Goal: Communication & Community: Answer question/provide support

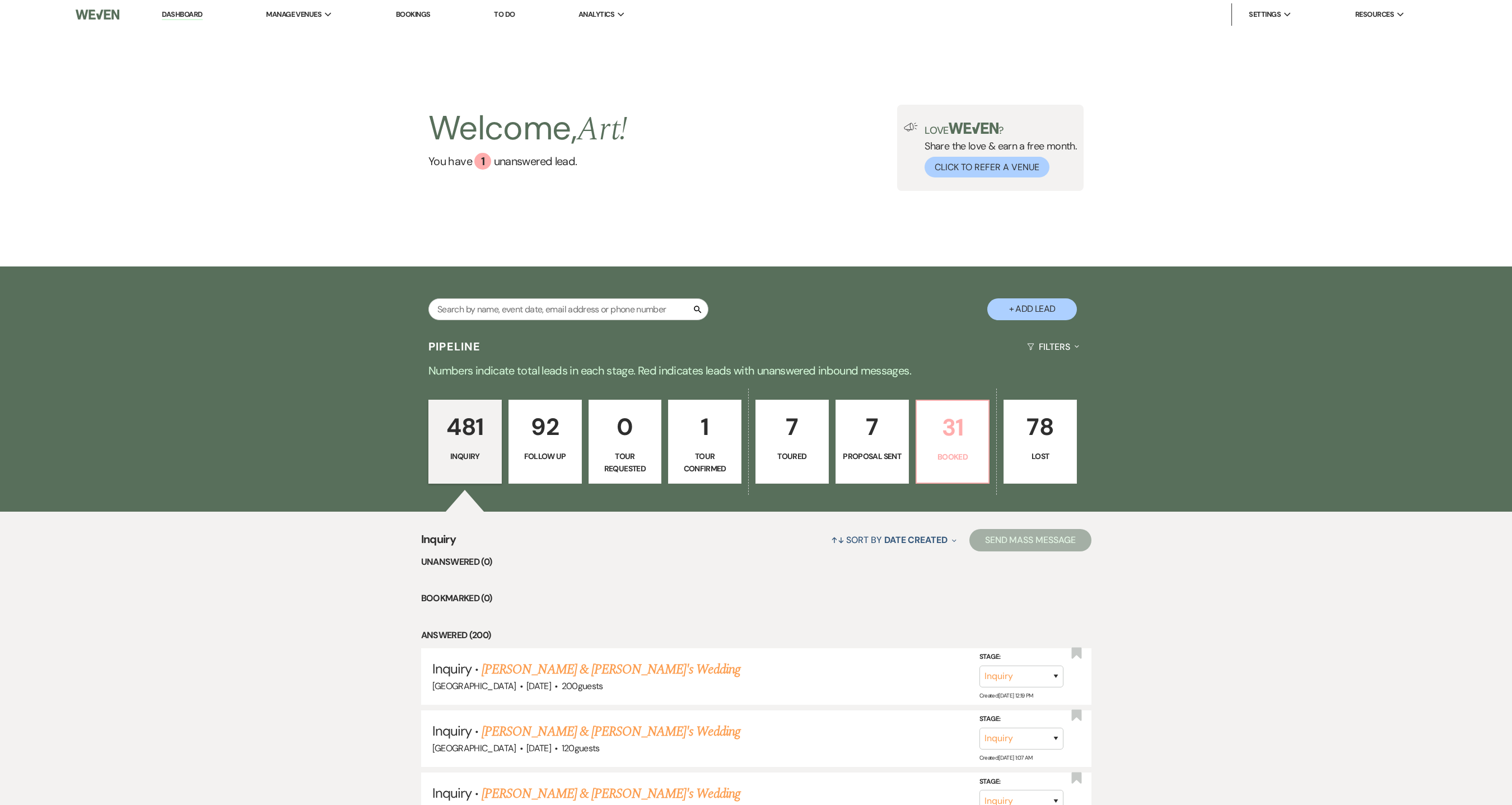
click at [939, 432] on p "31" at bounding box center [952, 427] width 58 height 37
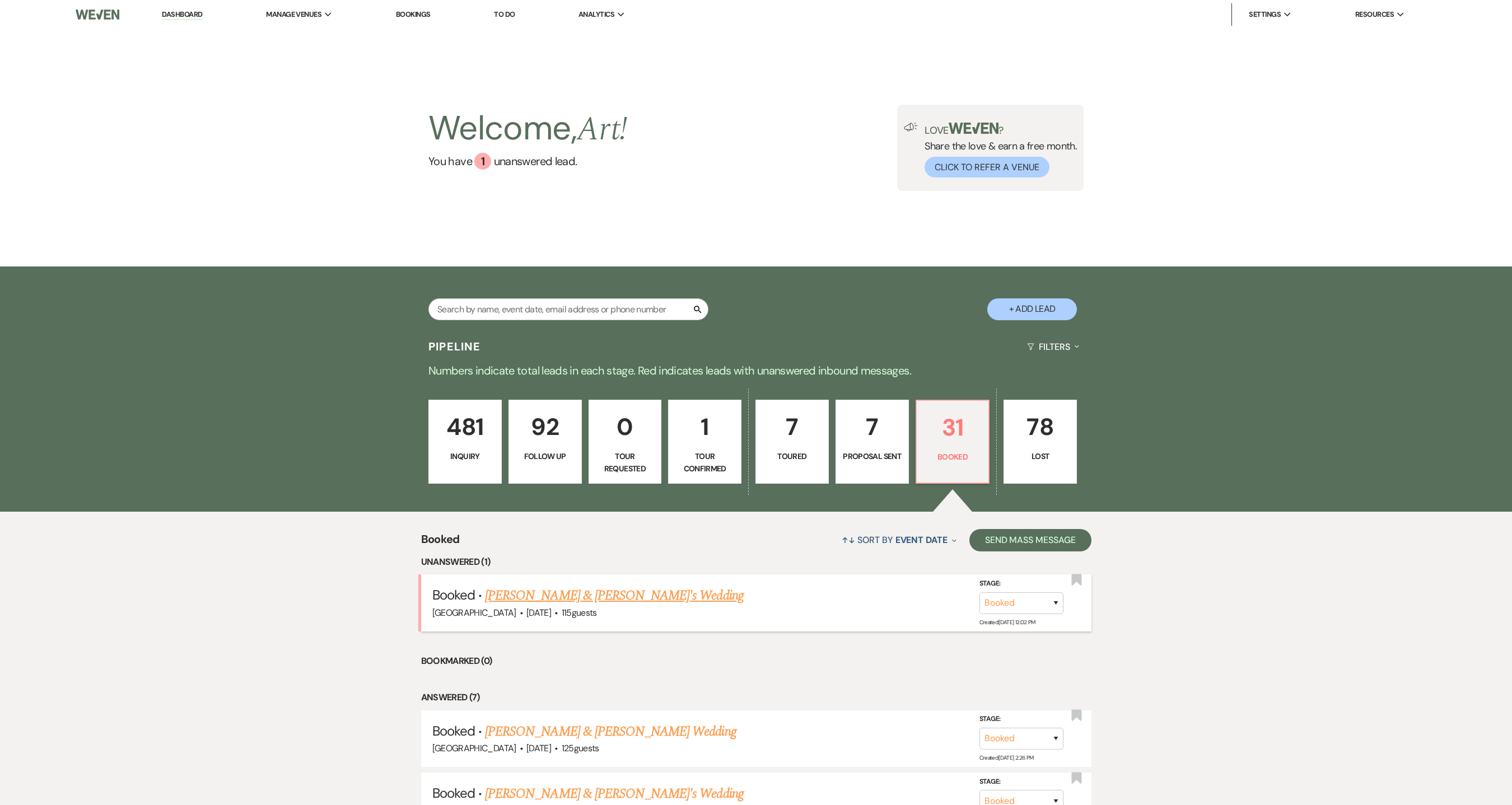
click at [592, 536] on link "Kristi Tarantelli & Fiance's Wedding" at bounding box center [613, 596] width 258 height 20
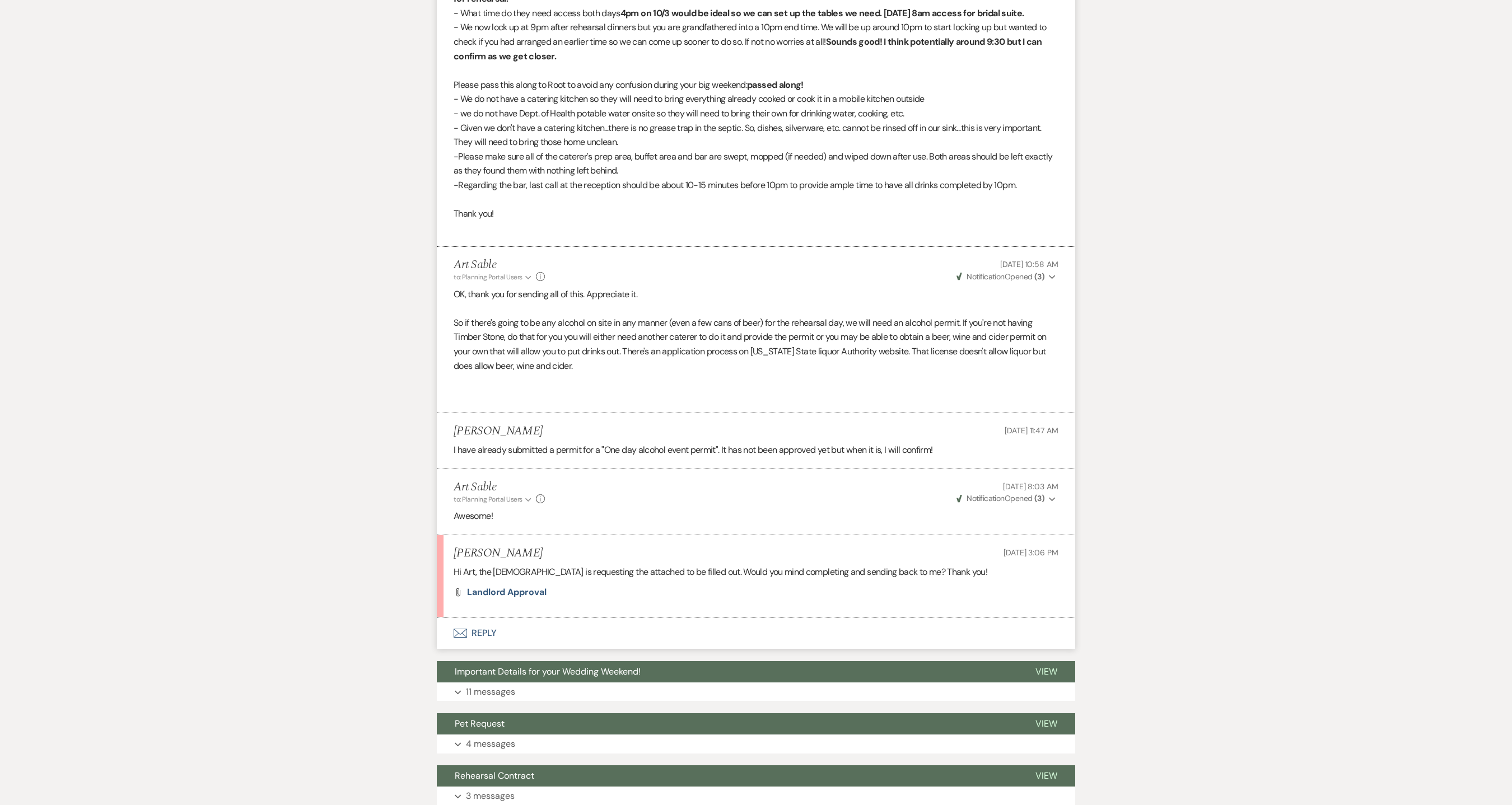
scroll to position [1119, 0]
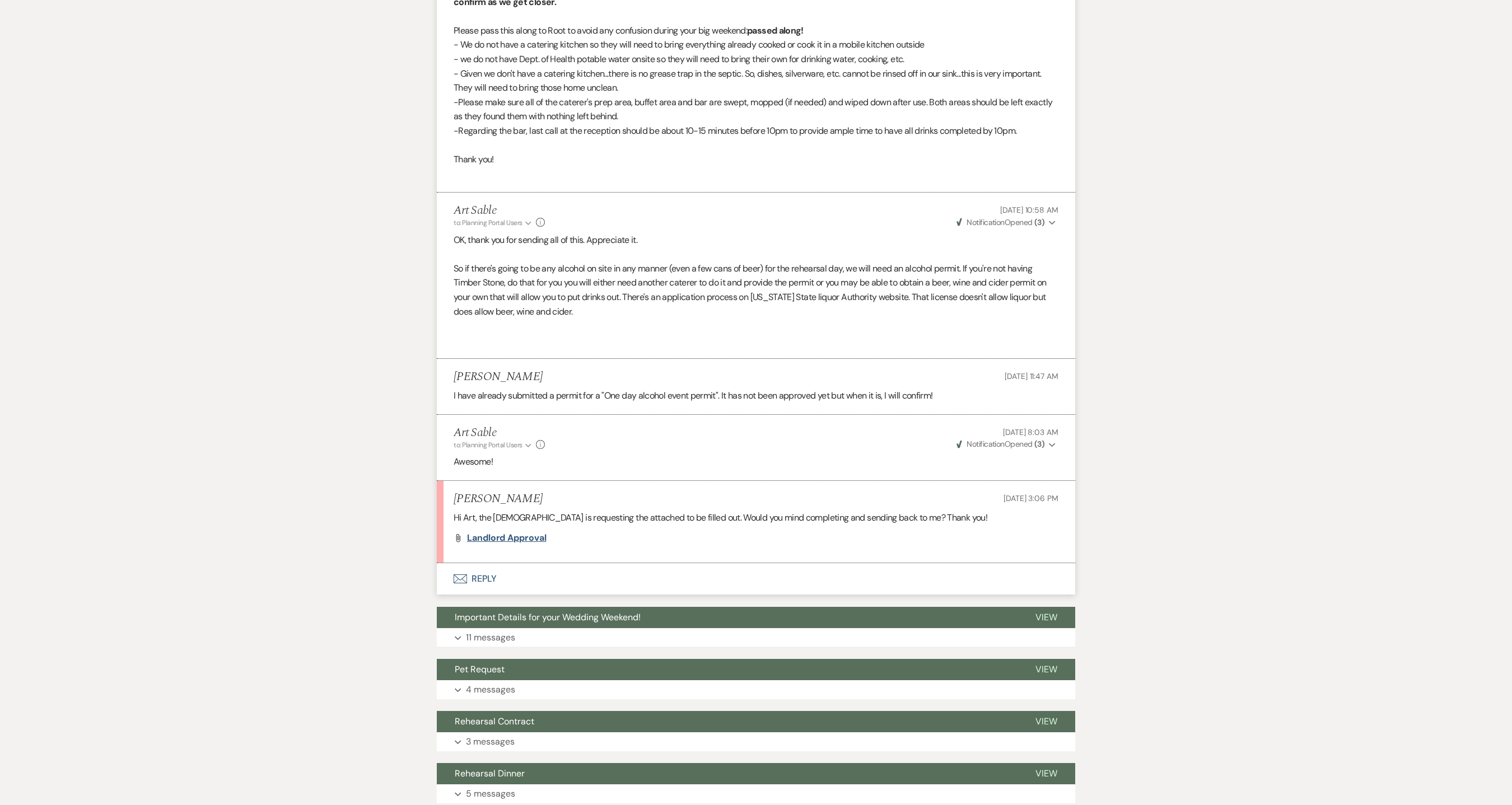
click at [529, 536] on span "Landlord Approval" at bounding box center [507, 538] width 80 height 12
click at [482, 536] on button "Envelope Reply" at bounding box center [756, 579] width 638 height 31
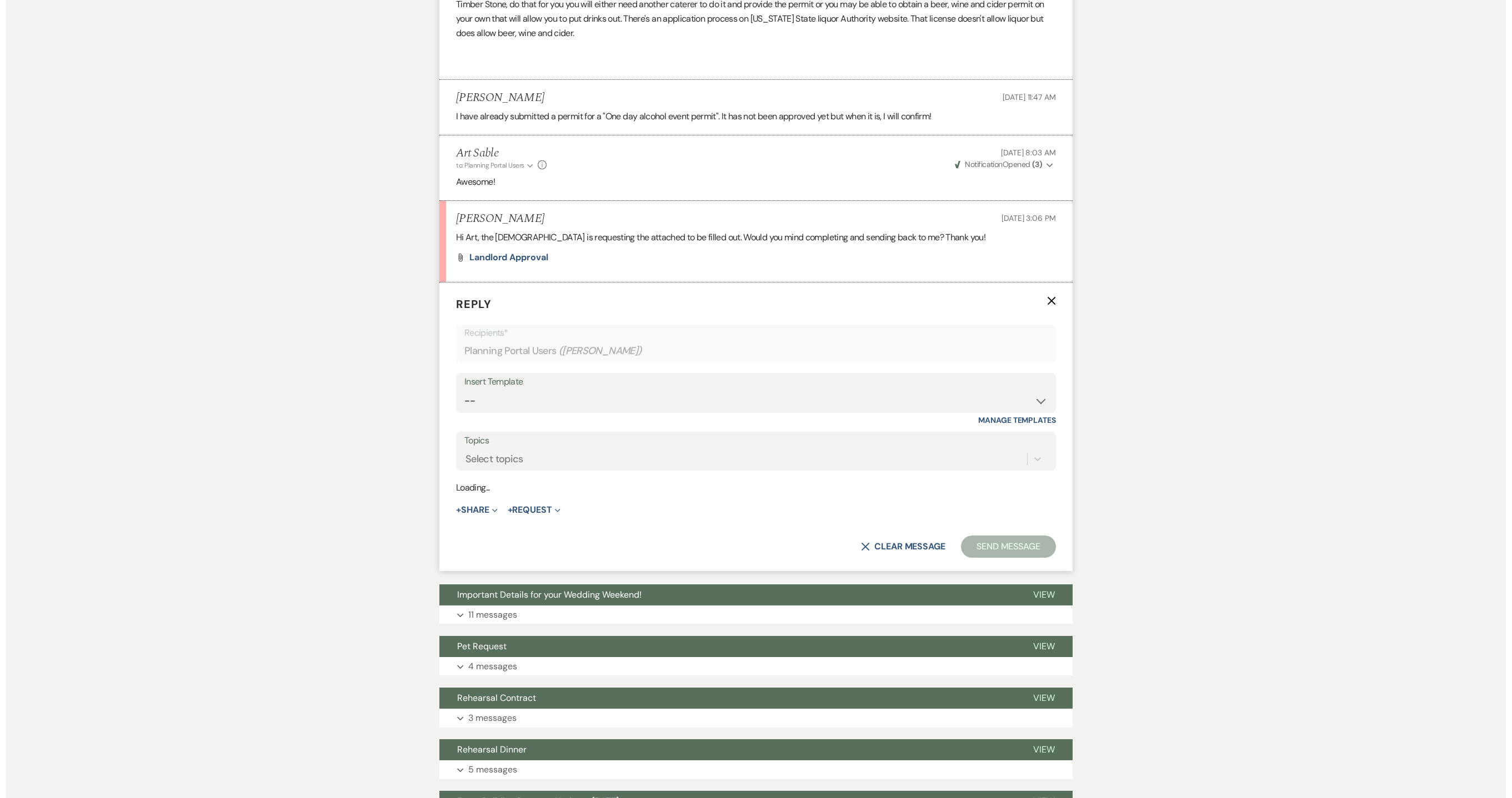
scroll to position [1388, 0]
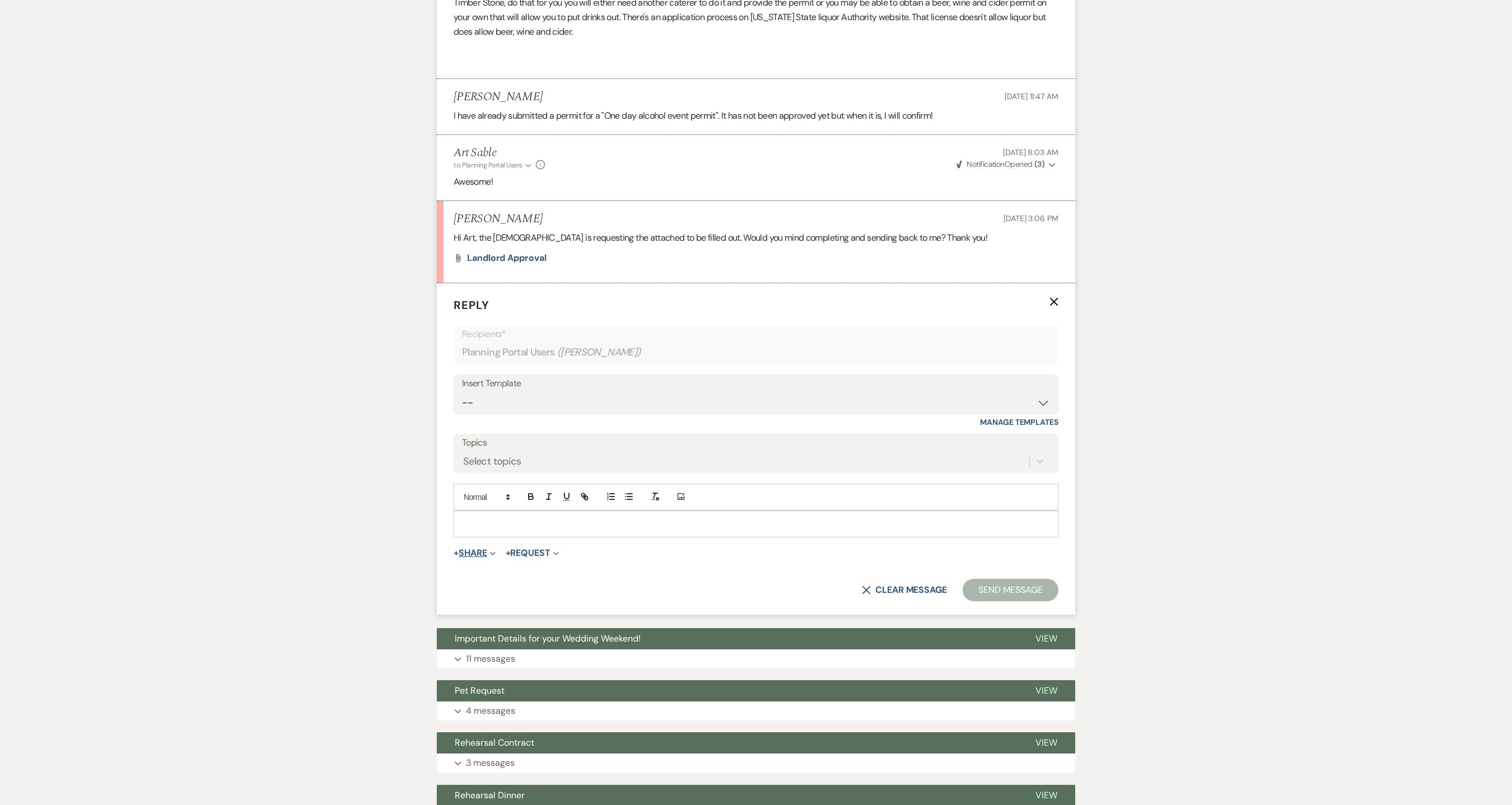
click at [496, 536] on icon "Expand" at bounding box center [492, 553] width 6 height 6
click at [496, 536] on button "Doc Upload Documents" at bounding box center [531, 576] width 157 height 20
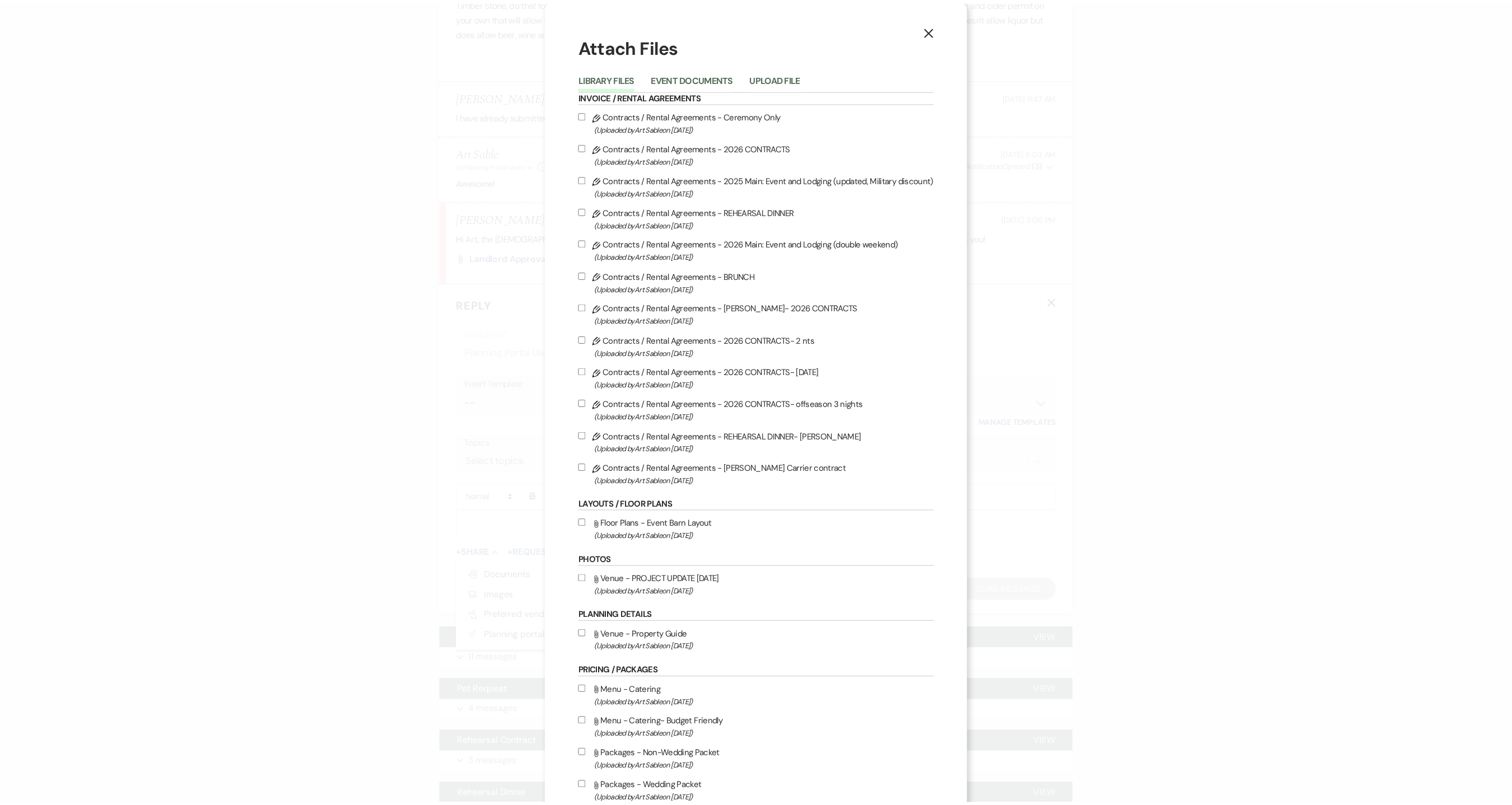
scroll to position [0, 0]
click at [774, 71] on li "Upload File" at bounding box center [789, 80] width 68 height 19
click at [766, 79] on button "Upload File" at bounding box center [781, 81] width 51 height 16
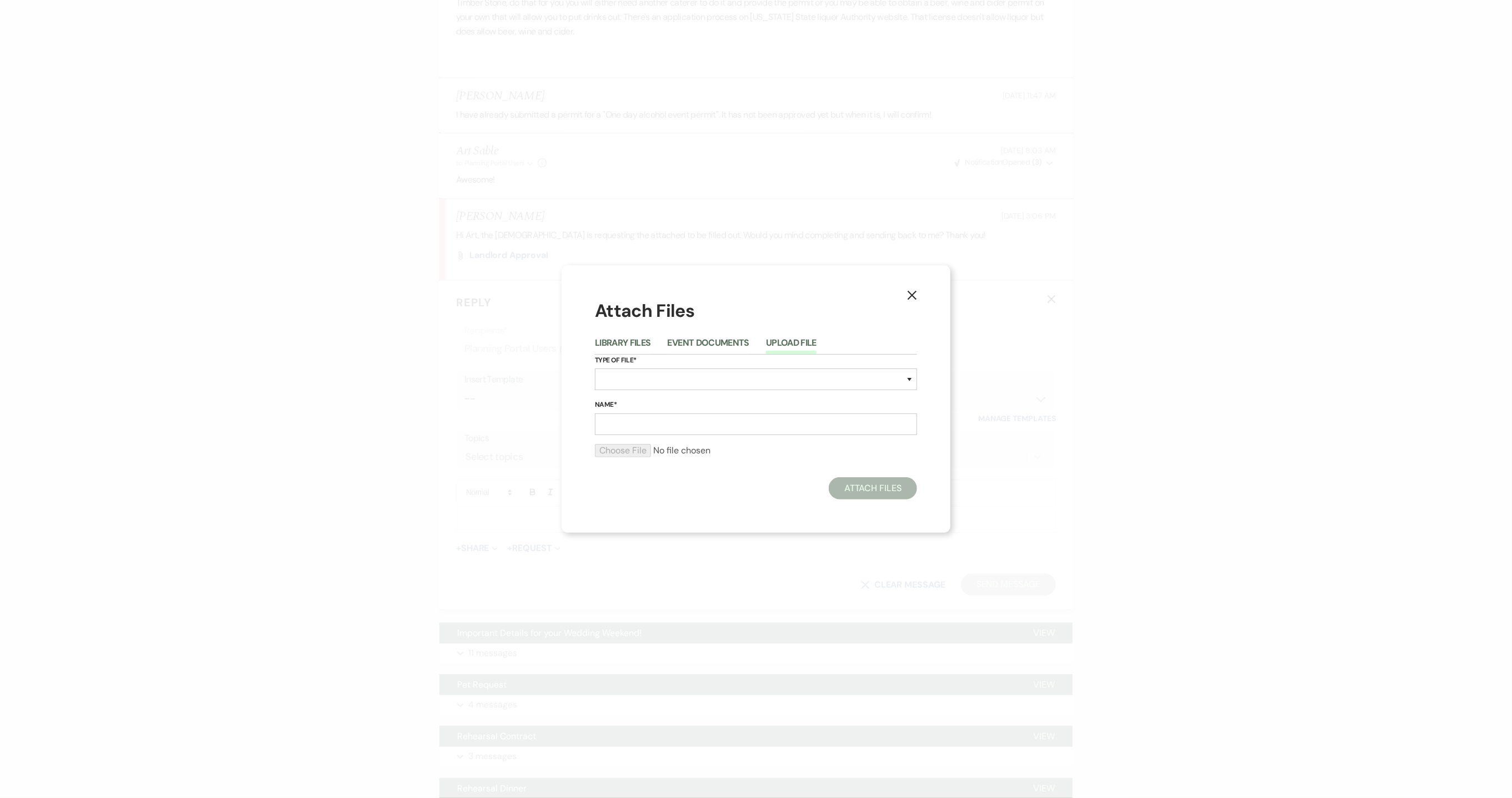
click at [779, 344] on button "Upload File" at bounding box center [791, 346] width 50 height 16
click at [742, 376] on select "Special Event Insurance Vendor Certificate of Insurance Contracts / Rental Agre…" at bounding box center [756, 380] width 322 height 22
select select "0"
click at [595, 369] on select "Special Event Insurance Vendor Certificate of Insurance Contracts / Rental Agre…" at bounding box center [756, 380] width 322 height 22
click at [666, 427] on input "Name*" at bounding box center [756, 424] width 322 height 22
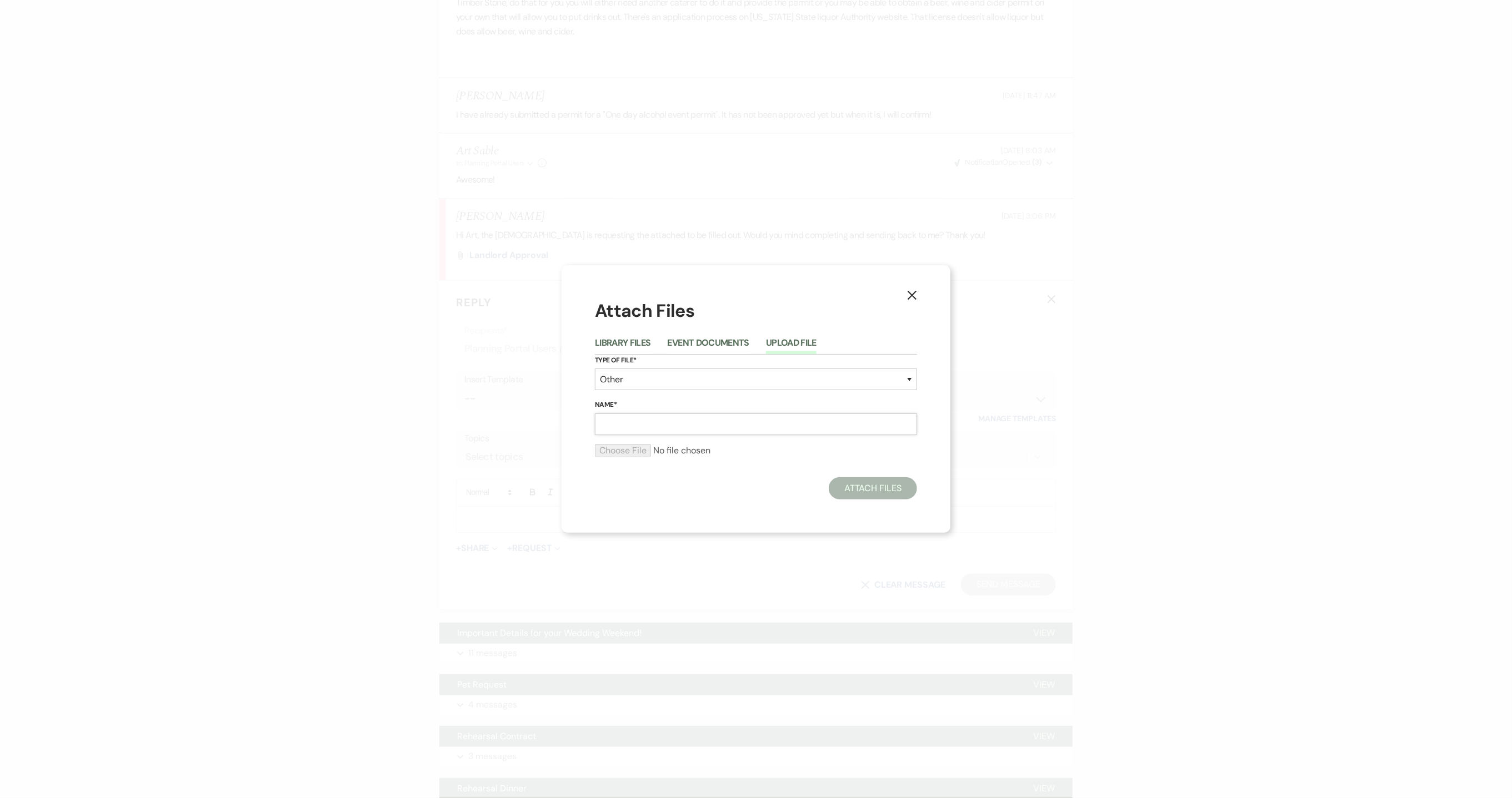
type input "Landlord Authorization"
click at [871, 488] on button "Attach Files" at bounding box center [872, 488] width 88 height 22
click at [617, 459] on input "file" at bounding box center [756, 458] width 322 height 13
click at [907, 289] on icon "X" at bounding box center [912, 288] width 10 height 10
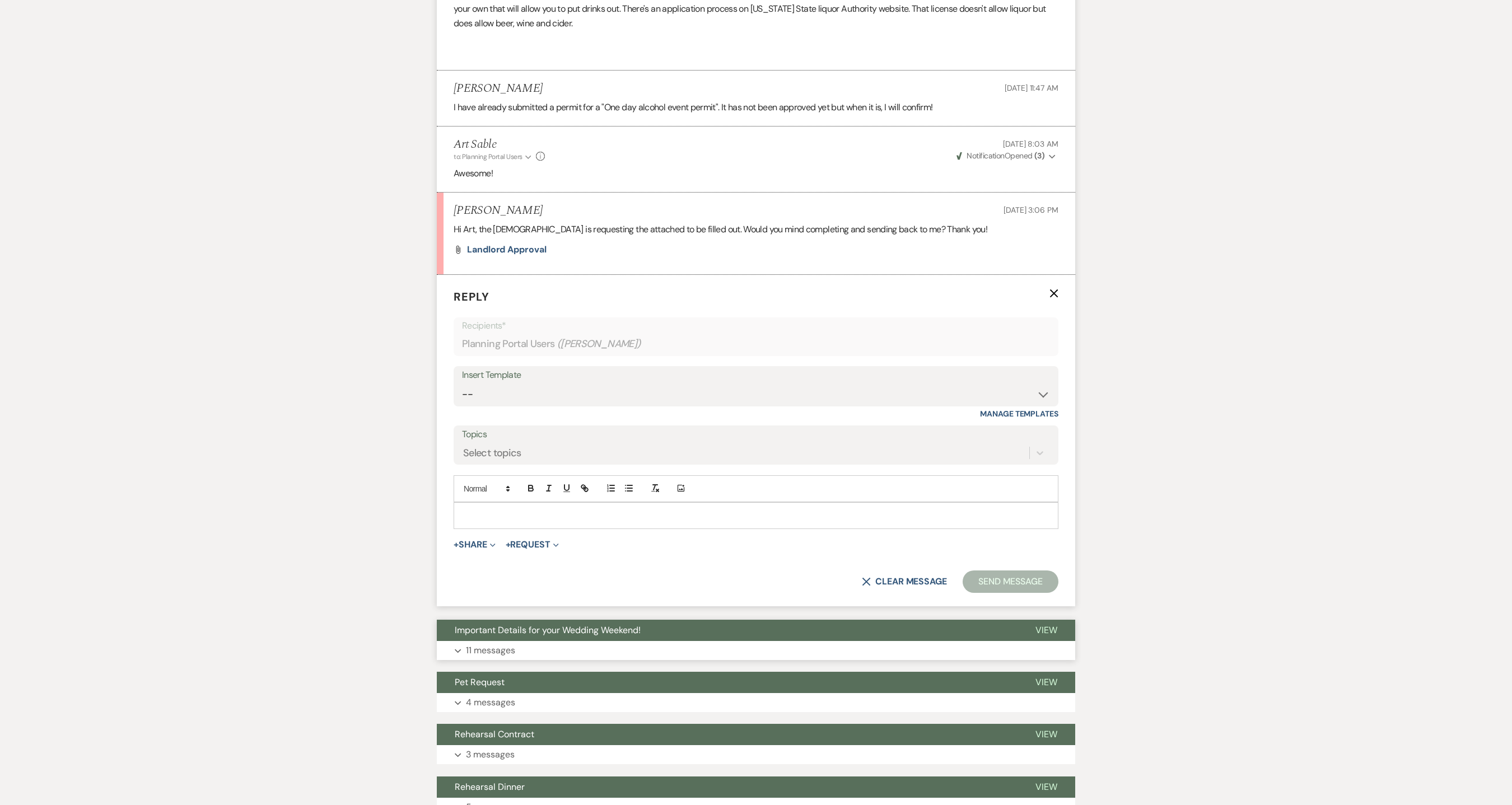
scroll to position [1413, 0]
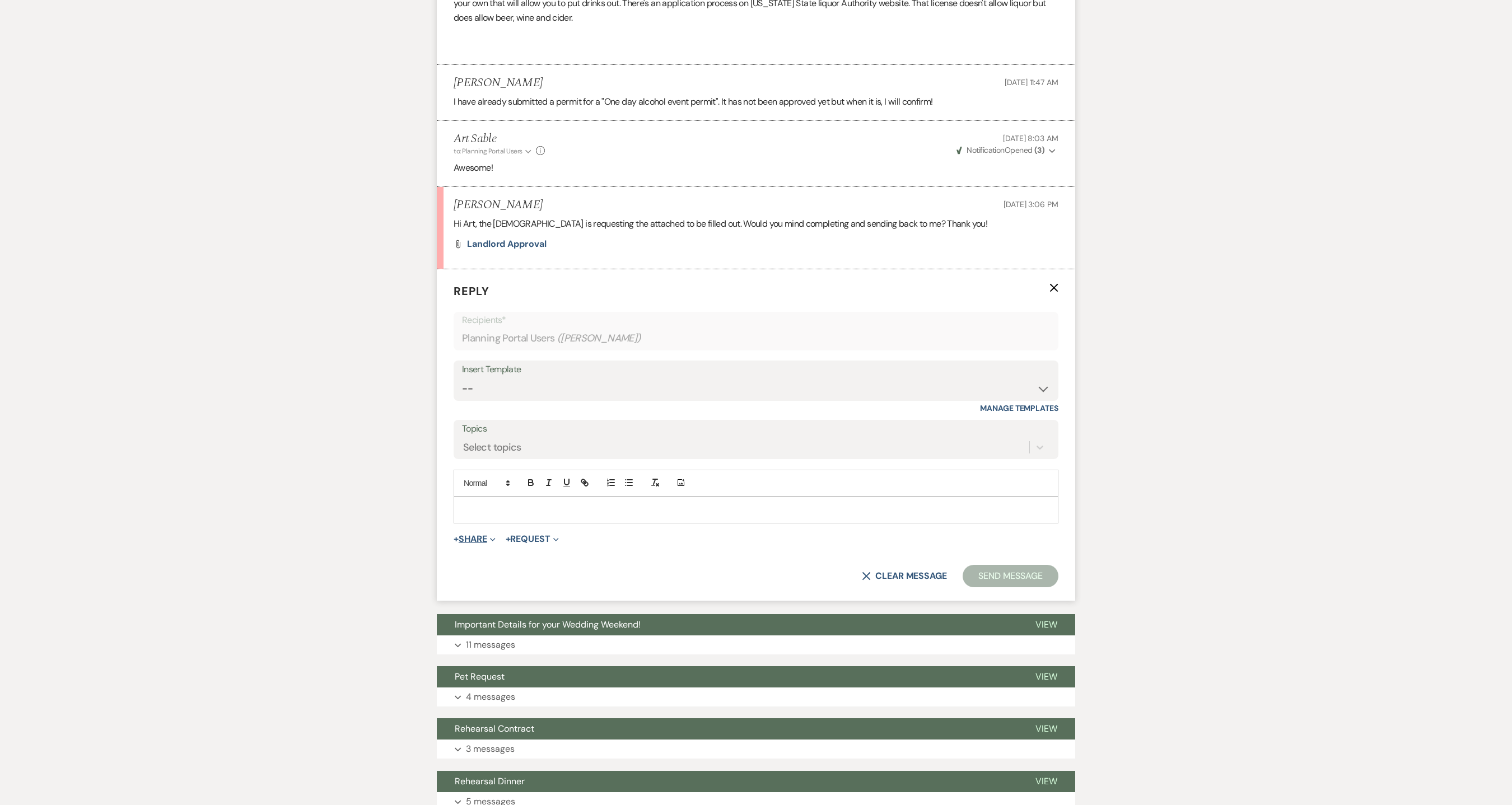
click at [493, 536] on icon "Expand" at bounding box center [492, 540] width 6 height 6
click at [494, 536] on button "Doc Upload Documents" at bounding box center [531, 562] width 157 height 20
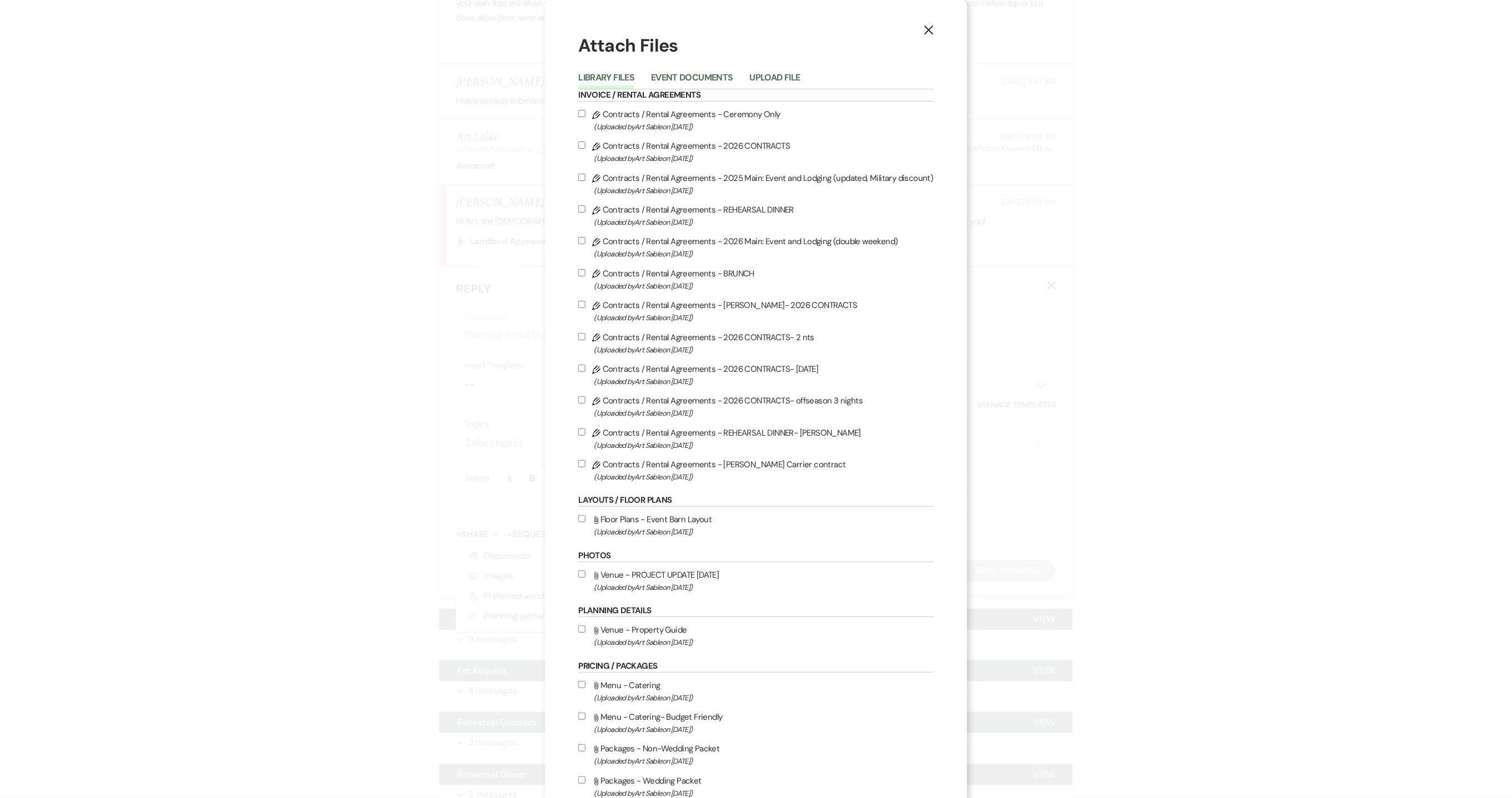
click at [760, 73] on button "Upload File" at bounding box center [775, 81] width 50 height 16
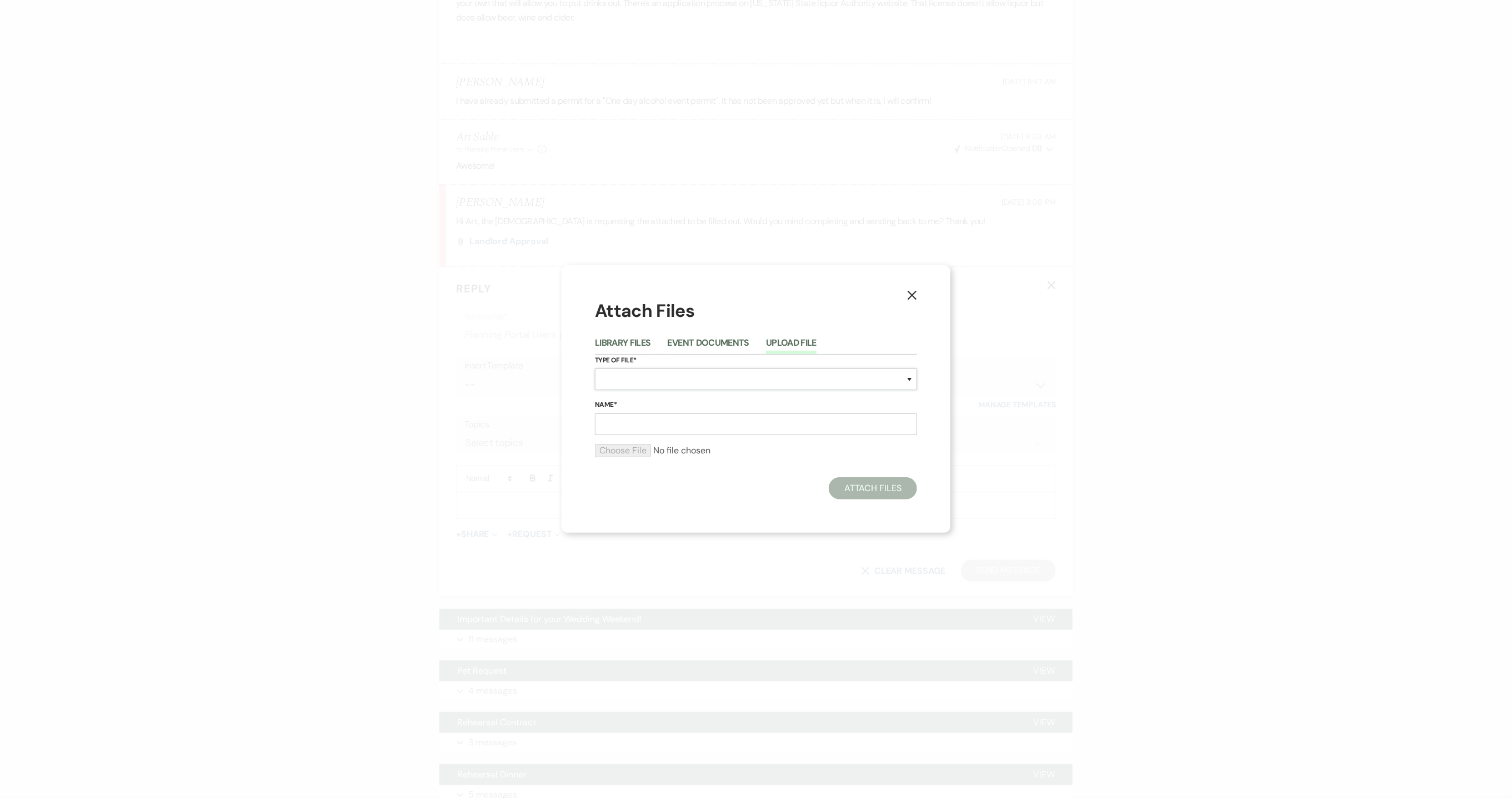
click at [698, 374] on select "Special Event Insurance Vendor Certificate of Insurance Contracts / Rental Agre…" at bounding box center [756, 380] width 322 height 22
select select "0"
click at [595, 369] on select "Special Event Insurance Vendor Certificate of Insurance Contracts / Rental Agre…" at bounding box center [756, 380] width 322 height 22
click at [780, 437] on form "Type of File* Special Event Insurance Vendor Certificate of Insurance Contracts…" at bounding box center [756, 411] width 322 height 113
click at [775, 427] on input "Name*" at bounding box center [756, 424] width 322 height 22
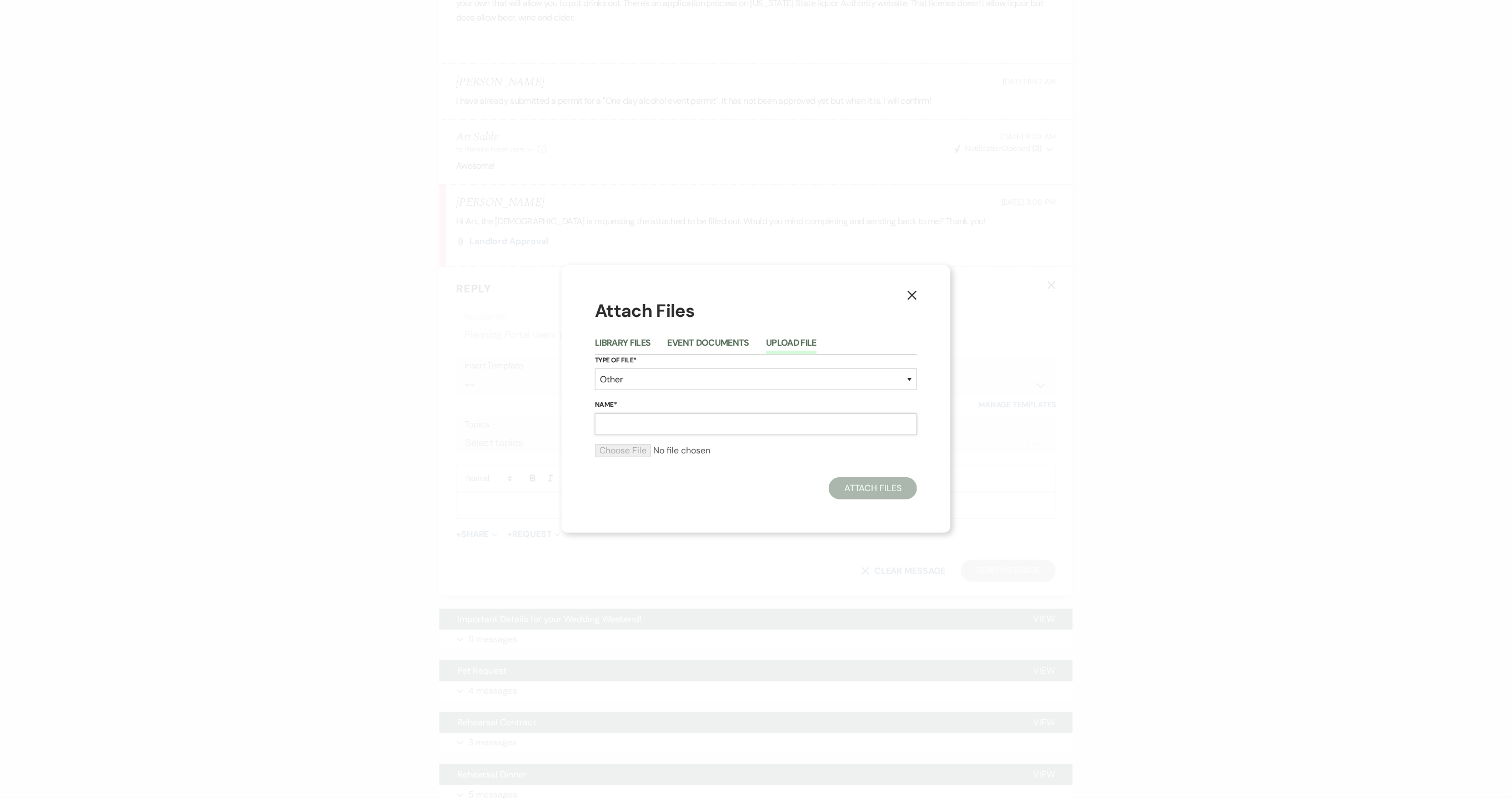
type input "Landlord Authorization"
click at [642, 451] on input "file" at bounding box center [756, 451] width 322 height 13
type input "C:\fakepath\Landlord Authorization.pdf"
click at [872, 497] on button "Attach Files" at bounding box center [872, 491] width 88 height 22
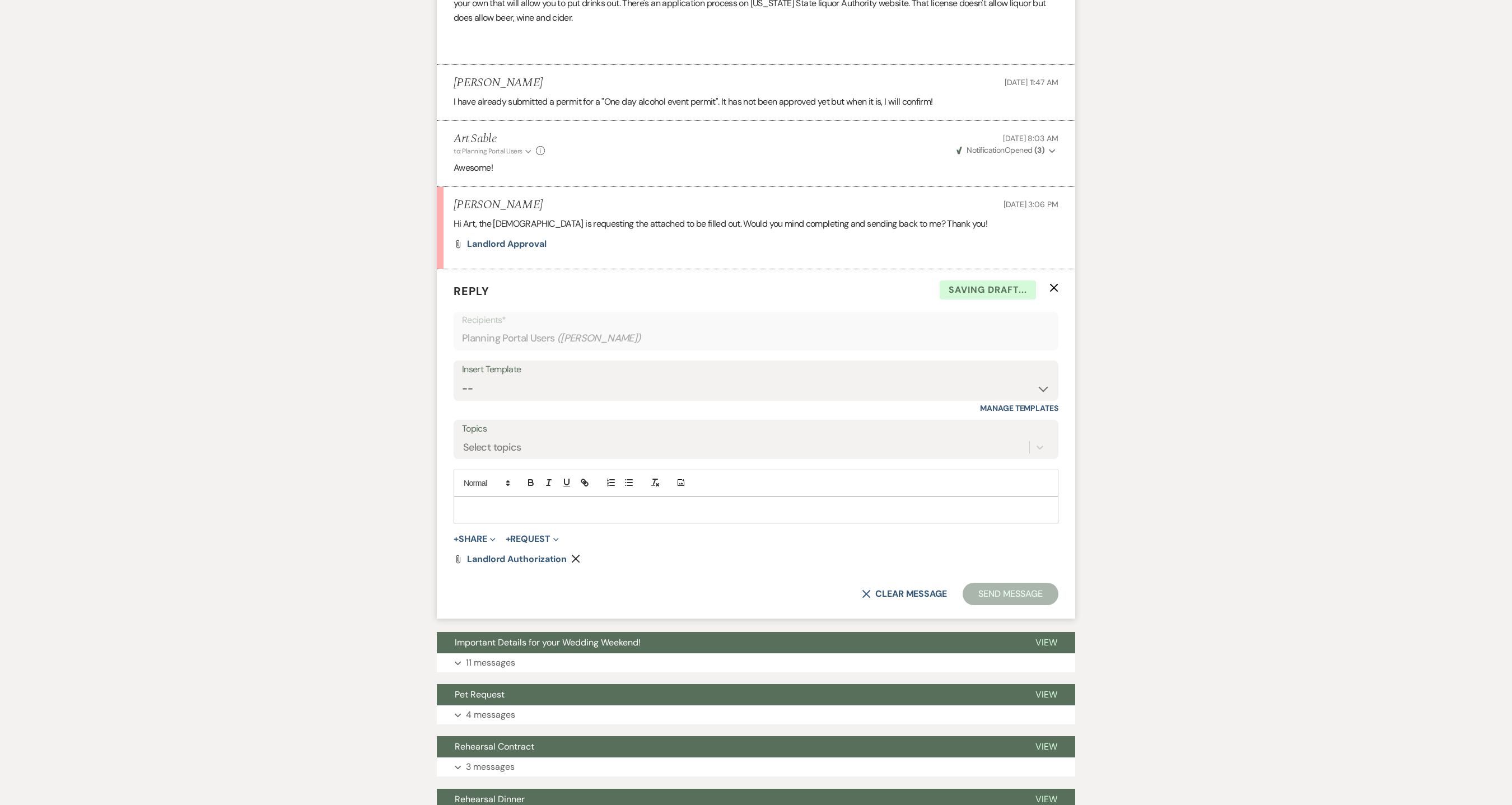
click at [542, 514] on p at bounding box center [756, 510] width 587 height 13
click at [971, 536] on button "Send Message" at bounding box center [1010, 594] width 96 height 22
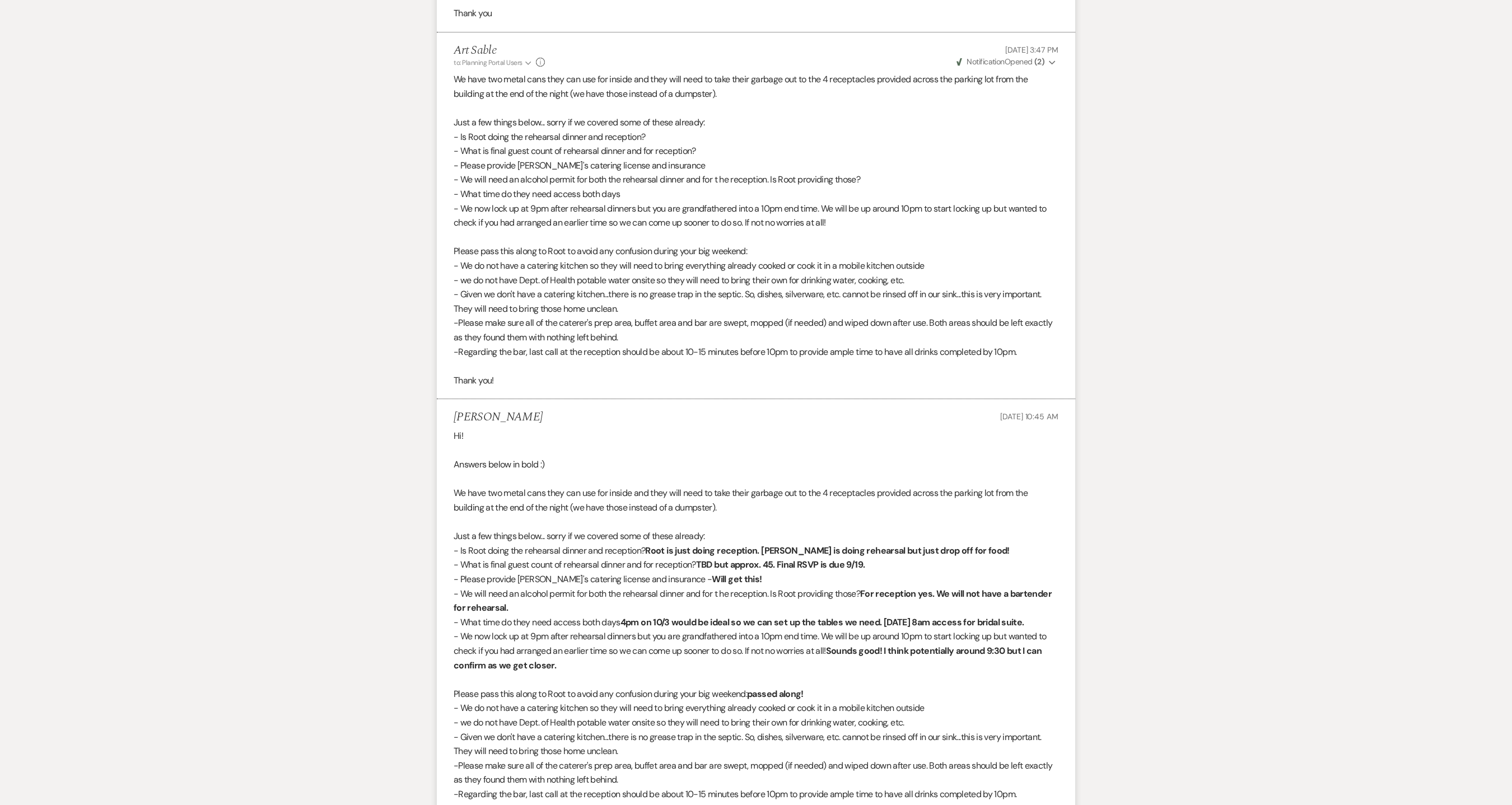
scroll to position [0, 0]
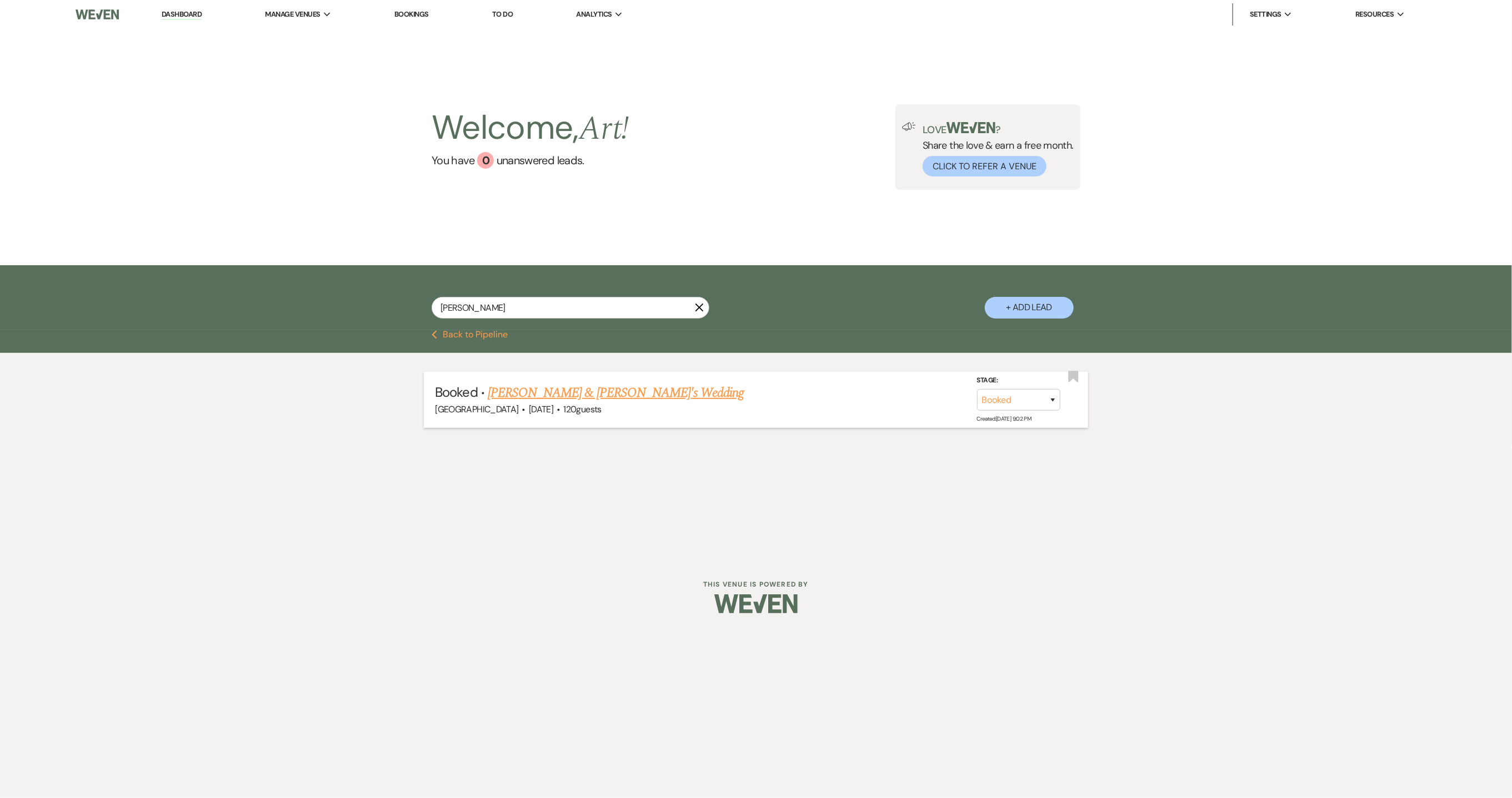
type input "[PERSON_NAME]"
click at [596, 391] on link "[PERSON_NAME] & [PERSON_NAME]'s Wedding" at bounding box center [615, 393] width 256 height 20
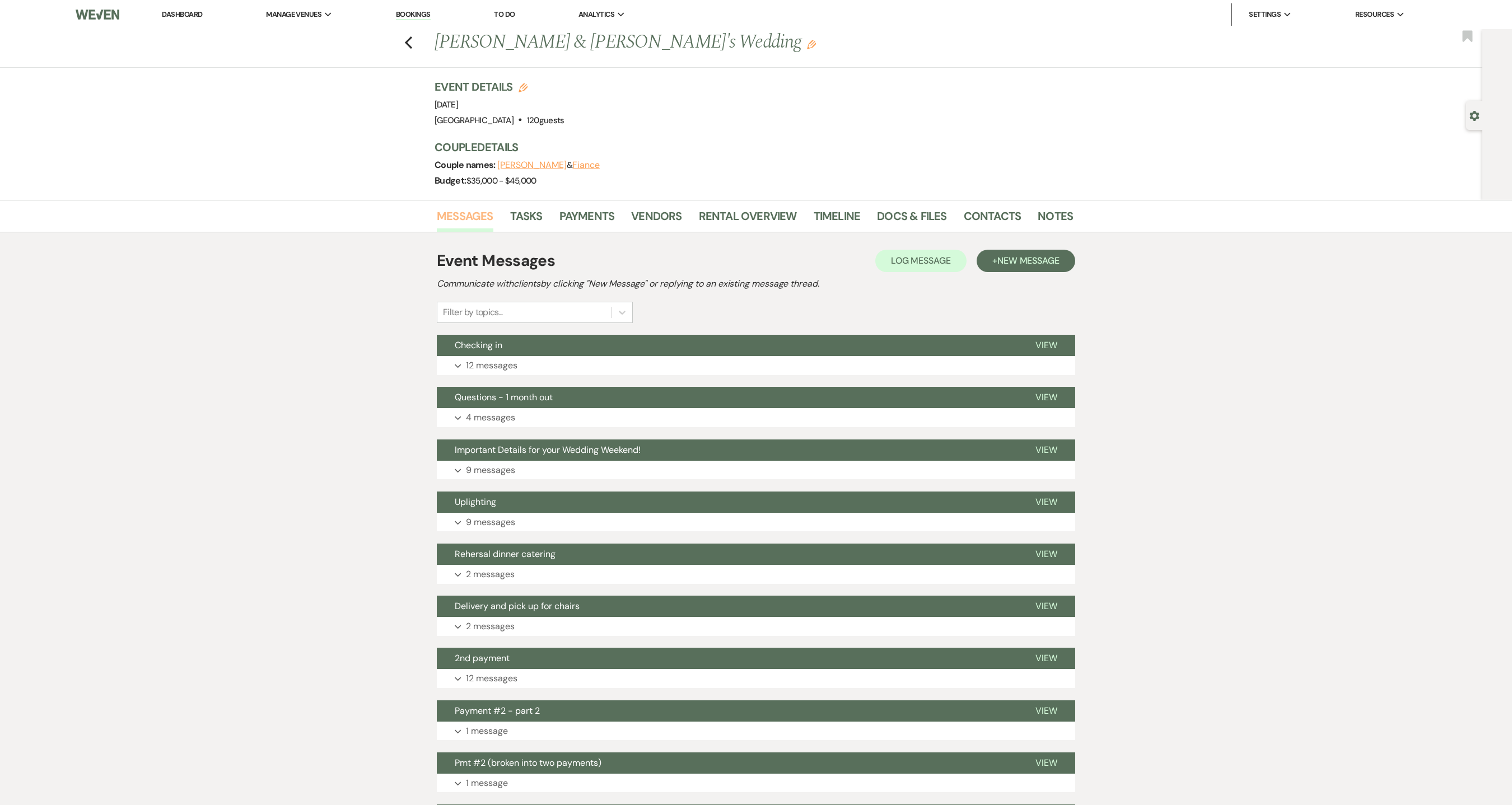
click at [475, 220] on link "Messages" at bounding box center [465, 219] width 57 height 25
click at [994, 261] on button "+ New Message" at bounding box center [1026, 261] width 98 height 22
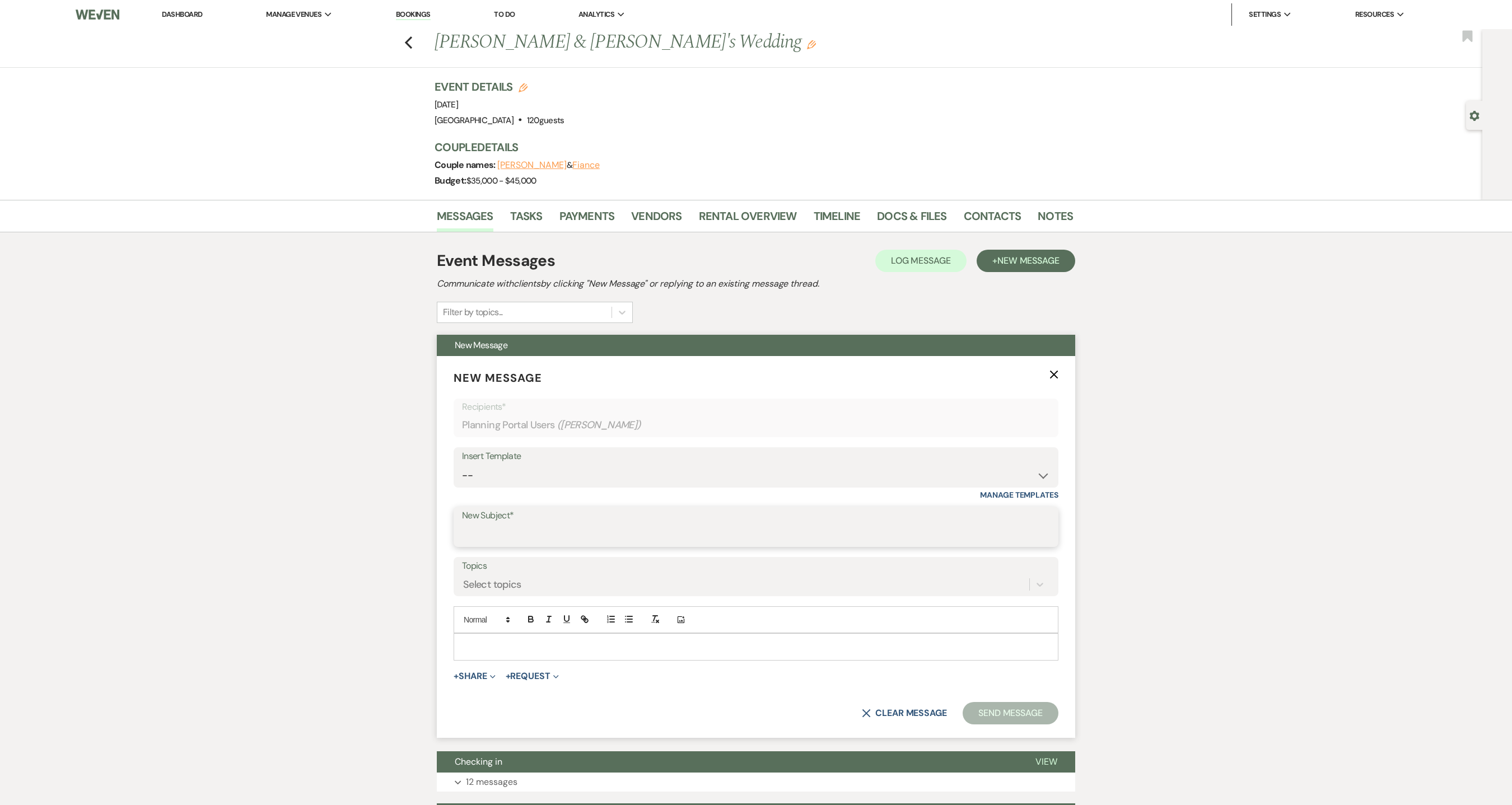
click at [509, 543] on input "New Subject*" at bounding box center [756, 536] width 588 height 22
type input "C"
type input "REVIEW REQUEST"
click at [501, 637] on div at bounding box center [756, 647] width 603 height 25
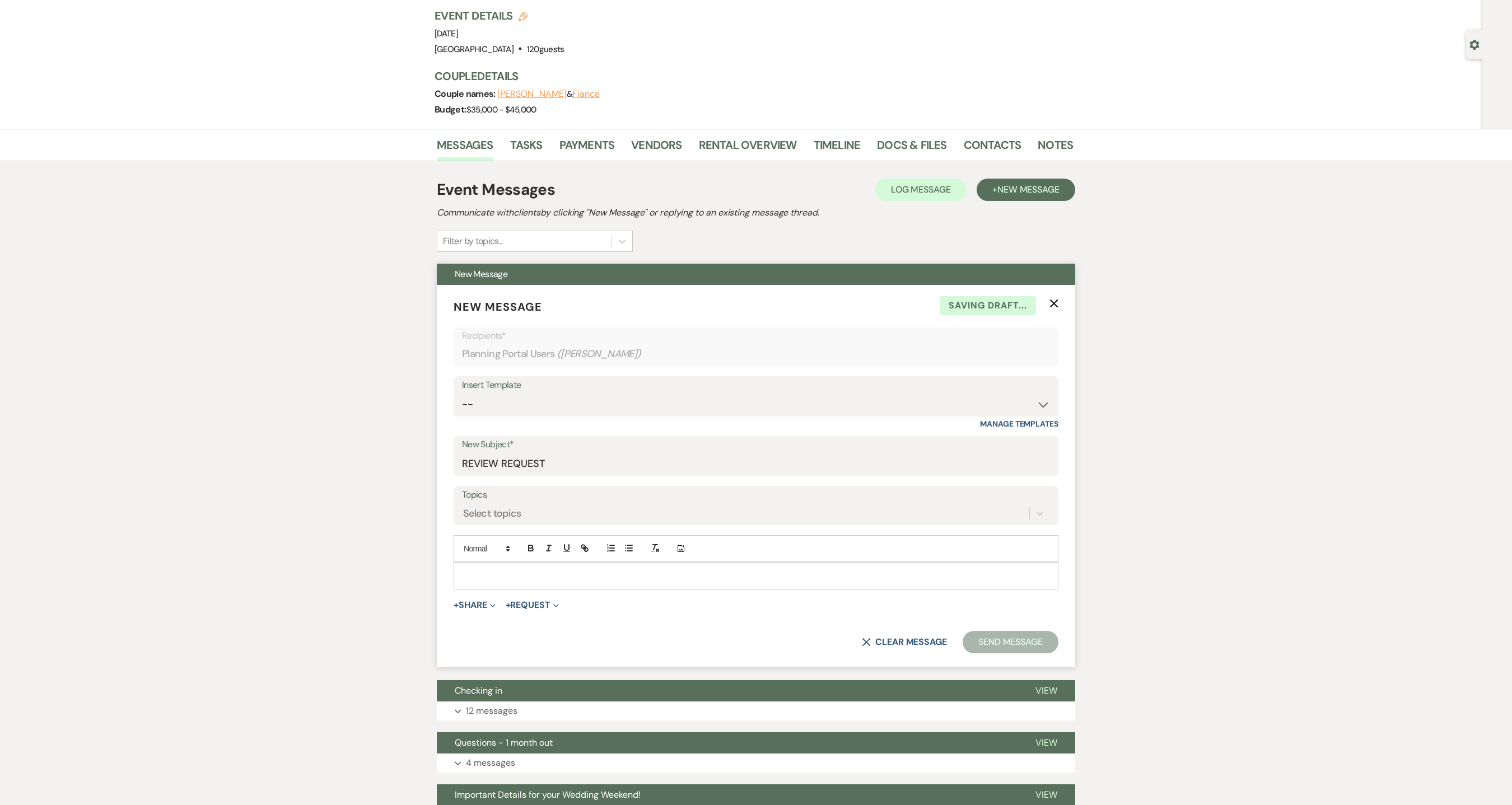
scroll to position [336, 0]
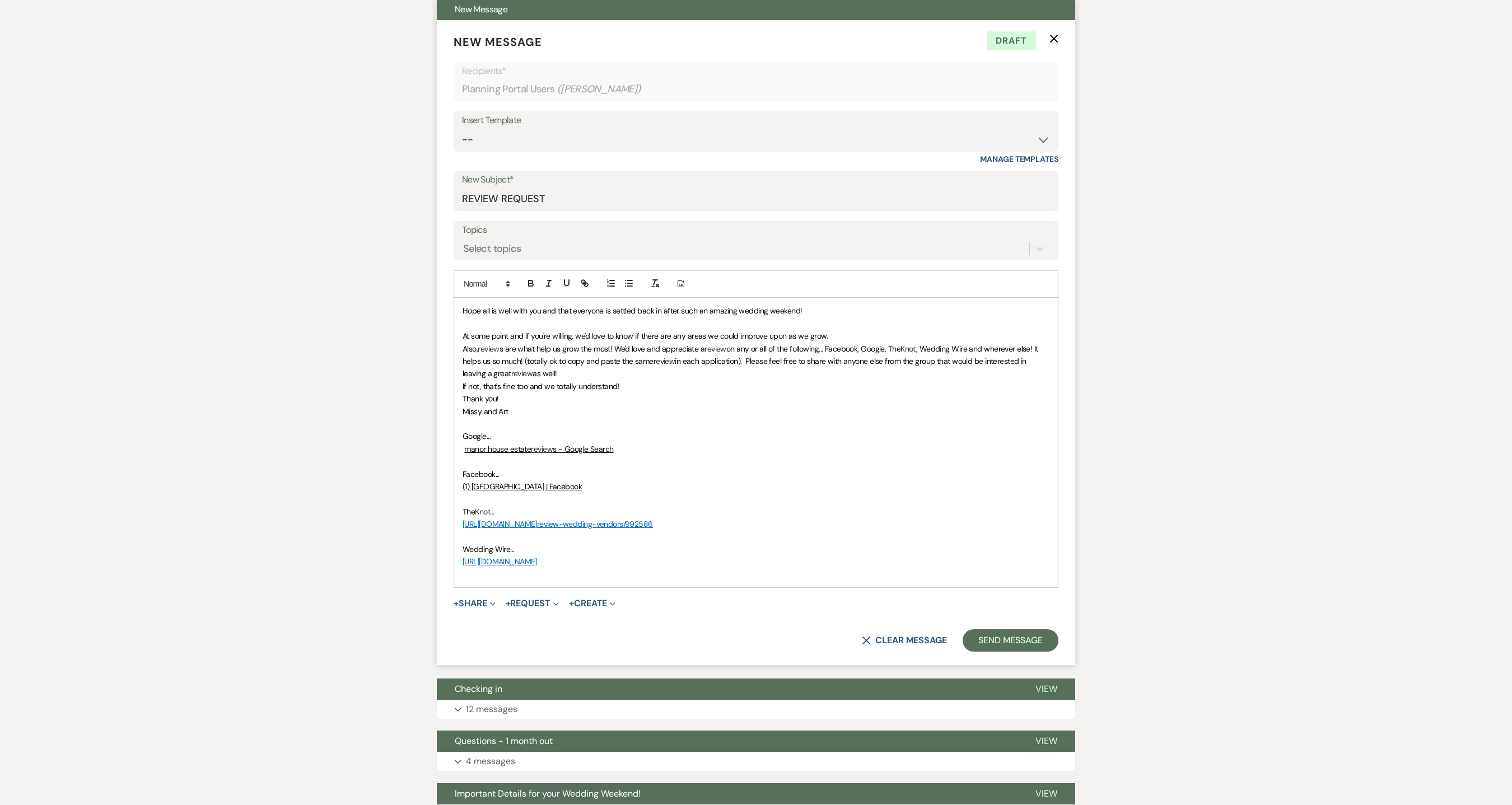
click at [534, 451] on link "review" at bounding box center [542, 449] width 22 height 10
click at [533, 468] on link "https://www.google.com/search?q=manor+house+estate&client=safari&sca_esv=84c267…" at bounding box center [512, 470] width 70 height 14
click at [514, 487] on link "(1) Manor House Estate | Facebook" at bounding box center [522, 486] width 119 height 10
click at [503, 508] on link "https://www.facebook.com/manorhousekeukalake/reviews" at bounding box center [488, 508] width 70 height 14
click at [623, 528] on link "-wedding-vendors/992586" at bounding box center [606, 525] width 94 height 10
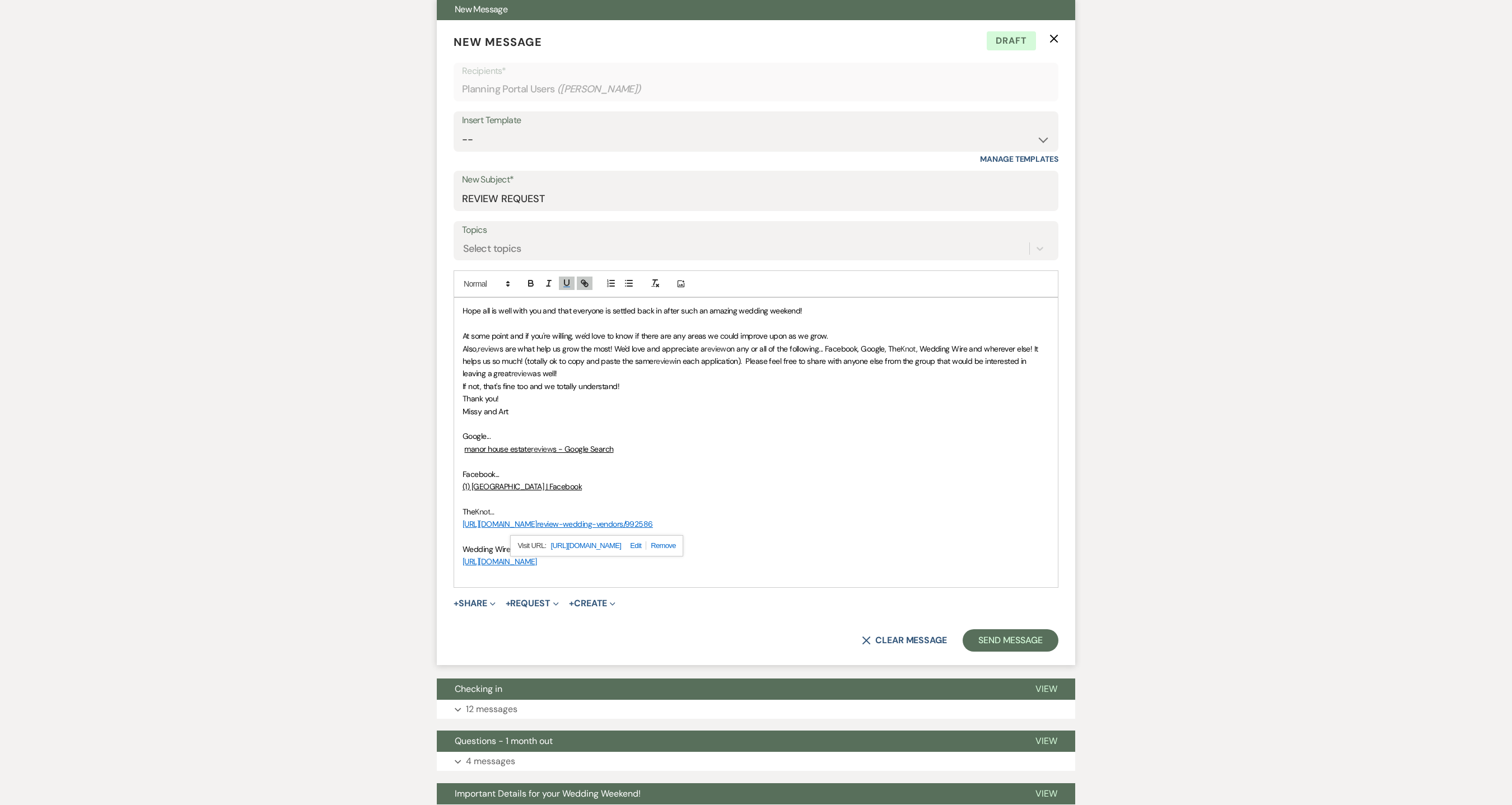
click at [595, 523] on link "-wedding-vendors/992586" at bounding box center [606, 525] width 94 height 10
click at [585, 548] on link "https://www.theknot.com/review-wedding-vendors/992586" at bounding box center [585, 546] width 70 height 14
click at [537, 562] on link "https://www.weddingwire.com/shared/rate/new?vid=daa8caf2a6bbfc6a" at bounding box center [500, 562] width 75 height 10
click at [540, 583] on link "https://www.weddingwire.com/shared/rate/new?vid=daa8caf2a6bbfc6a" at bounding box center [551, 583] width 70 height 14
click at [612, 587] on link at bounding box center [600, 583] width 25 height 8
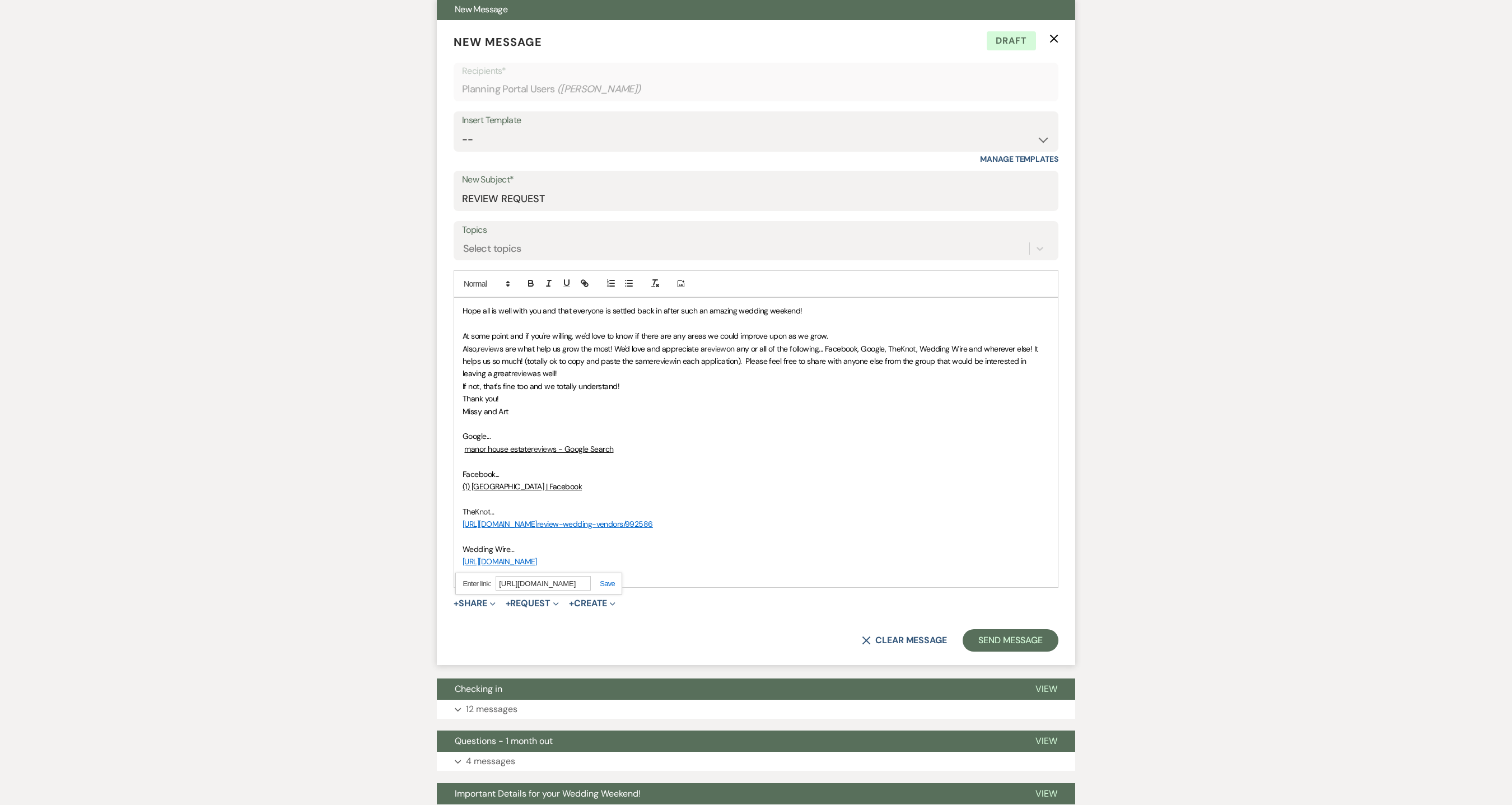
paste input "zola.com/inspire/public-recommendations/3f42d9f6-0cd1-45ab-877a-8b4eaca9a2d1"
type input "https://www.zola.com/inspire/public-recommendations/3f42d9f6-0cd1-45ab-877a-8b4…"
click at [608, 588] on link at bounding box center [602, 584] width 24 height 8
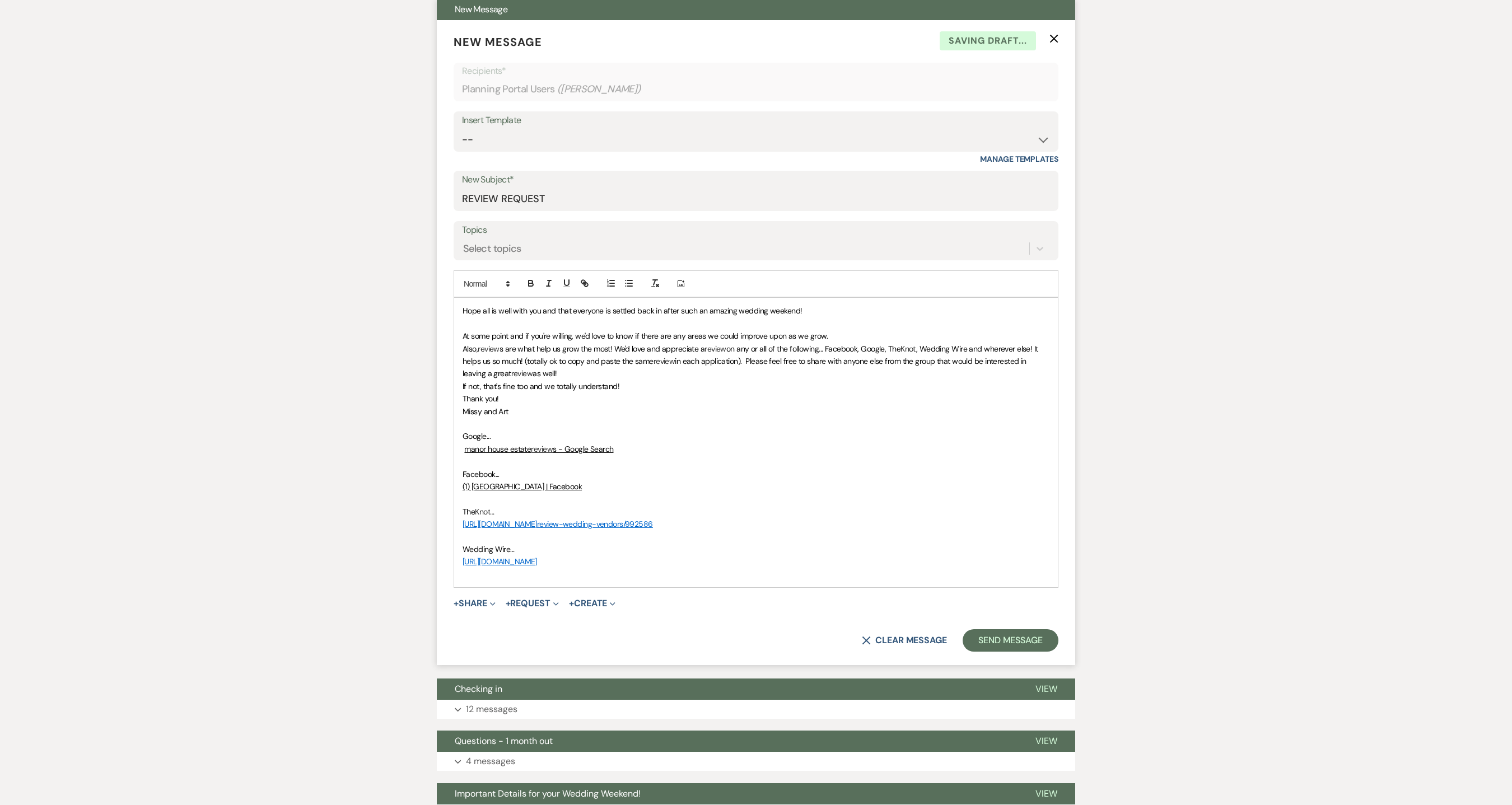
click at [537, 566] on link "https://www.weddingwire.com/shared/rate/new?vid=daa8caf2a6bbfc6a" at bounding box center [500, 562] width 75 height 10
drag, startPoint x: 709, startPoint y: 564, endPoint x: 459, endPoint y: 564, distance: 250.0
click at [459, 564] on div "Hope all is well with you and that everyone is settled back in after such an am…" at bounding box center [756, 443] width 603 height 290
click at [567, 562] on p "ZOLA" at bounding box center [756, 562] width 587 height 13
drag, startPoint x: 467, startPoint y: 568, endPoint x: 451, endPoint y: 568, distance: 16.0
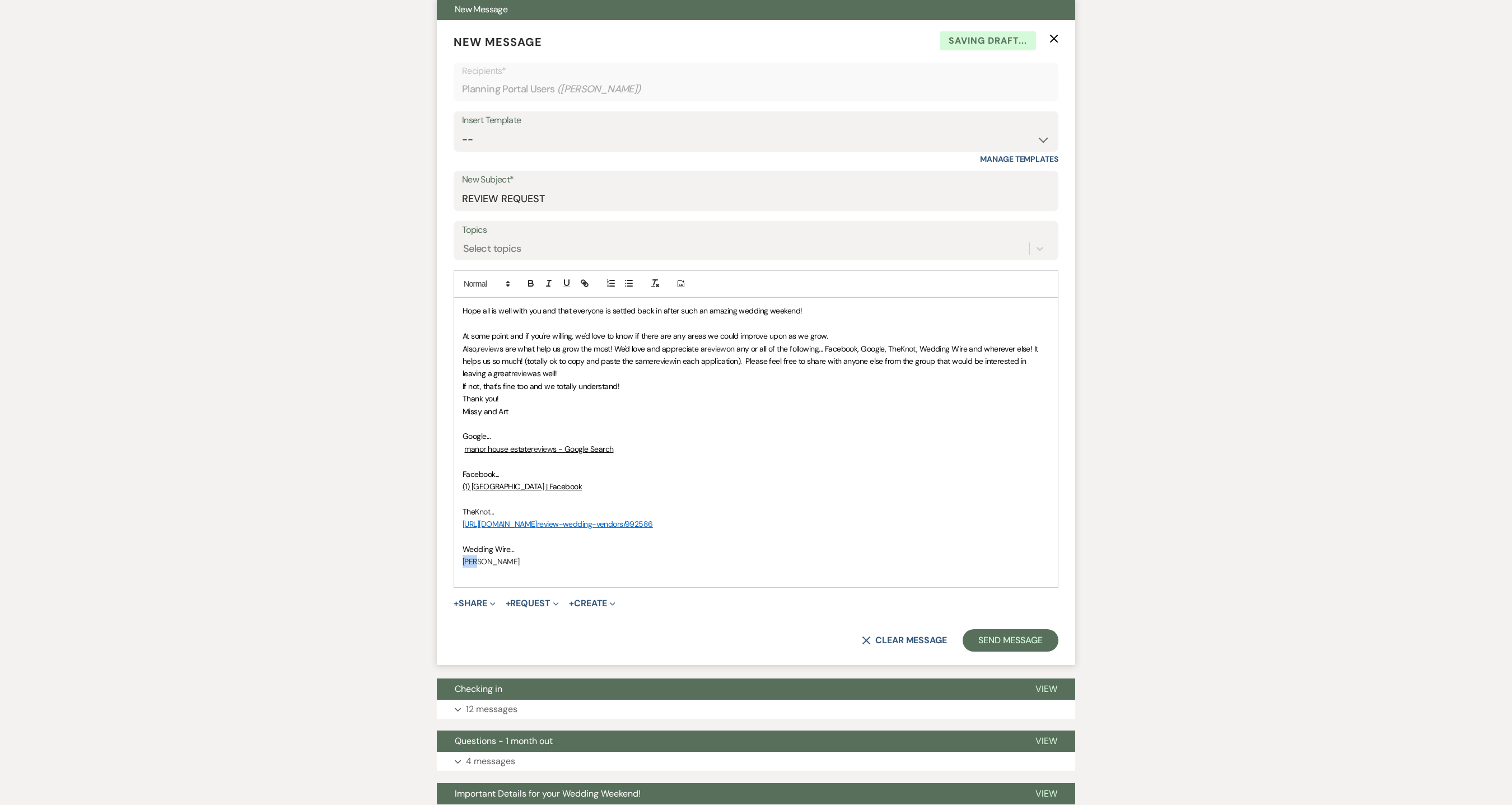
click at [451, 568] on form "New Message X Saving draft... Recipients* Planning Portal Users ( Colleen M Ost…" at bounding box center [756, 342] width 638 height 645
drag, startPoint x: 463, startPoint y: 566, endPoint x: 739, endPoint y: 441, distance: 303.0
click at [739, 440] on p "Google..." at bounding box center [756, 436] width 587 height 13
drag, startPoint x: 507, startPoint y: 565, endPoint x: 458, endPoint y: 564, distance: 49.0
click at [458, 564] on div "Hope all is well with you and that everyone is settled back in after such an am…" at bounding box center [756, 443] width 603 height 290
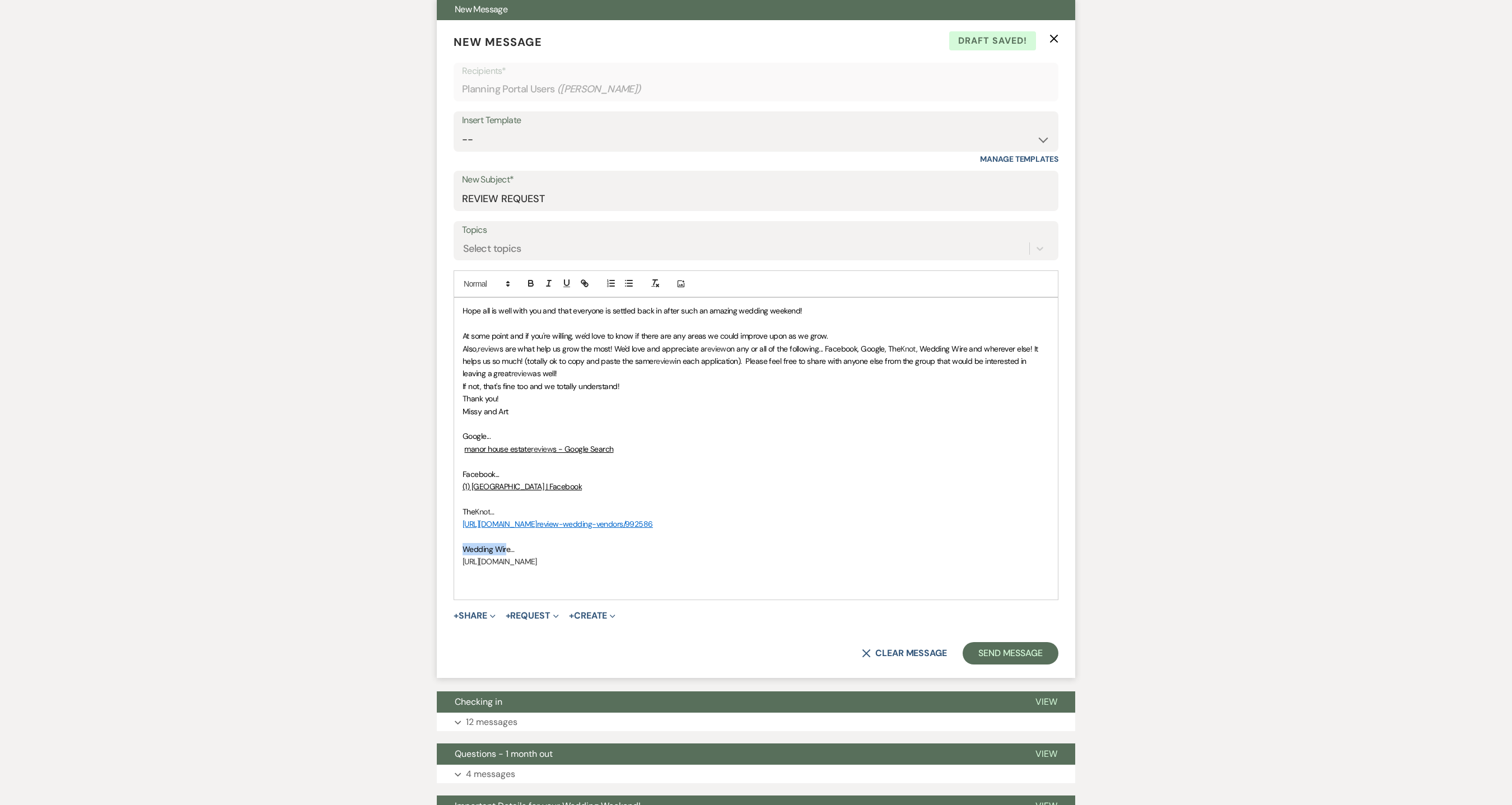
drag, startPoint x: 507, startPoint y: 551, endPoint x: 463, endPoint y: 552, distance: 44.0
click at [463, 552] on span "Wedding Wire…" at bounding box center [488, 549] width 52 height 10
click at [742, 516] on p "The Knot …" at bounding box center [756, 512] width 587 height 13
click at [803, 561] on p "https://www.zola.com/inspire/public-recommendations/3f42d9f6-0cd1-45ab-877a-8b4…" at bounding box center [756, 562] width 587 height 13
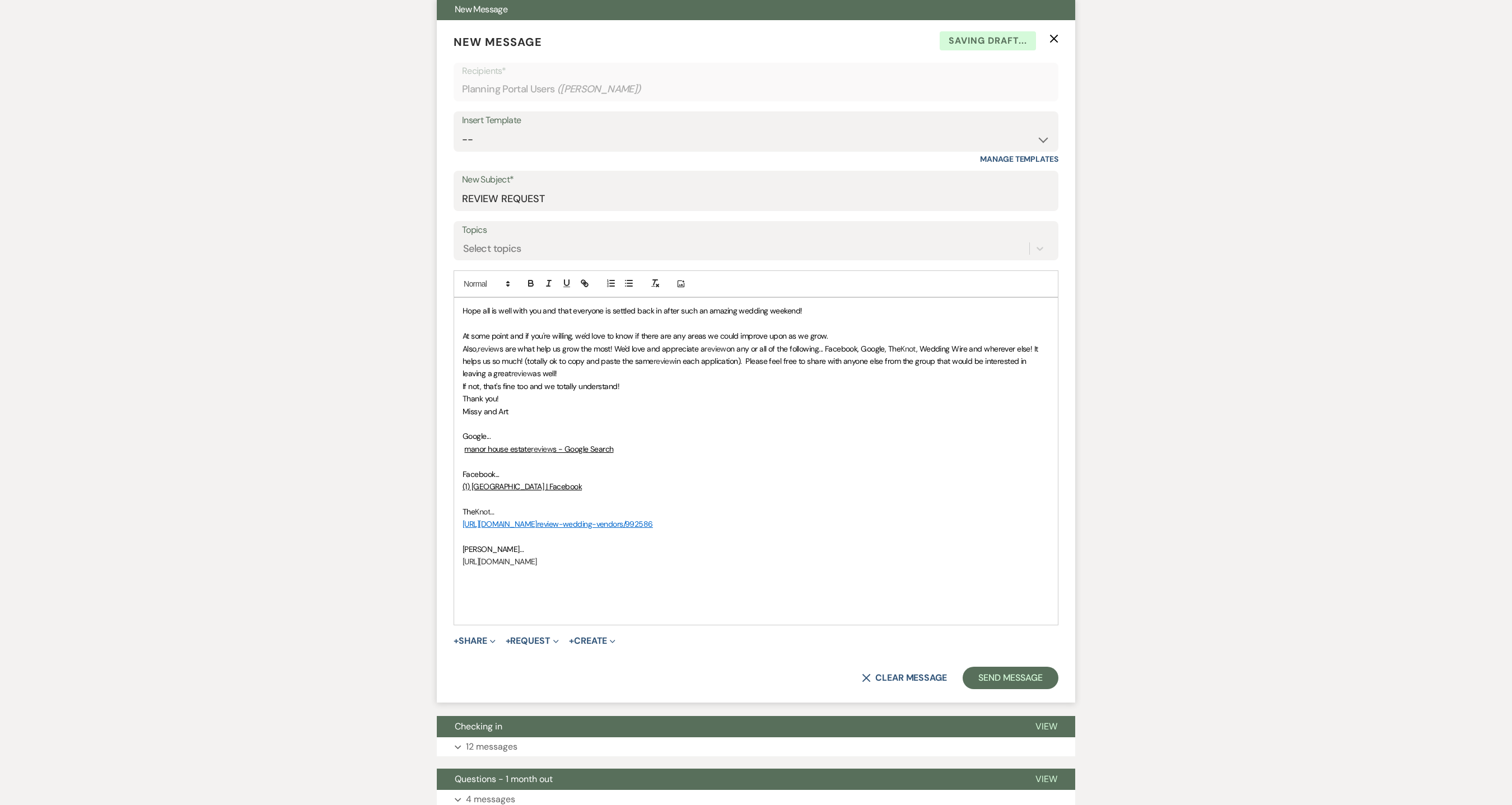
click at [795, 558] on p "https://www.zola.com/inspire/public-recommendations/3f42d9f6-0cd1-45ab-877a-8b4…" at bounding box center [756, 562] width 587 height 13
click at [788, 563] on p "https://www.zola.com/inspire/public-recommendations/3f42d9f6-0cd1-45ab-877a-8b4…" at bounding box center [756, 562] width 587 height 13
drag, startPoint x: 799, startPoint y: 563, endPoint x: 435, endPoint y: 564, distance: 364.0
click at [435, 564] on div "Messages Tasks Payments Vendors Rental Overview Timeline Docs & Files Contacts …" at bounding box center [756, 762] width 1512 height 1797
drag, startPoint x: 818, startPoint y: 564, endPoint x: 453, endPoint y: 564, distance: 365.0
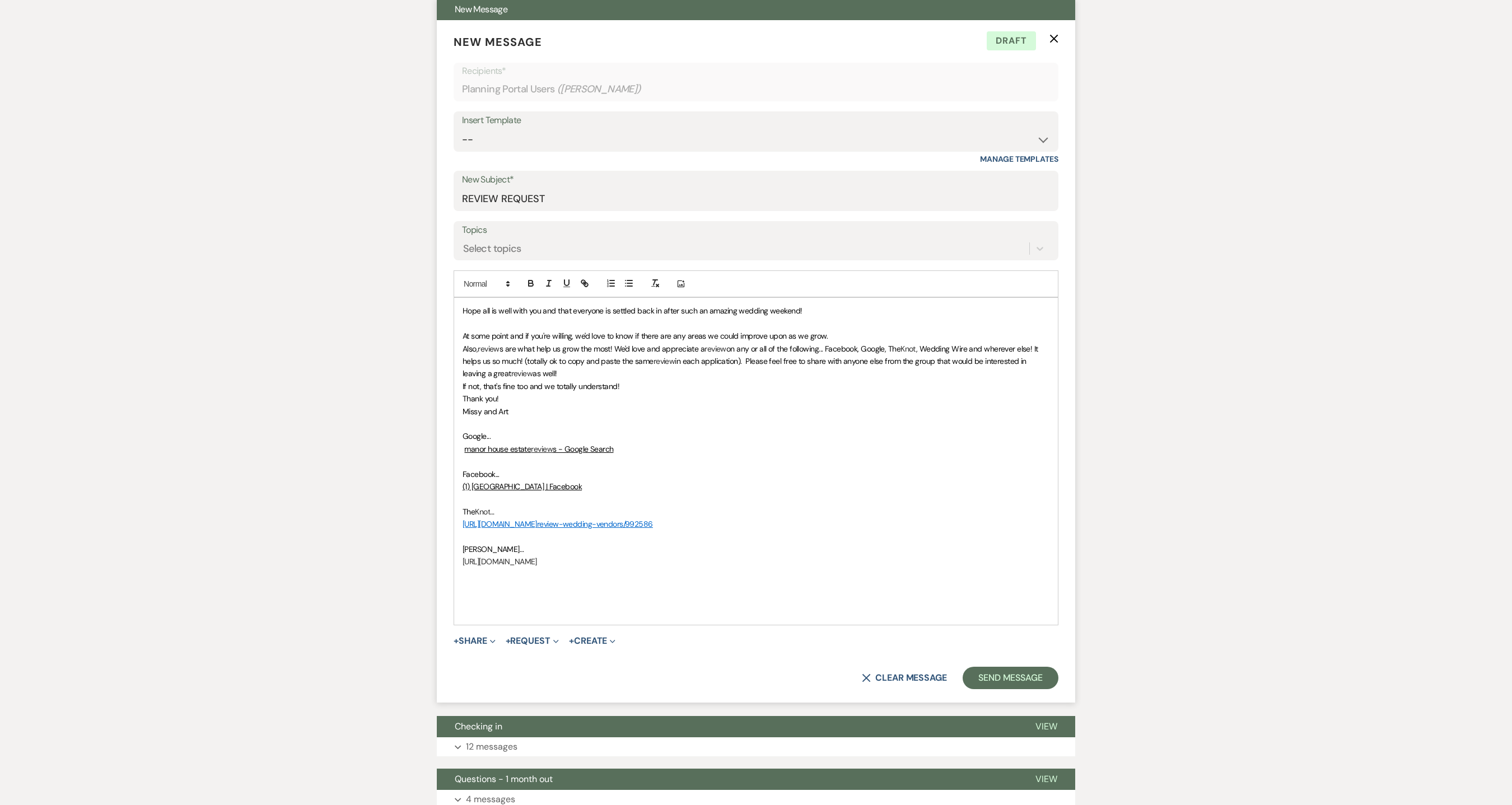
click at [453, 564] on div "Hope all is well with you and that everyone is settled back in after such an am…" at bounding box center [756, 461] width 605 height 328
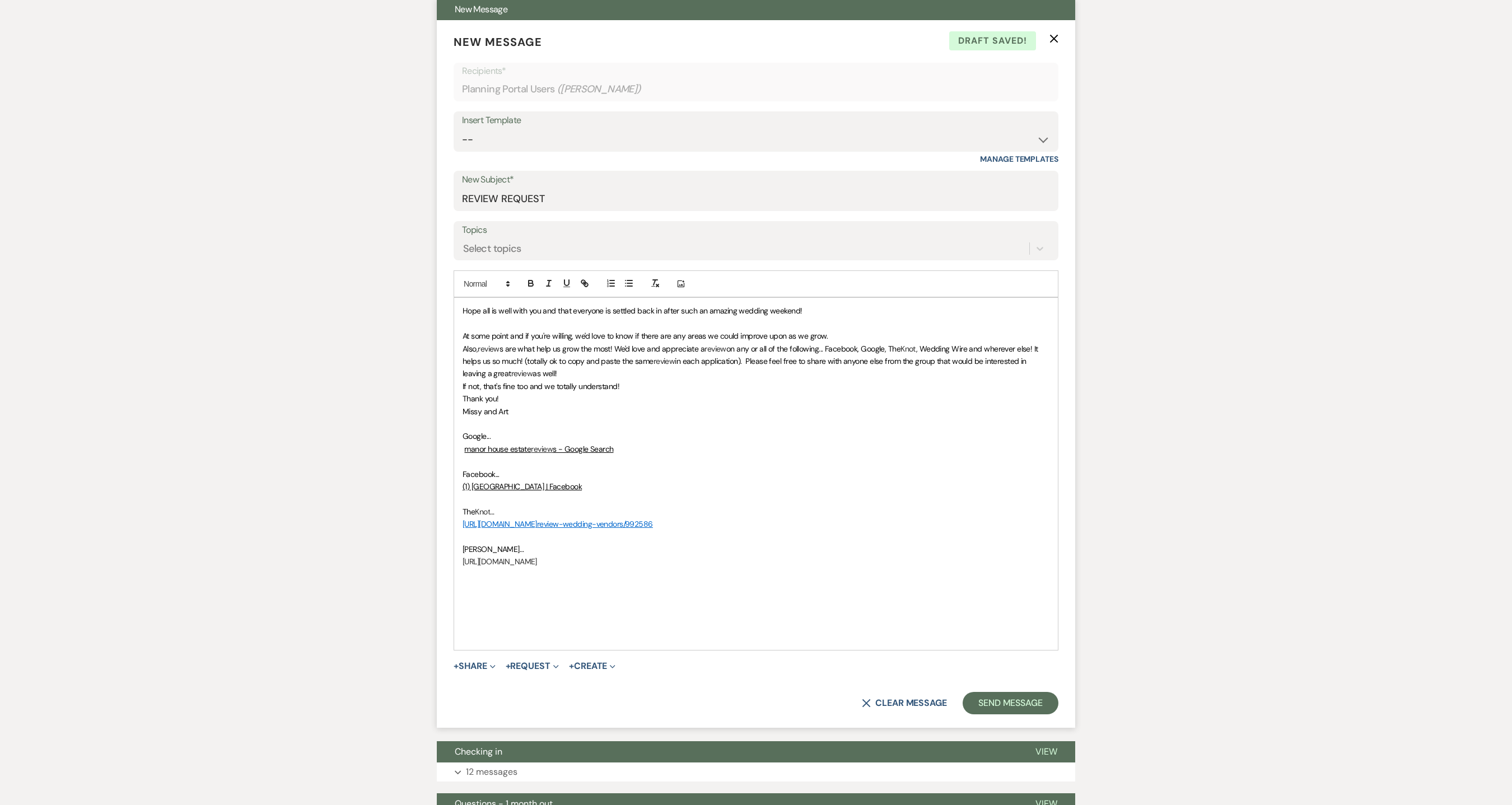
click at [839, 336] on p "At some point and if you're willing, we'd love to know if there are any areas w…" at bounding box center [756, 336] width 587 height 13
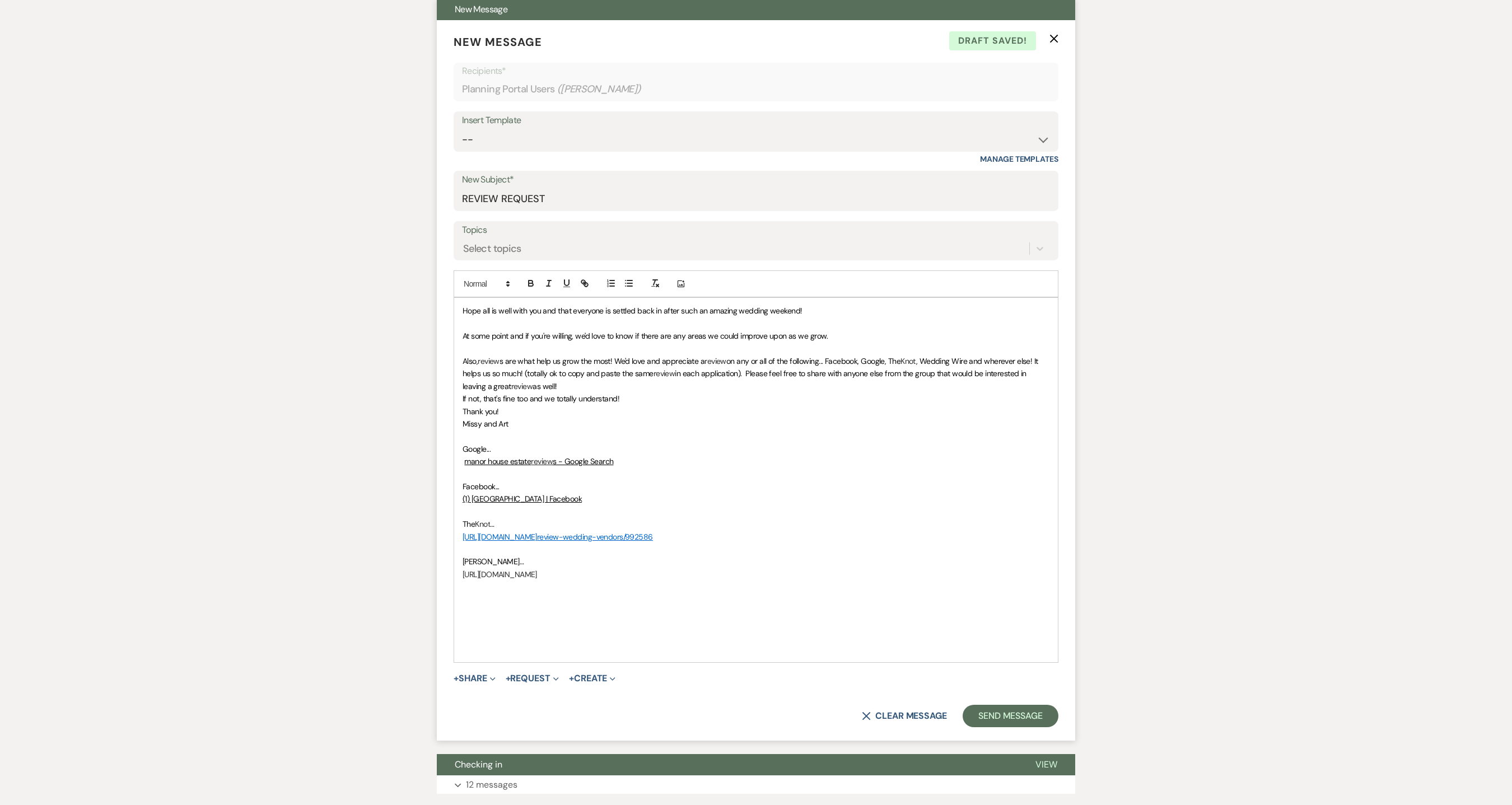
click at [928, 364] on span ", Wedding Wire and wherever else! It helps us so much! (totally ok to copy and …" at bounding box center [750, 367] width 577 height 22
click at [573, 387] on p "Also, review s are what help us grow the most! We'd love and appreciate a revie…" at bounding box center [756, 374] width 587 height 37
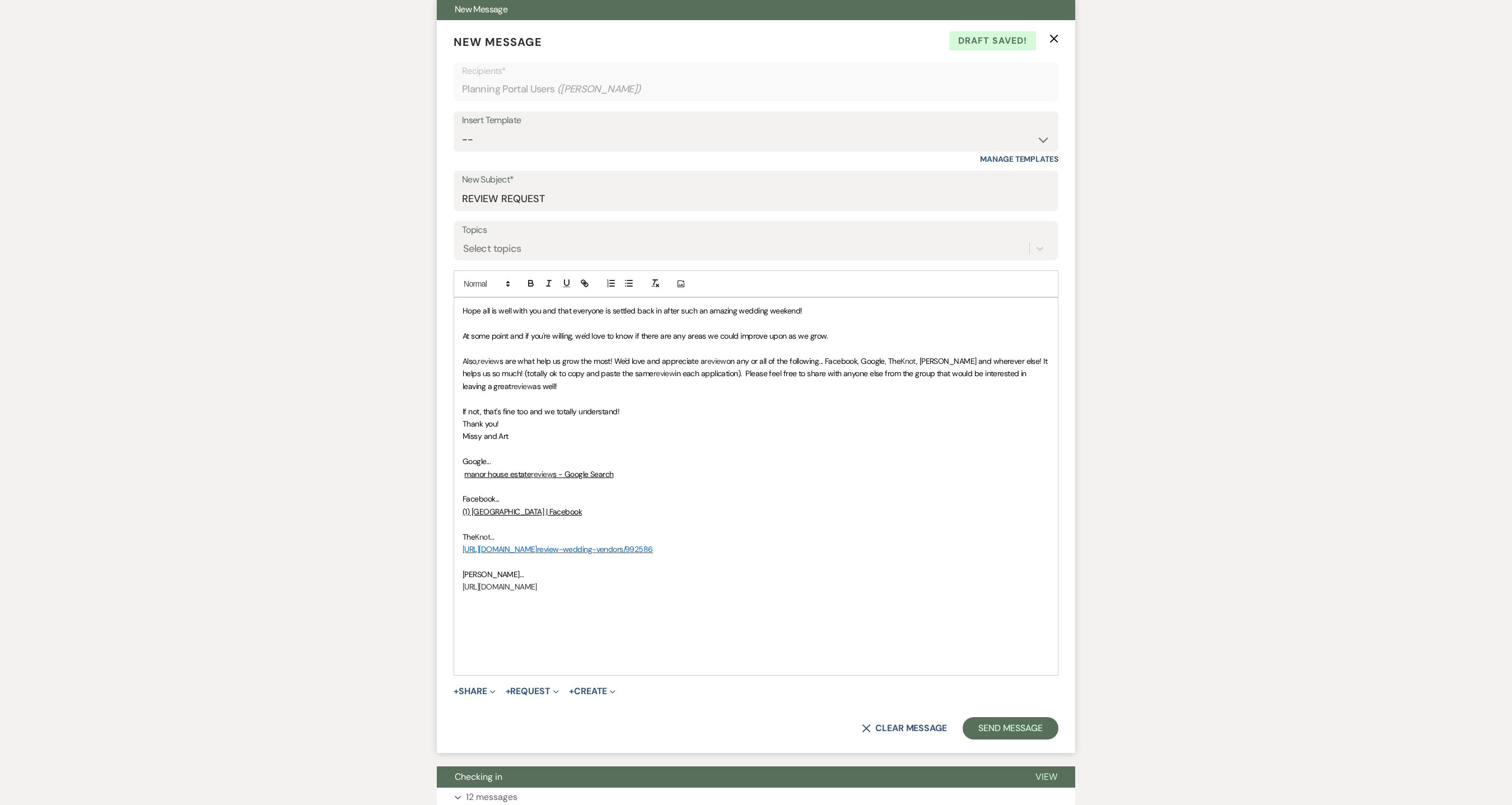
click at [574, 387] on p "Also, review s are what help us grow the most! We'd love and appreciate a revie…" at bounding box center [756, 374] width 587 height 37
drag, startPoint x: 833, startPoint y: 338, endPoint x: 437, endPoint y: 326, distance: 396.2
click at [437, 326] on form "New Message X Draft Recipients* Planning Portal Users ( Colleen M Ostrander ) I…" at bounding box center [756, 386] width 638 height 733
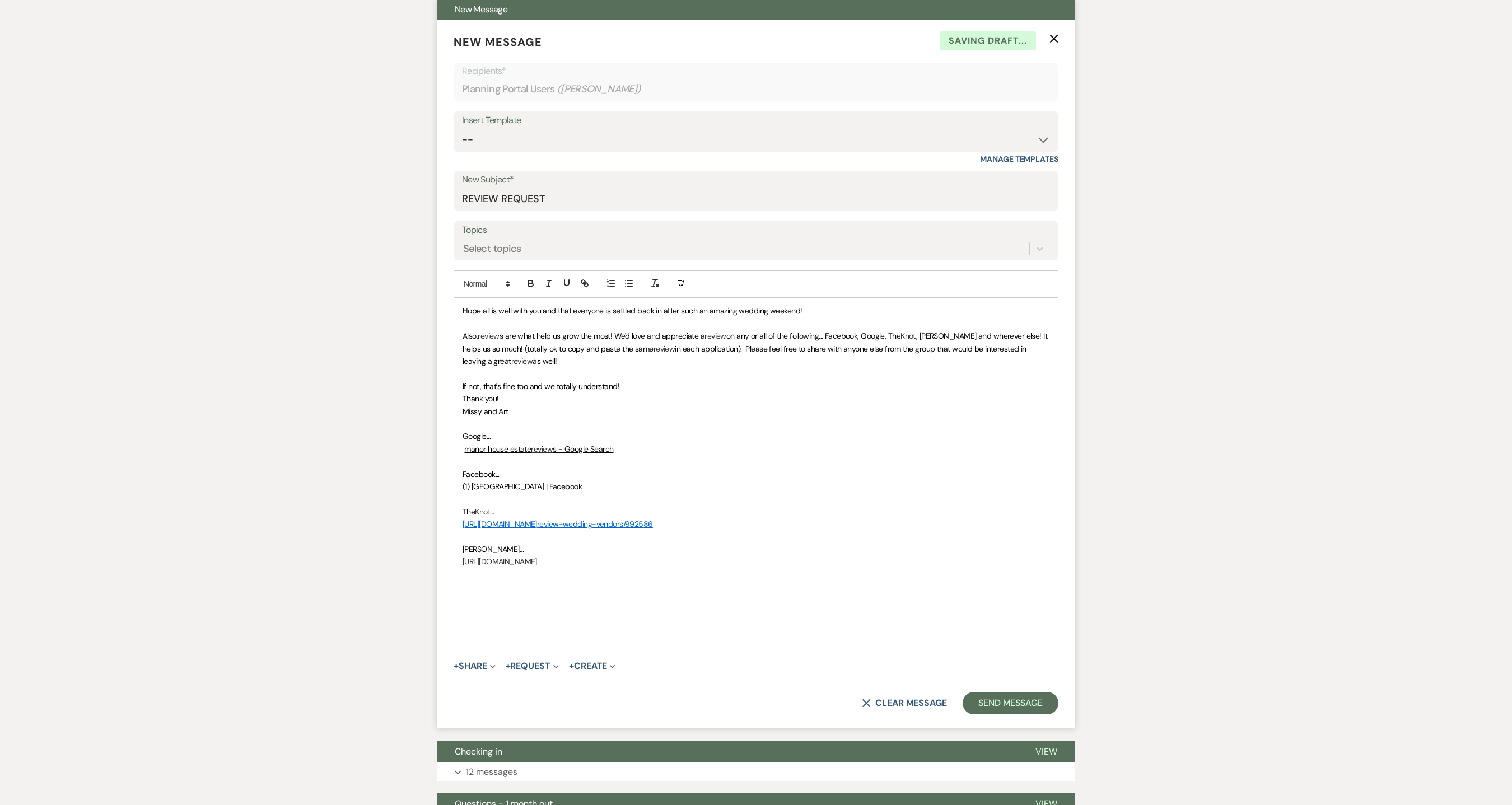
click at [459, 341] on div "Hope all is well with you and that everyone is settled back in after such an am…" at bounding box center [756, 475] width 603 height 353
click at [564, 341] on span "s are what help us grow the most! We'd love and appreciate a" at bounding box center [589, 336] width 205 height 10
click at [463, 314] on span "Hope all is well with you and that everyone is settled back in after such an am…" at bounding box center [632, 311] width 340 height 10
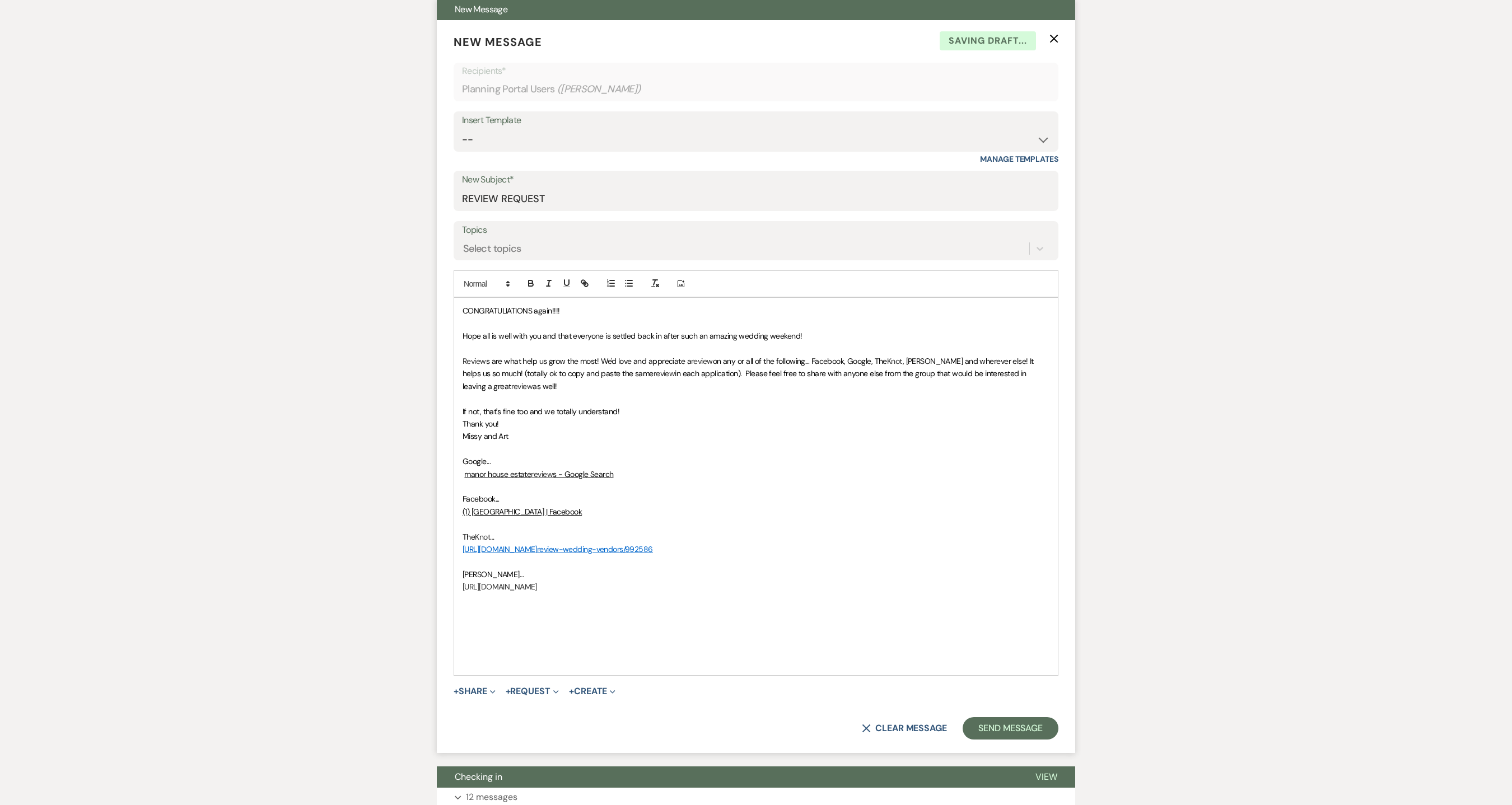
click at [512, 313] on span "CONGRATULIATIONS again!!!!" at bounding box center [511, 311] width 97 height 10
click at [569, 345] on p at bounding box center [756, 348] width 587 height 13
click at [566, 363] on span "s are what help us grow the most! We'd love and appreciate a" at bounding box center [589, 361] width 205 height 10
click at [630, 414] on p "If not, that's fine too and we totally understand!" at bounding box center [756, 412] width 587 height 13
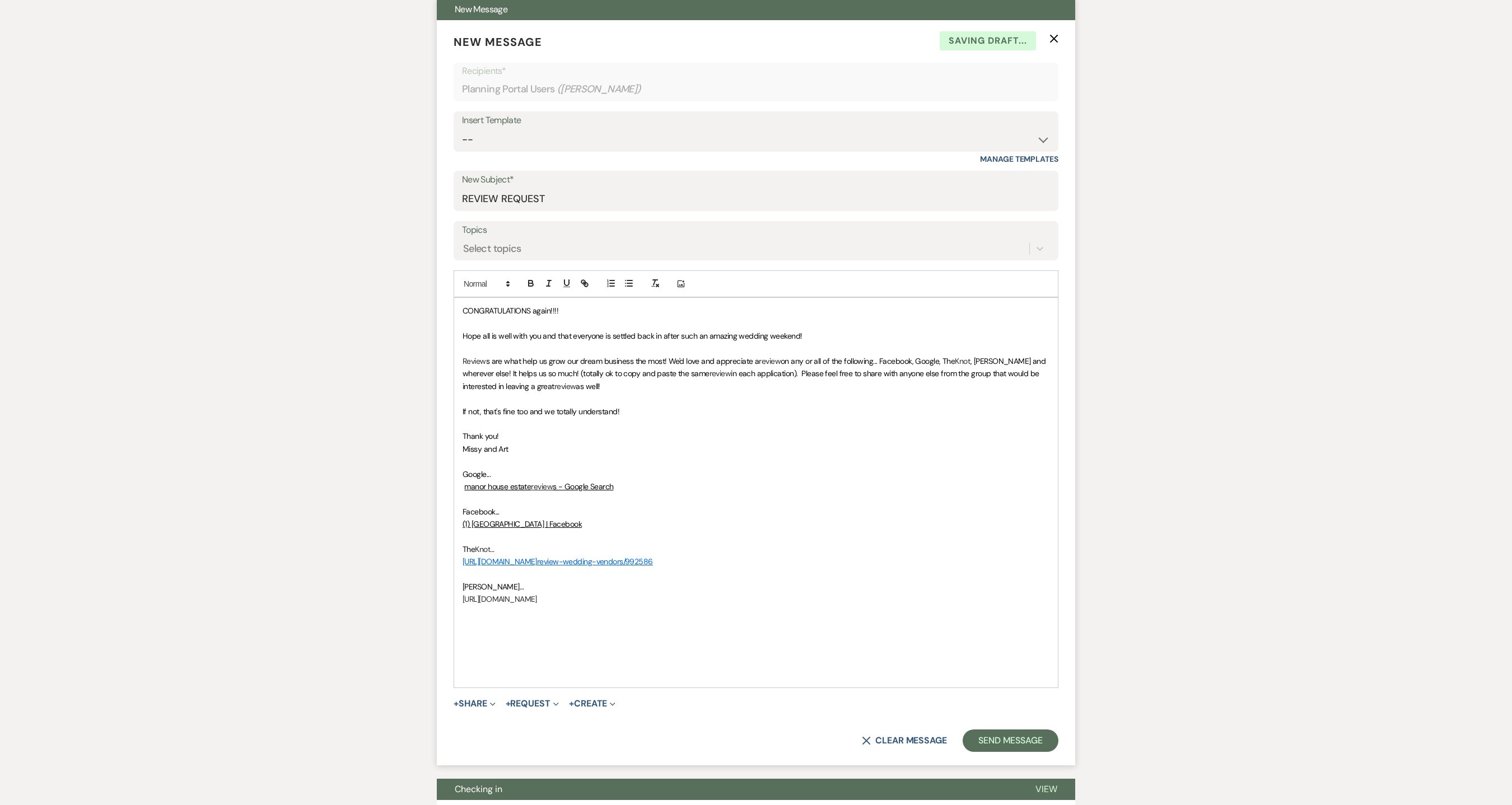
click at [512, 441] on p "Thank you!" at bounding box center [756, 436] width 587 height 13
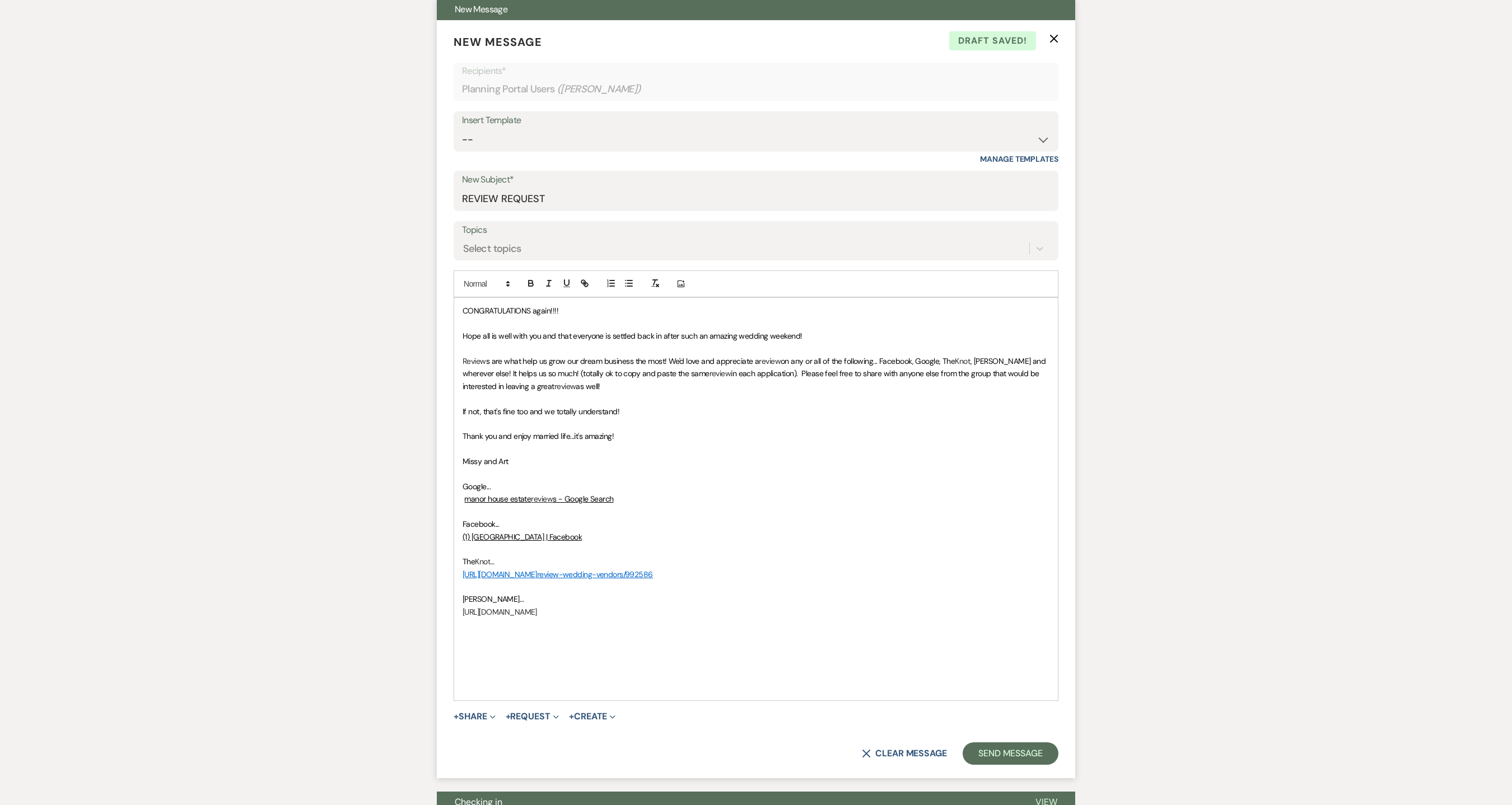
drag, startPoint x: 828, startPoint y: 619, endPoint x: 650, endPoint y: 526, distance: 200.8
click at [650, 526] on div "CONGRATULATIONS again!!!! Hope all is well with you and that everyone is settle…" at bounding box center [756, 499] width 603 height 402
click at [742, 508] on p at bounding box center [756, 512] width 587 height 13
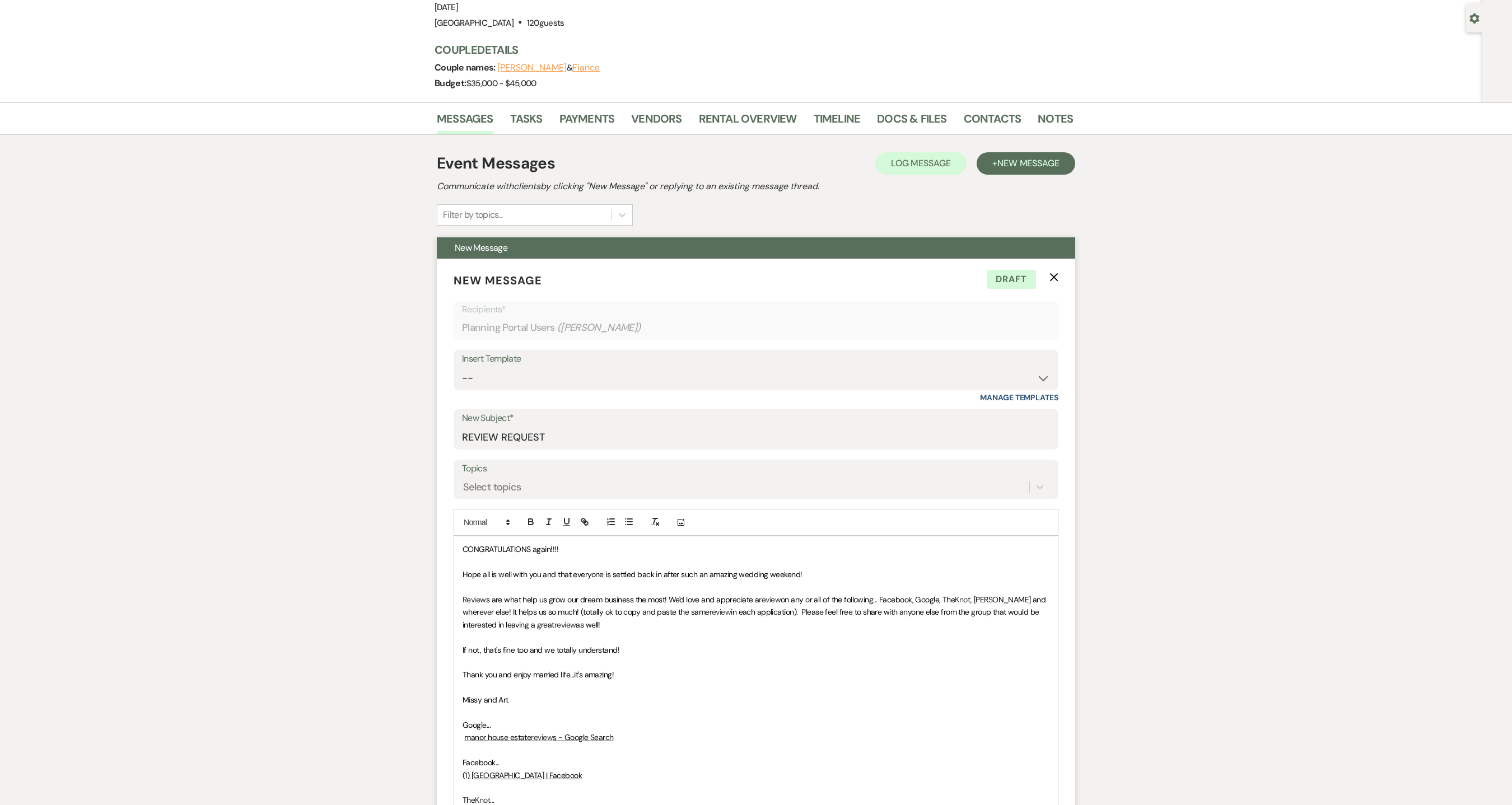
scroll to position [224, 0]
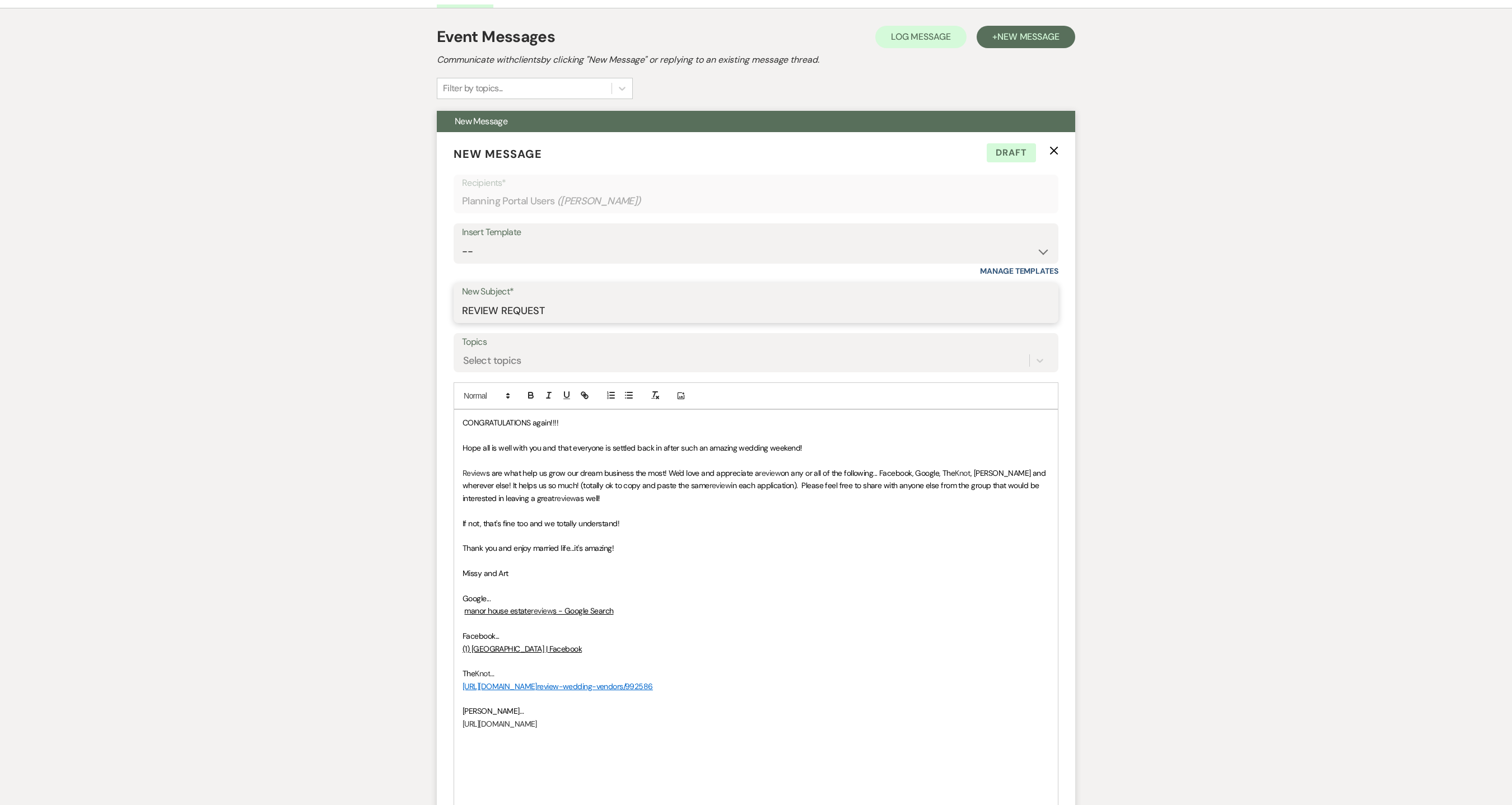
click at [580, 308] on input "REVIEW REQUEST" at bounding box center [756, 311] width 588 height 22
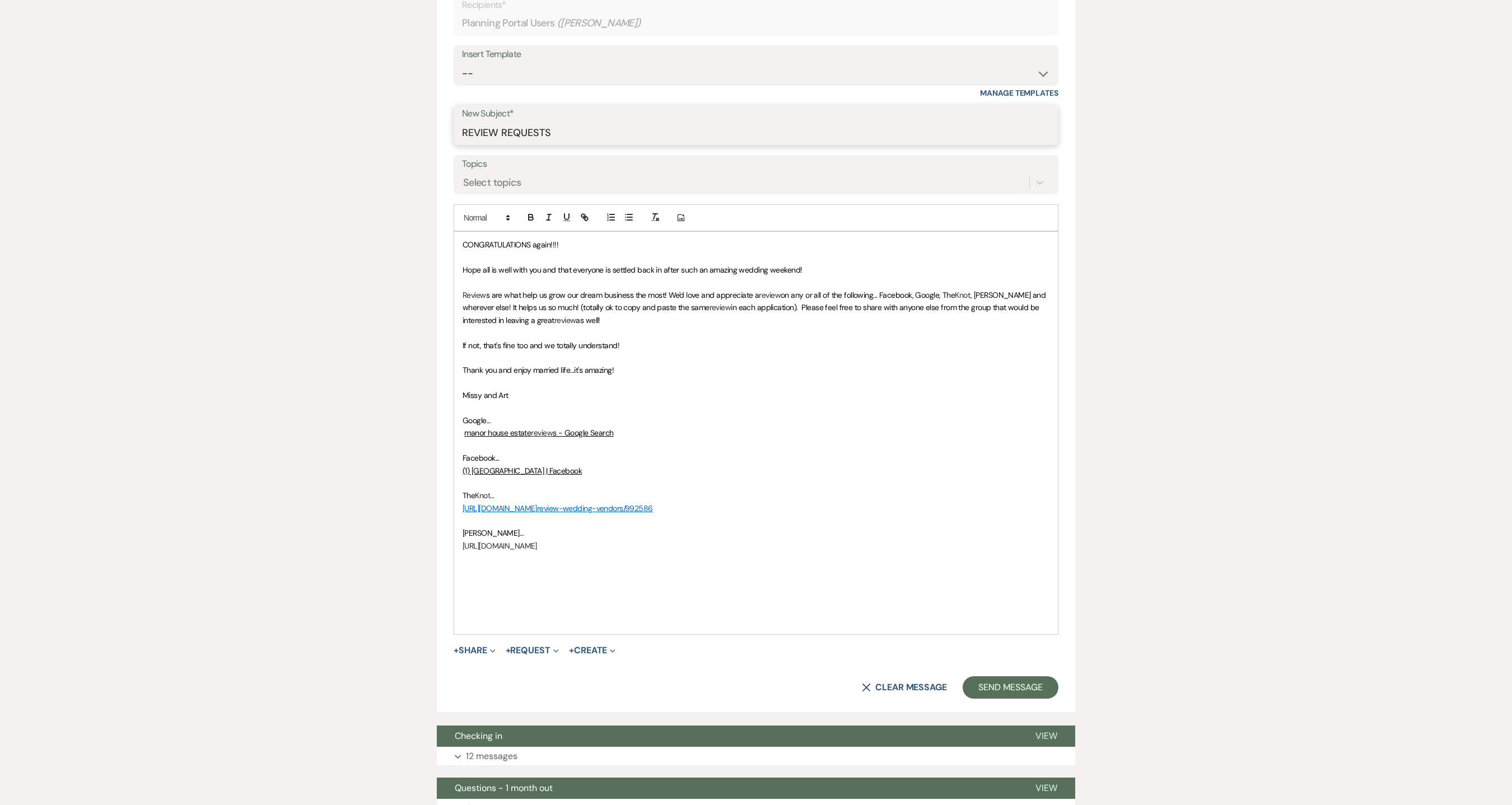
scroll to position [672, 0]
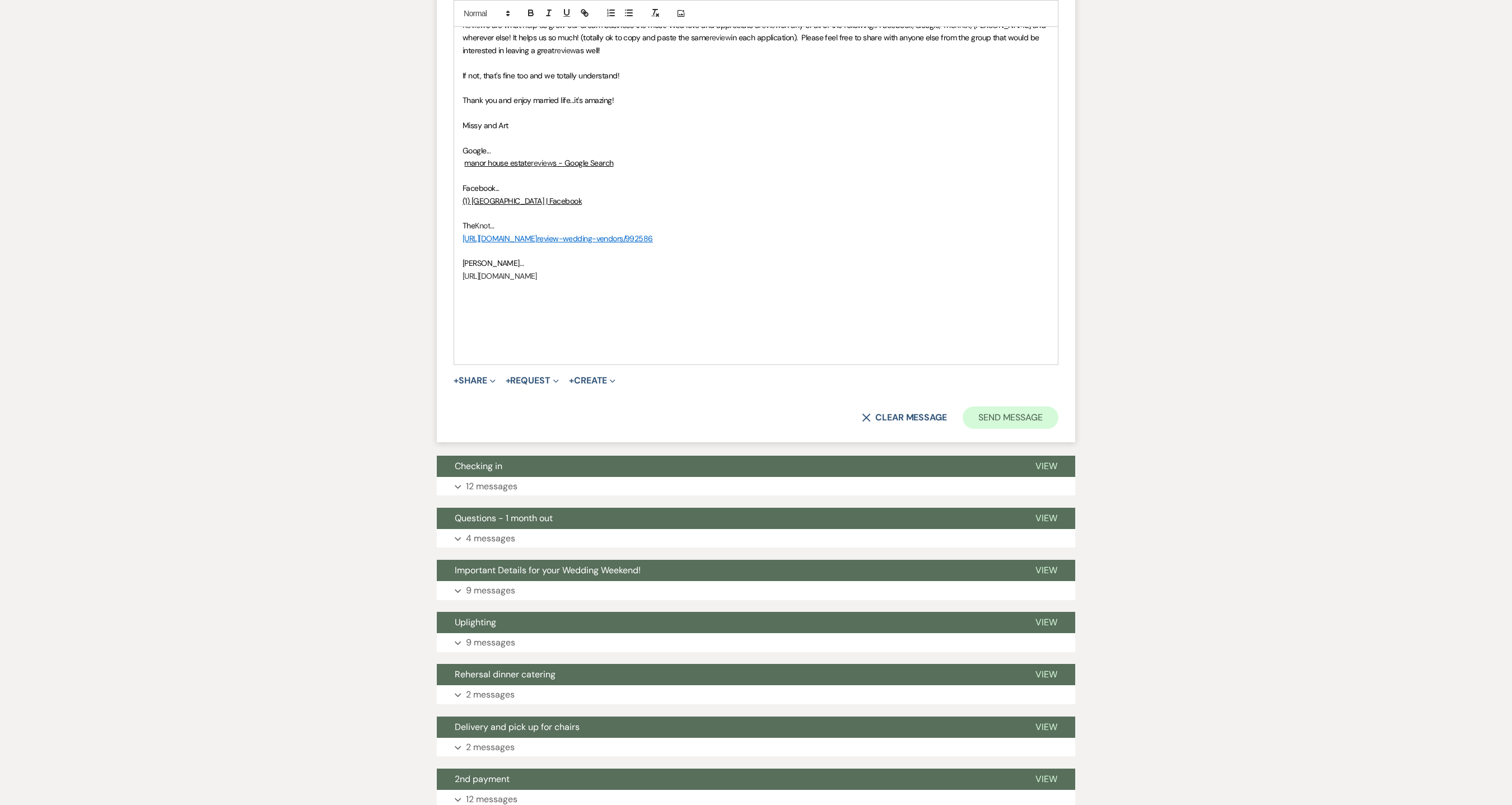
type input "REVIEW REQUESTS"
click at [1023, 425] on button "Send Message" at bounding box center [1010, 418] width 96 height 22
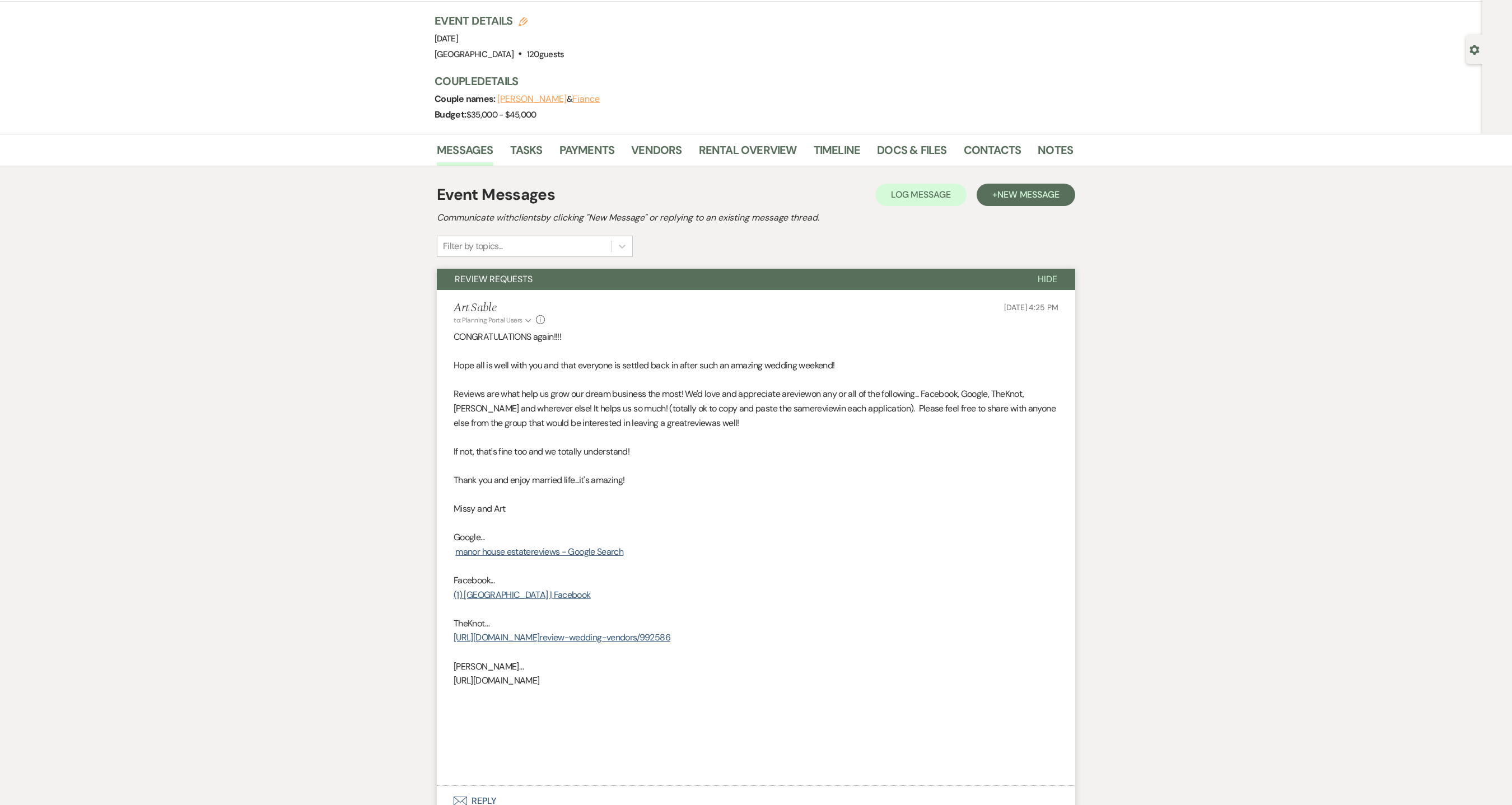
scroll to position [0, 0]
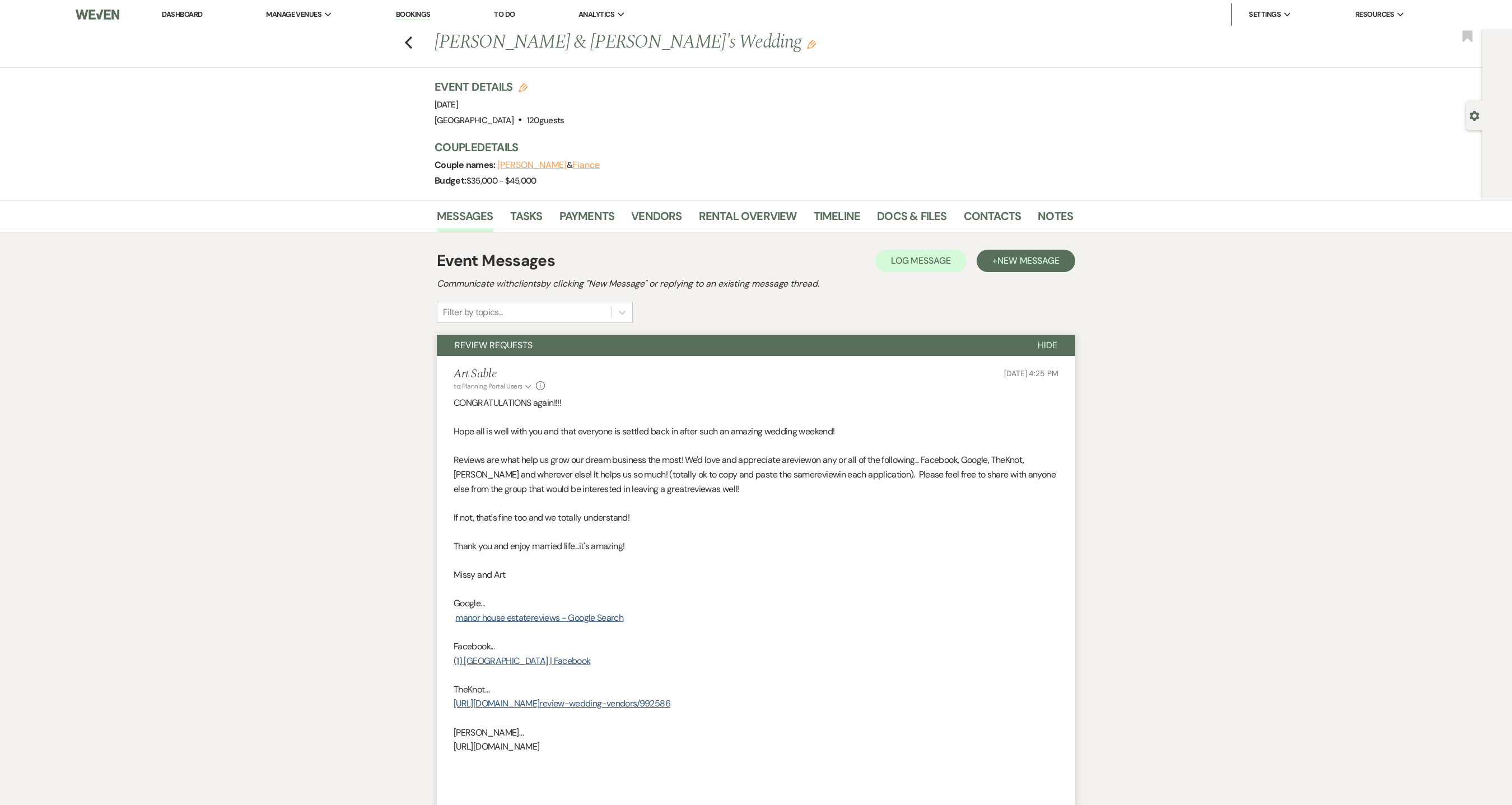
click at [180, 16] on link "Dashboard" at bounding box center [182, 14] width 41 height 9
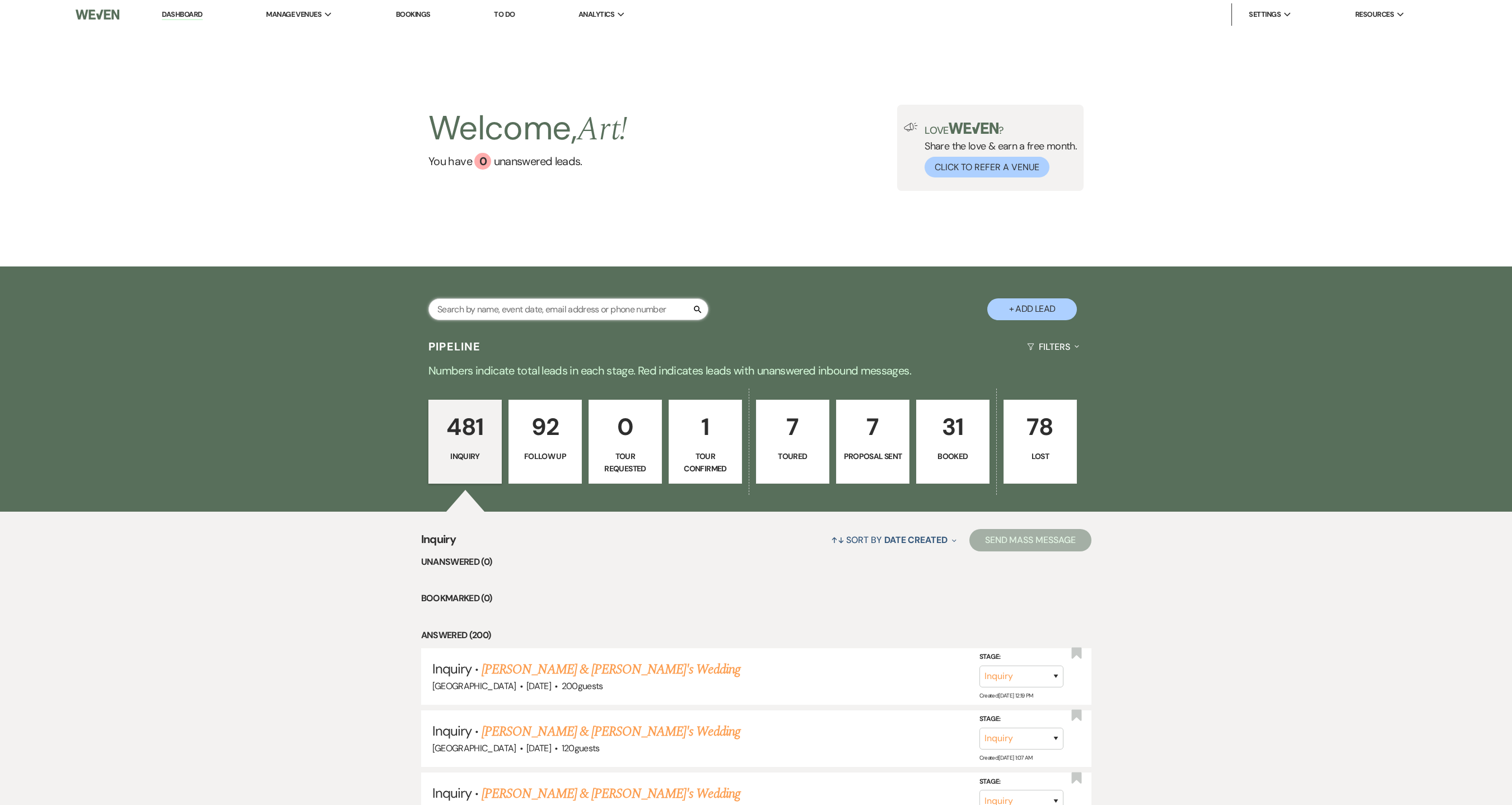
click at [536, 311] on input "text" at bounding box center [568, 309] width 280 height 22
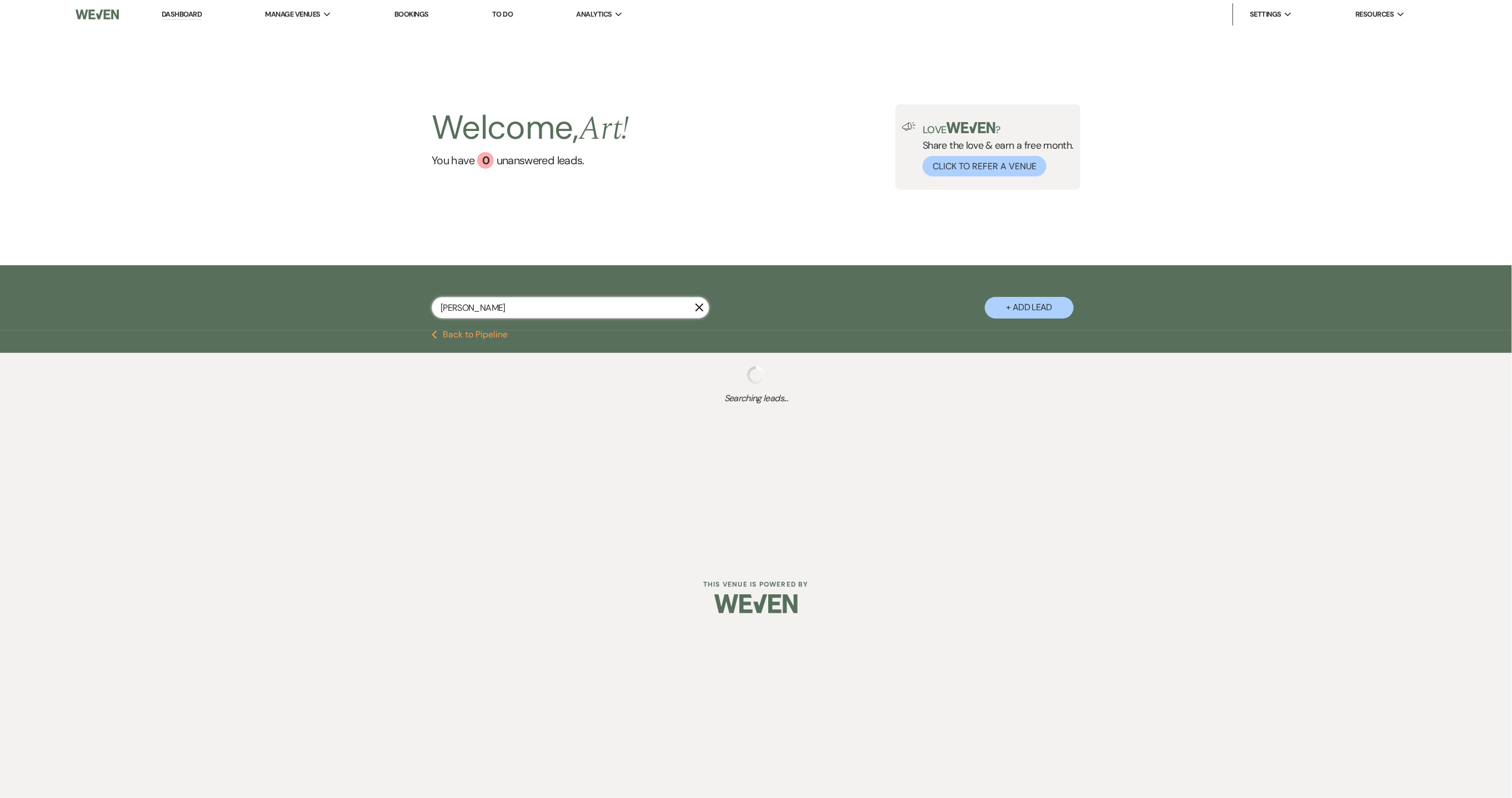
type input "stephanie b"
select select "8"
select select "5"
select select "8"
select select "1"
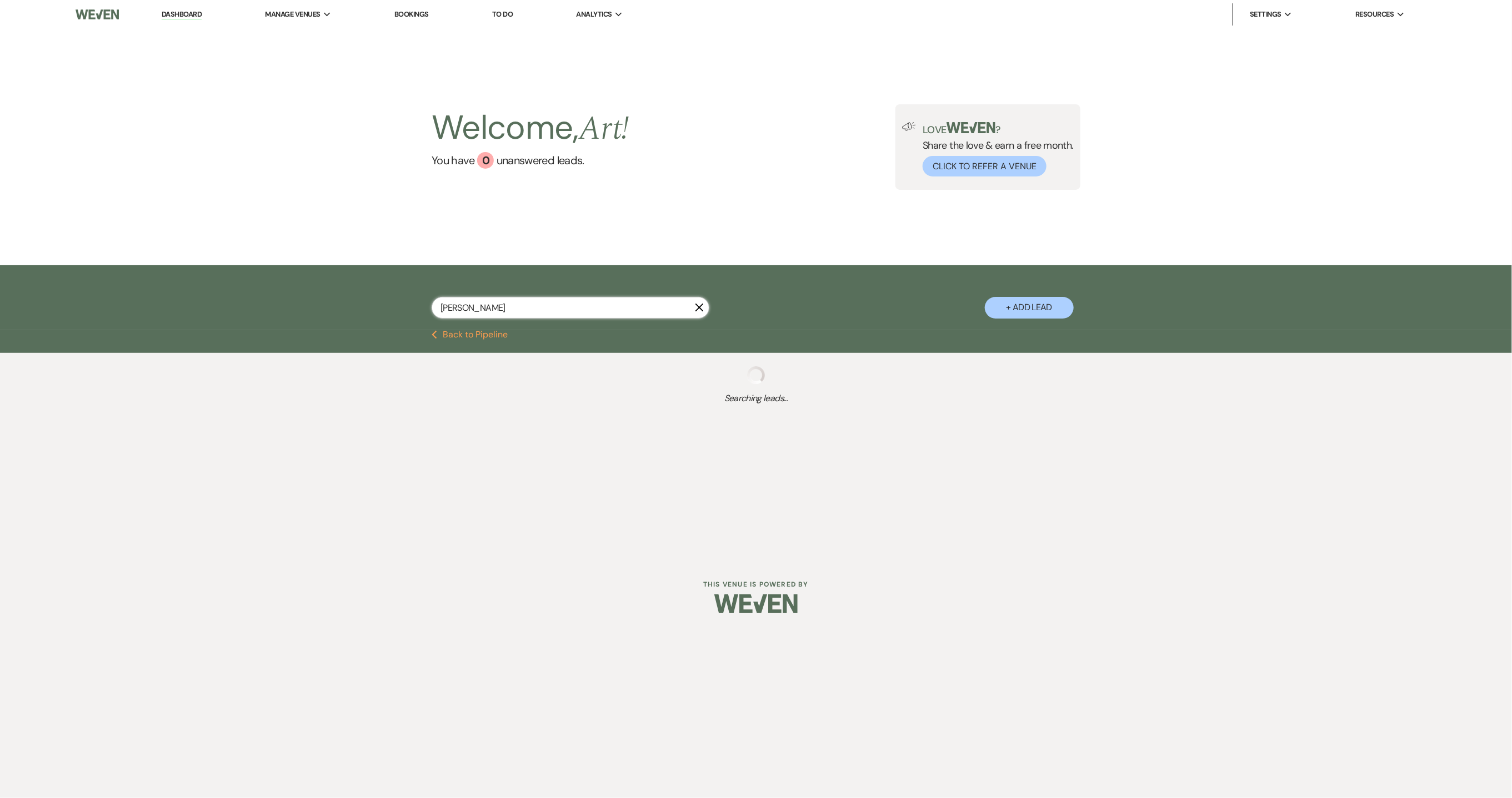
select select "8"
select select "1"
select select "9"
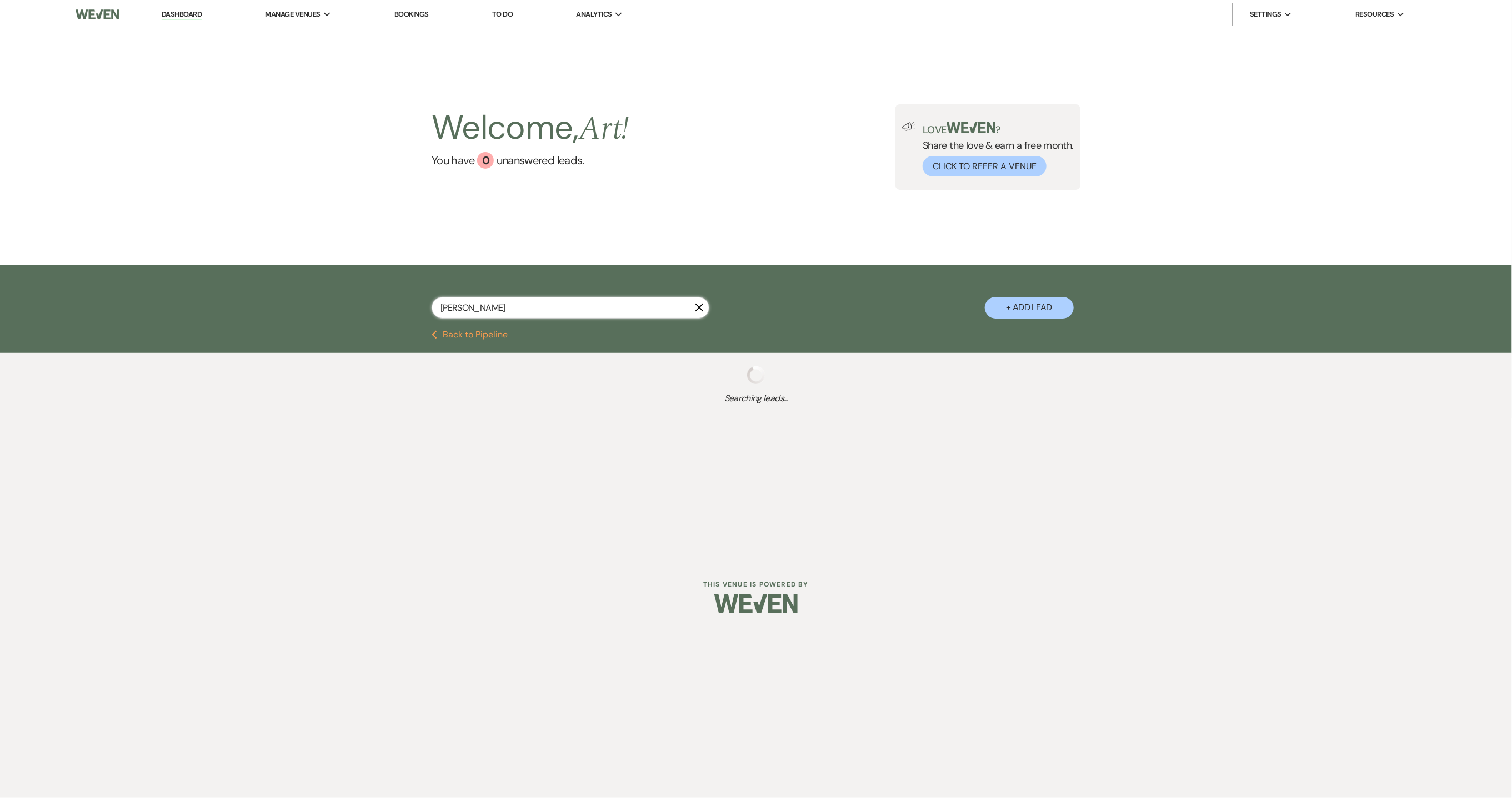
select select "9"
select select "8"
select select "1"
select select "9"
select select "8"
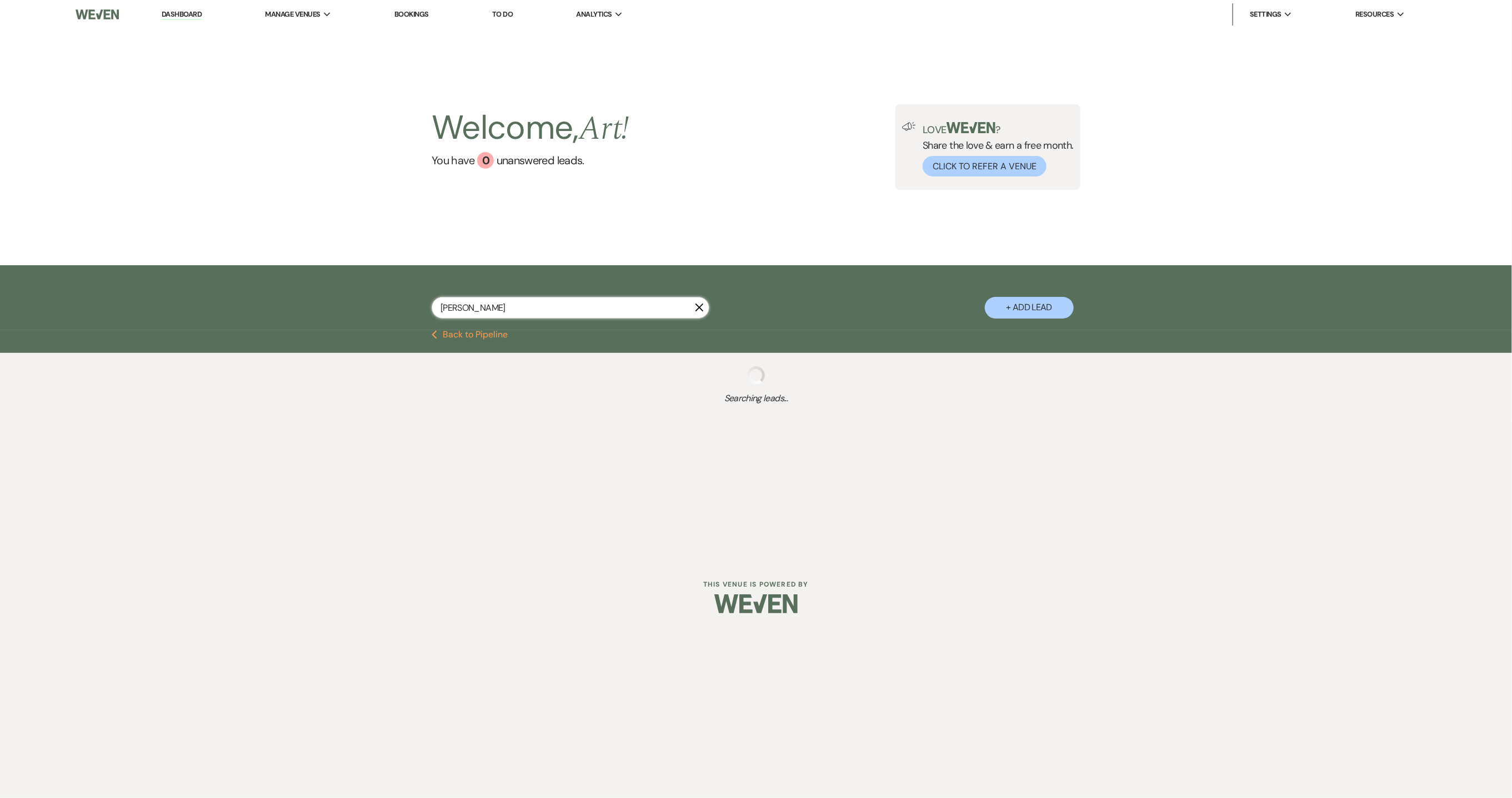
select select "6"
select select "8"
select select "6"
select select "9"
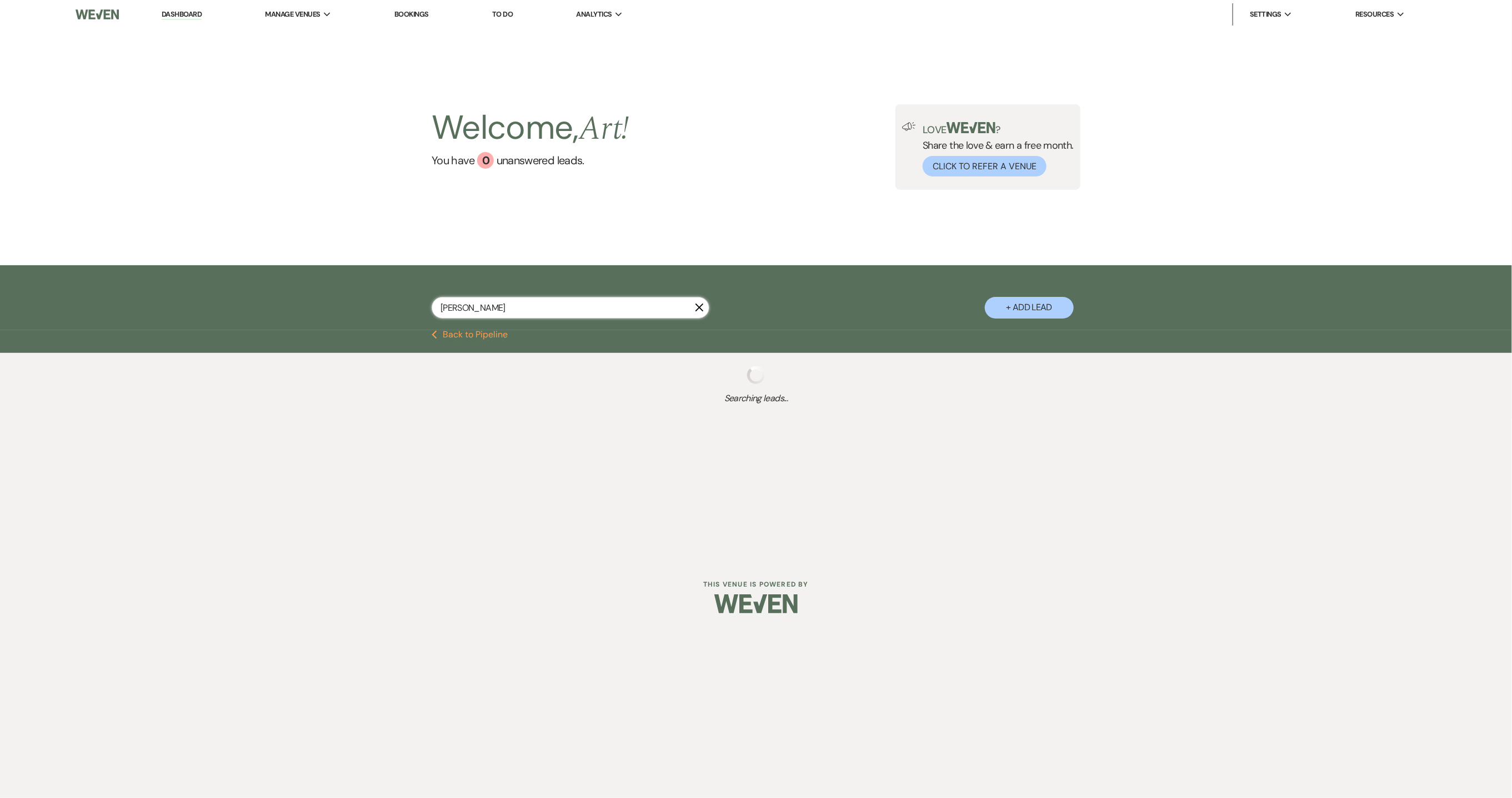
select select "8"
select select "5"
select select "9"
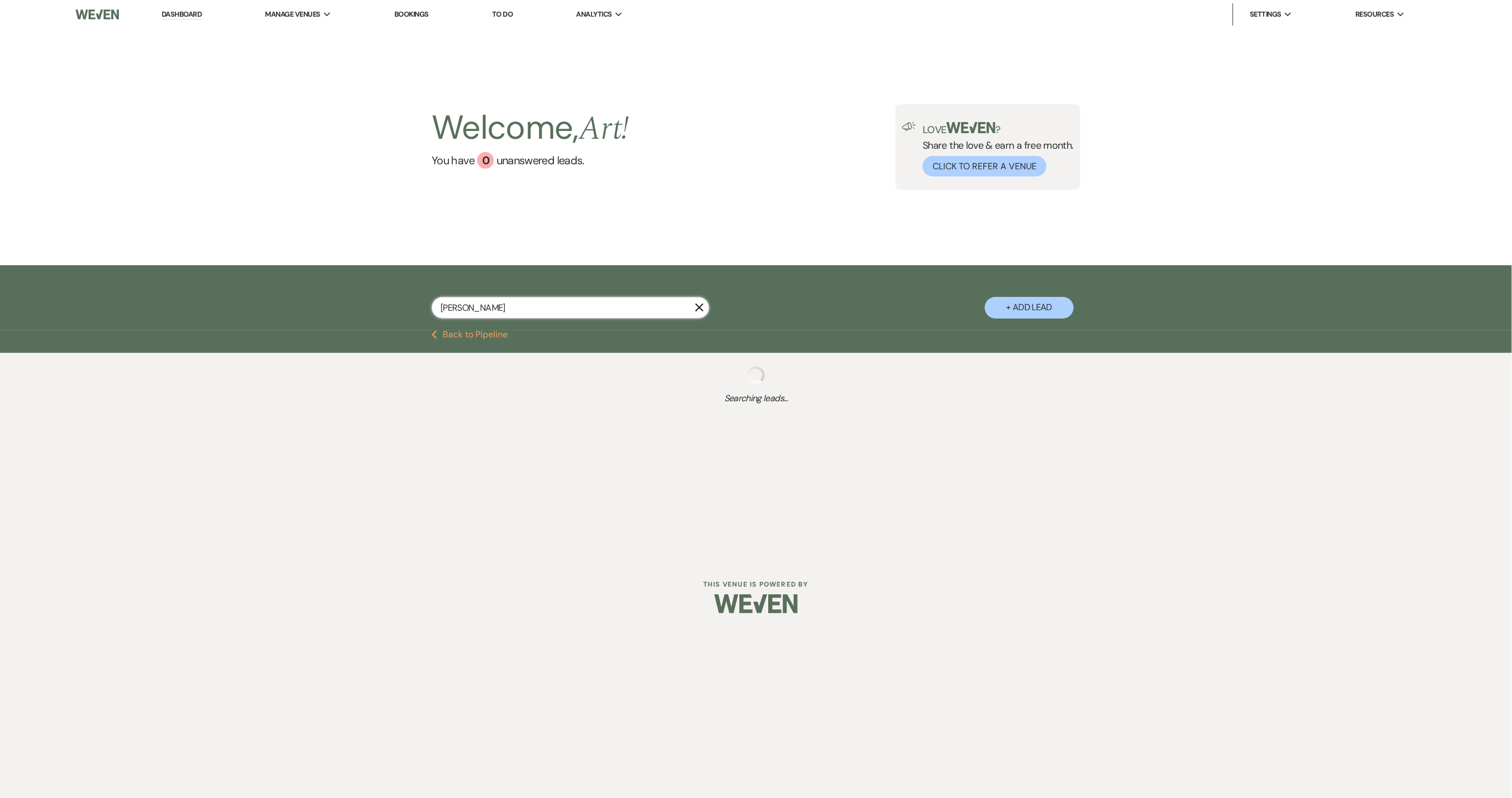
select select "6"
select select "8"
select select "1"
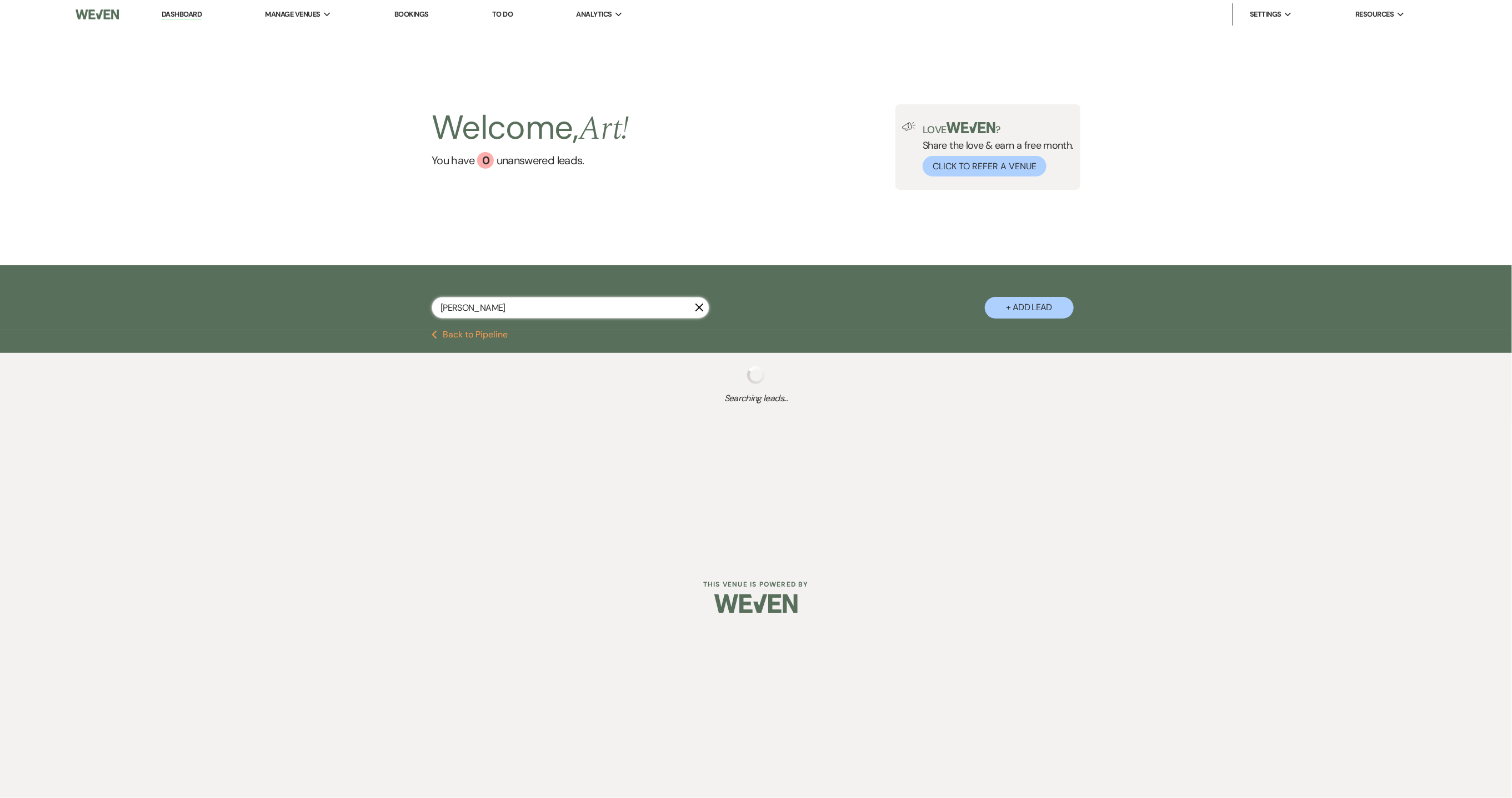
select select "8"
select select "6"
select select "8"
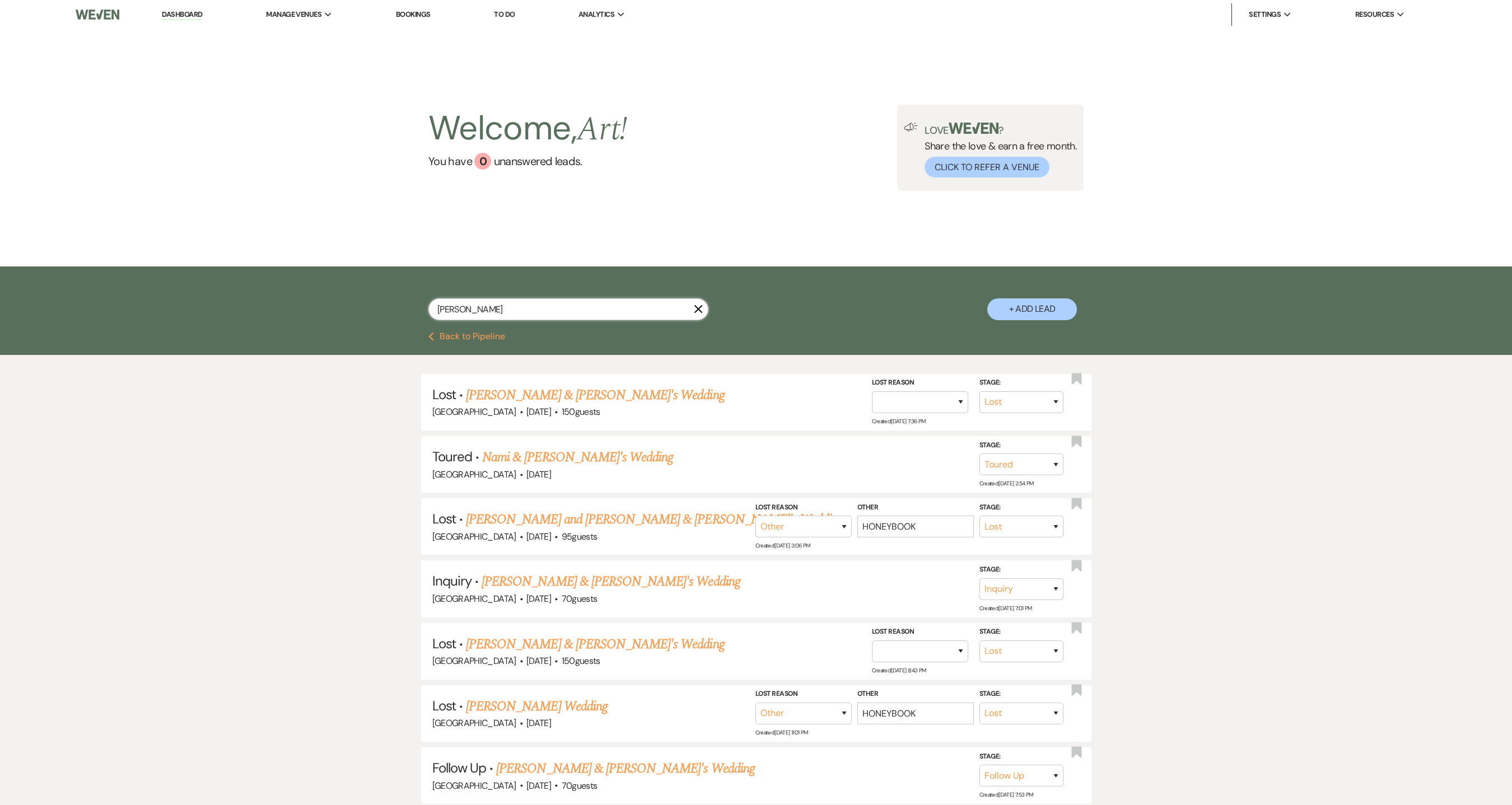
type input "stephanie brown"
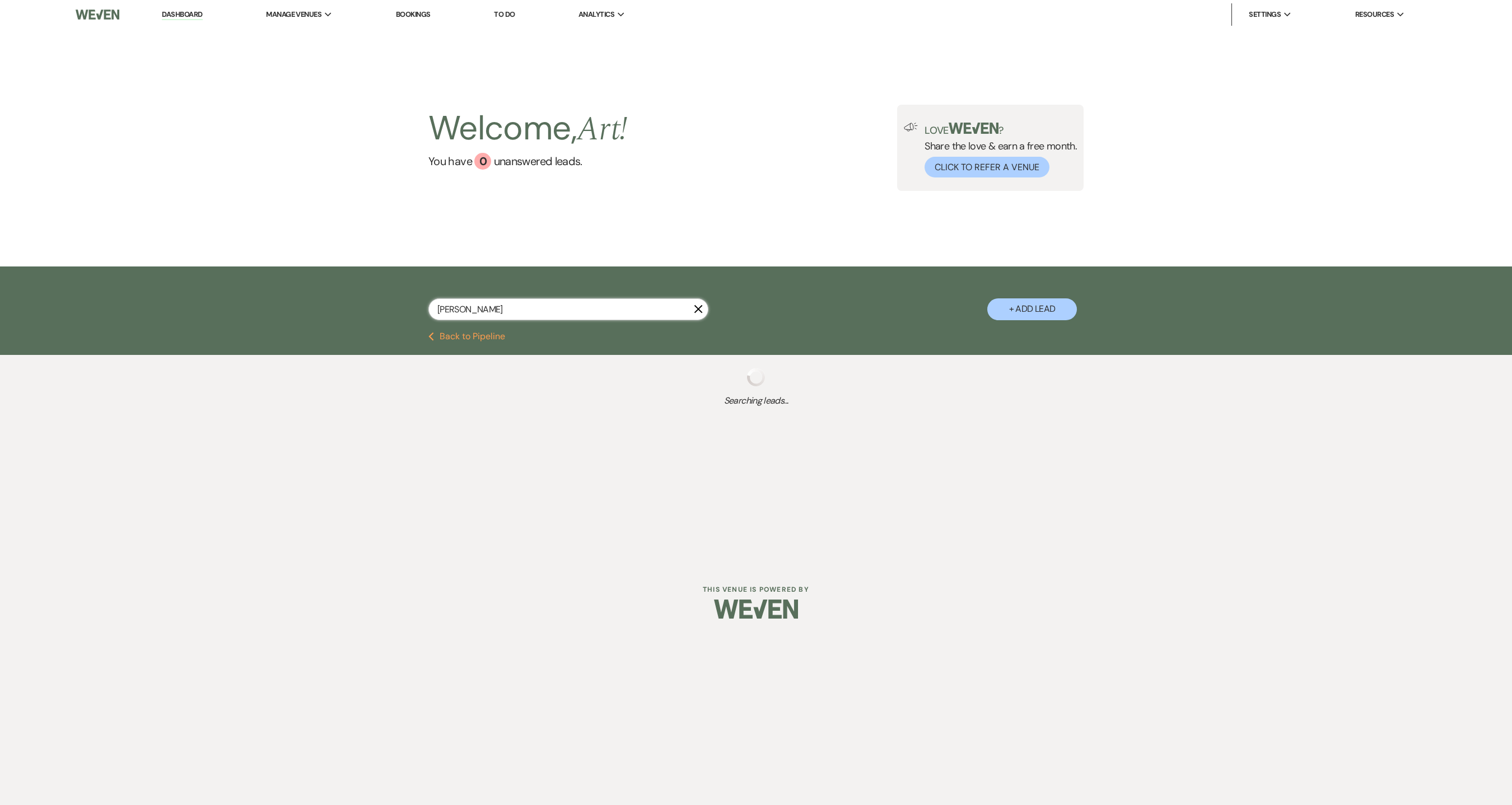
select select "9"
select select "8"
select select "1"
select select "8"
select select "1"
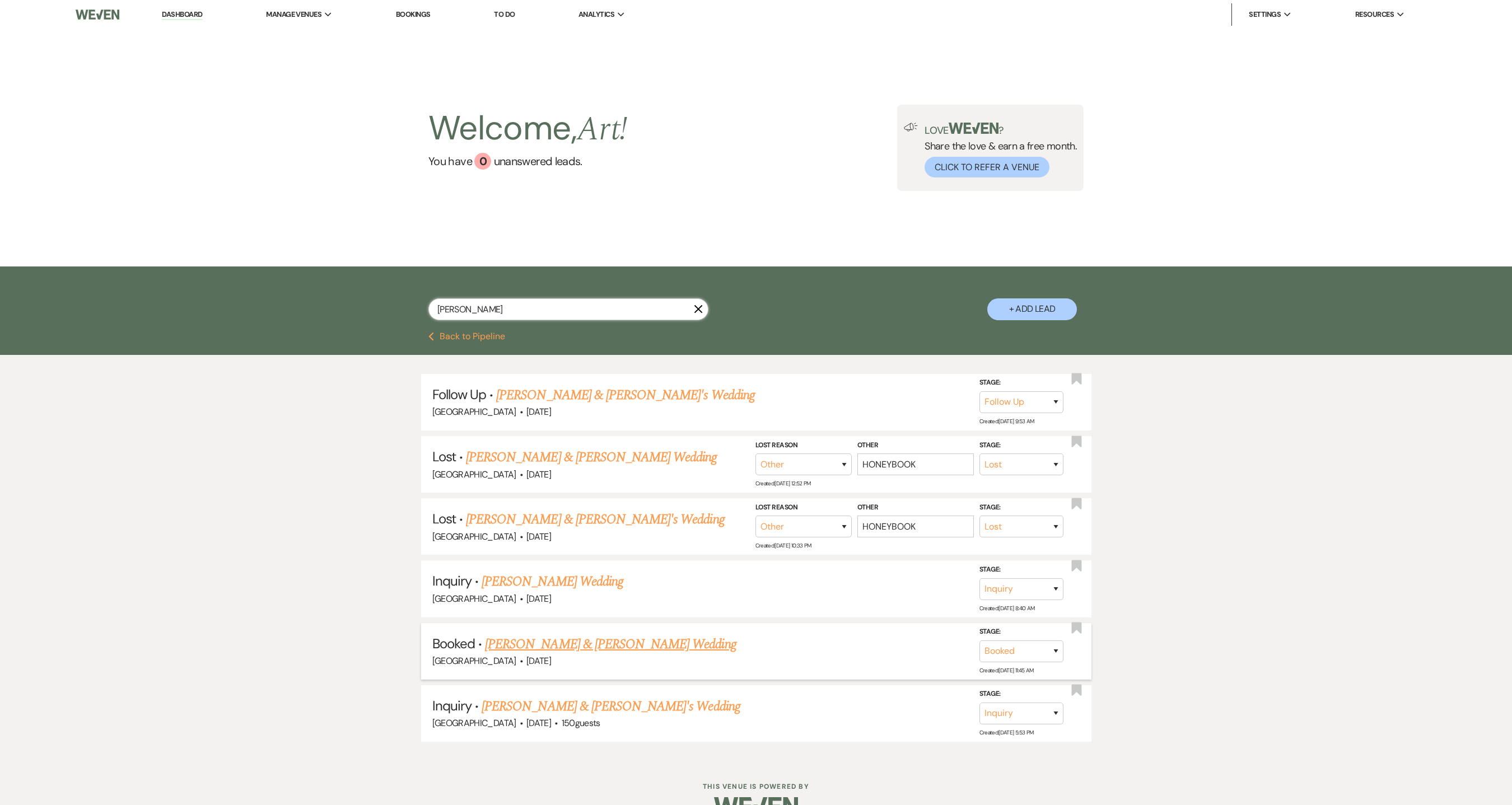
type input "stephanie brown"
click at [584, 639] on link "Stephanie Brown & Matt Dravek's Wedding" at bounding box center [610, 645] width 251 height 20
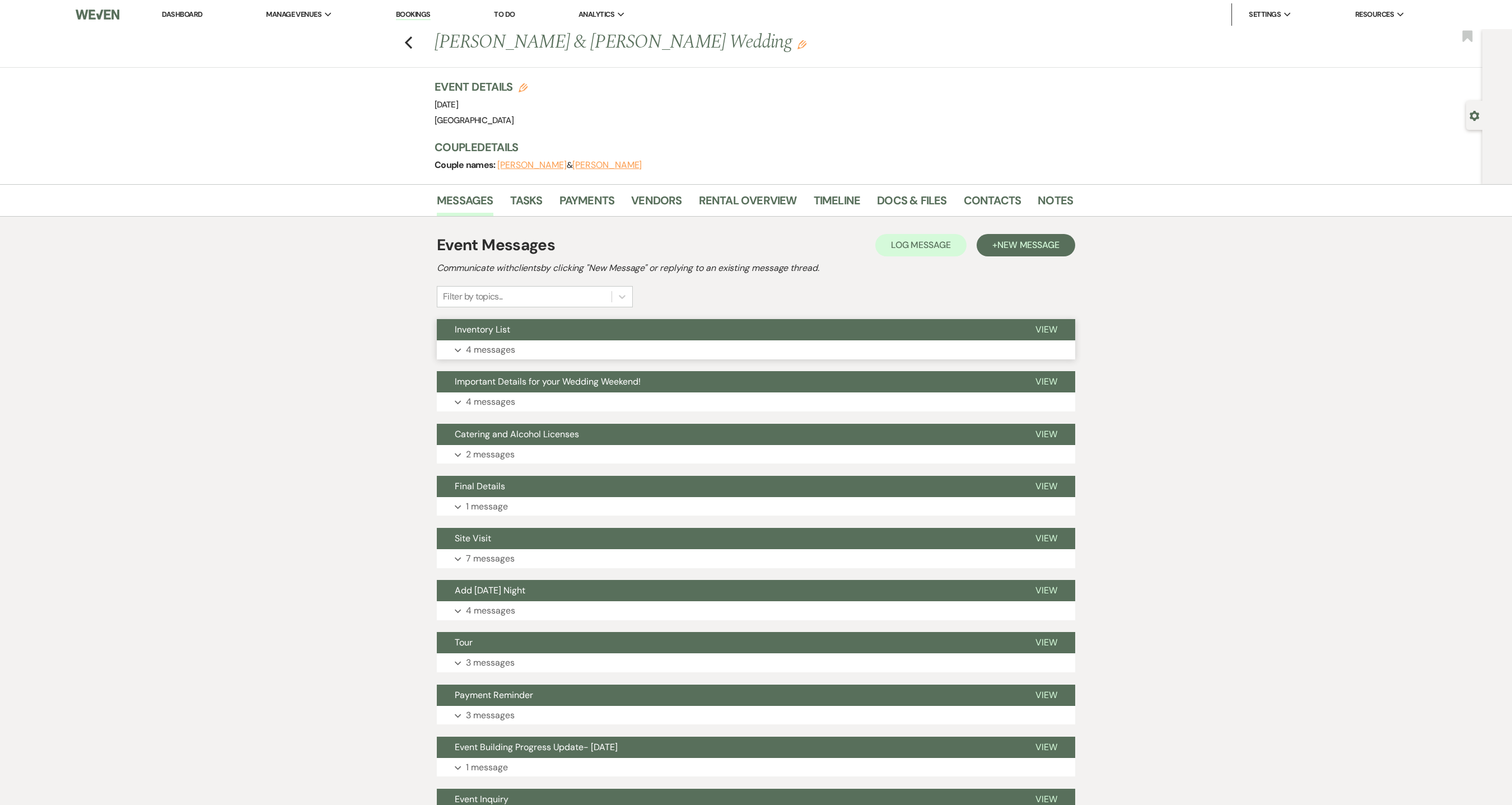
click at [509, 348] on p "4 messages" at bounding box center [490, 349] width 49 height 14
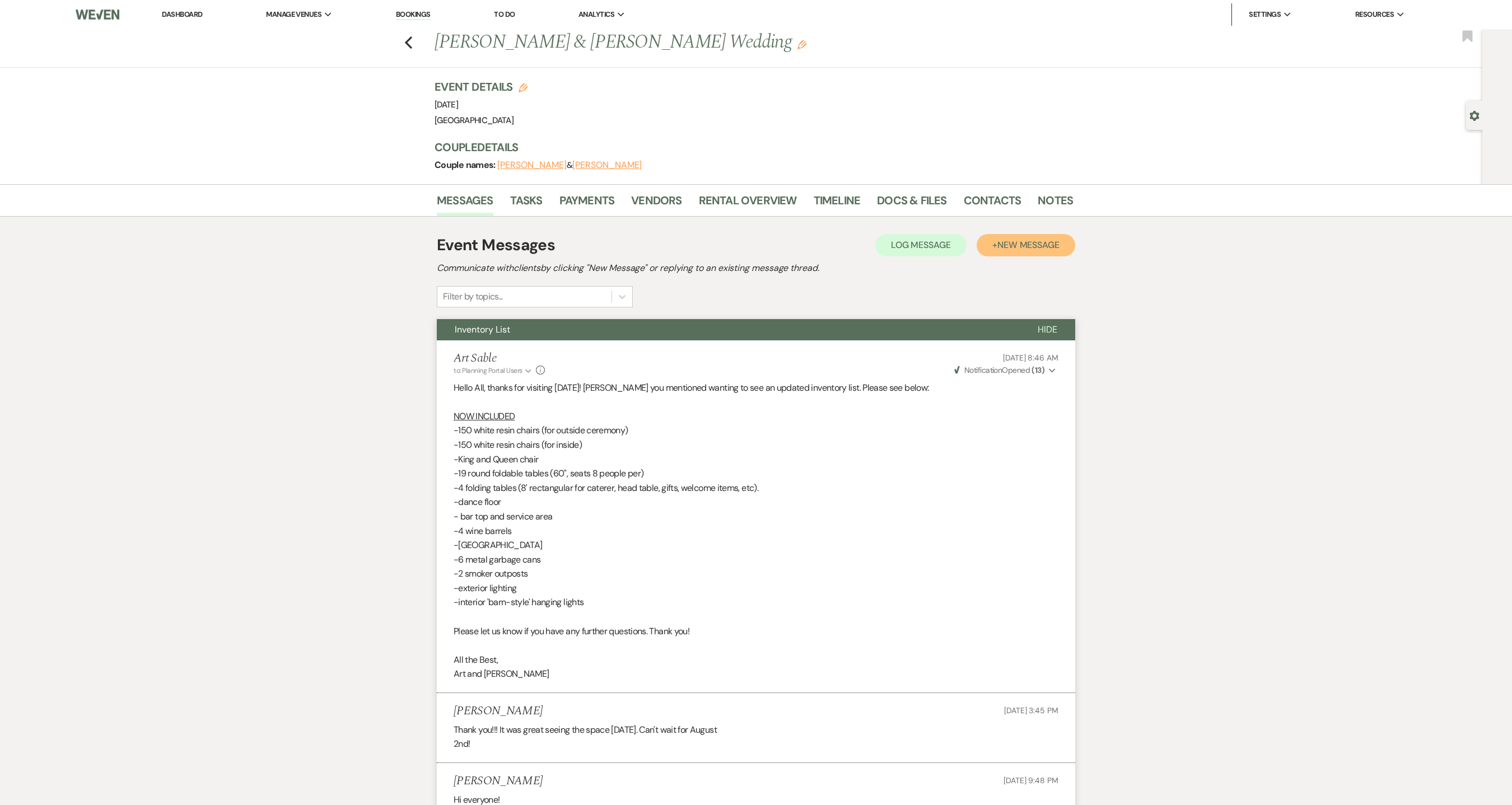
click at [1011, 247] on span "New Message" at bounding box center [1027, 245] width 62 height 12
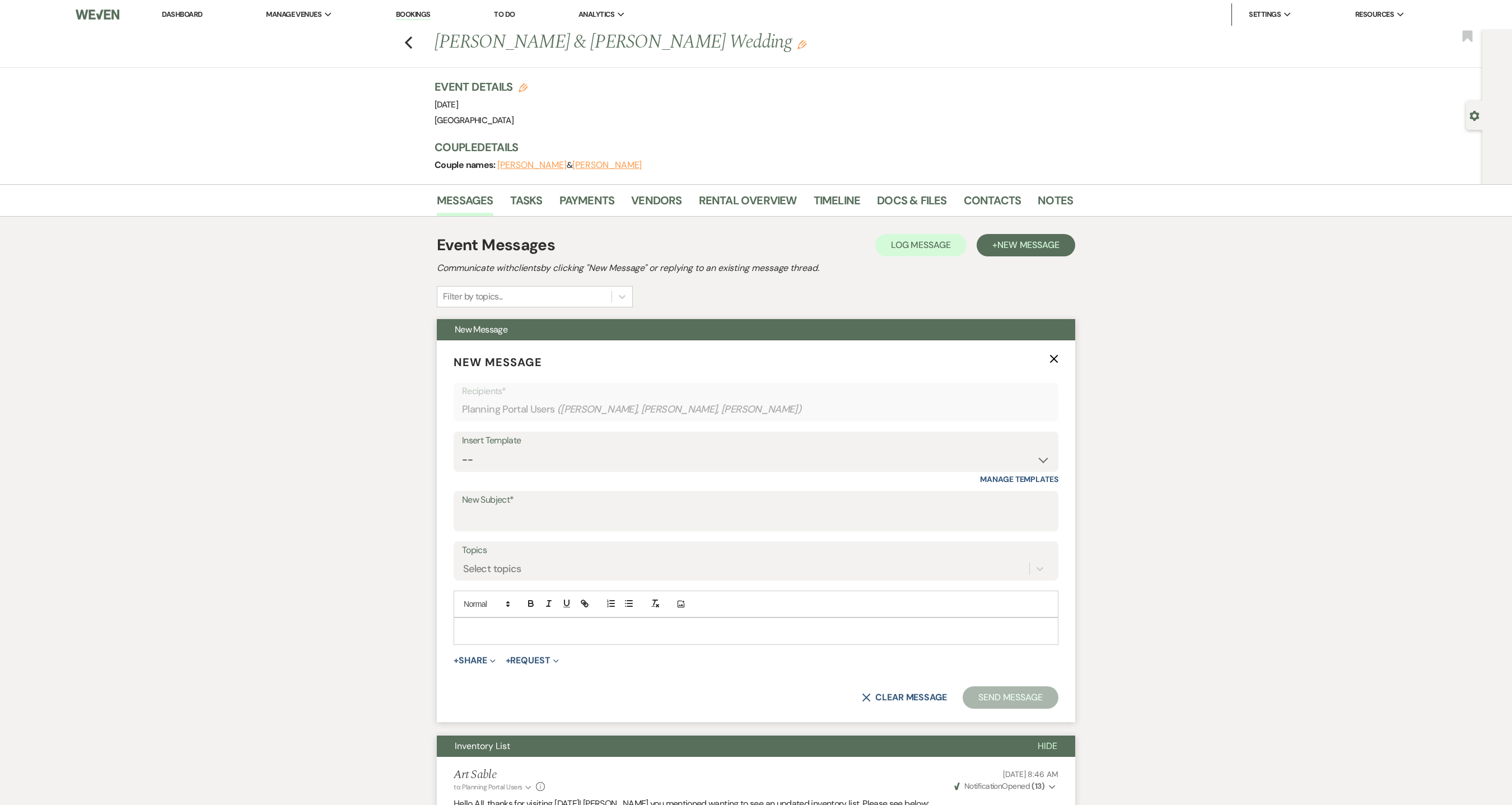
click at [749, 408] on span "( Ginna Matson, Stephanie Brown, Matt Dravek )" at bounding box center [679, 410] width 245 height 15
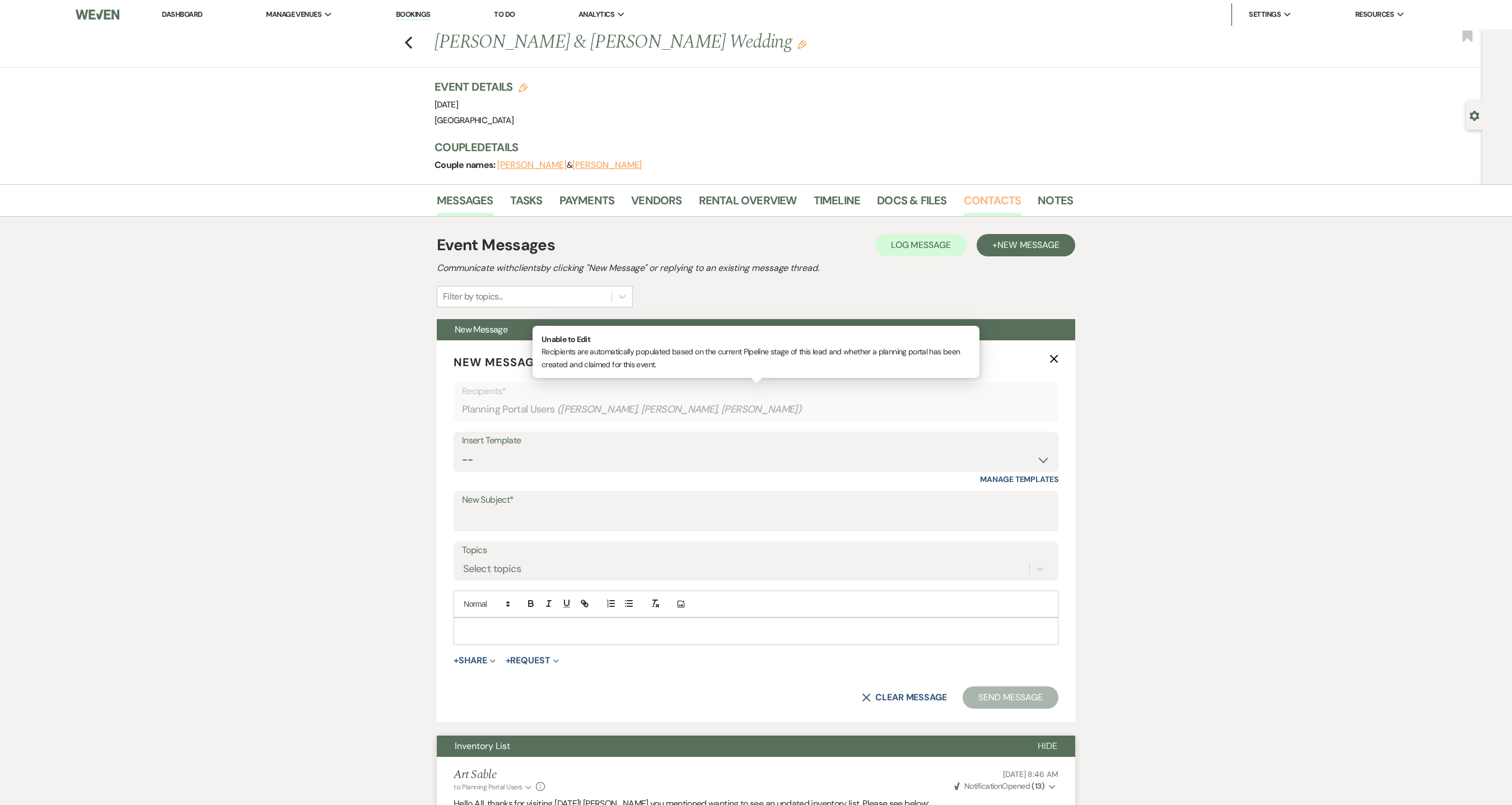
click at [984, 200] on link "Contacts" at bounding box center [992, 203] width 58 height 25
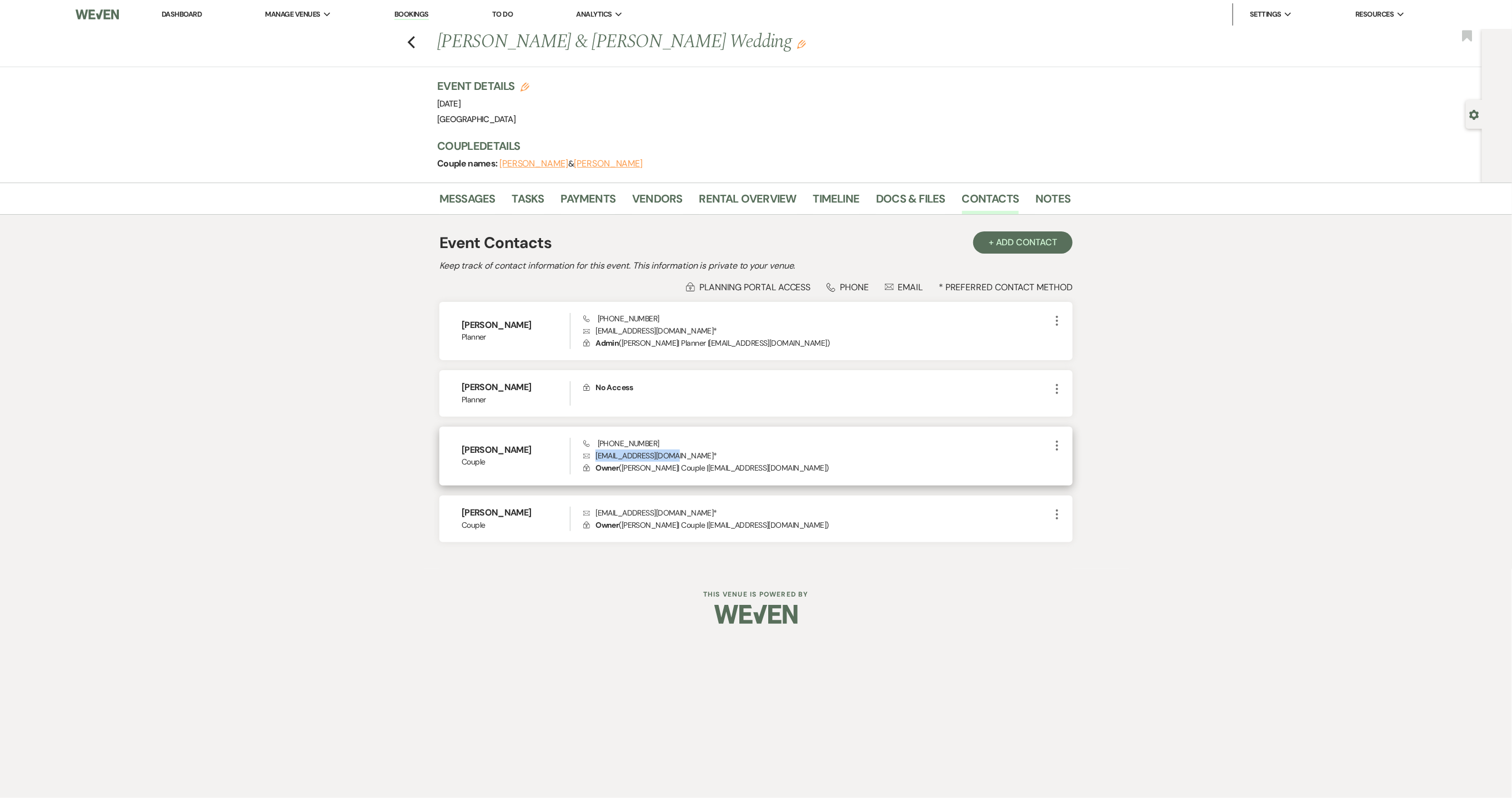
drag, startPoint x: 597, startPoint y: 458, endPoint x: 674, endPoint y: 458, distance: 77.0
click at [674, 458] on p "Envelope brownsl621@gmail.com *" at bounding box center [817, 455] width 467 height 13
copy p "brownsl621@gmail.com"
click at [172, 16] on link "Dashboard" at bounding box center [182, 13] width 40 height 9
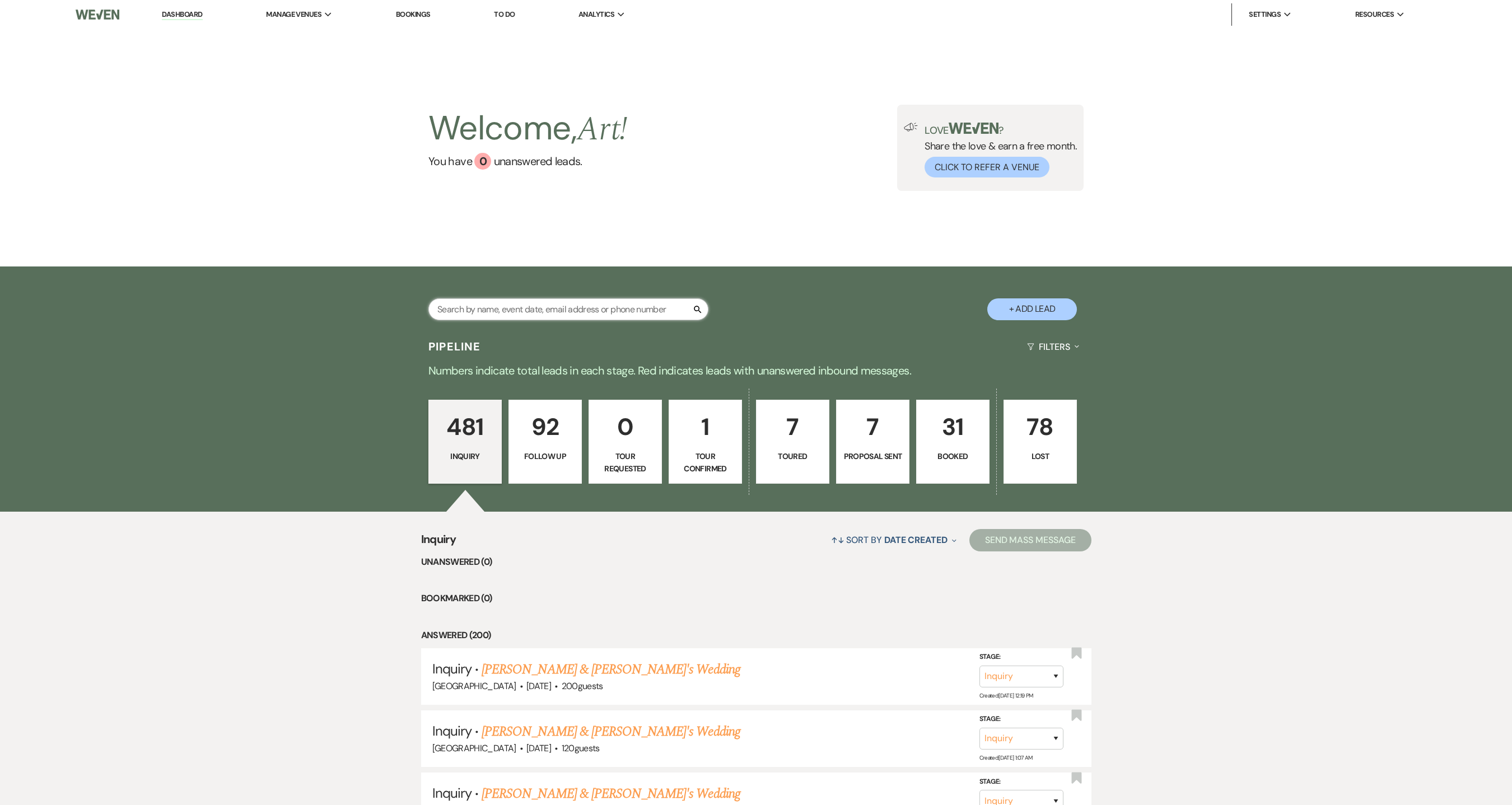
click at [632, 309] on input "text" at bounding box center [568, 309] width 280 height 22
type input "OSTRANDER"
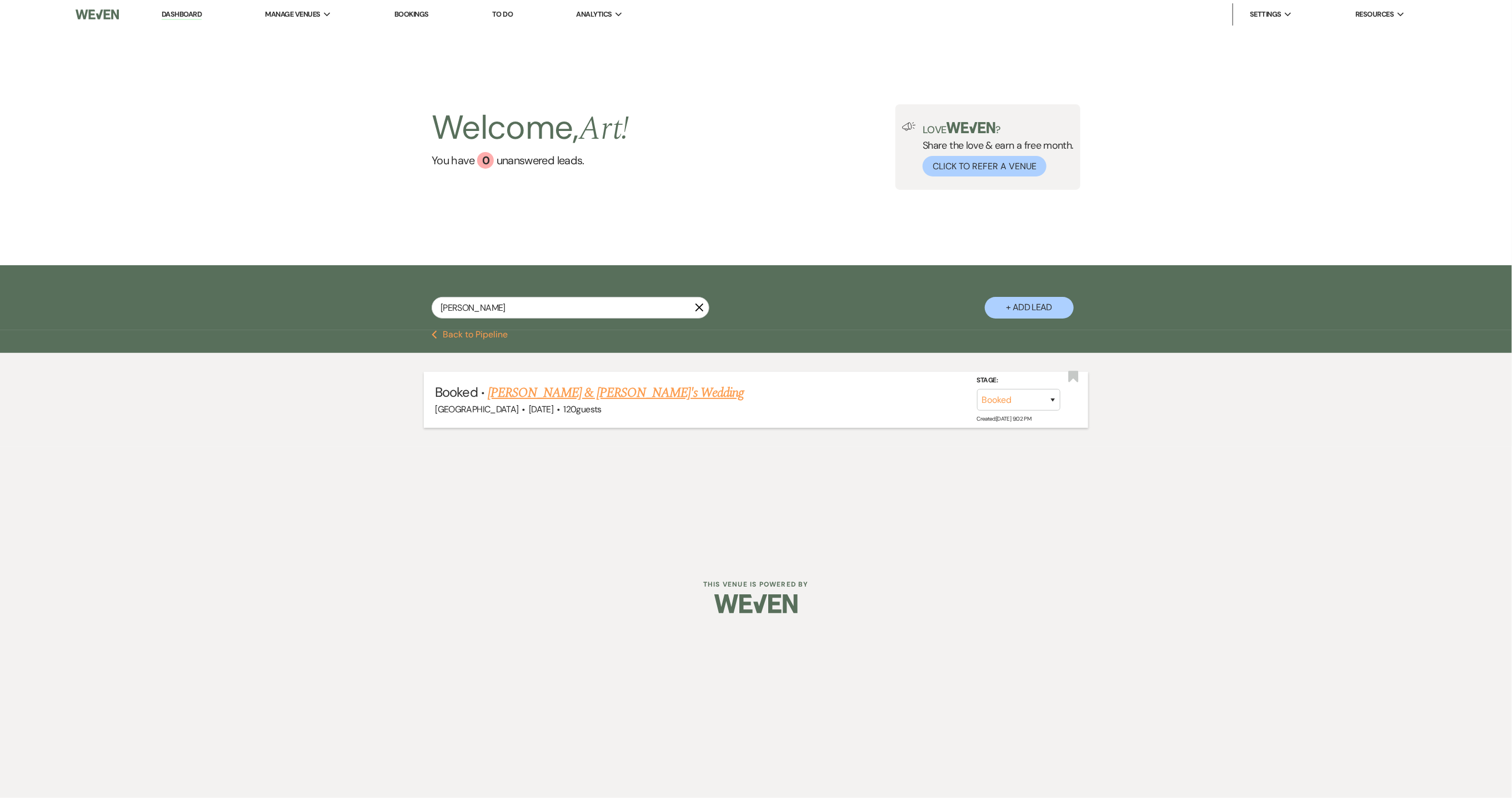
click at [650, 393] on link "Colleen M Ostrander & Fiance's Wedding" at bounding box center [615, 393] width 256 height 20
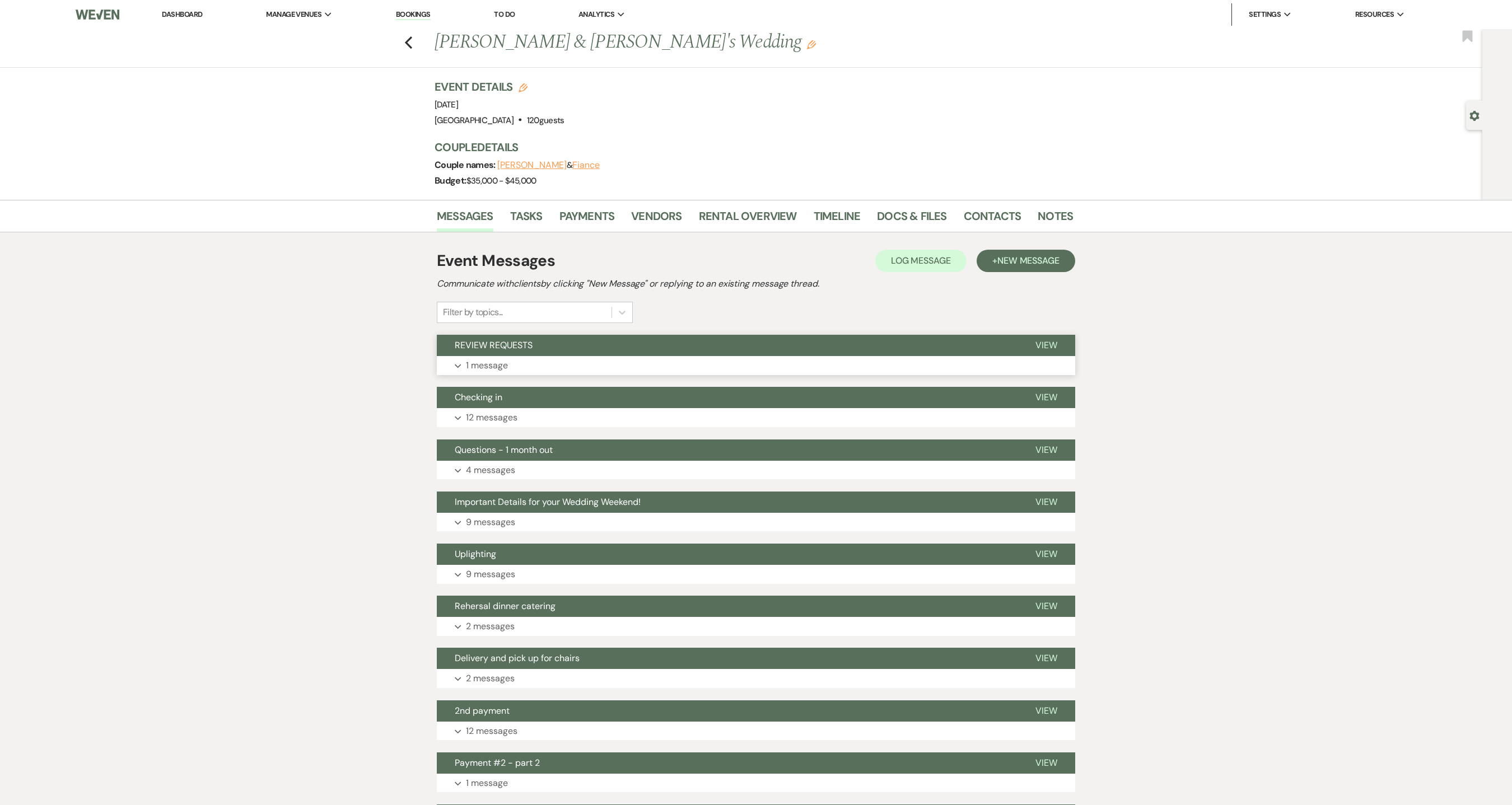
click at [605, 367] on button "Expand 1 message" at bounding box center [756, 365] width 638 height 19
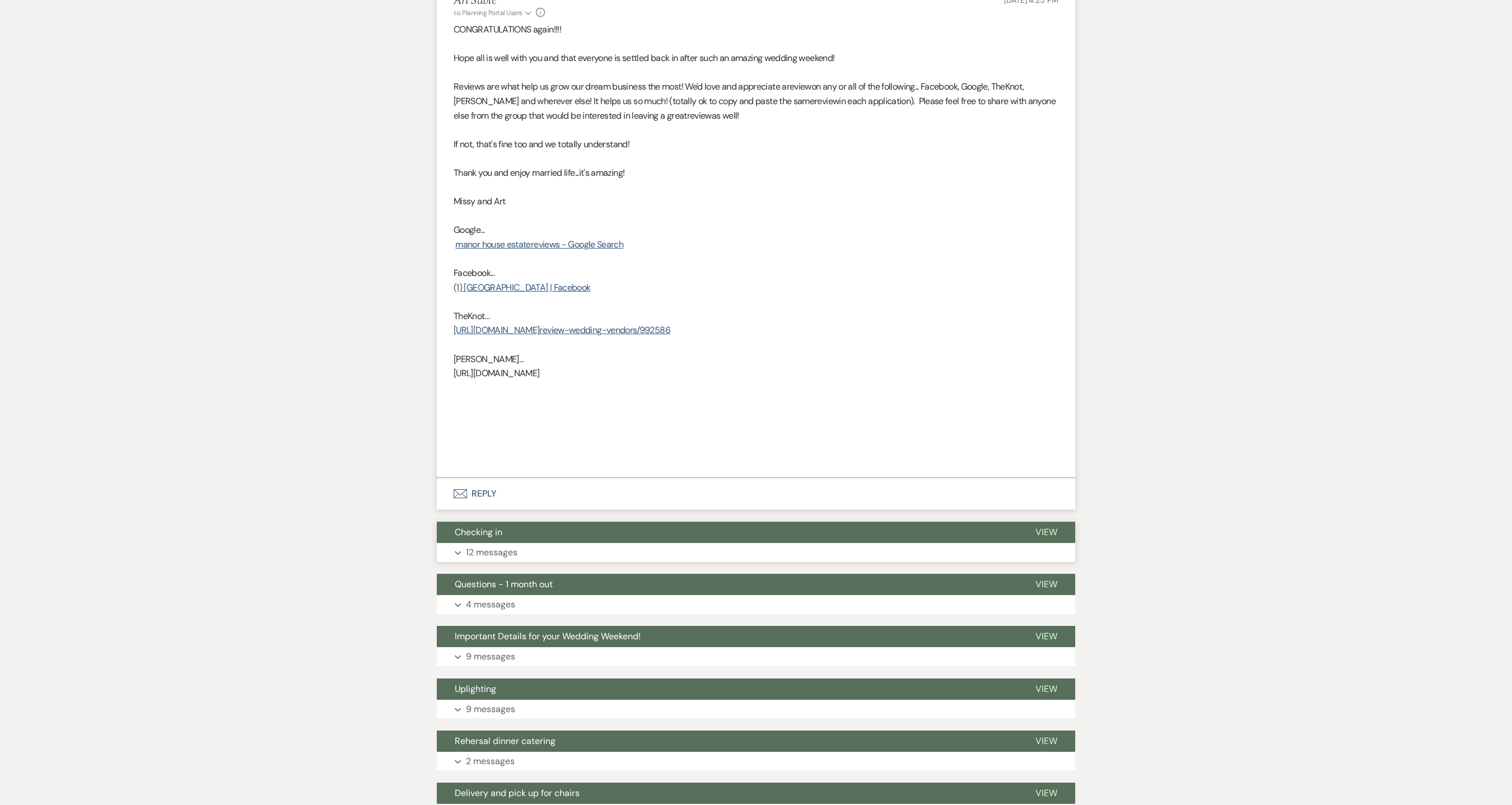
scroll to position [336, 0]
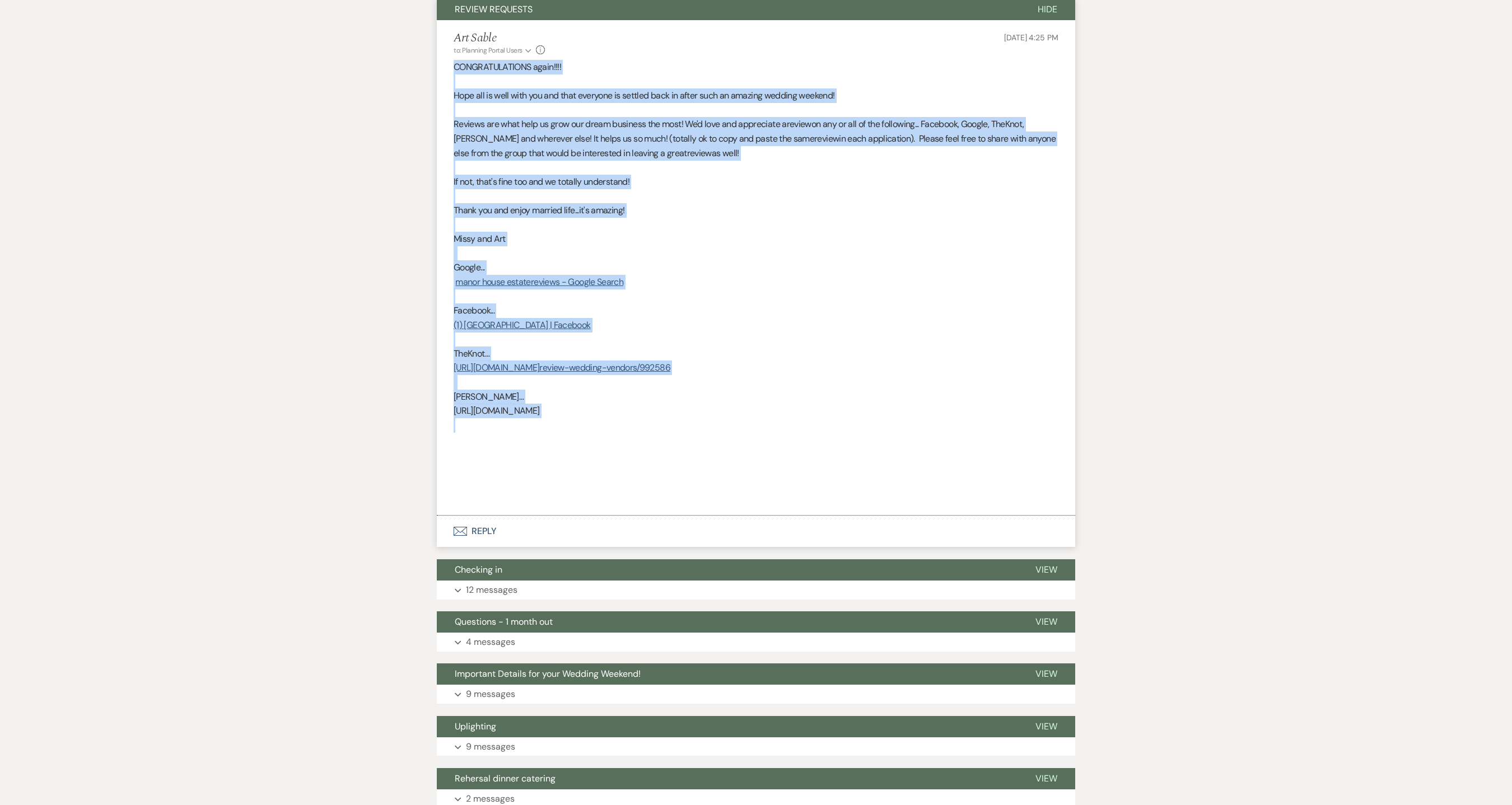
drag, startPoint x: 864, startPoint y: 417, endPoint x: 447, endPoint y: 64, distance: 546.3
click at [447, 64] on li "Art Sable to: Planning Portal Users Expand Info Sep 11, 2025, 4:25 PM CONGRATUL…" at bounding box center [756, 268] width 638 height 496
copy div "CONGRATULATIONS again!!!! Hope all is well with you and that everyone is settle…"
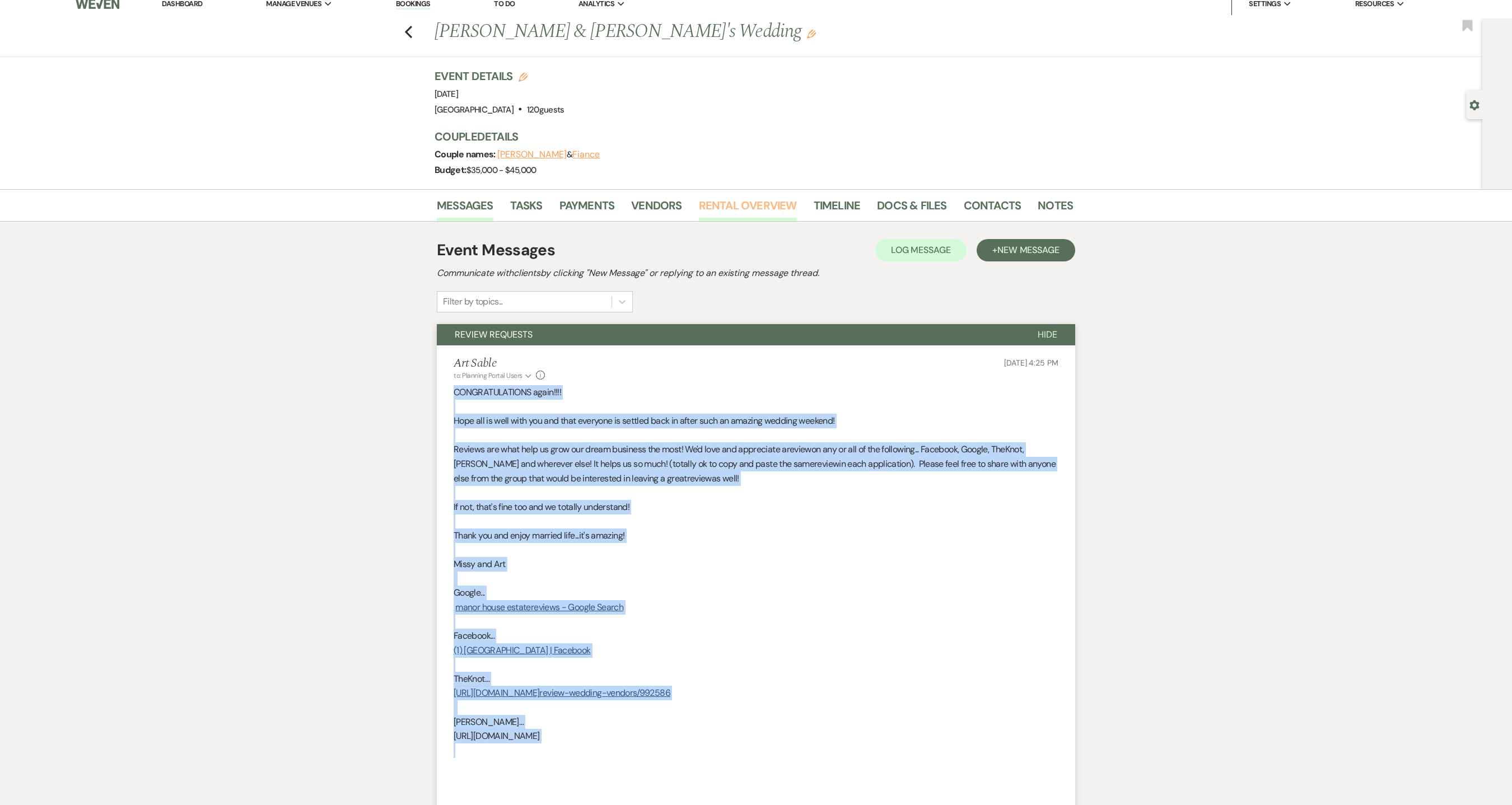
scroll to position [0, 0]
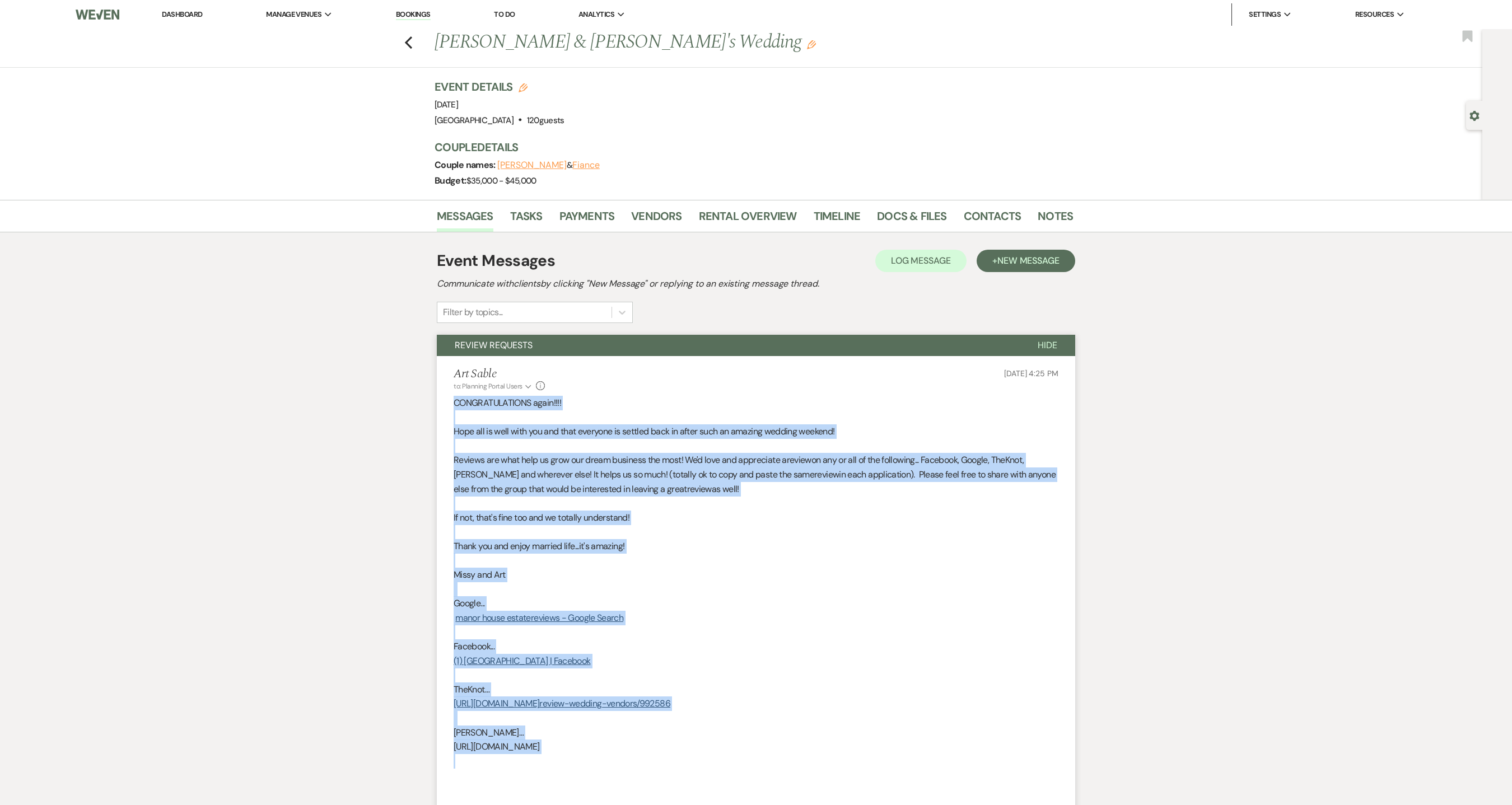
click at [186, 16] on link "Dashboard" at bounding box center [182, 14] width 41 height 9
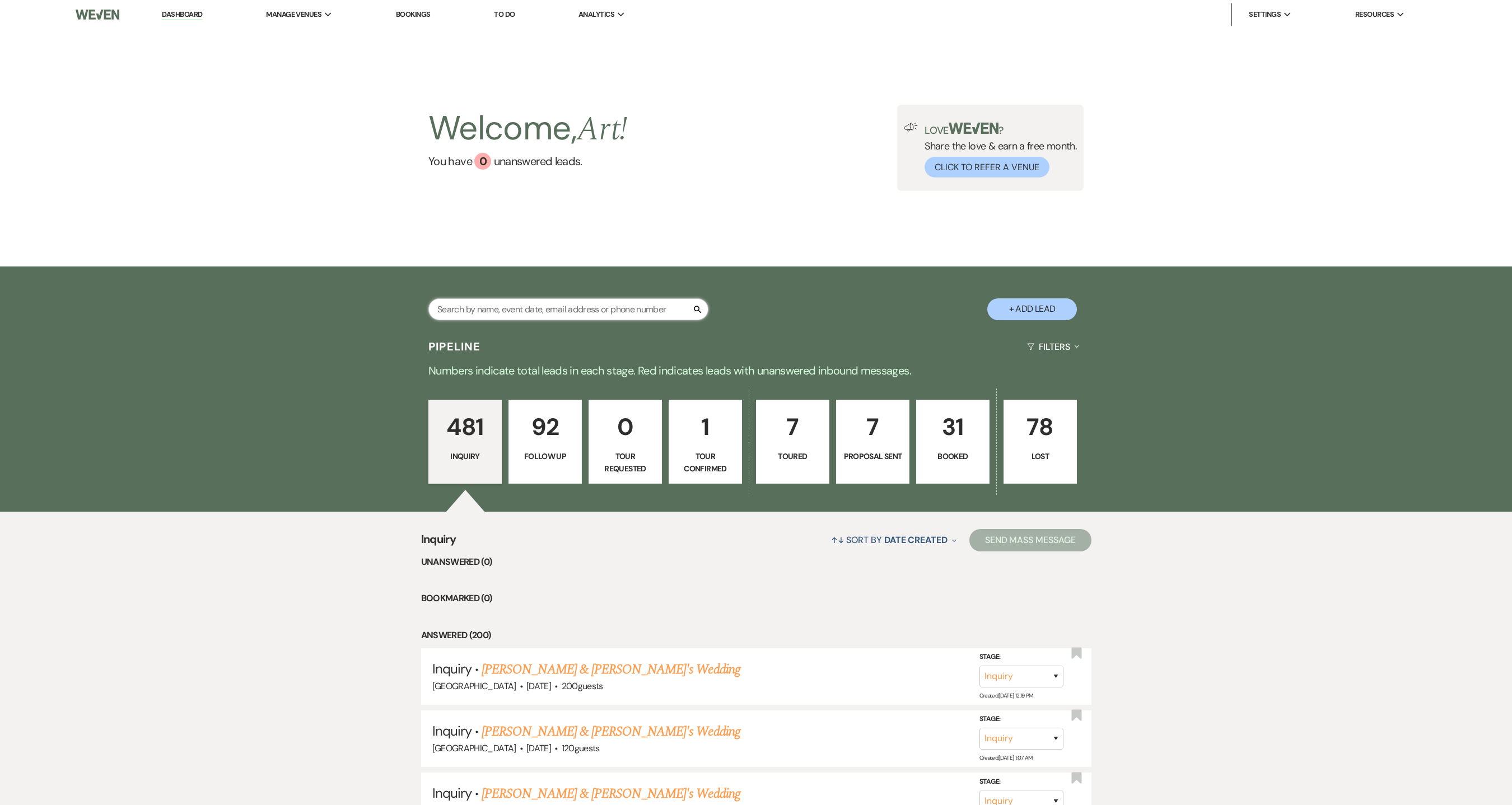
click at [597, 308] on input "text" at bounding box center [568, 309] width 280 height 22
type input "stephanie"
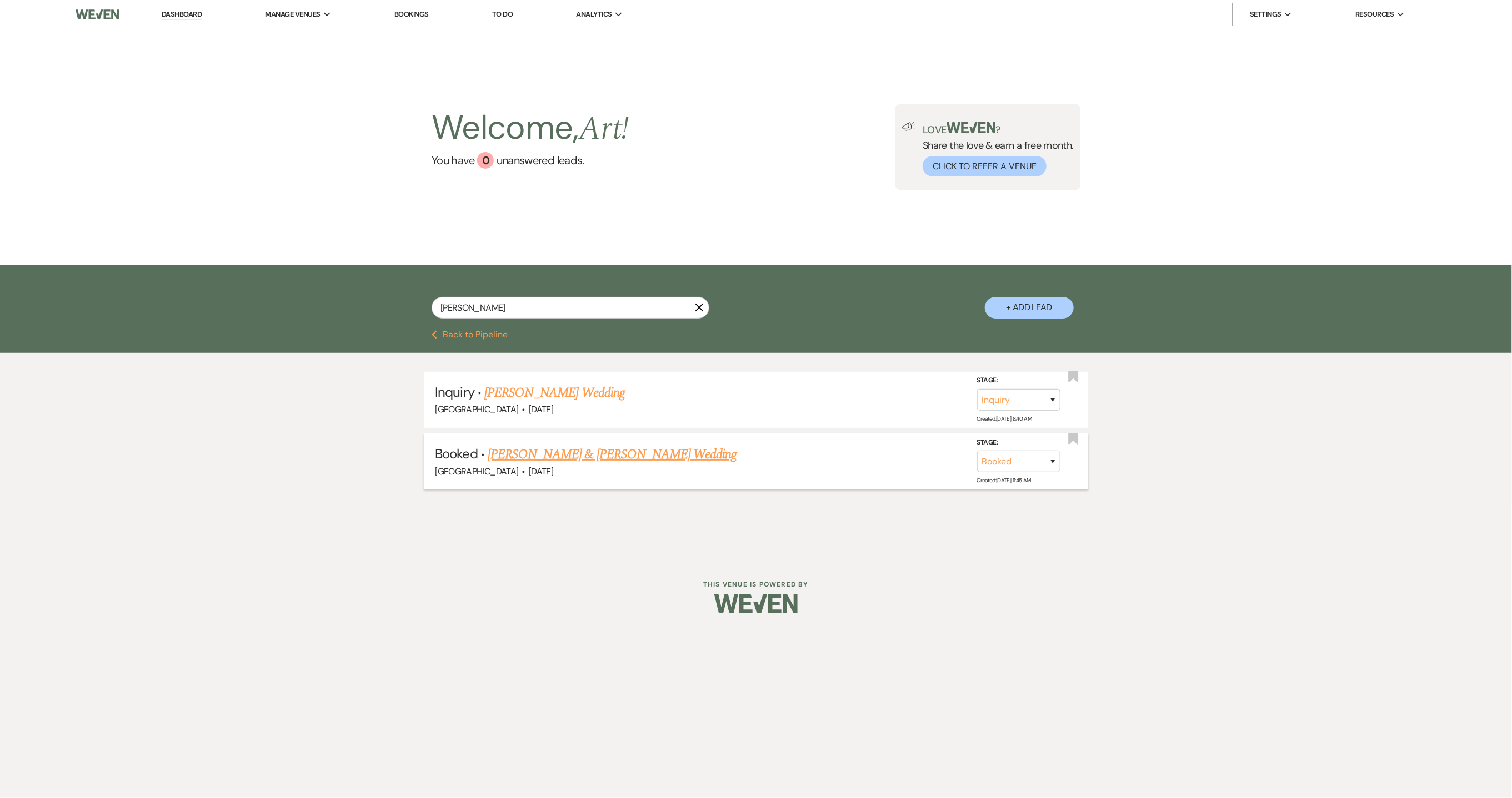
click at [610, 456] on link "Stephanie Brown & Matt Dravek's Wedding" at bounding box center [612, 454] width 249 height 20
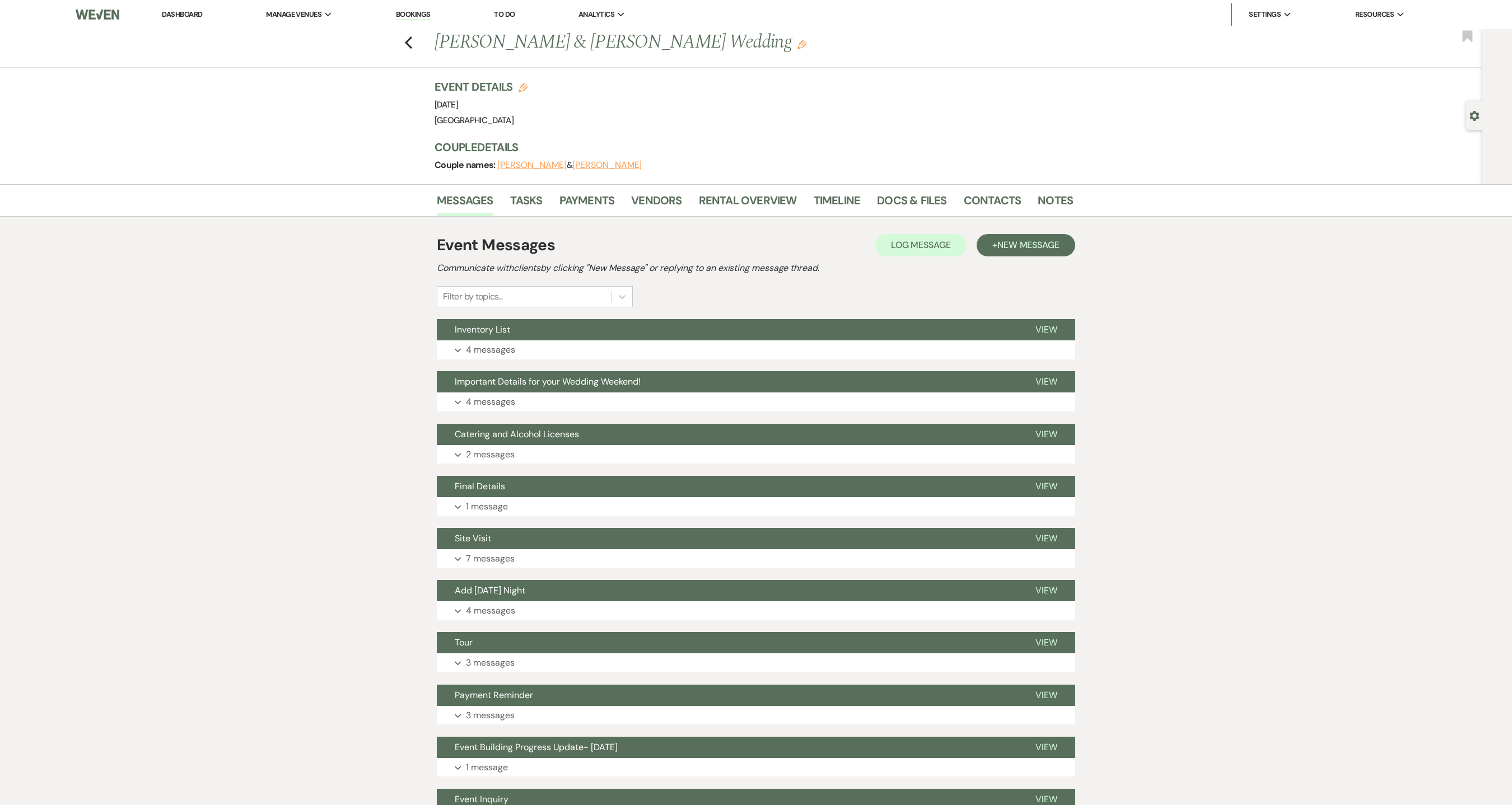
click at [183, 19] on link "Dashboard" at bounding box center [182, 14] width 41 height 9
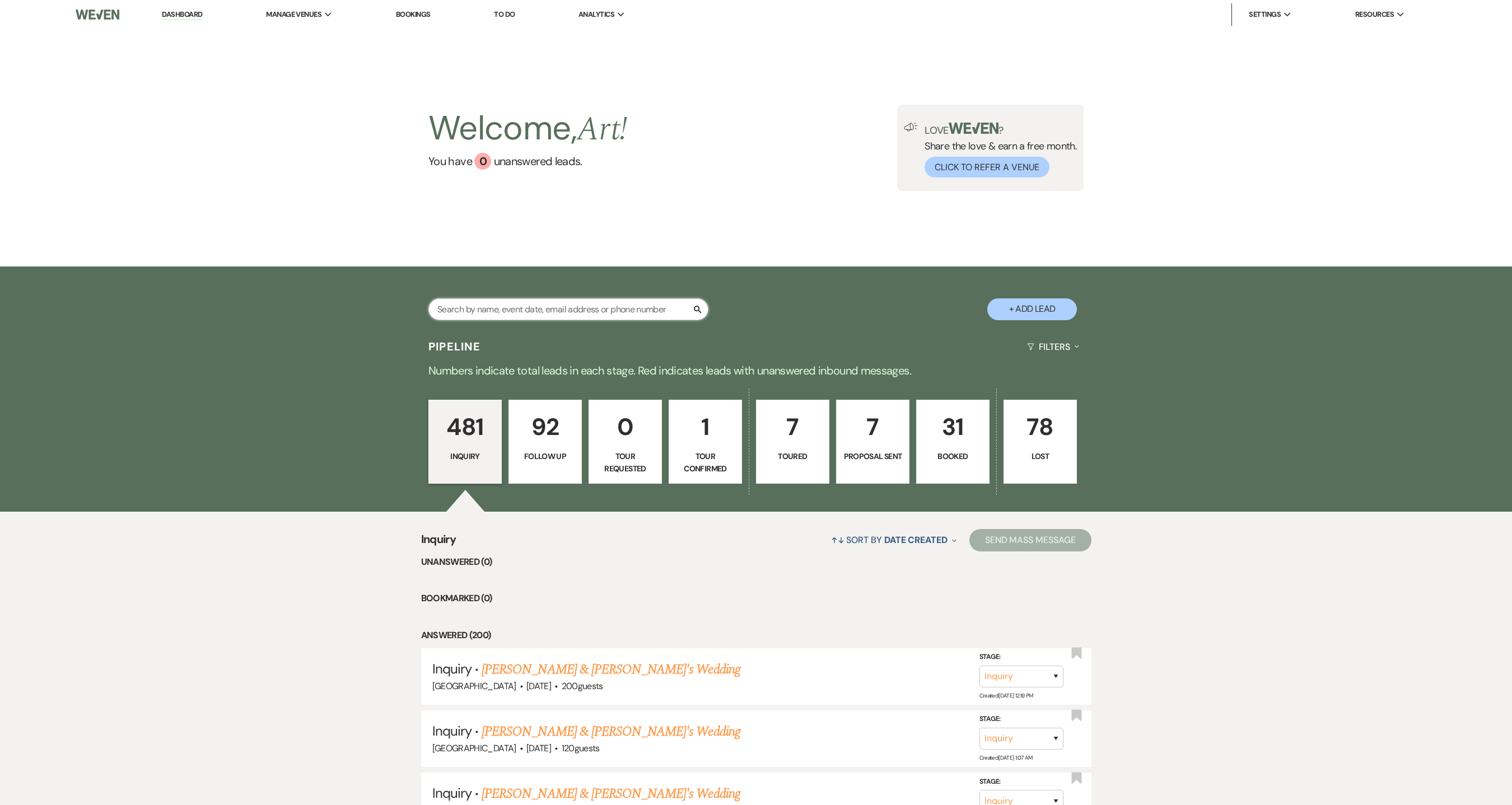
click at [521, 305] on input "text" at bounding box center [568, 309] width 280 height 22
type input "nicole harris"
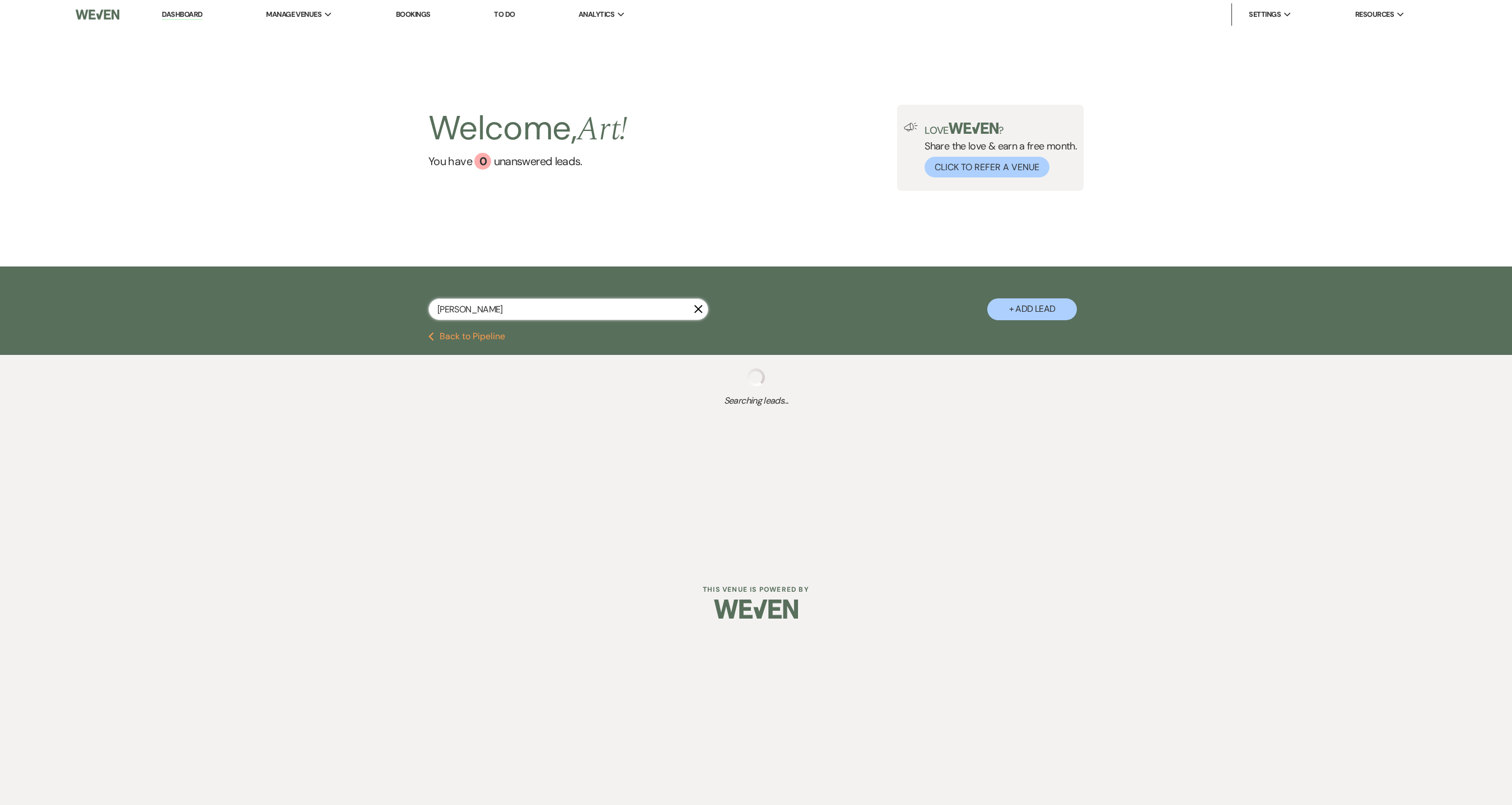
select select "9"
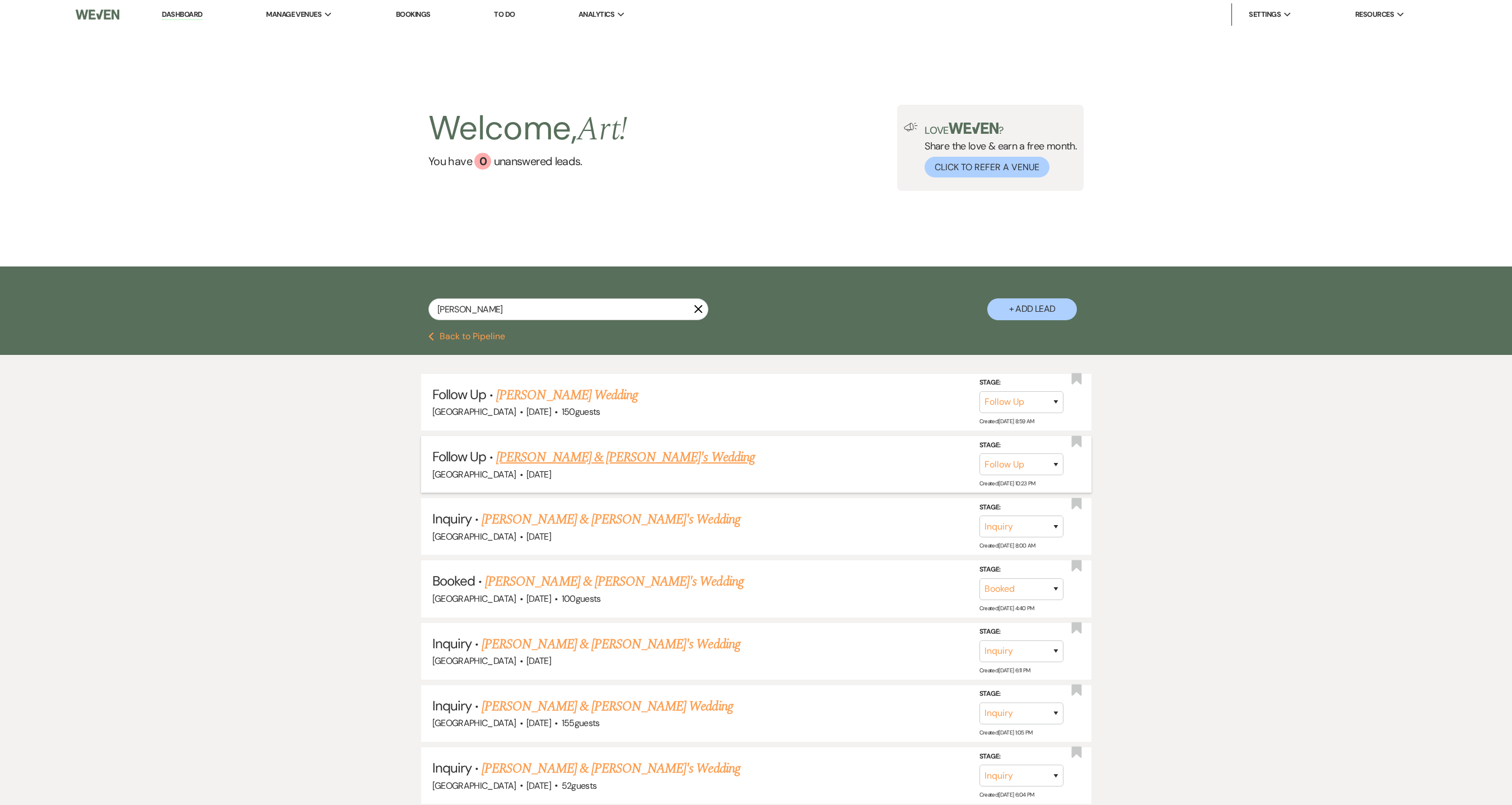
click at [569, 460] on link "Nicole & Fiance's Wedding" at bounding box center [625, 458] width 258 height 20
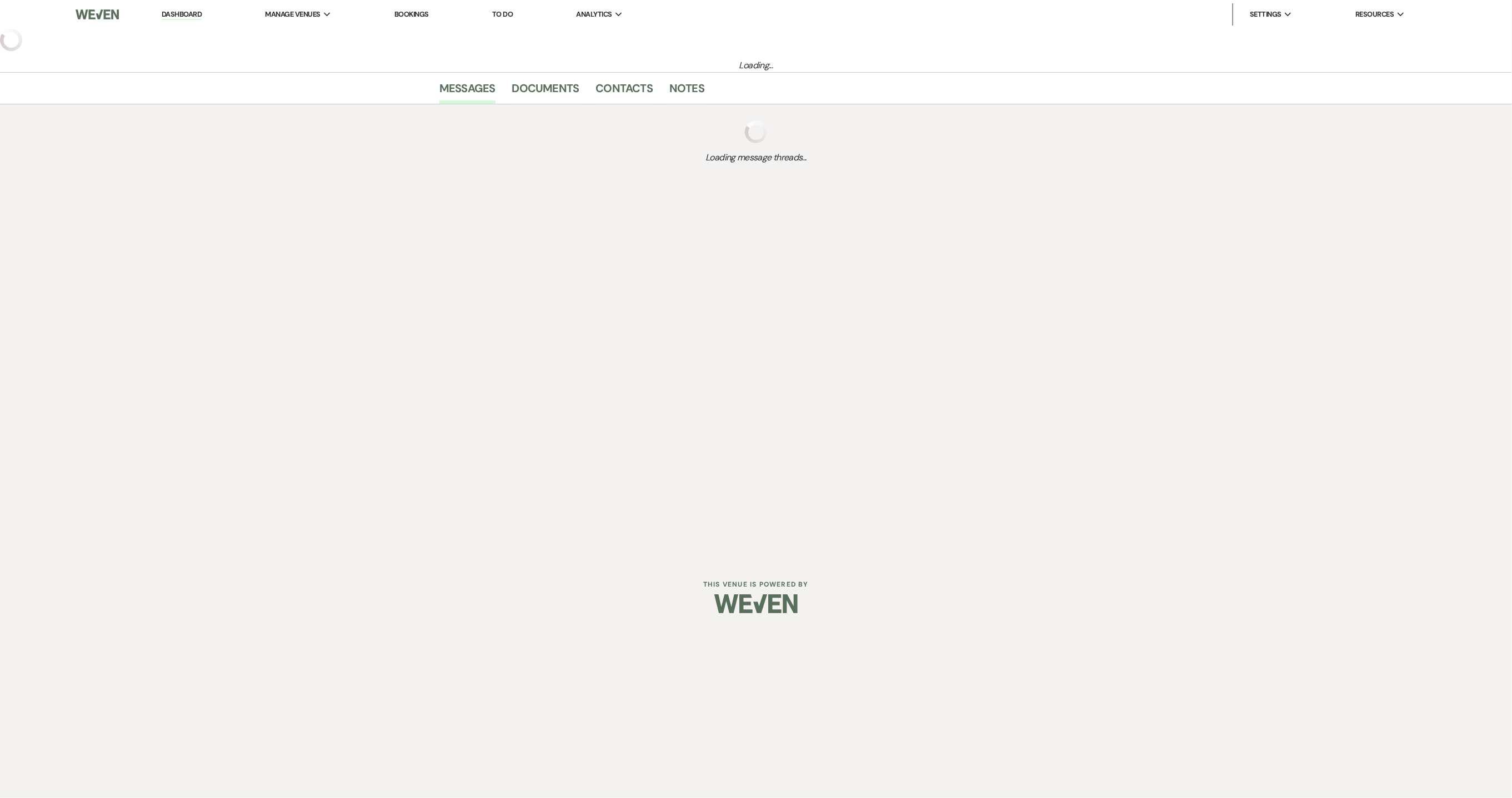
select select "9"
select select "5"
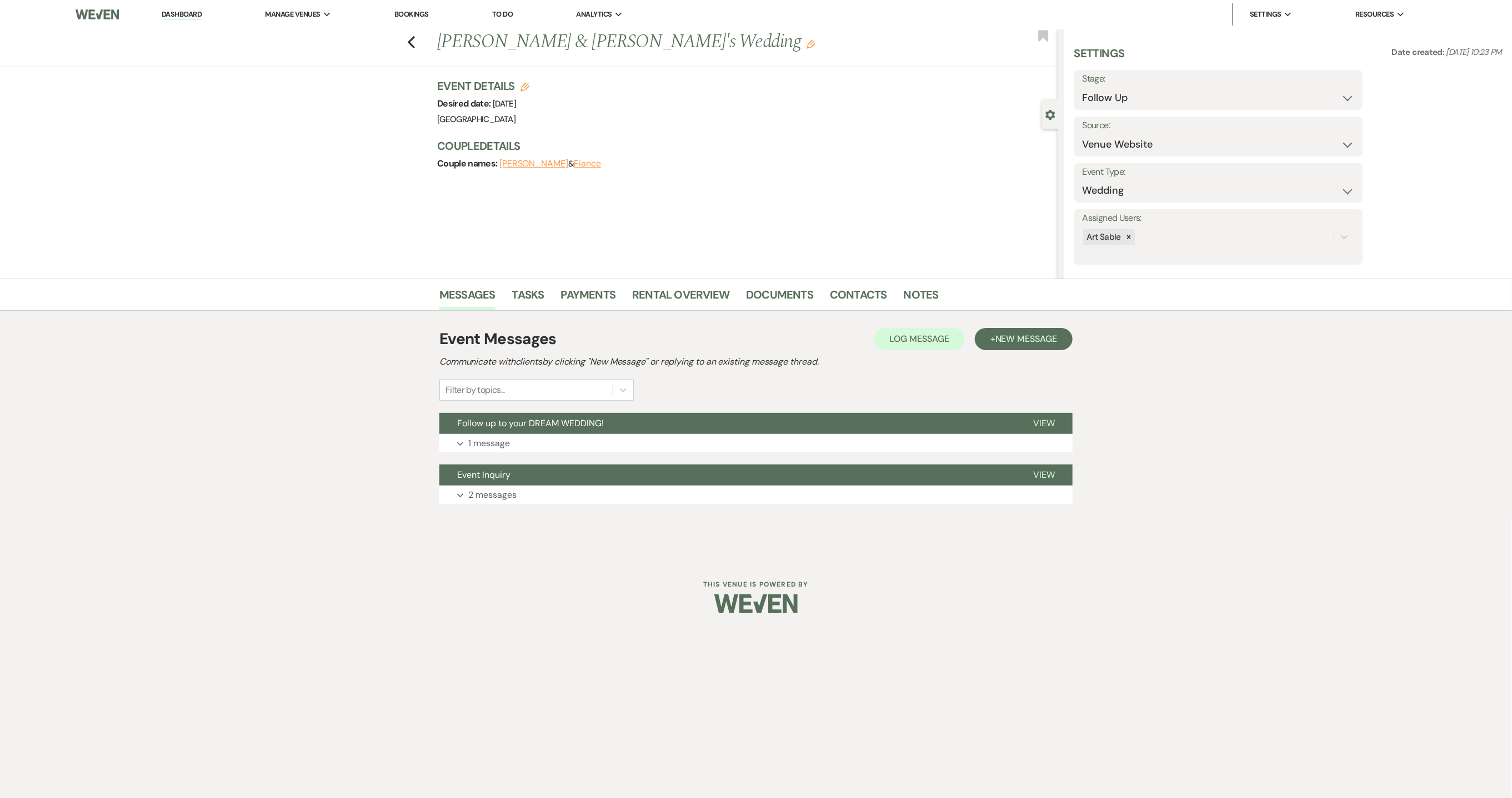
select select "9"
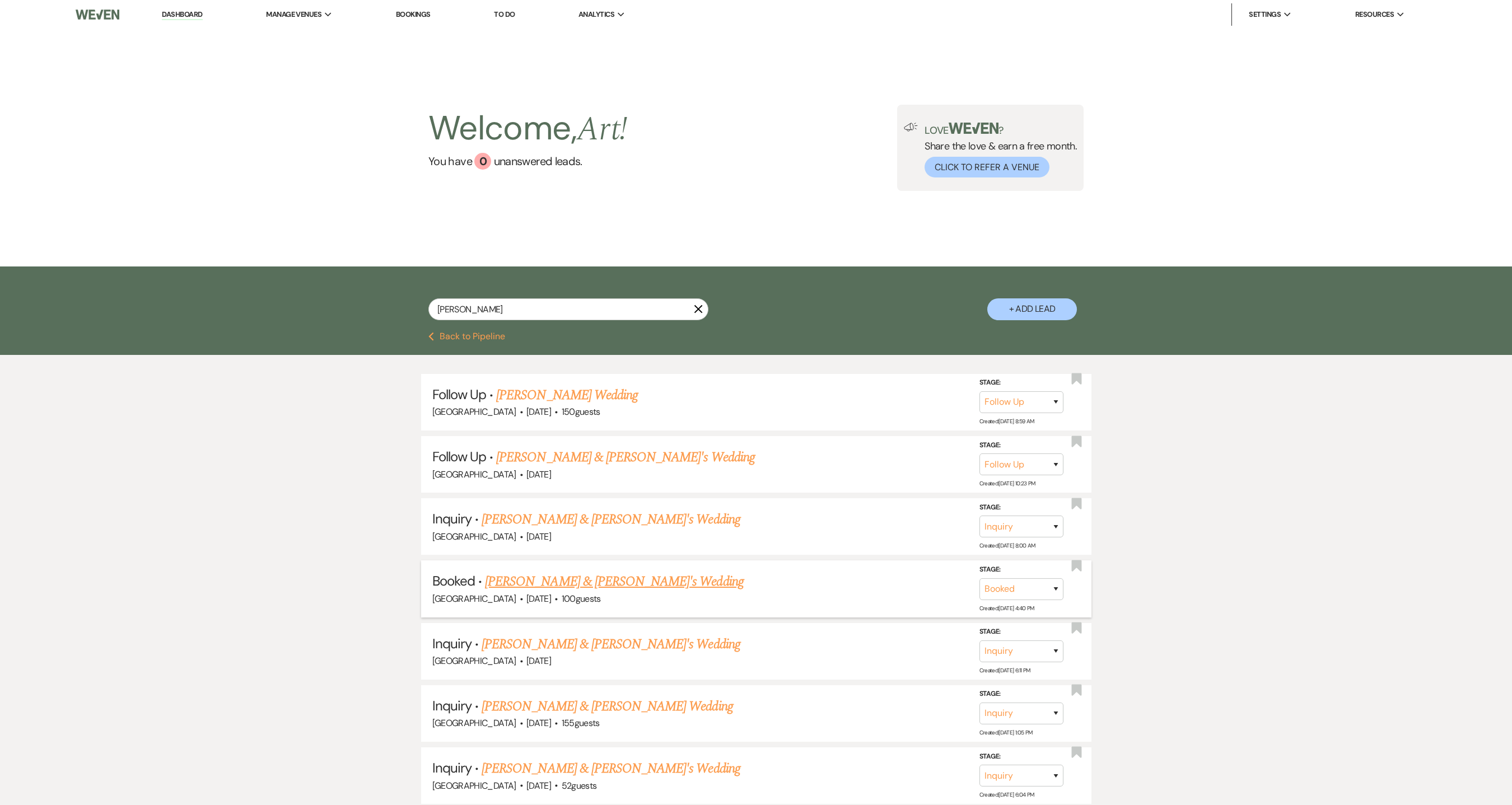
click at [596, 575] on link "Nicole Harris & Fiance's Wedding" at bounding box center [613, 582] width 258 height 20
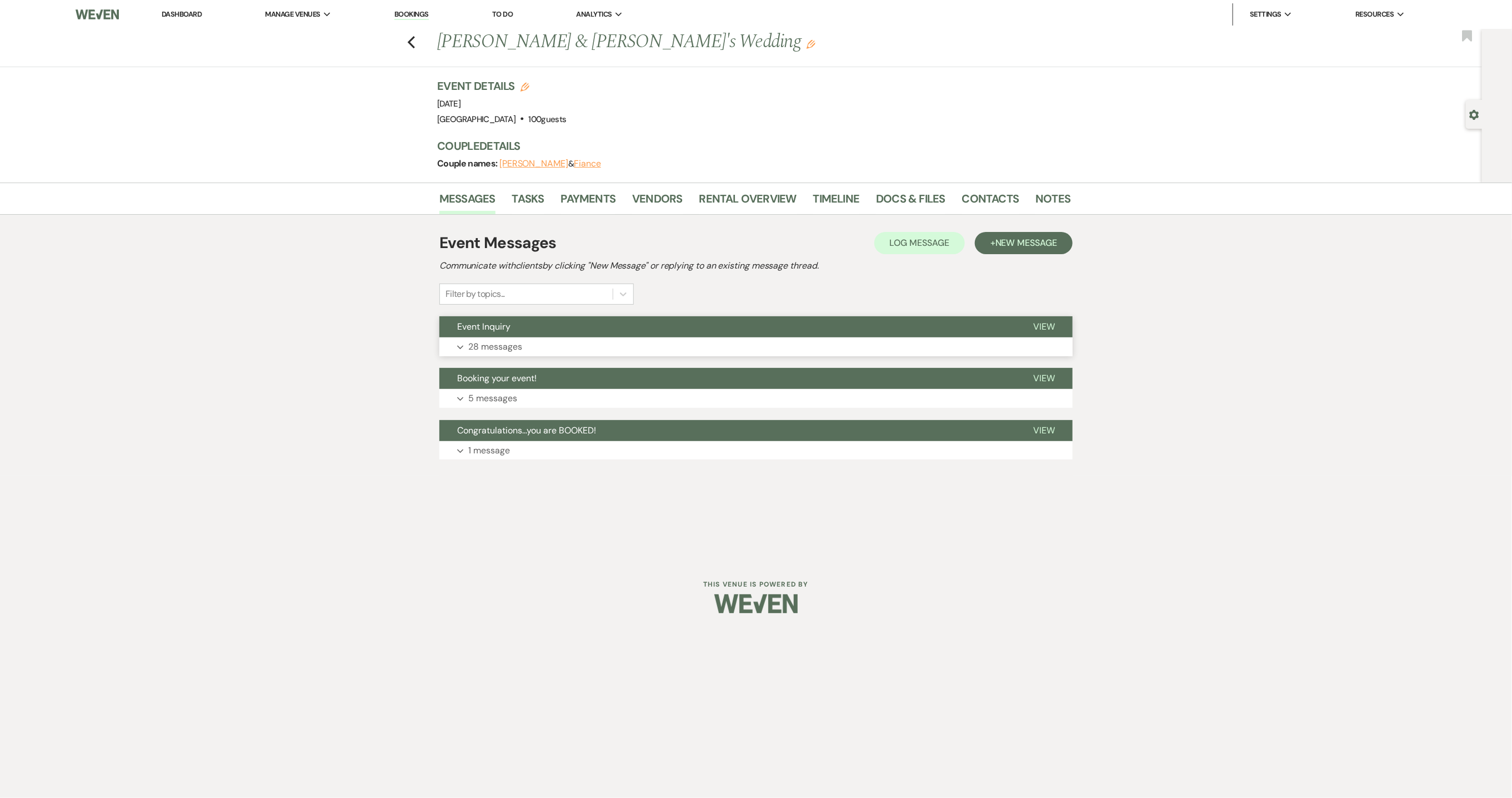
click at [530, 349] on button "Expand 28 messages" at bounding box center [756, 347] width 633 height 18
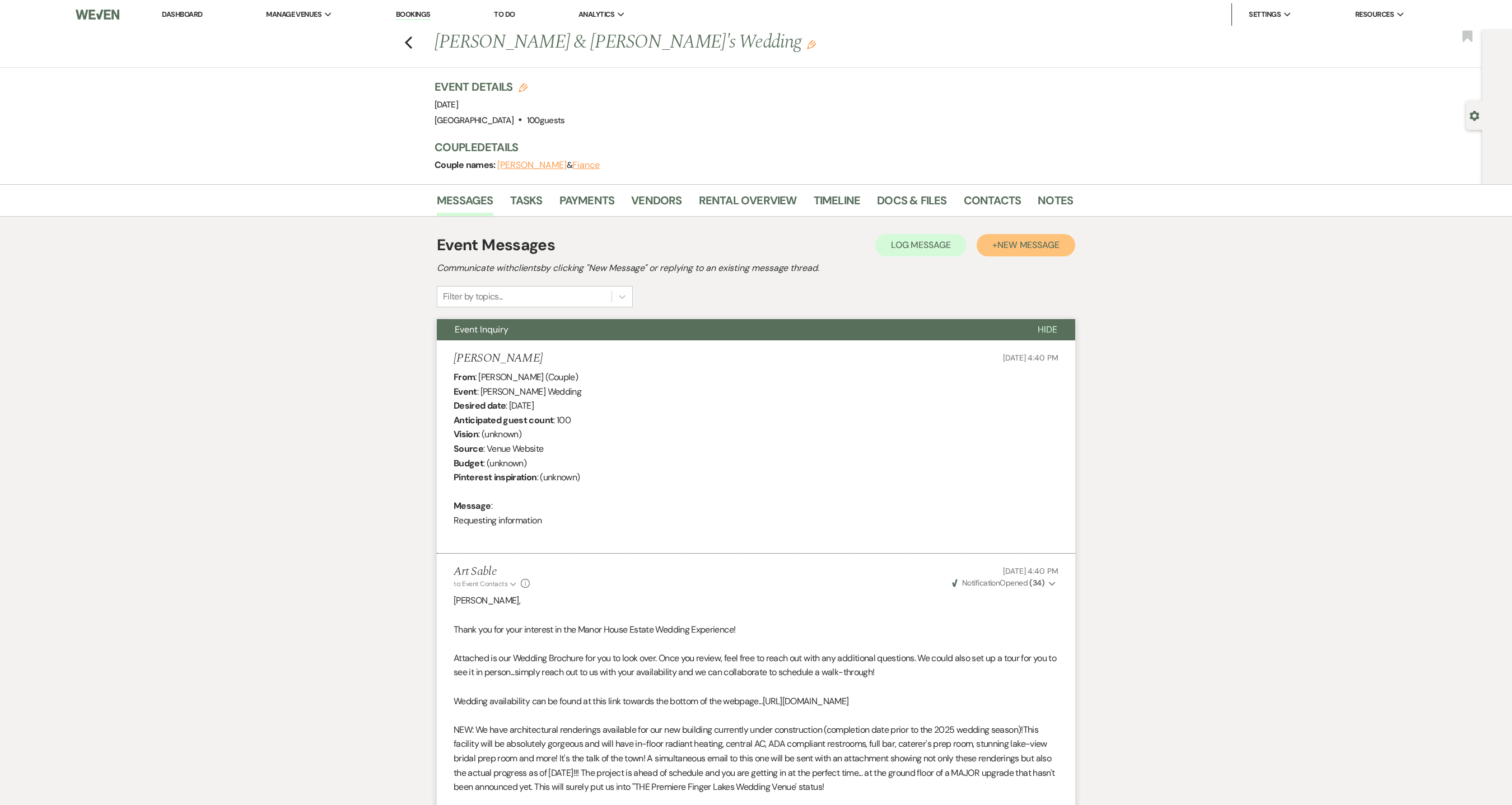
click at [1011, 236] on button "+ New Message" at bounding box center [1026, 245] width 98 height 22
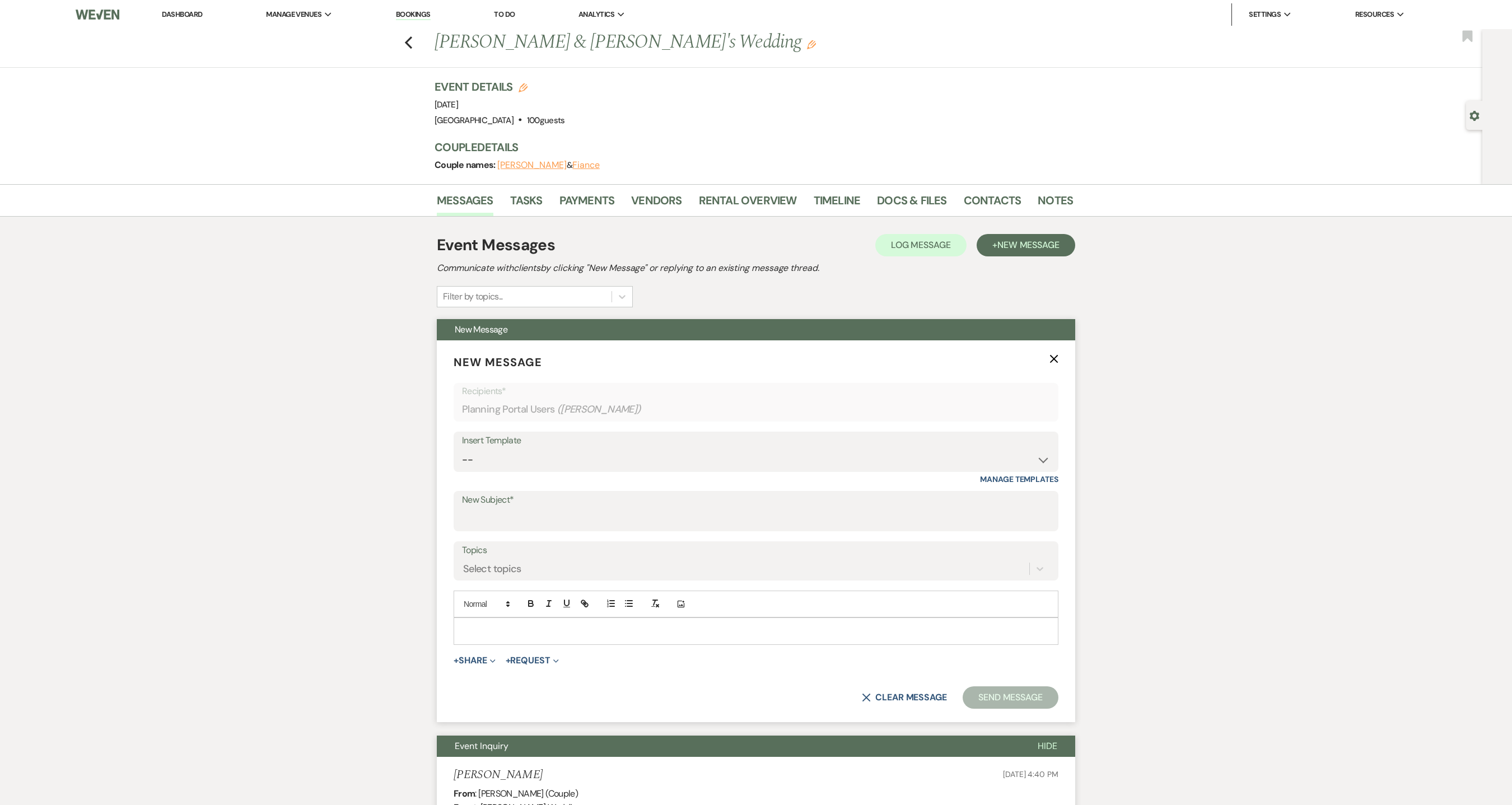
click at [540, 624] on div at bounding box center [756, 631] width 603 height 25
paste div
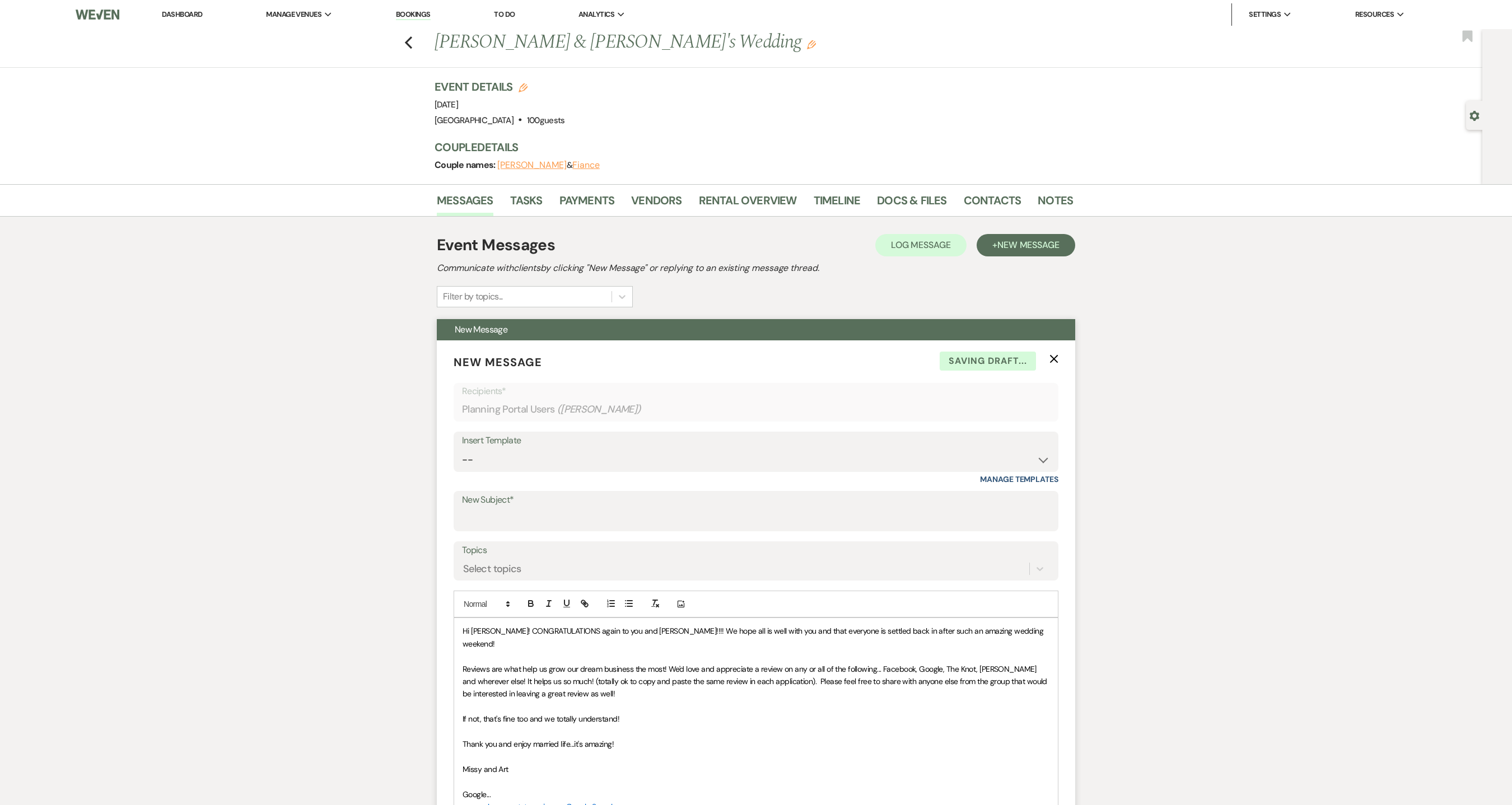
click at [474, 636] on span "Hi Stephanie! CONGRATULATIONS again to you and Matt!!!! We hope all is well wit…" at bounding box center [754, 637] width 583 height 22
click at [595, 637] on span "Hi Nicole! CONGRATULATIONS again to you and Matt!!!! We hope all is well with y…" at bounding box center [754, 637] width 583 height 22
drag, startPoint x: 603, startPoint y: 636, endPoint x: 615, endPoint y: 637, distance: 12.0
click at [603, 636] on span "Hi Nicole! CONGRATULATIONS again to you and Matt!!!! We hope all is well with y…" at bounding box center [754, 637] width 583 height 22
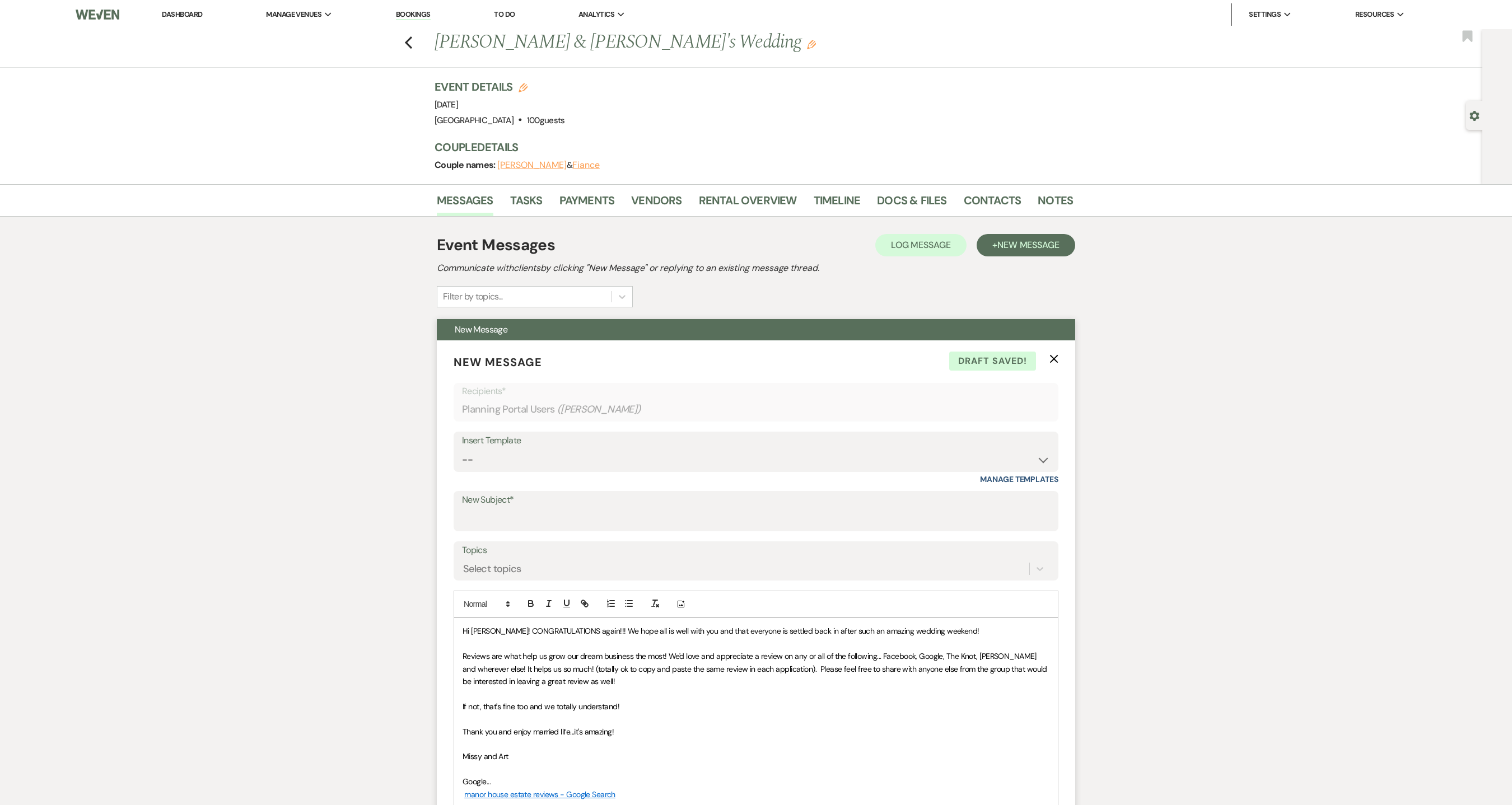
click at [679, 636] on span "Hi Nicole! CONGRATULATIONS again!!! We hope all is well with you and that every…" at bounding box center [721, 631] width 517 height 10
click at [717, 643] on p at bounding box center [756, 644] width 587 height 13
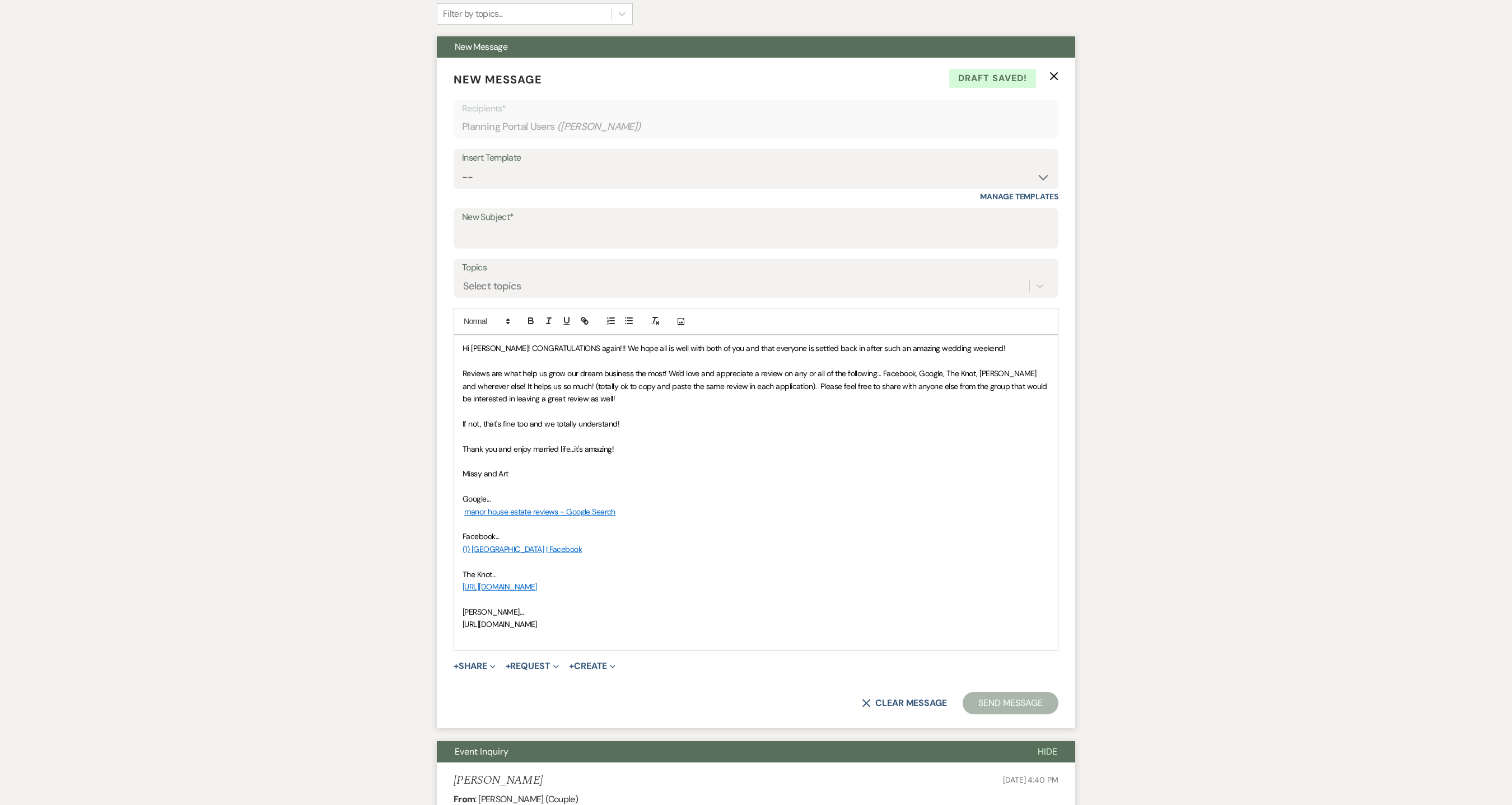
scroll to position [336, 0]
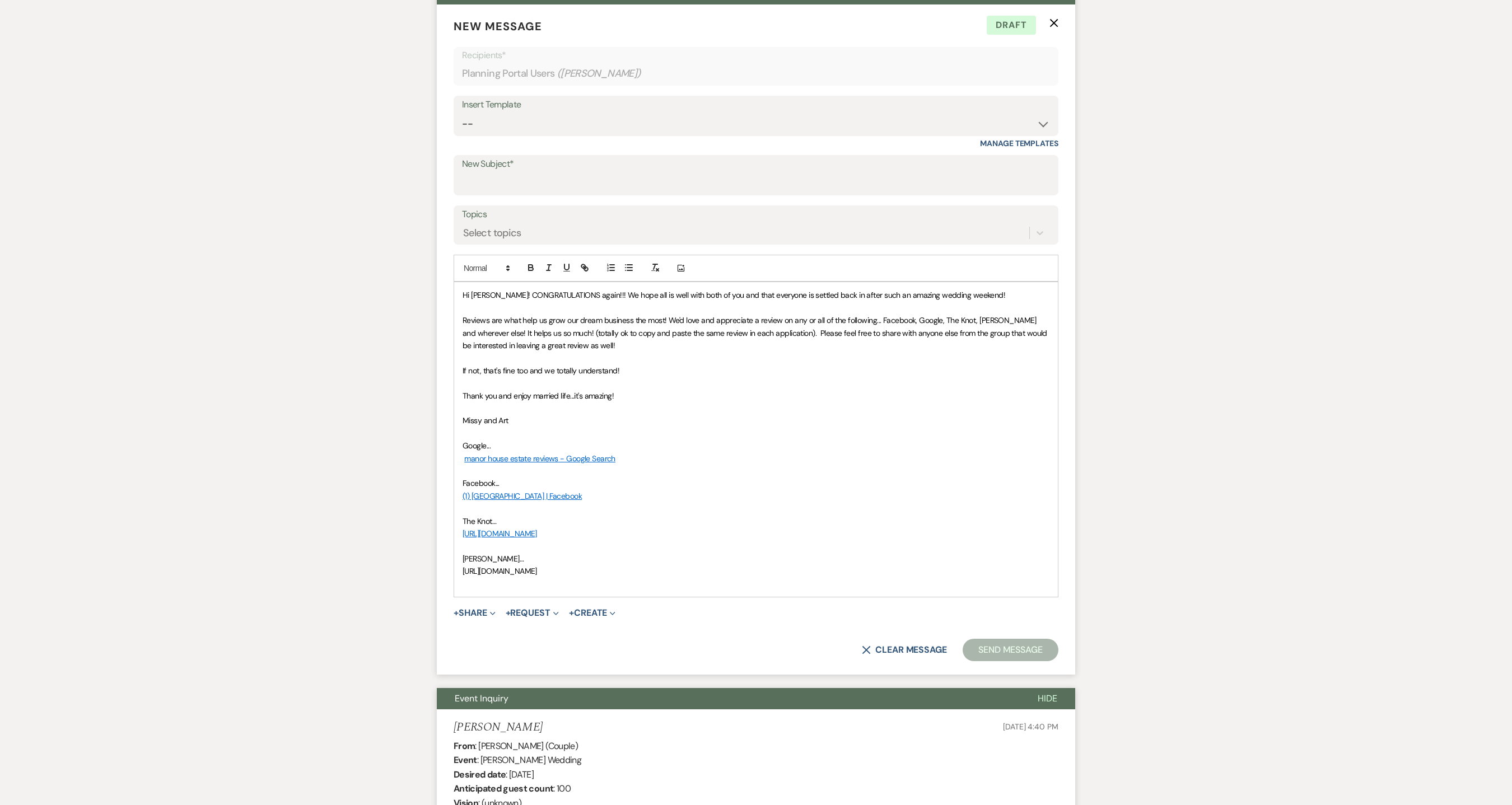
click at [902, 569] on p "https://www.zola.com/inspire/public-recommendations/3f42d9f6-0cd1-45ab-877a-8b4…" at bounding box center [756, 571] width 587 height 13
click at [583, 181] on input "New Subject*" at bounding box center [756, 184] width 588 height 22
type input "REVIEW REQUESTS"
click at [1006, 657] on button "Send Message" at bounding box center [1010, 650] width 96 height 22
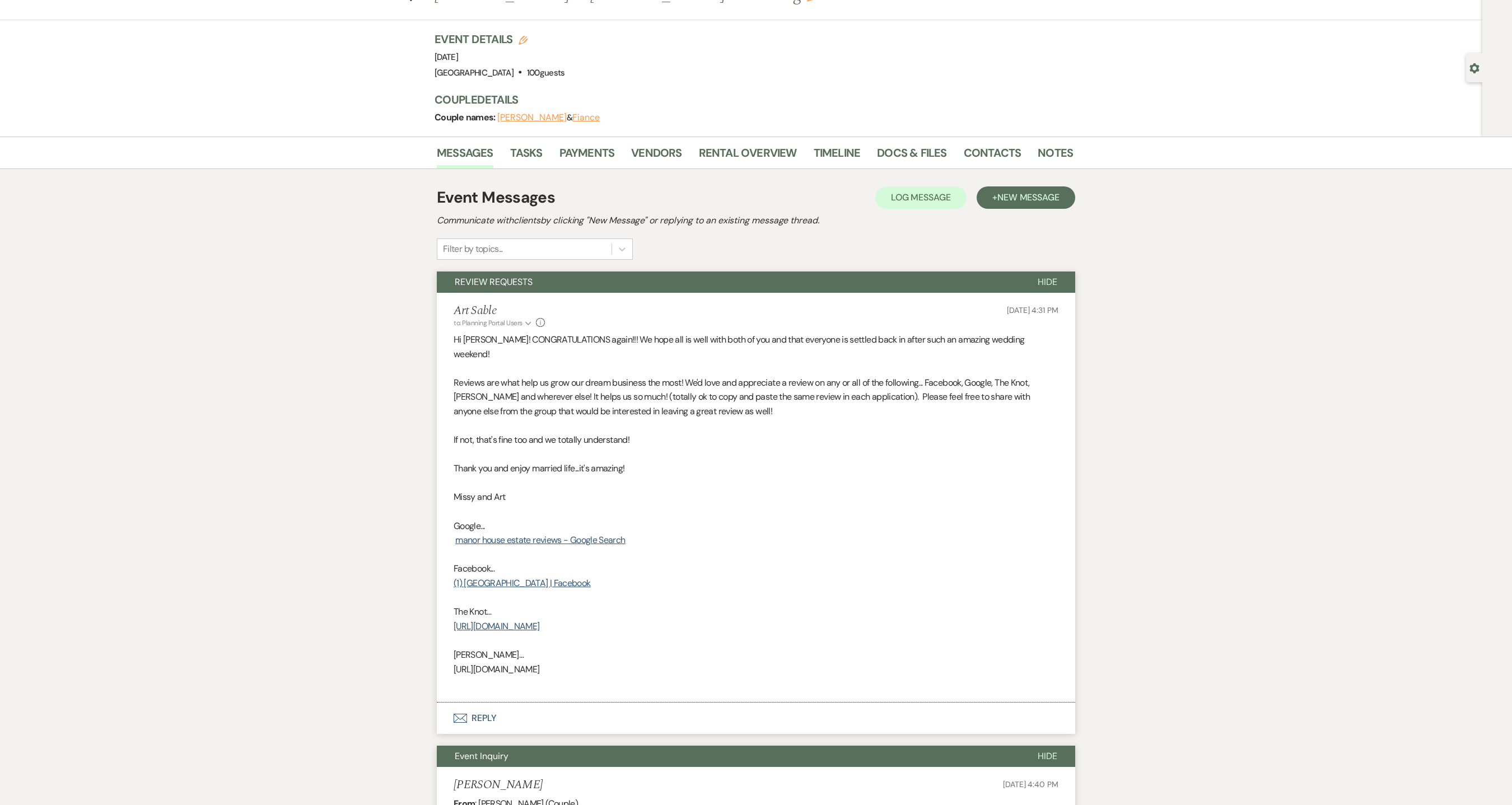
scroll to position [0, 0]
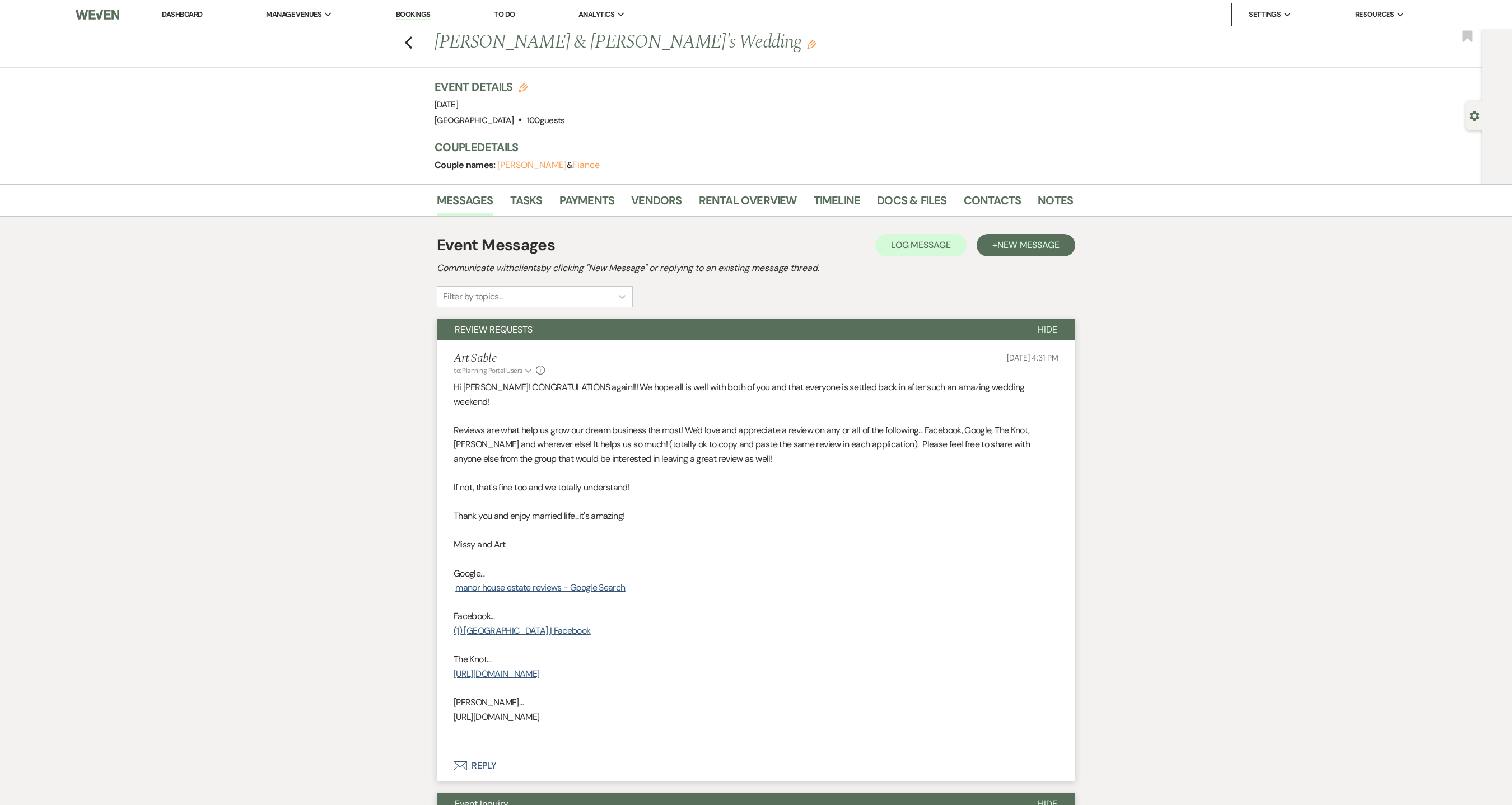
click at [170, 17] on link "Dashboard" at bounding box center [182, 14] width 41 height 9
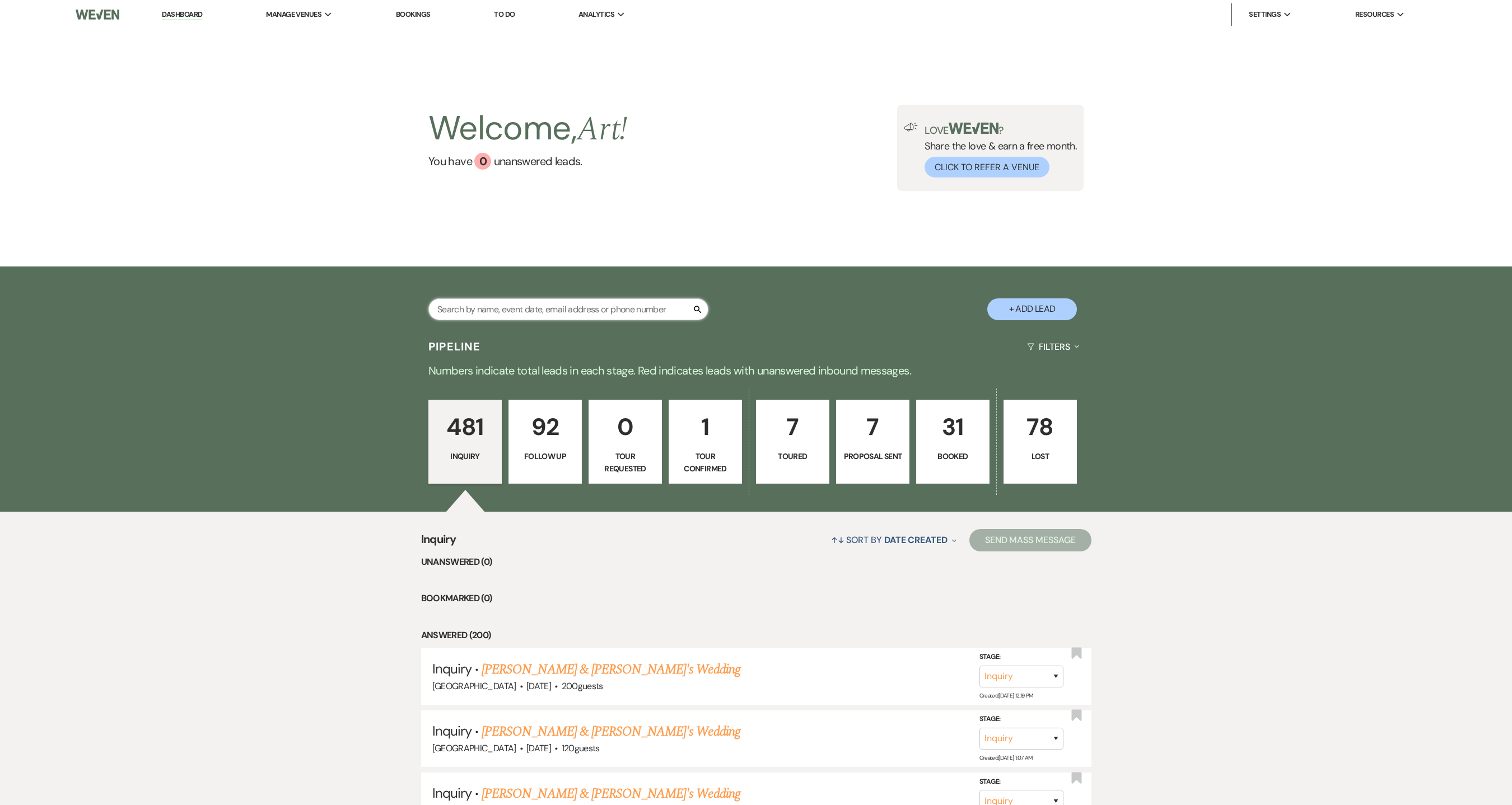
click at [498, 307] on input "text" at bounding box center [568, 309] width 280 height 22
type input "OSTRANDER"
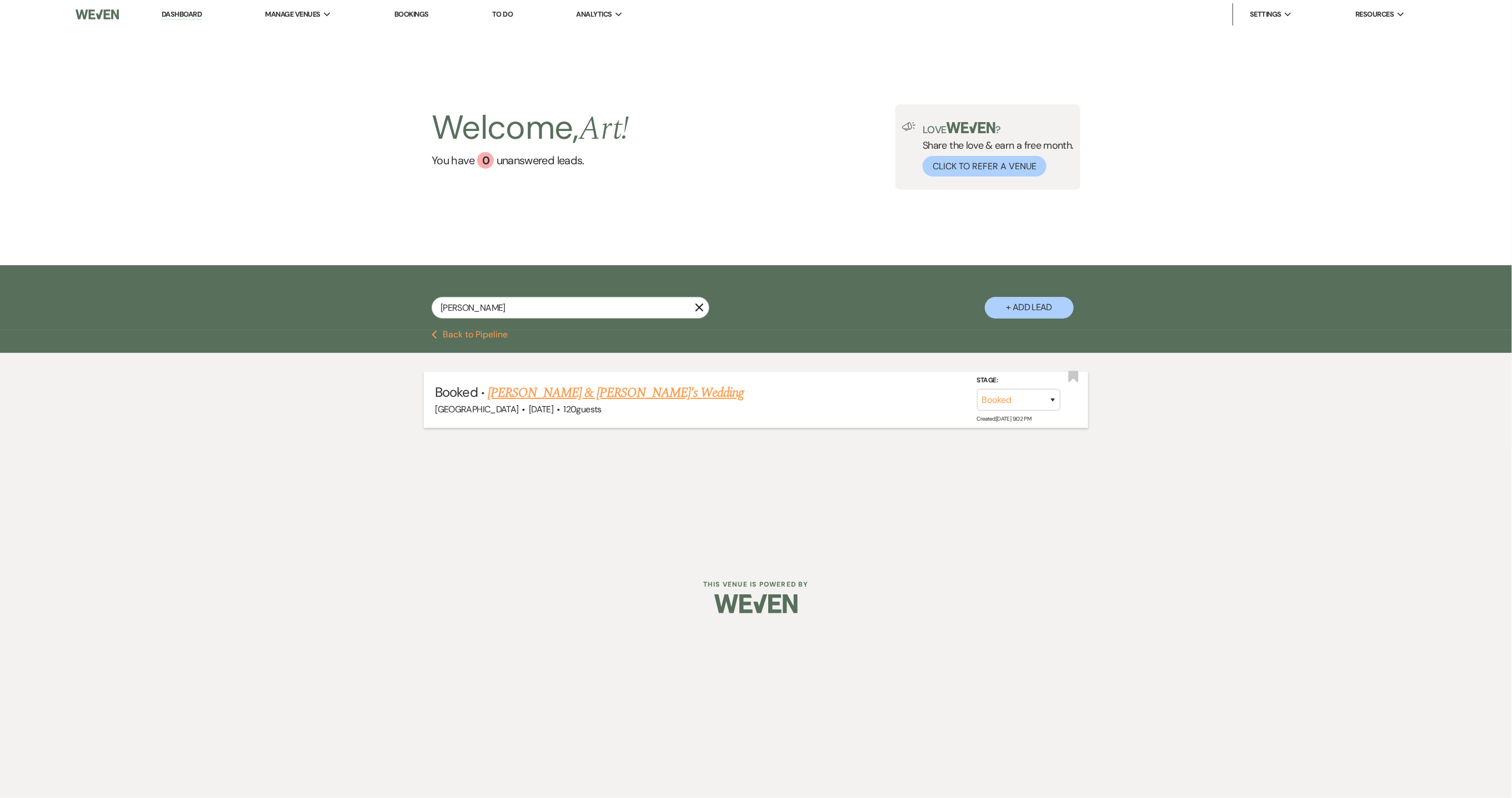
click at [617, 376] on li "Booked · Colleen M Ostrander & Fiance's Wedding Manor House Estate · Sep 6, 202…" at bounding box center [756, 400] width 664 height 56
click at [605, 384] on link "Colleen M Ostrander & Fiance's Wedding" at bounding box center [615, 393] width 256 height 20
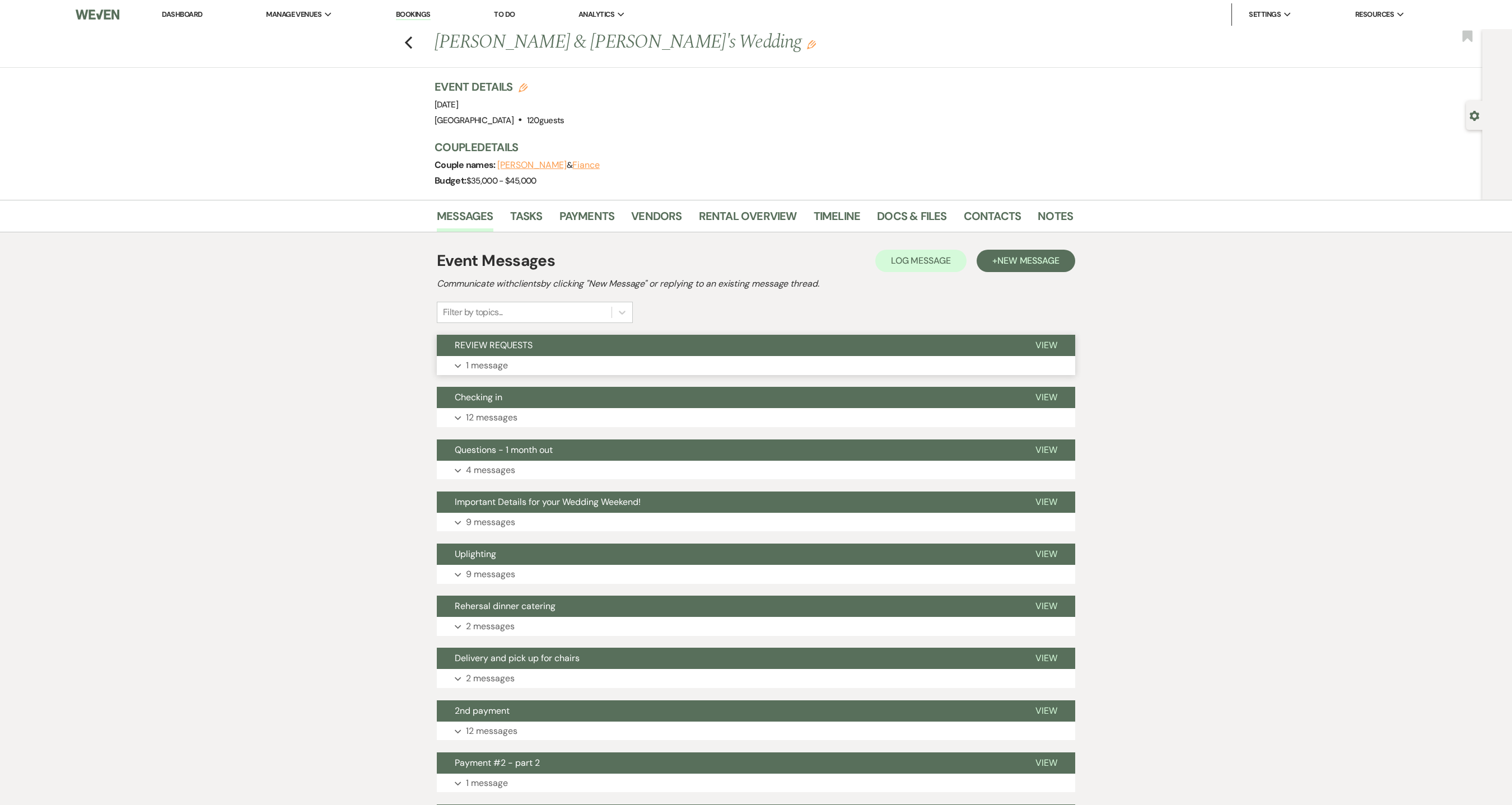
click at [540, 373] on button "Expand 1 message" at bounding box center [756, 365] width 638 height 19
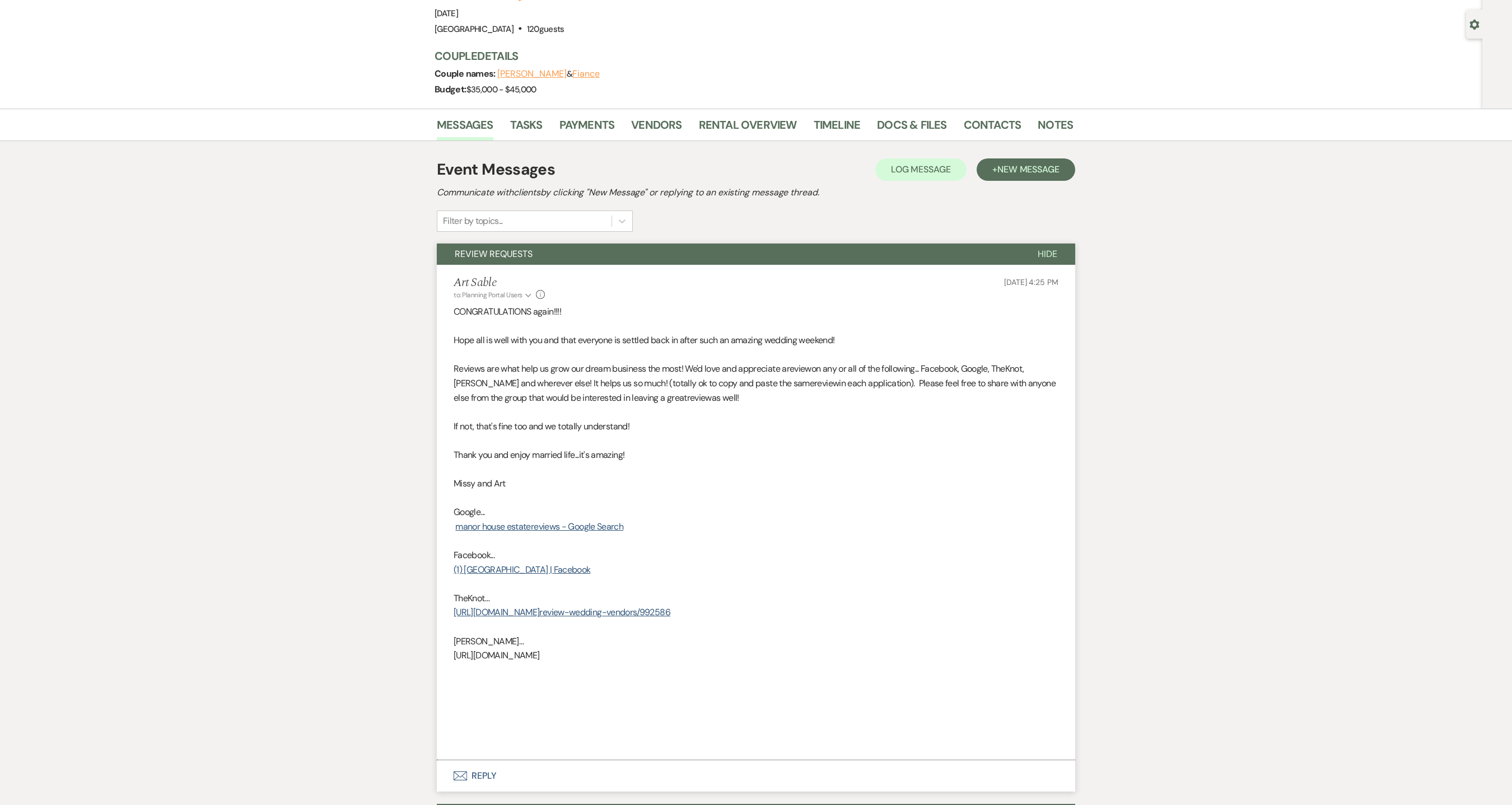
scroll to position [224, 0]
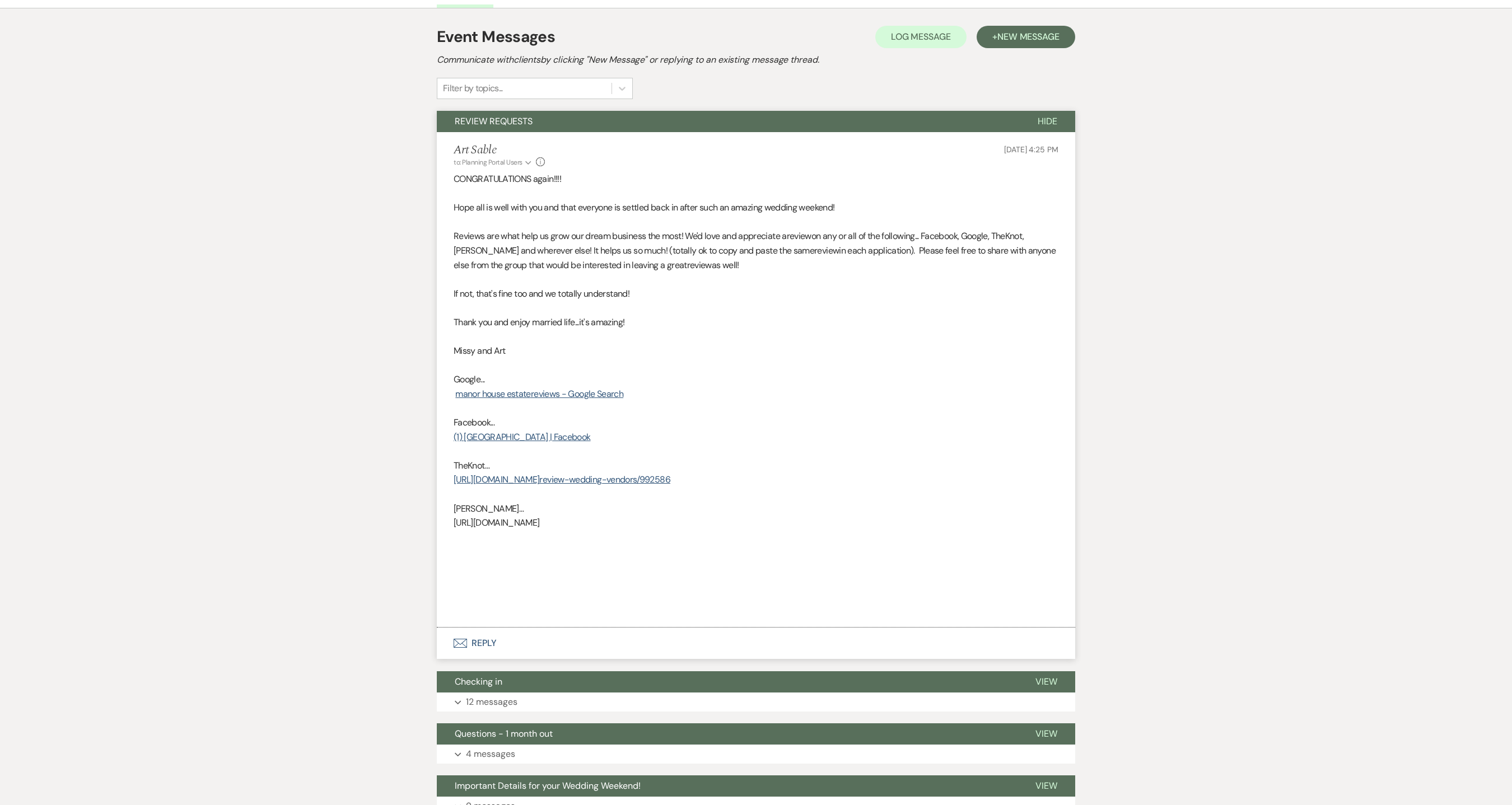
click at [478, 647] on button "Envelope Reply" at bounding box center [756, 643] width 638 height 31
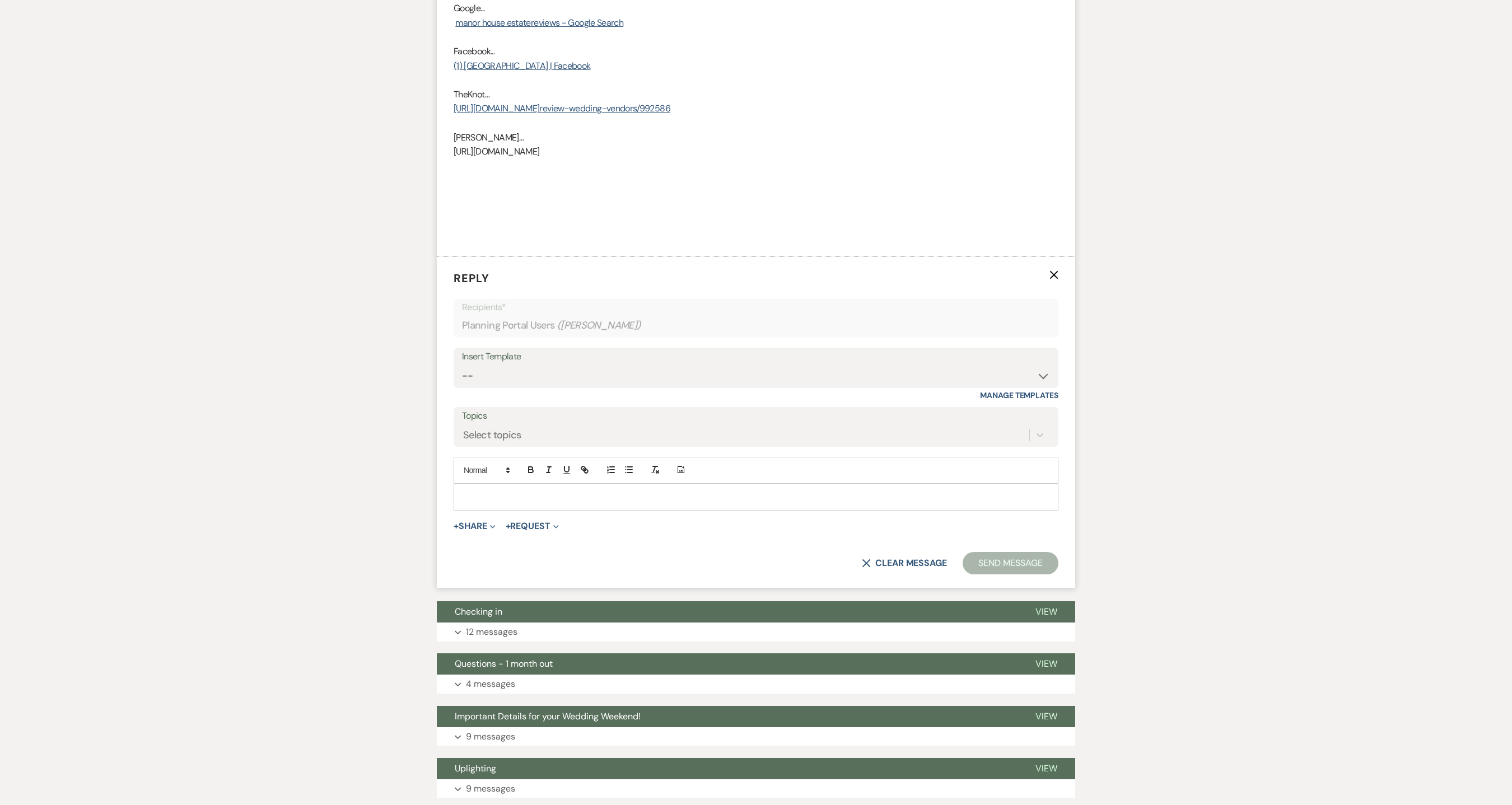
scroll to position [617, 0]
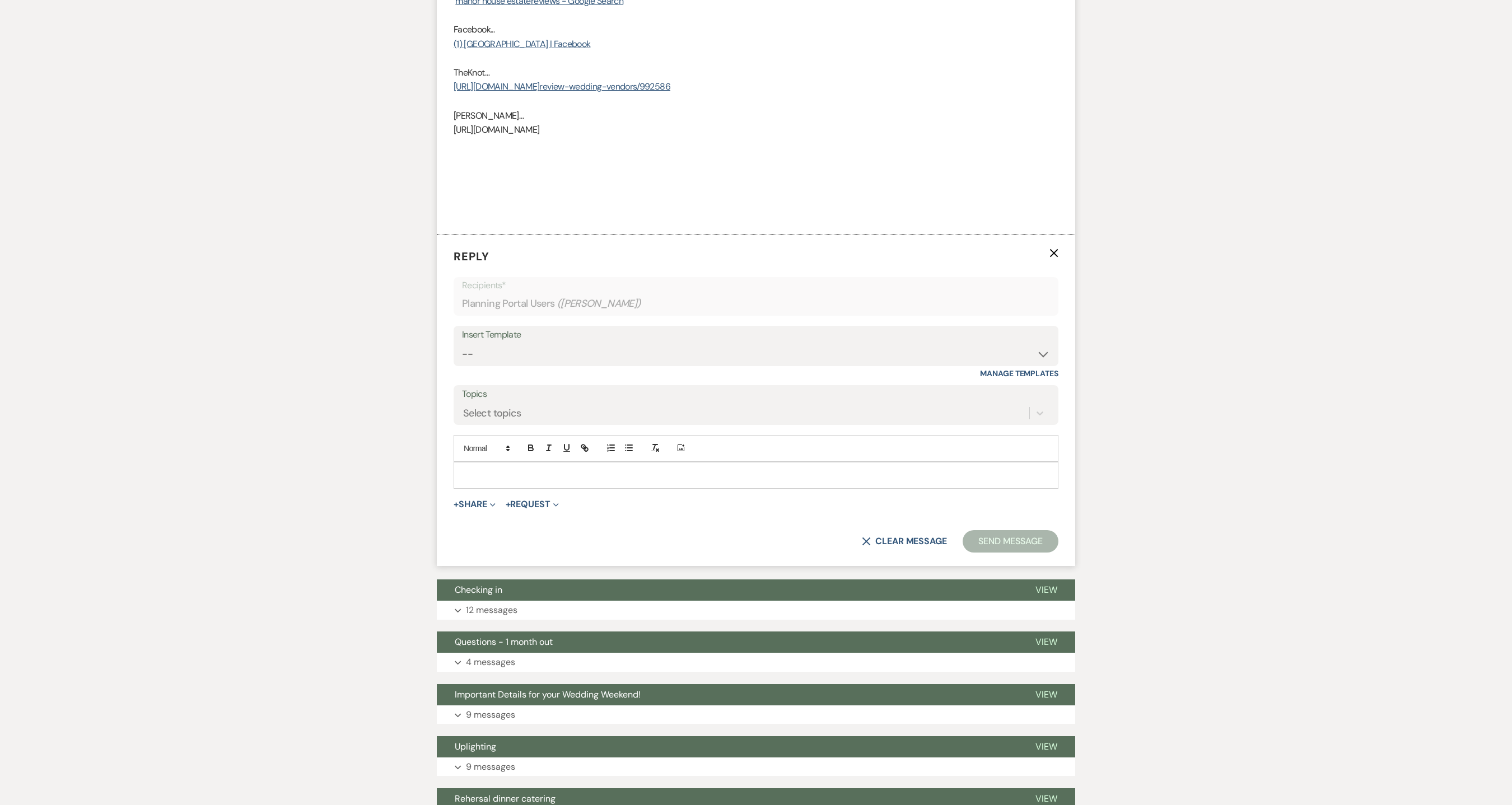
click at [625, 469] on div at bounding box center [756, 475] width 603 height 25
click at [1020, 539] on button "Send Message" at bounding box center [1010, 541] width 96 height 22
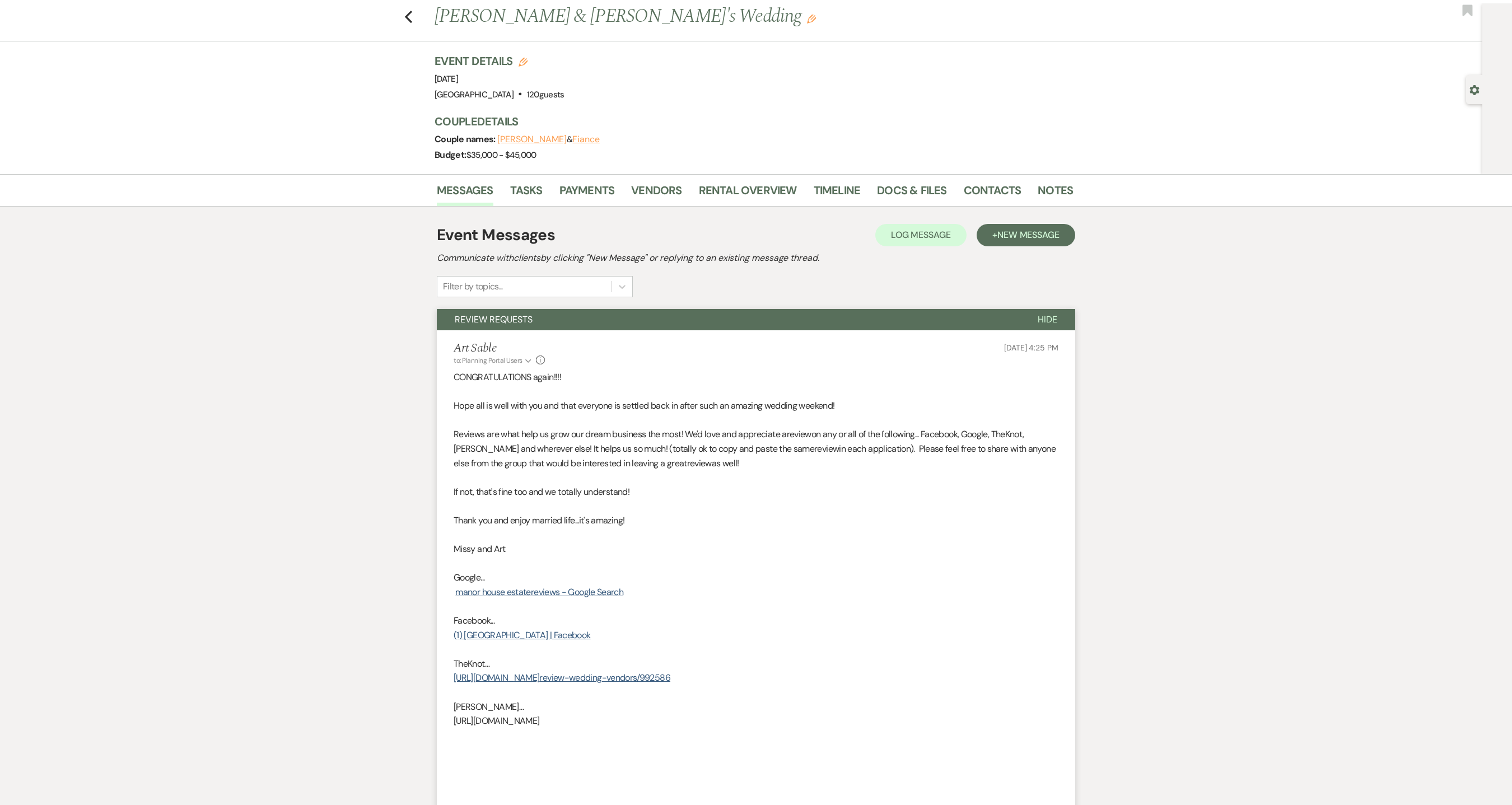
scroll to position [0, 0]
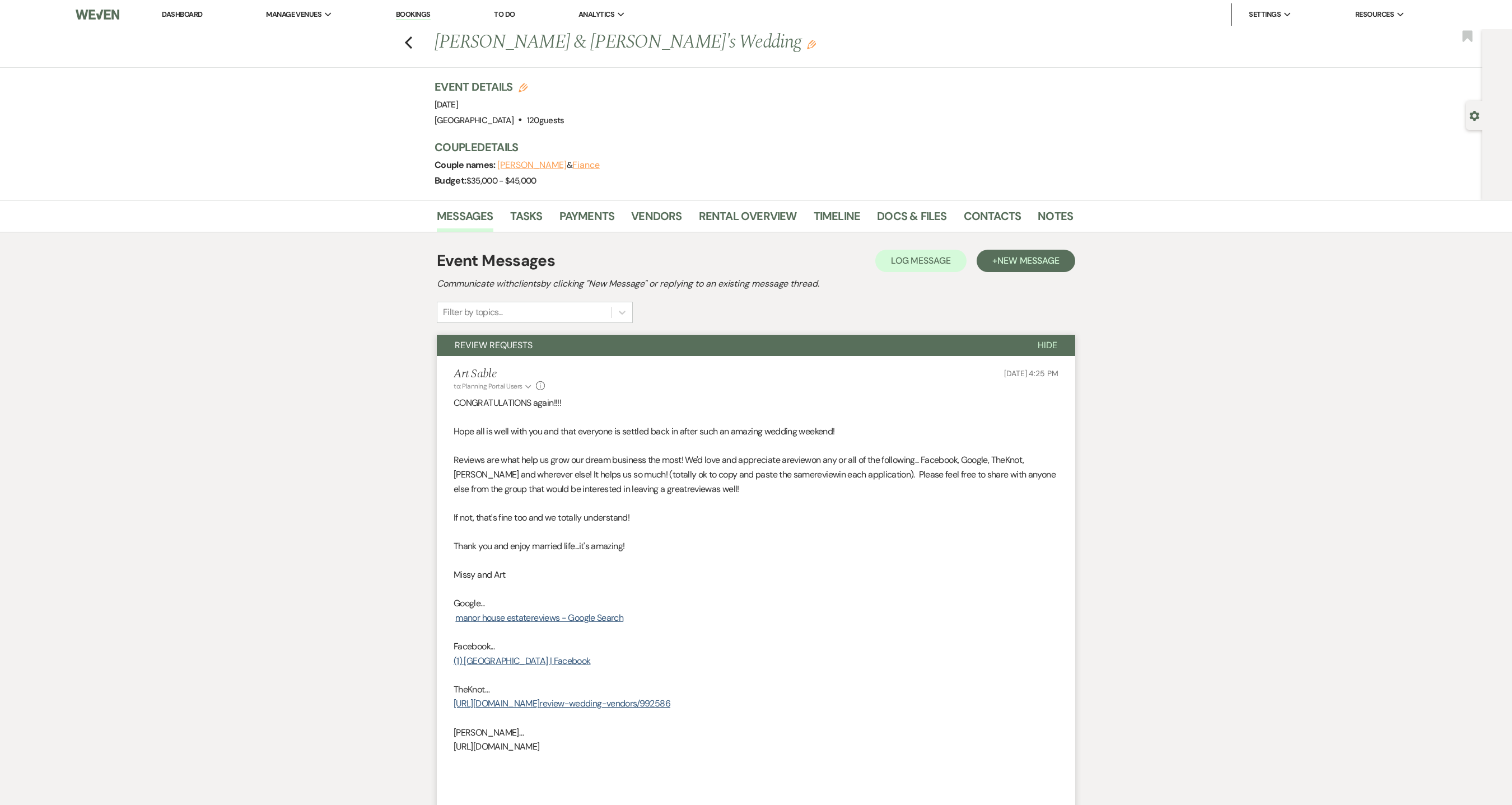
click at [188, 19] on li "Dashboard" at bounding box center [181, 14] width 52 height 22
click at [186, 12] on link "Dashboard" at bounding box center [182, 14] width 41 height 9
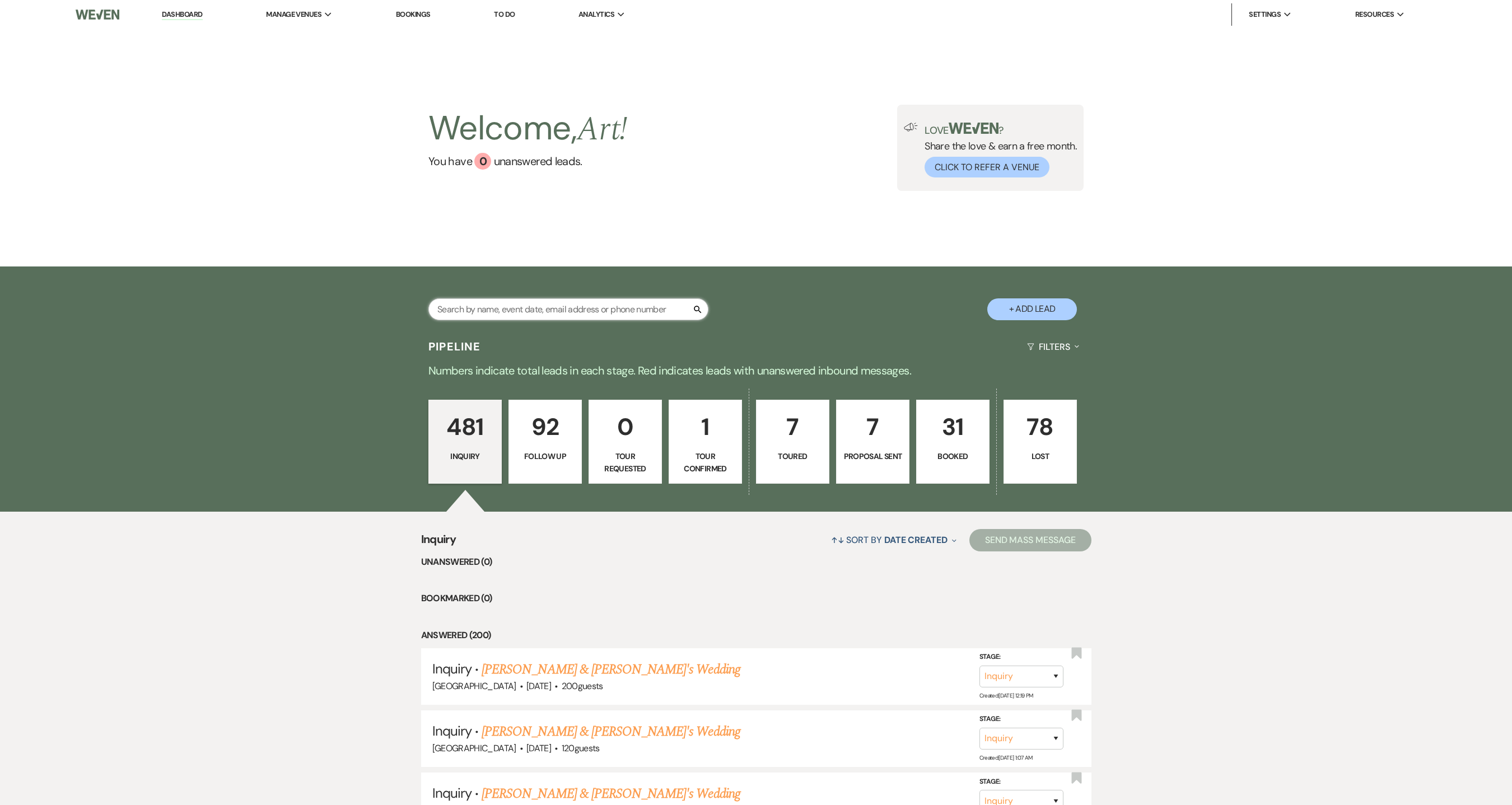
click at [551, 313] on input "text" at bounding box center [568, 309] width 280 height 22
type input "holleran"
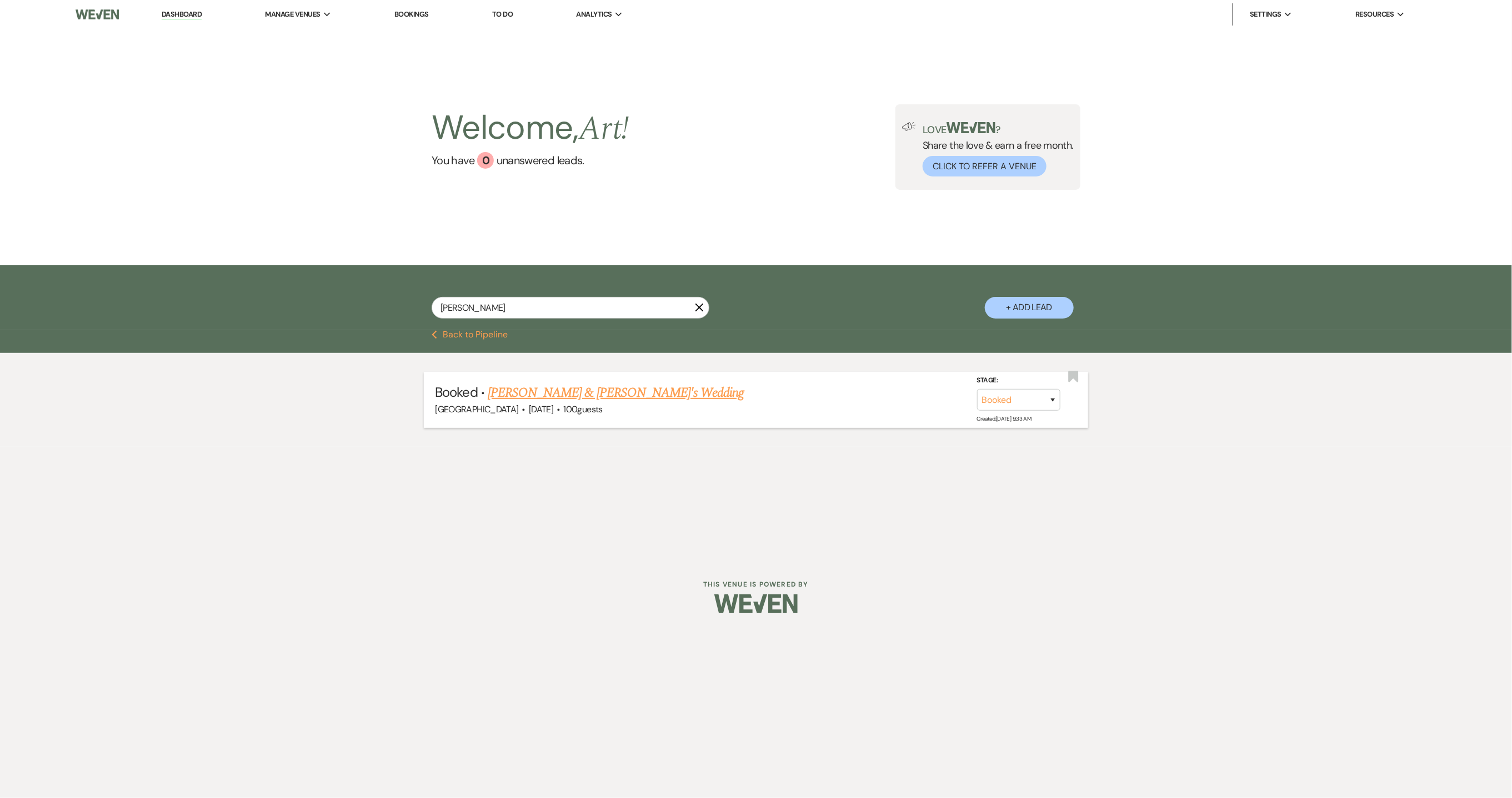
click at [587, 392] on link "Colleen M Holleran & Fiance's Wedding" at bounding box center [615, 393] width 256 height 20
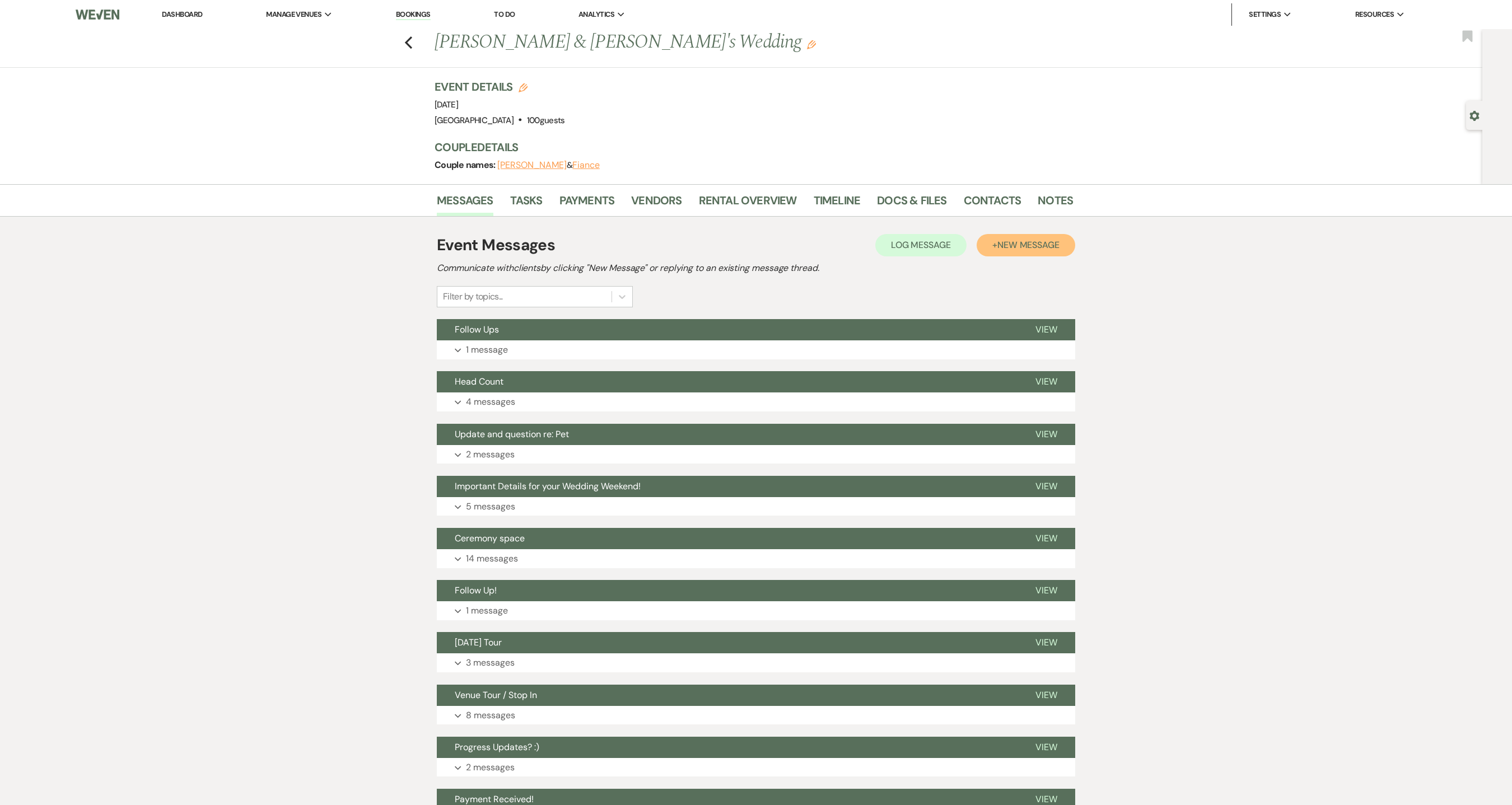
click at [998, 249] on span "New Message" at bounding box center [1027, 245] width 62 height 12
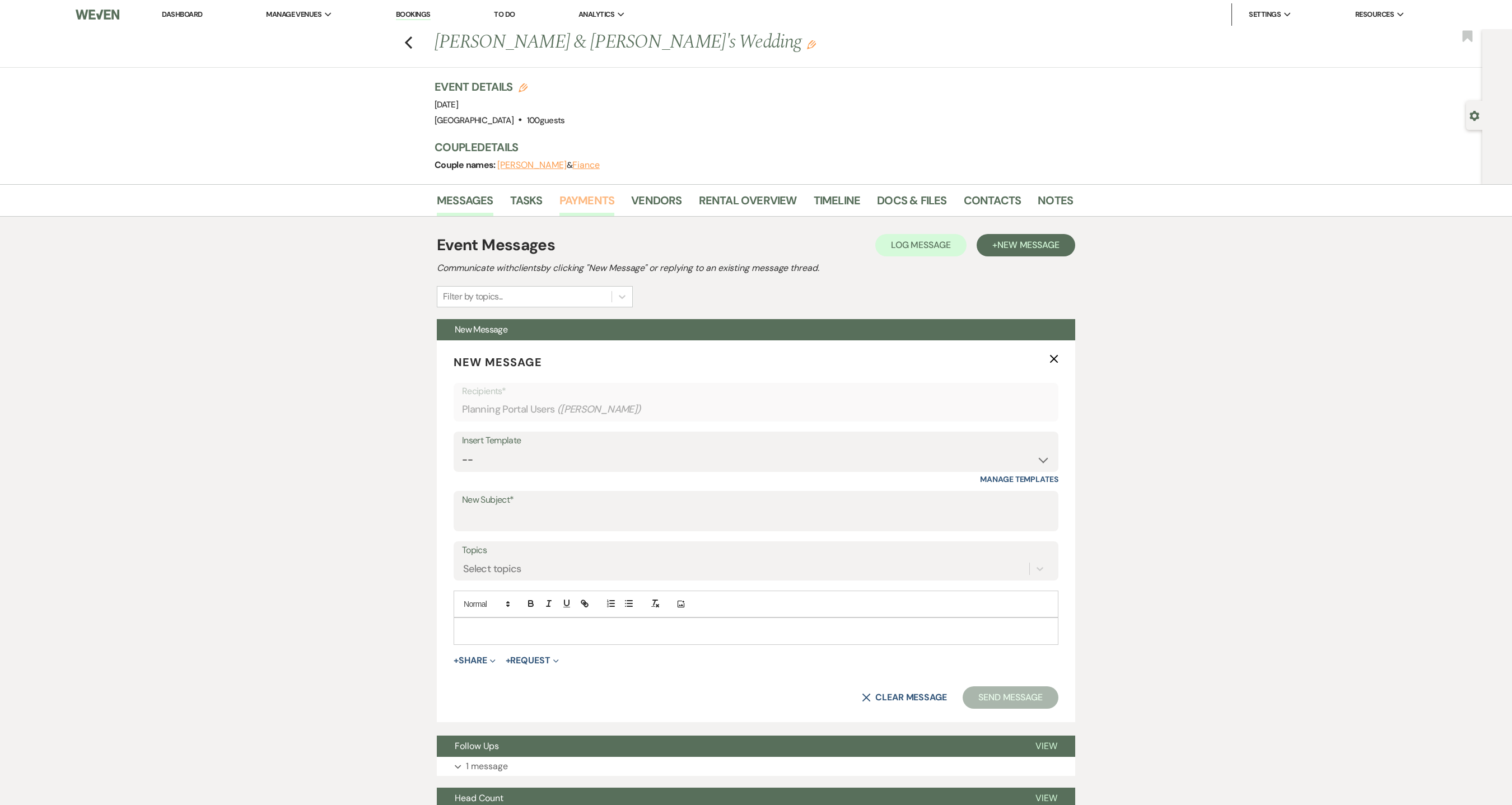
click at [600, 203] on link "Payments" at bounding box center [586, 203] width 55 height 25
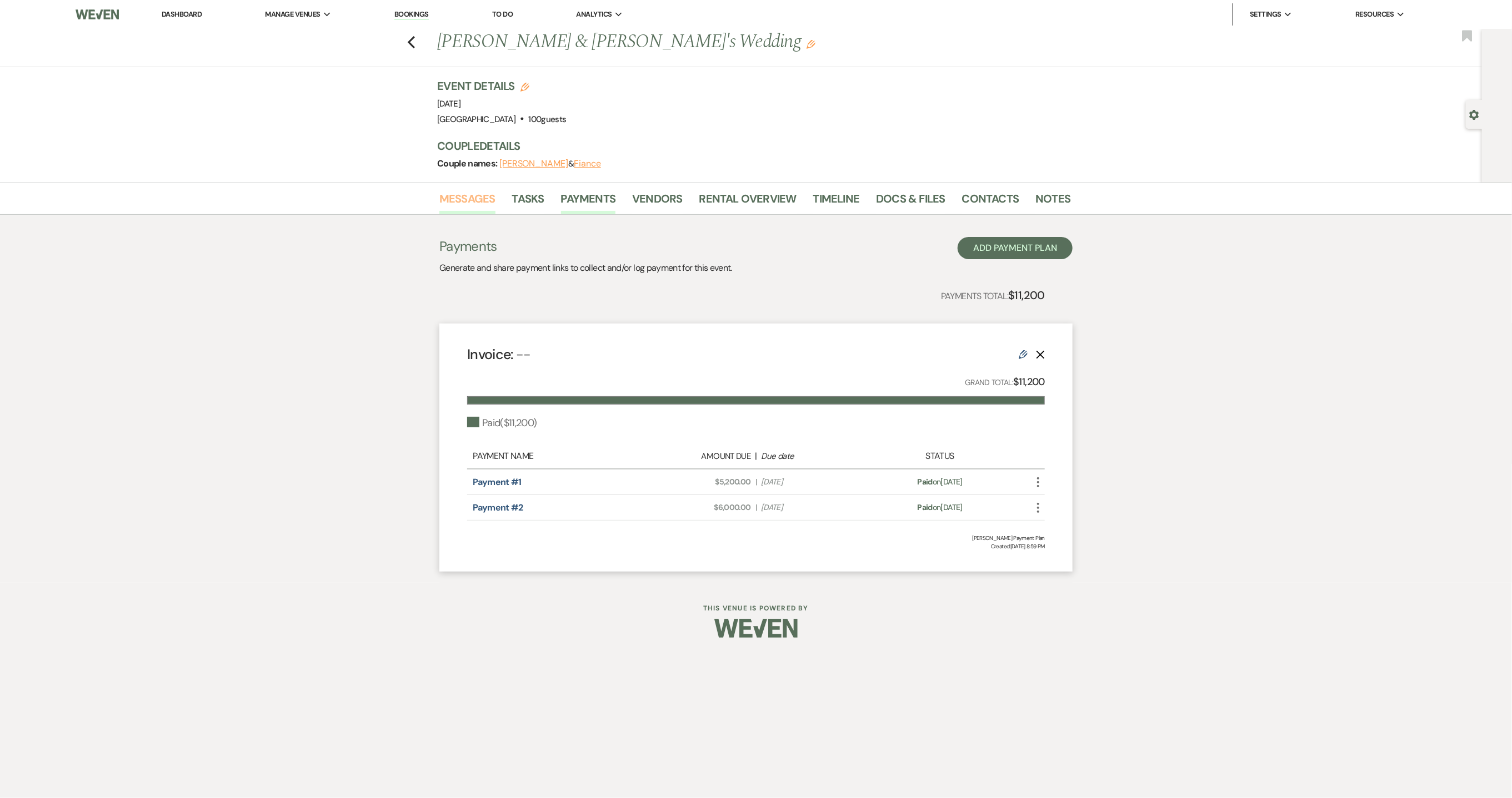
click at [460, 207] on link "Messages" at bounding box center [467, 202] width 56 height 24
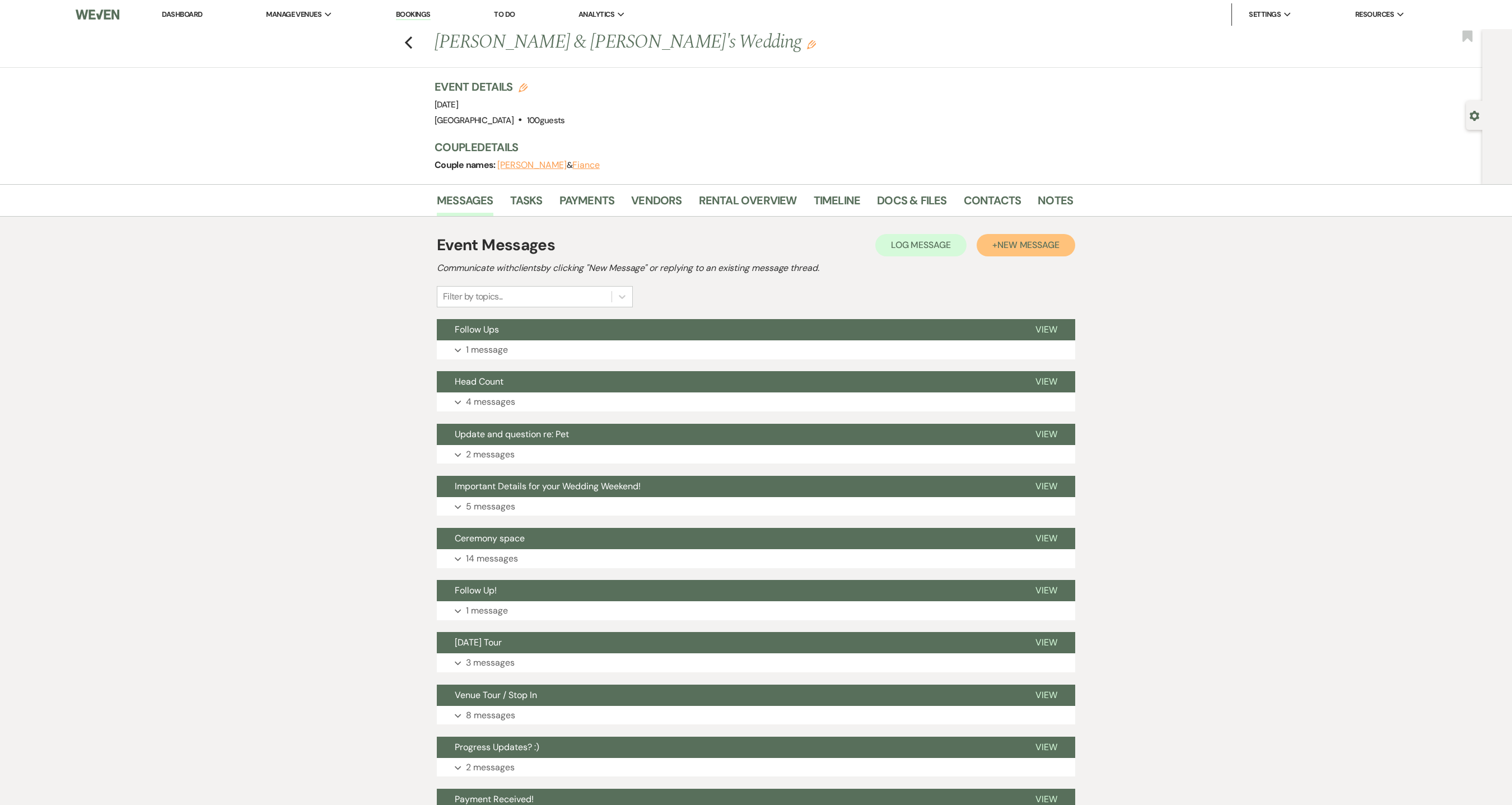
click at [1001, 247] on span "New Message" at bounding box center [1027, 245] width 62 height 12
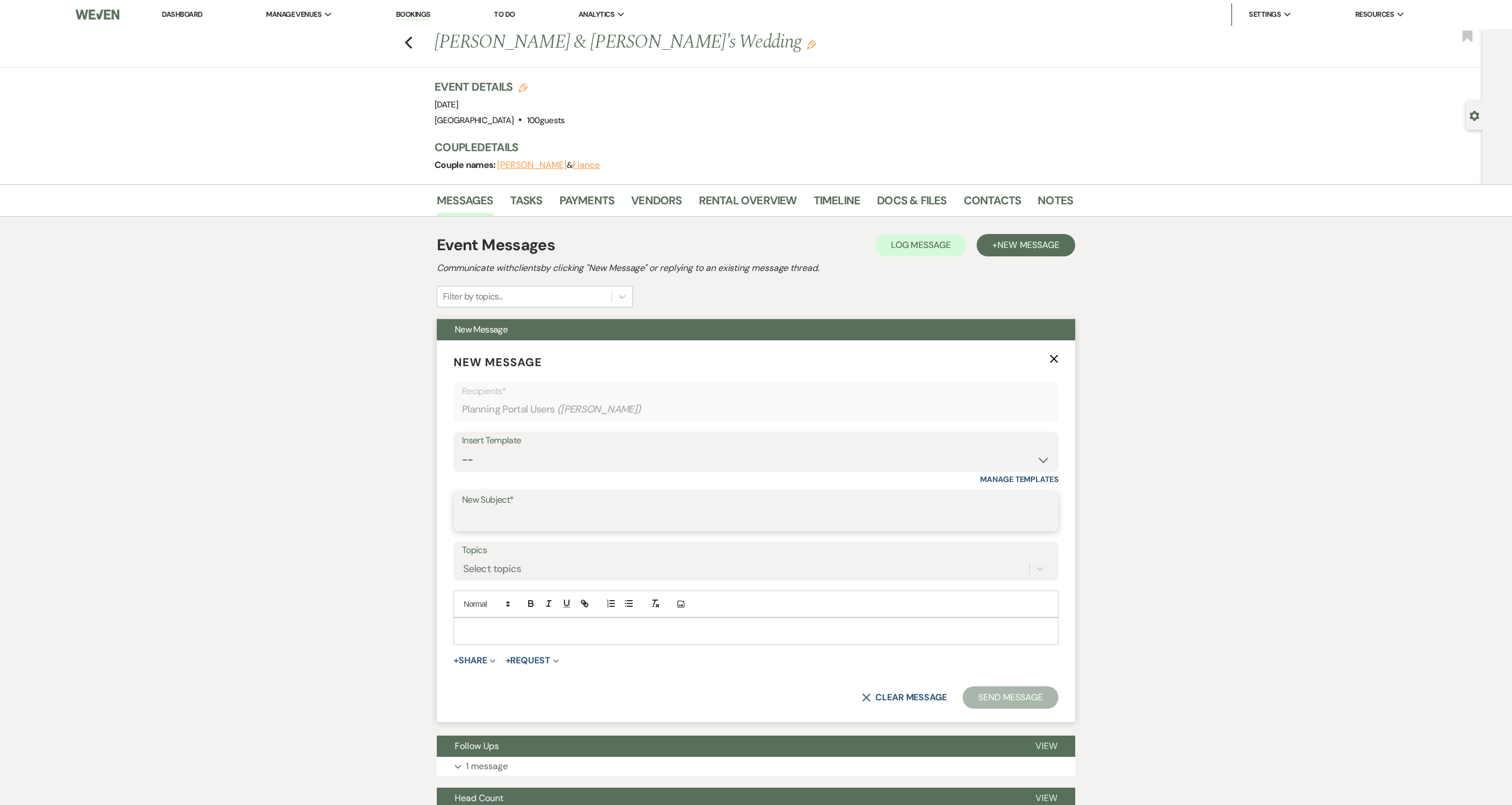
click at [589, 521] on input "New Subject*" at bounding box center [756, 519] width 588 height 22
type input "Deposit"
click at [516, 627] on div at bounding box center [756, 631] width 603 height 25
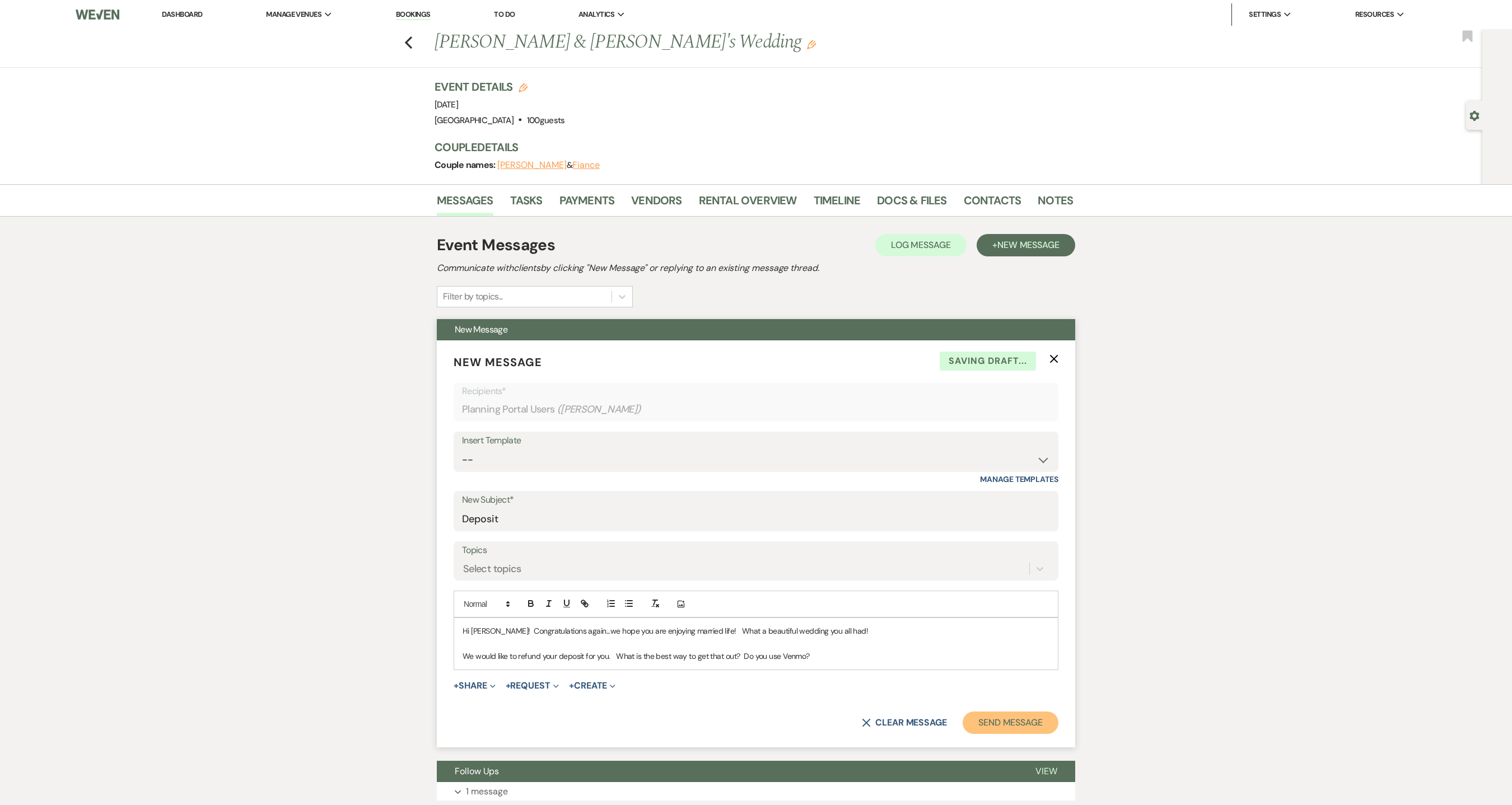
click at [1010, 723] on button "Send Message" at bounding box center [1010, 723] width 96 height 22
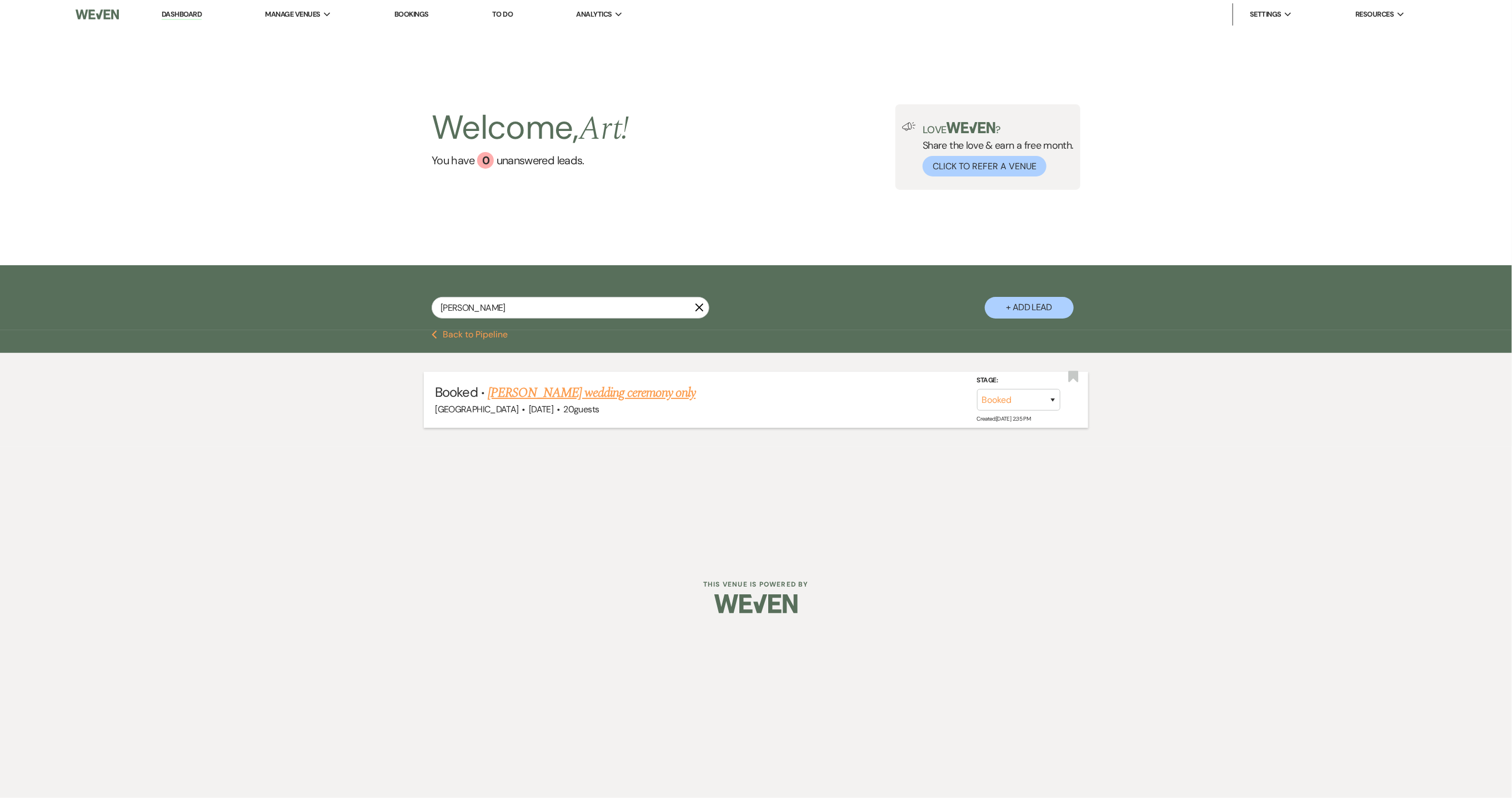
click at [560, 388] on link "[PERSON_NAME] wedding ceremony only" at bounding box center [591, 393] width 208 height 20
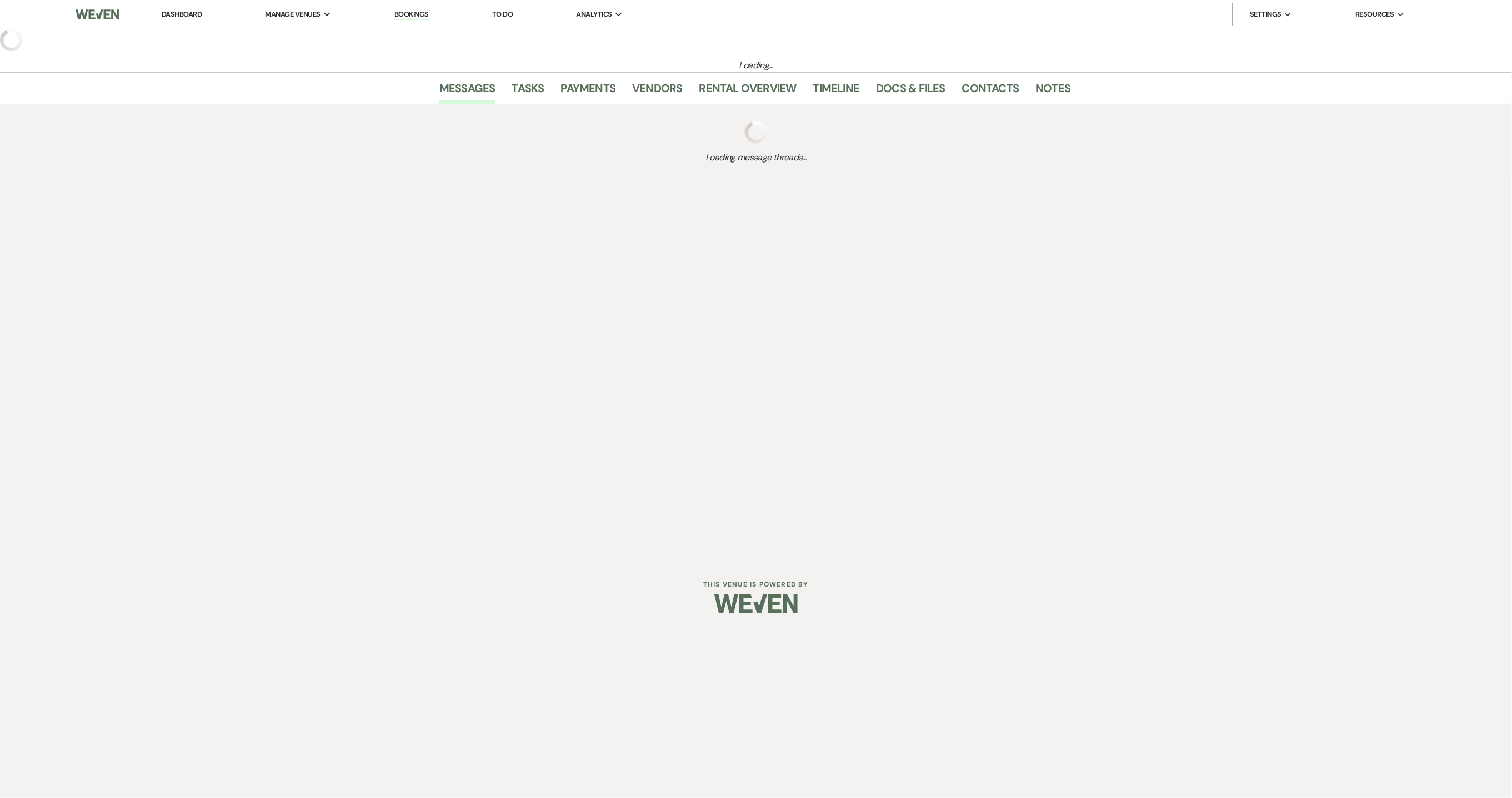
select select "5"
select select "13"
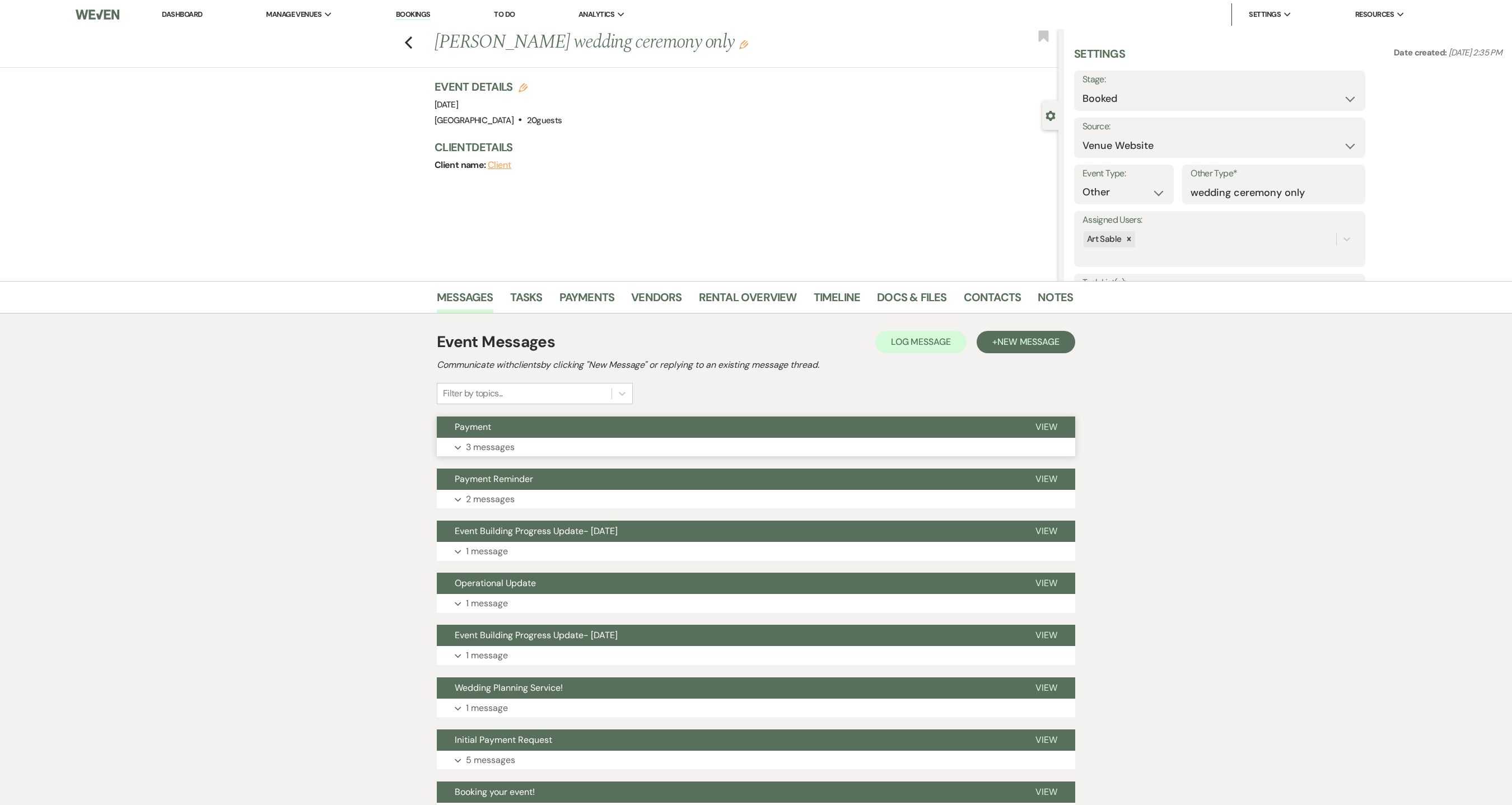
click at [590, 442] on button "Expand 3 messages" at bounding box center [756, 447] width 638 height 19
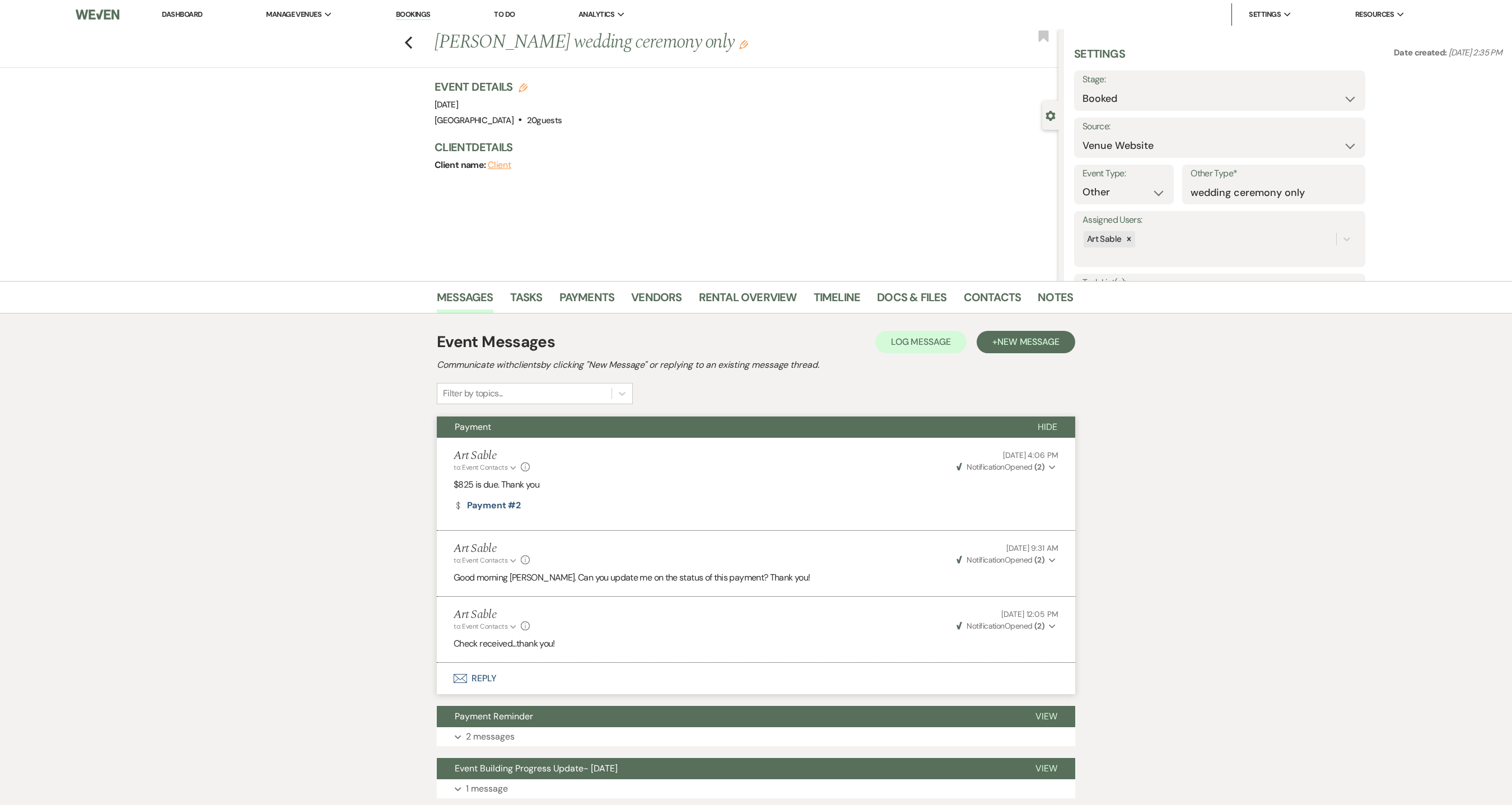
click at [202, 17] on link "Dashboard" at bounding box center [182, 14] width 41 height 9
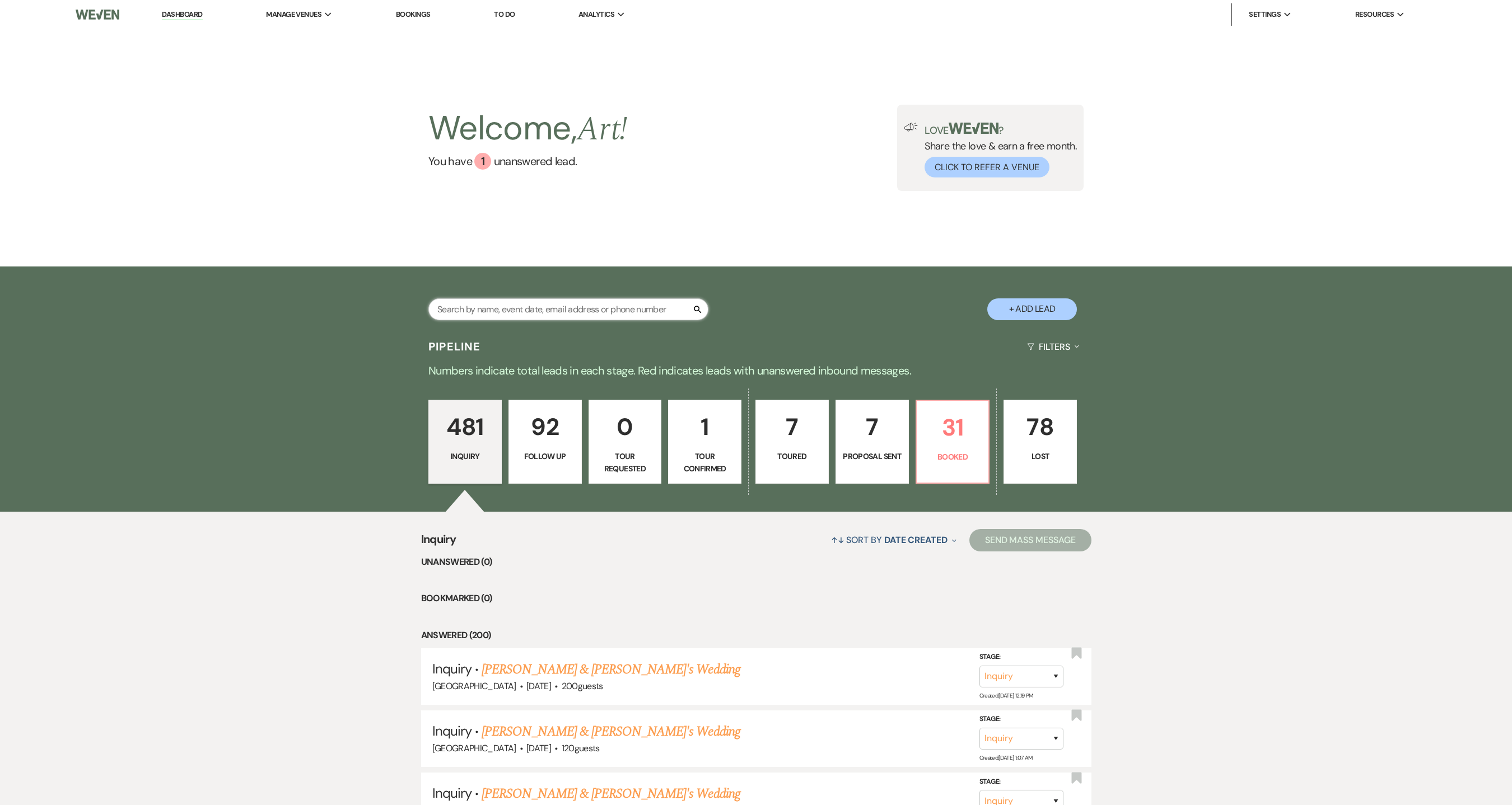
click at [533, 307] on input "text" at bounding box center [568, 309] width 280 height 22
type input "[PERSON_NAME]"
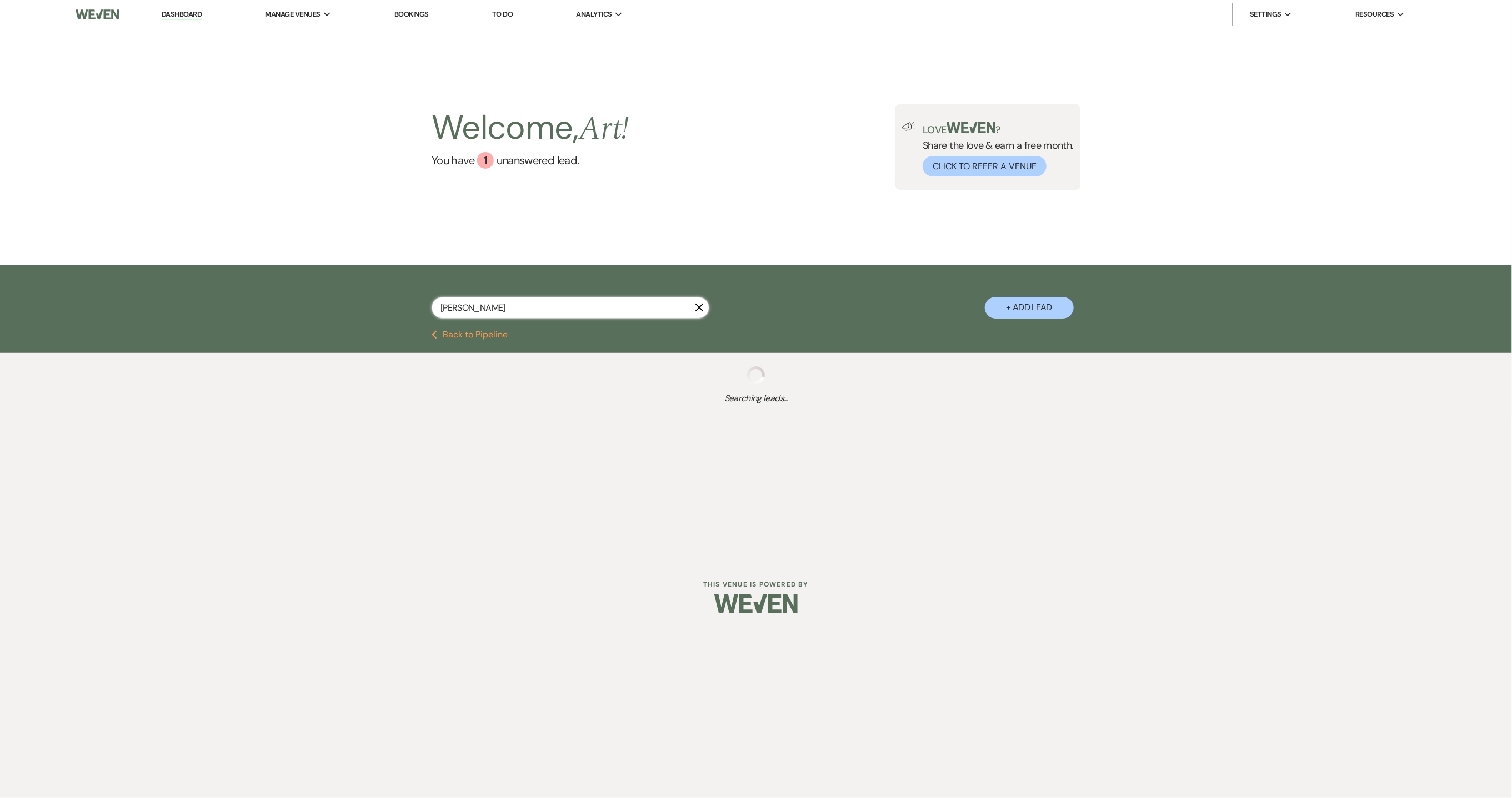
select select "8"
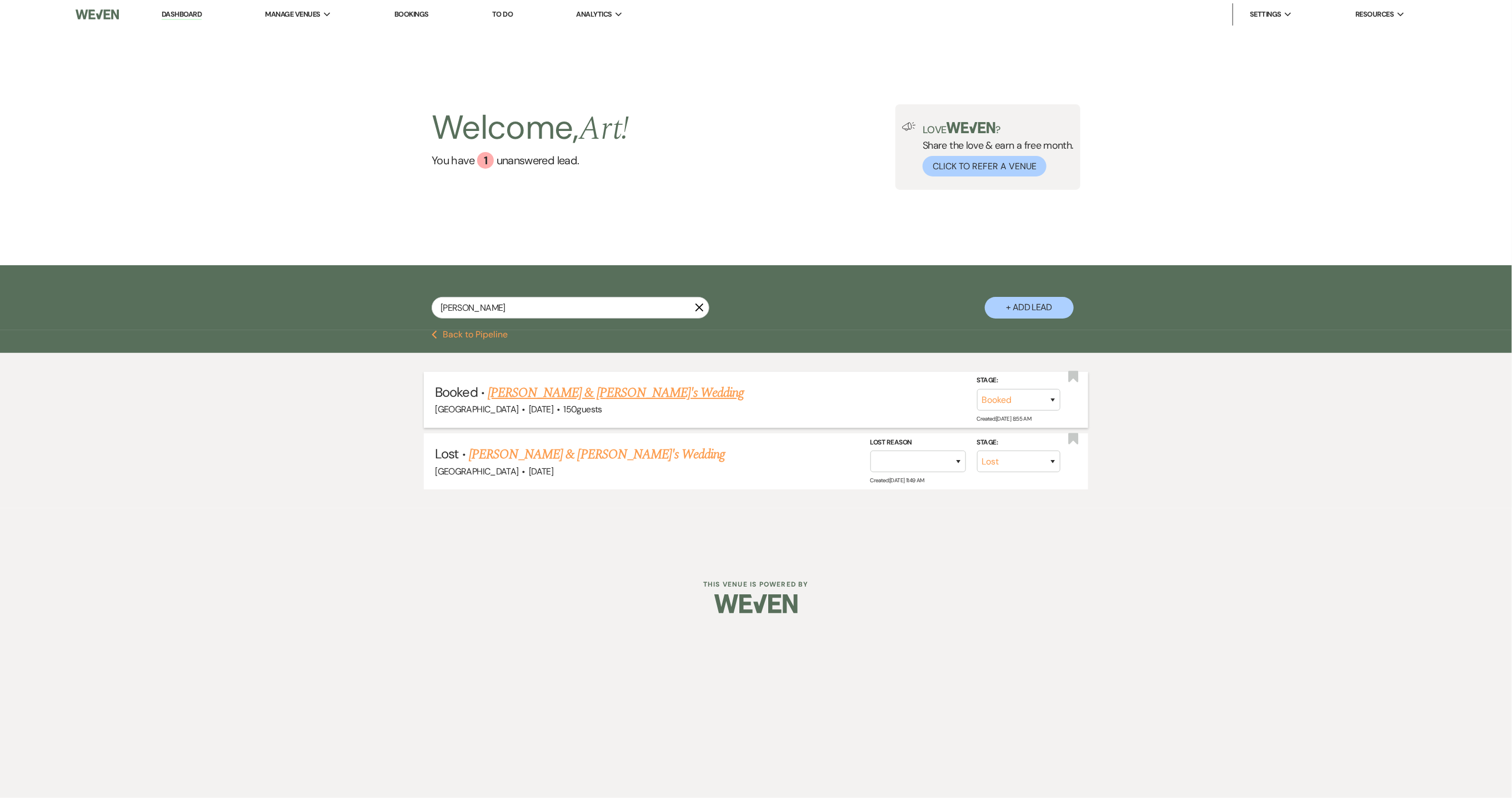
click at [539, 394] on link "[PERSON_NAME] & [PERSON_NAME]'s Wedding" at bounding box center [615, 393] width 256 height 20
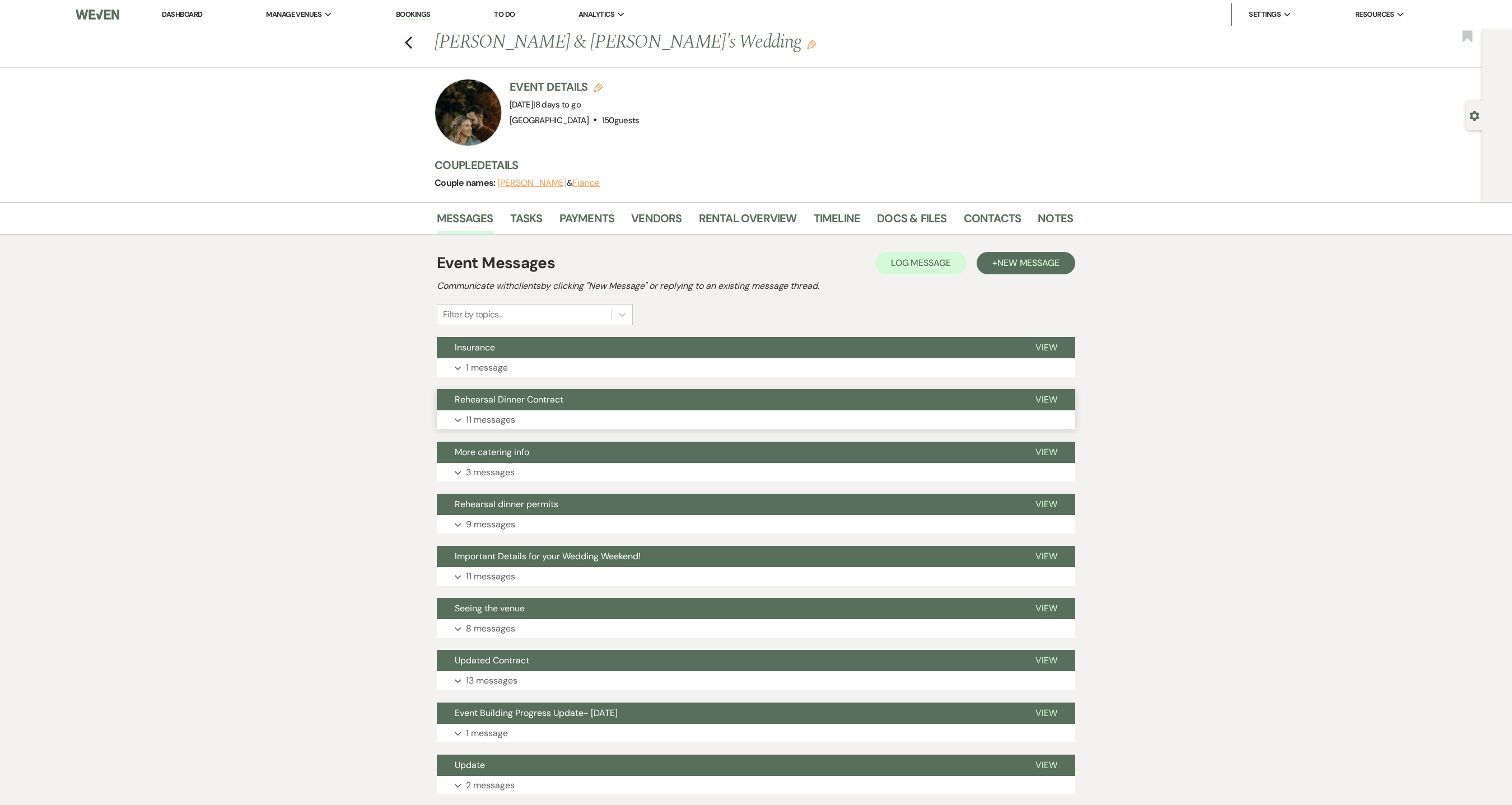
click at [502, 419] on p "11 messages" at bounding box center [490, 419] width 49 height 14
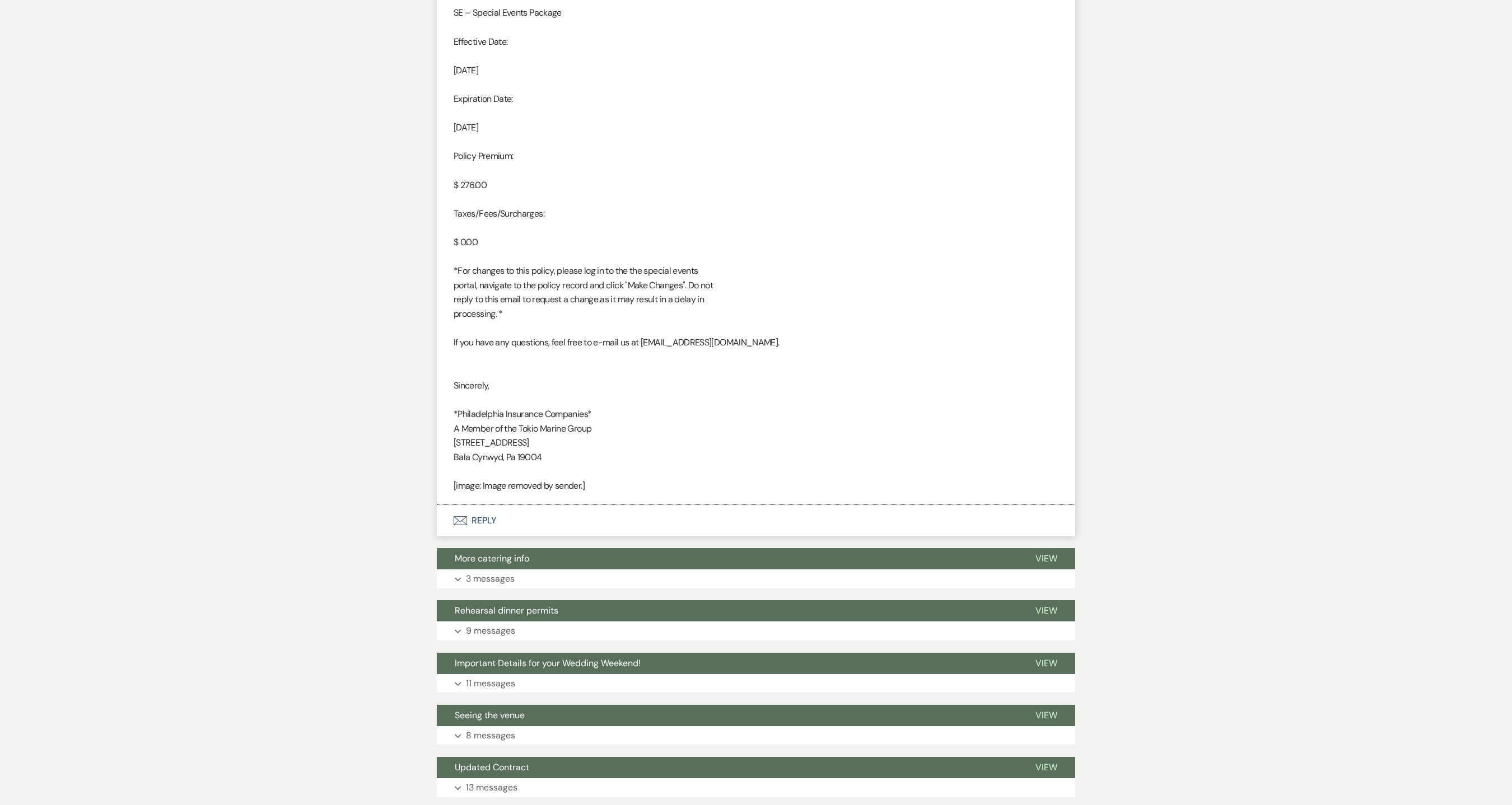
scroll to position [3024, 0]
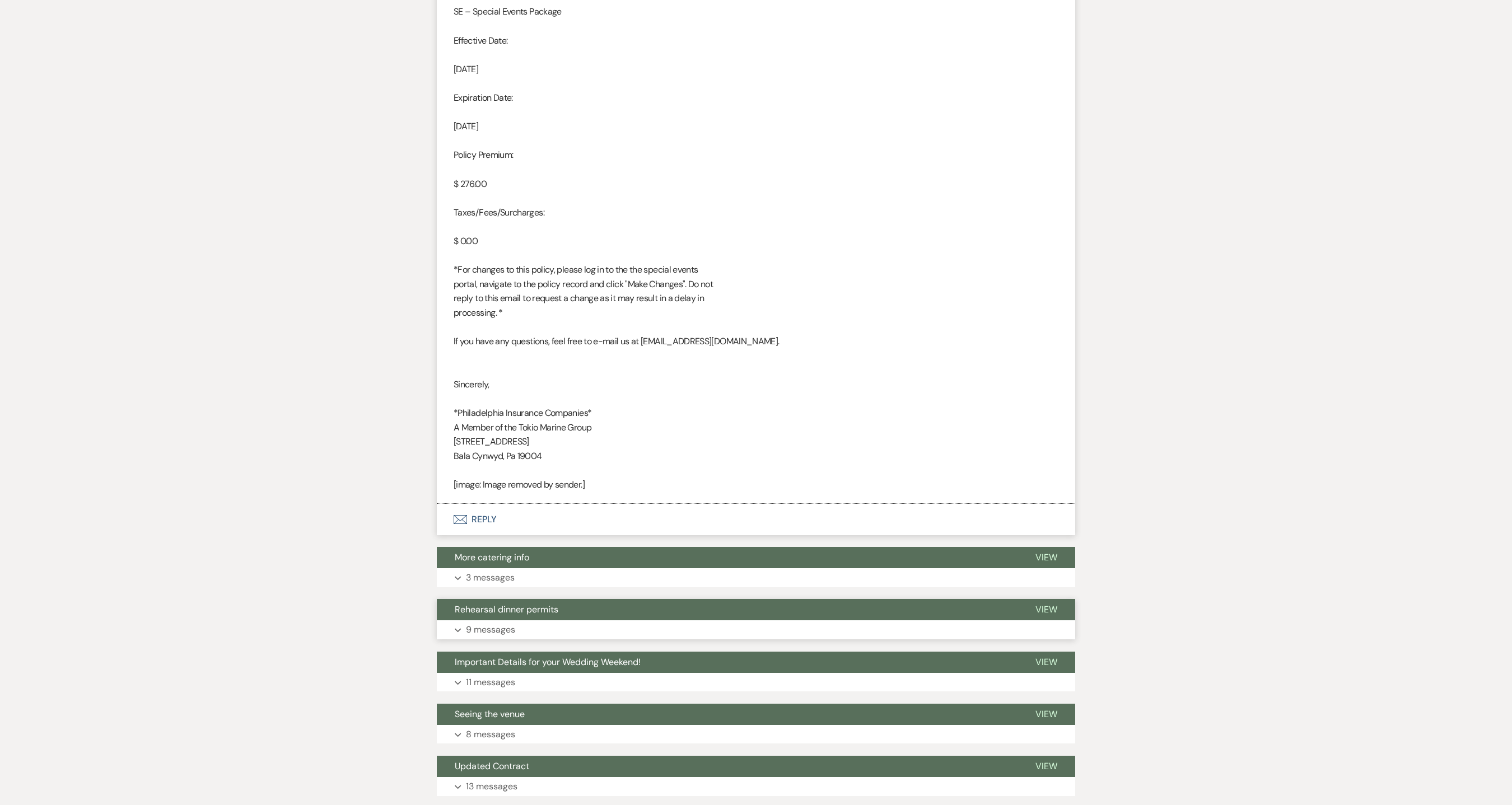
click at [478, 637] on p "9 messages" at bounding box center [490, 630] width 49 height 14
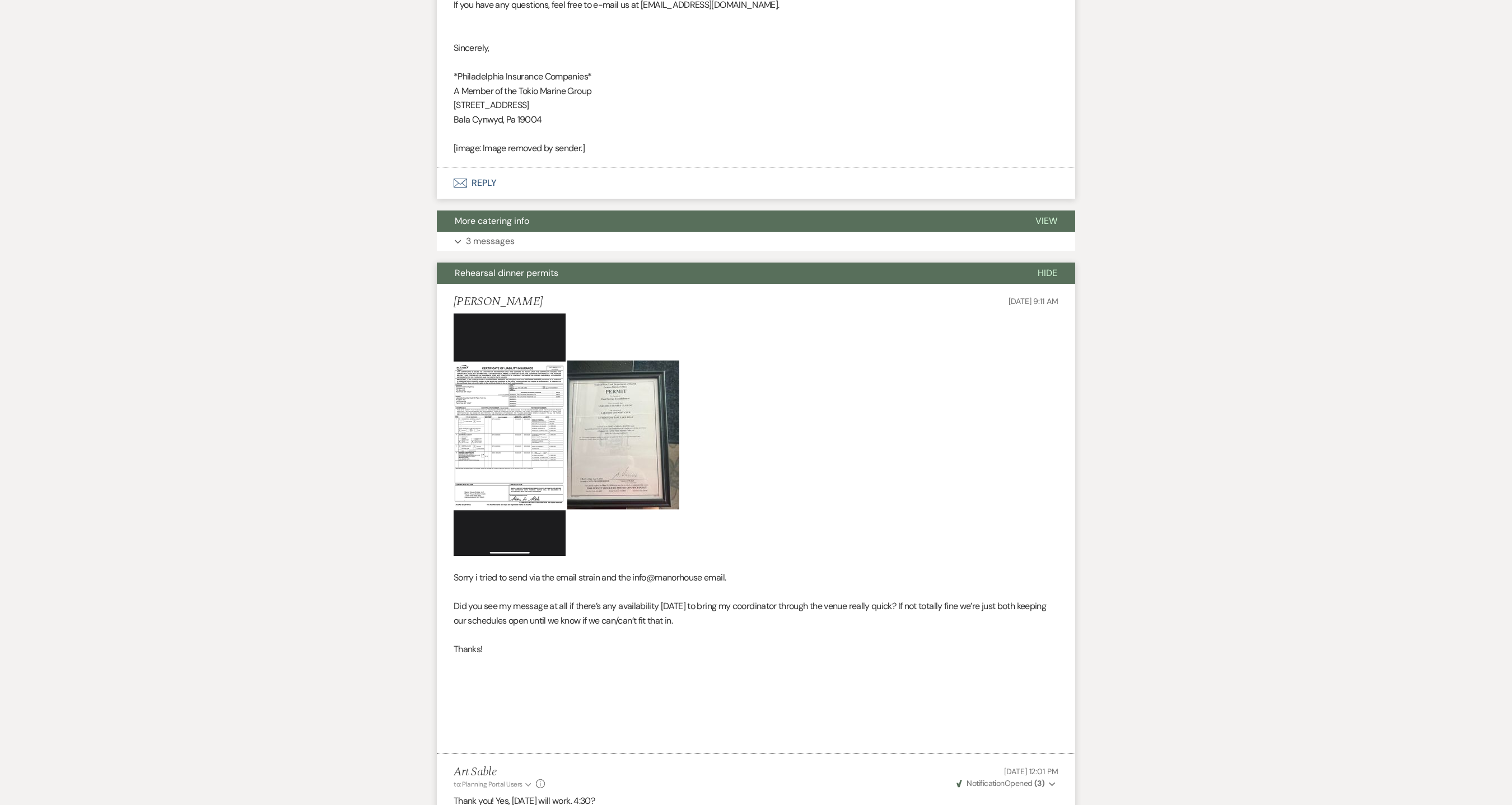
scroll to position [3356, 0]
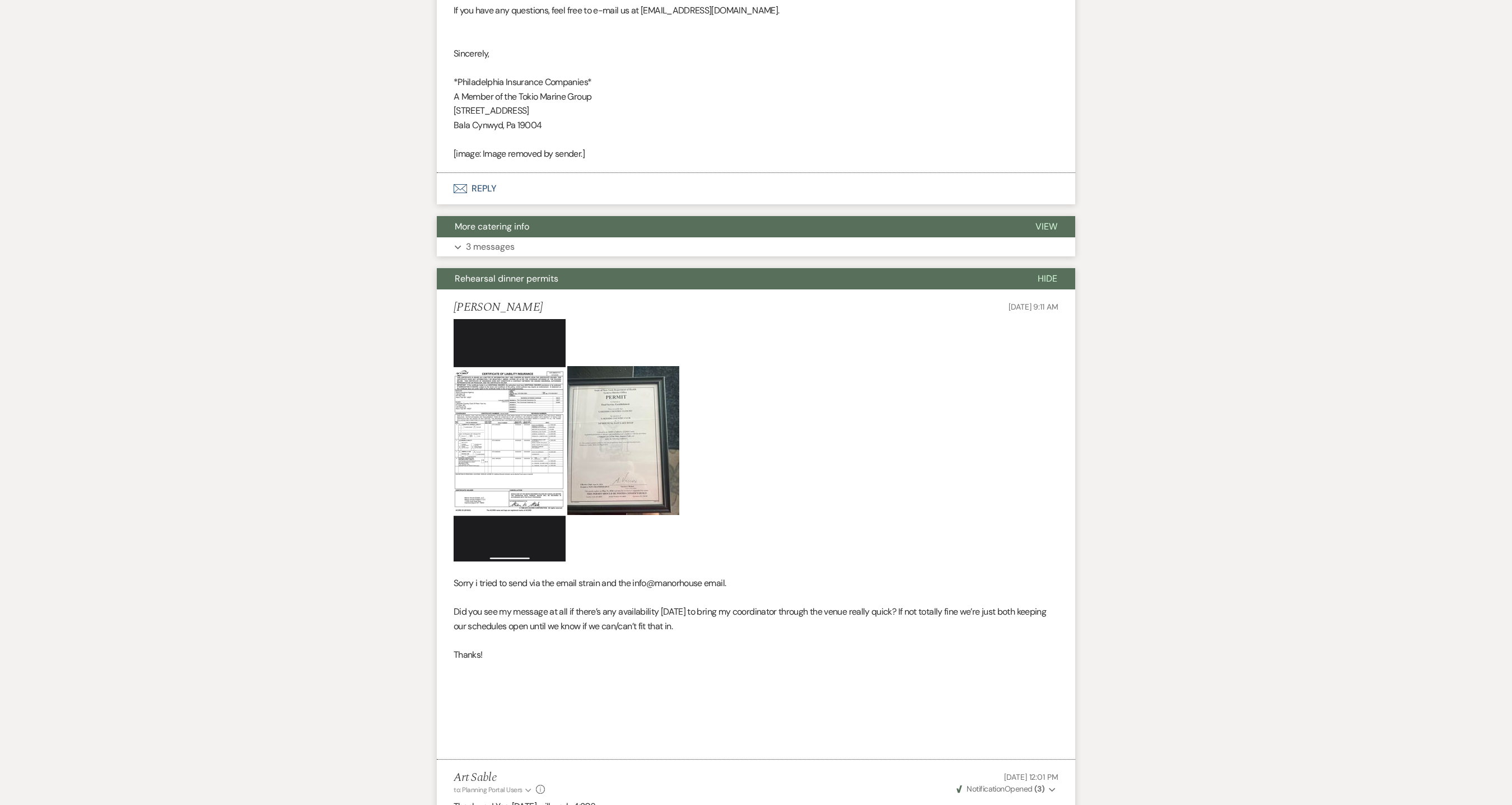
click at [482, 251] on p "3 messages" at bounding box center [490, 247] width 49 height 14
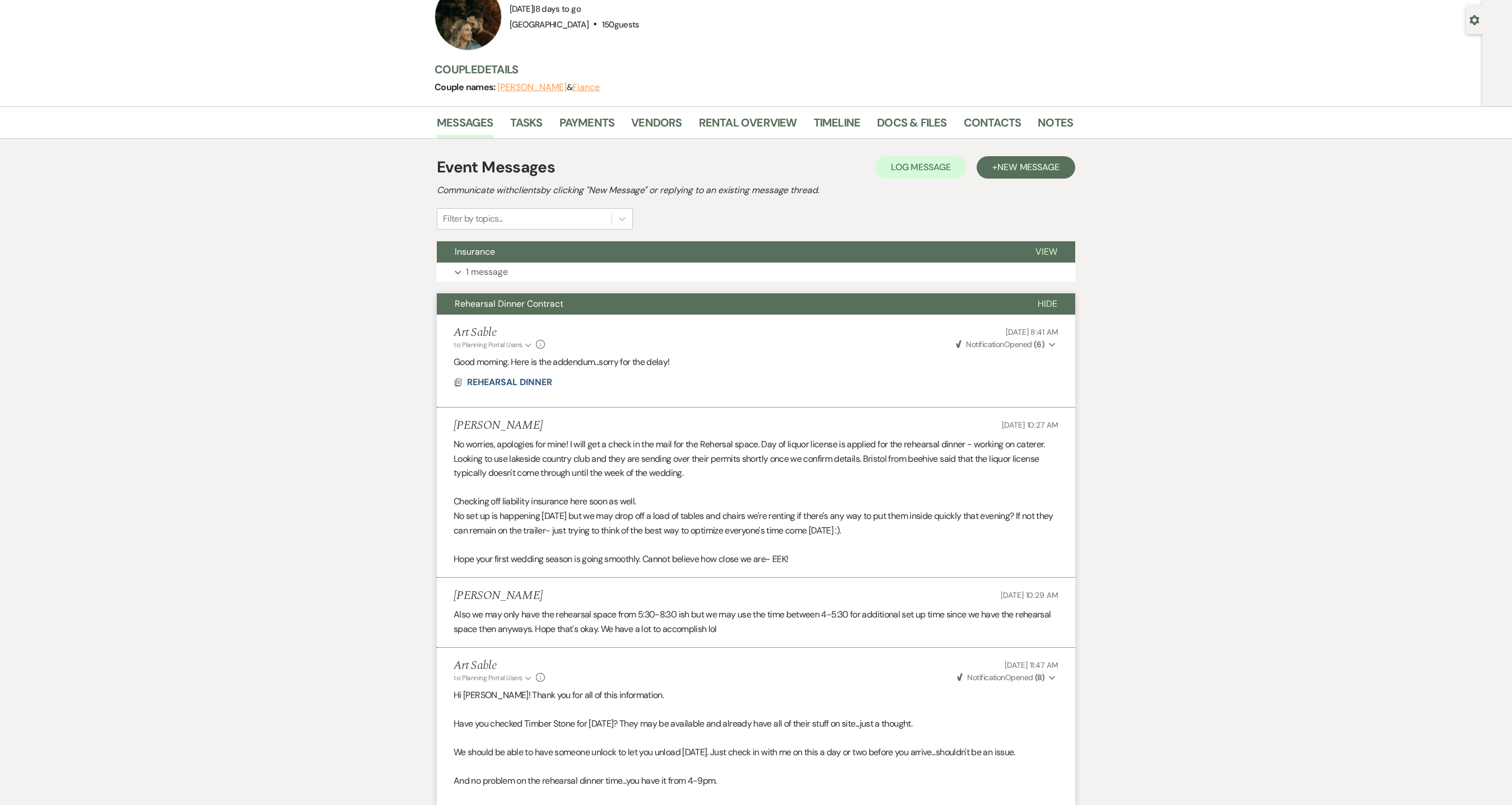
scroll to position [0, 0]
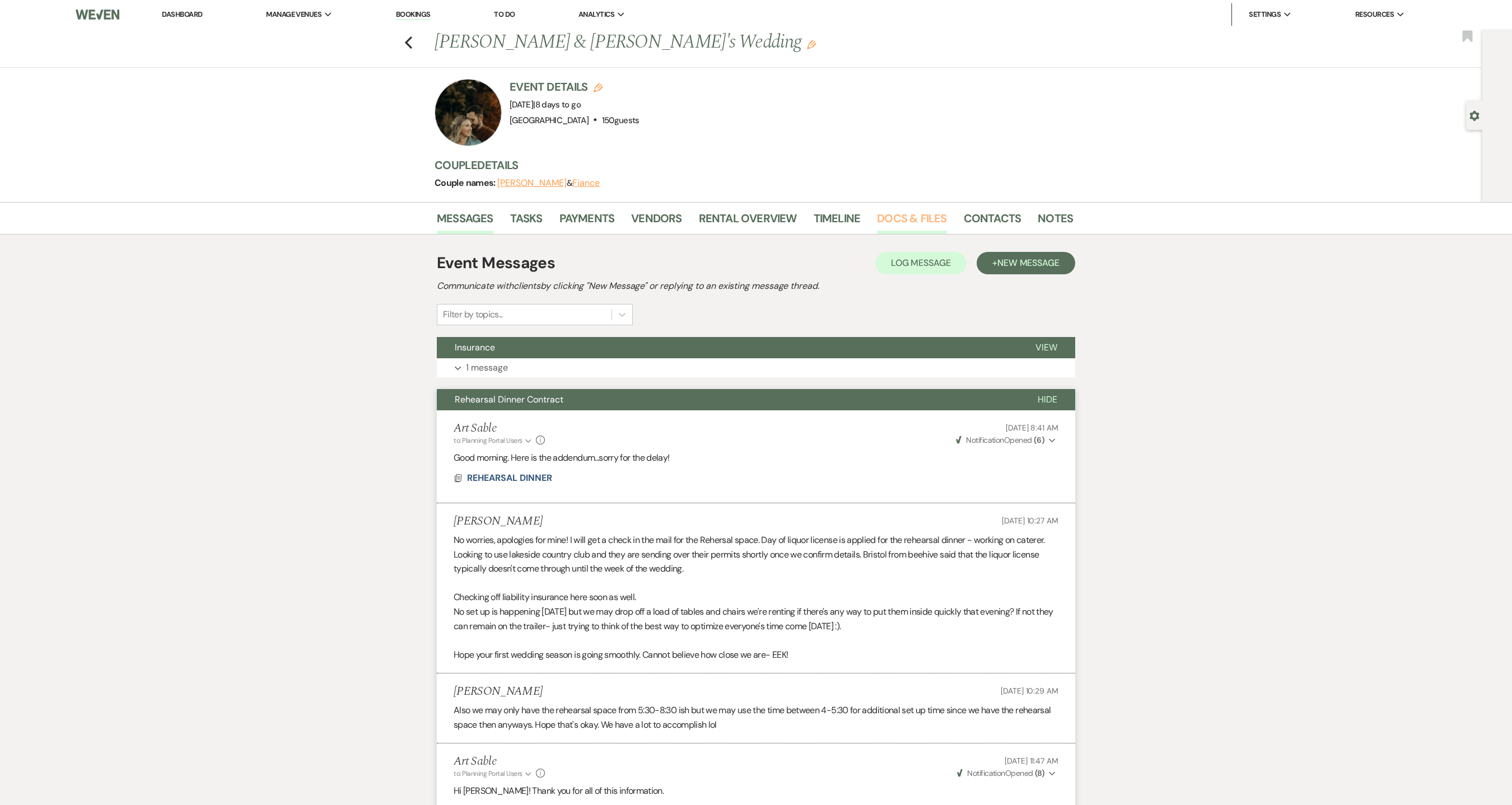
click at [900, 215] on link "Docs & Files" at bounding box center [911, 221] width 69 height 25
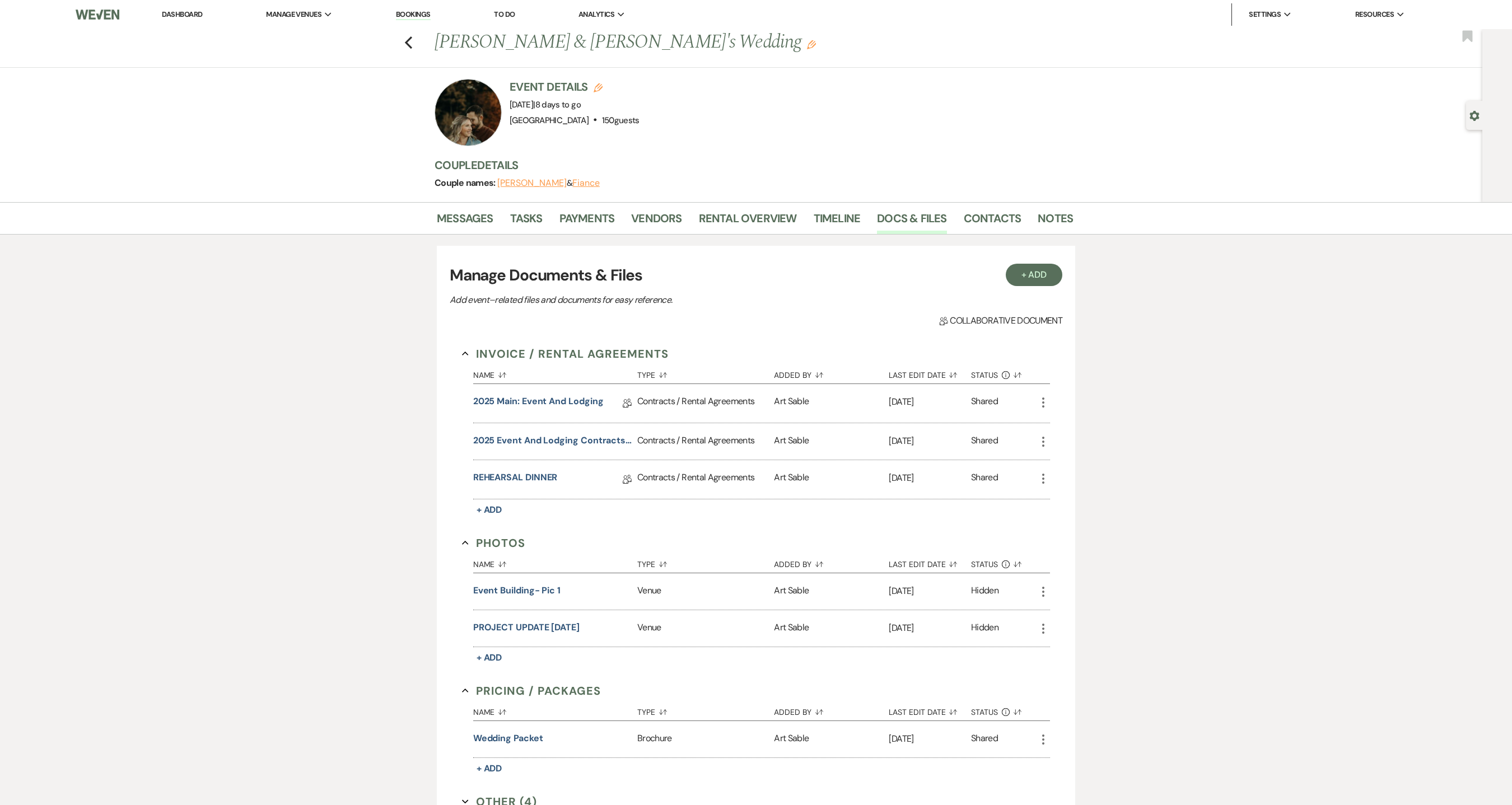
click at [340, 518] on div "Messages Tasks Payments Vendors Rental Overview Timeline Docs & Files Contacts …" at bounding box center [756, 558] width 1512 height 713
click at [462, 220] on link "Messages" at bounding box center [465, 221] width 57 height 25
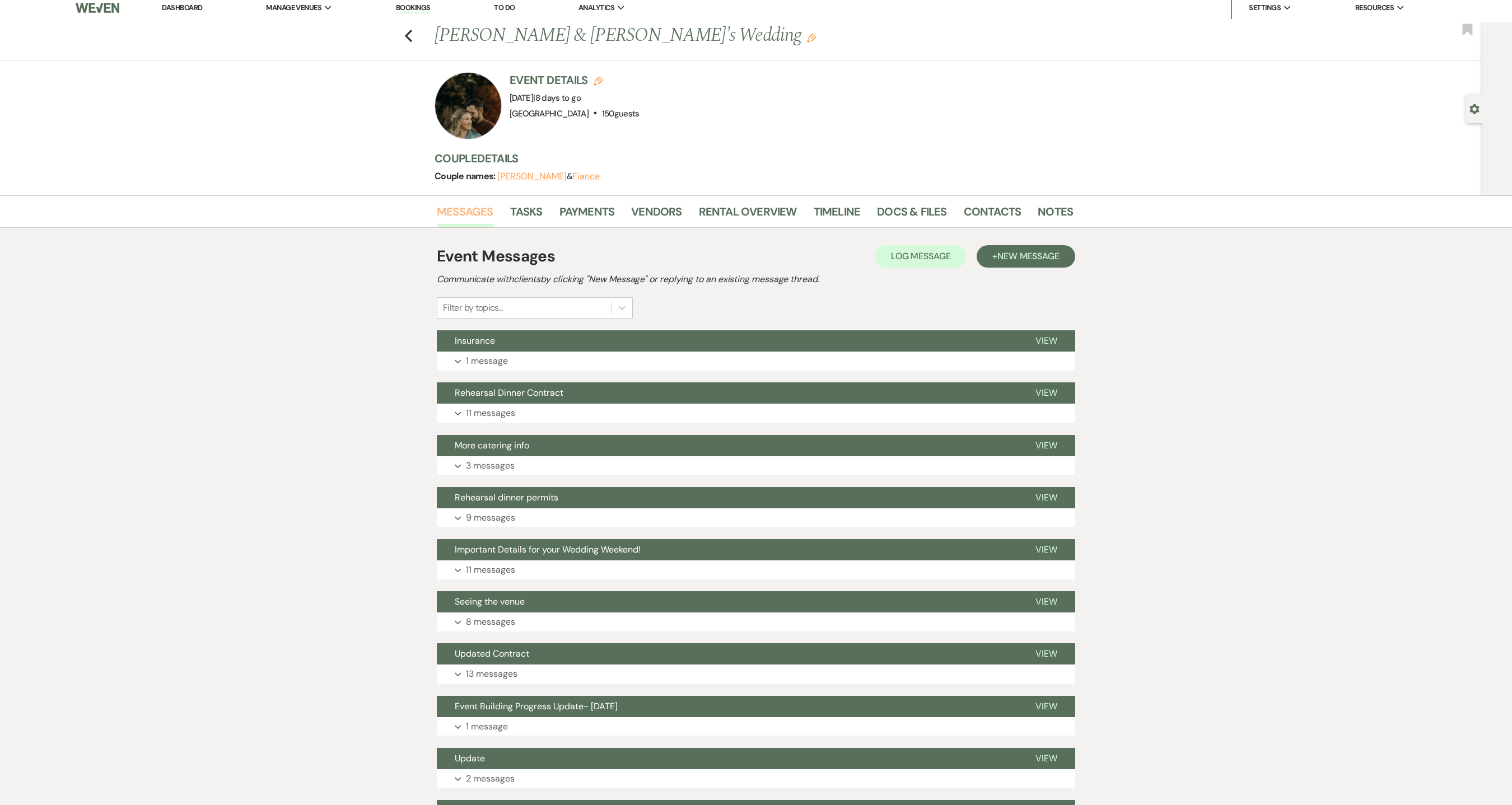
scroll to position [224, 0]
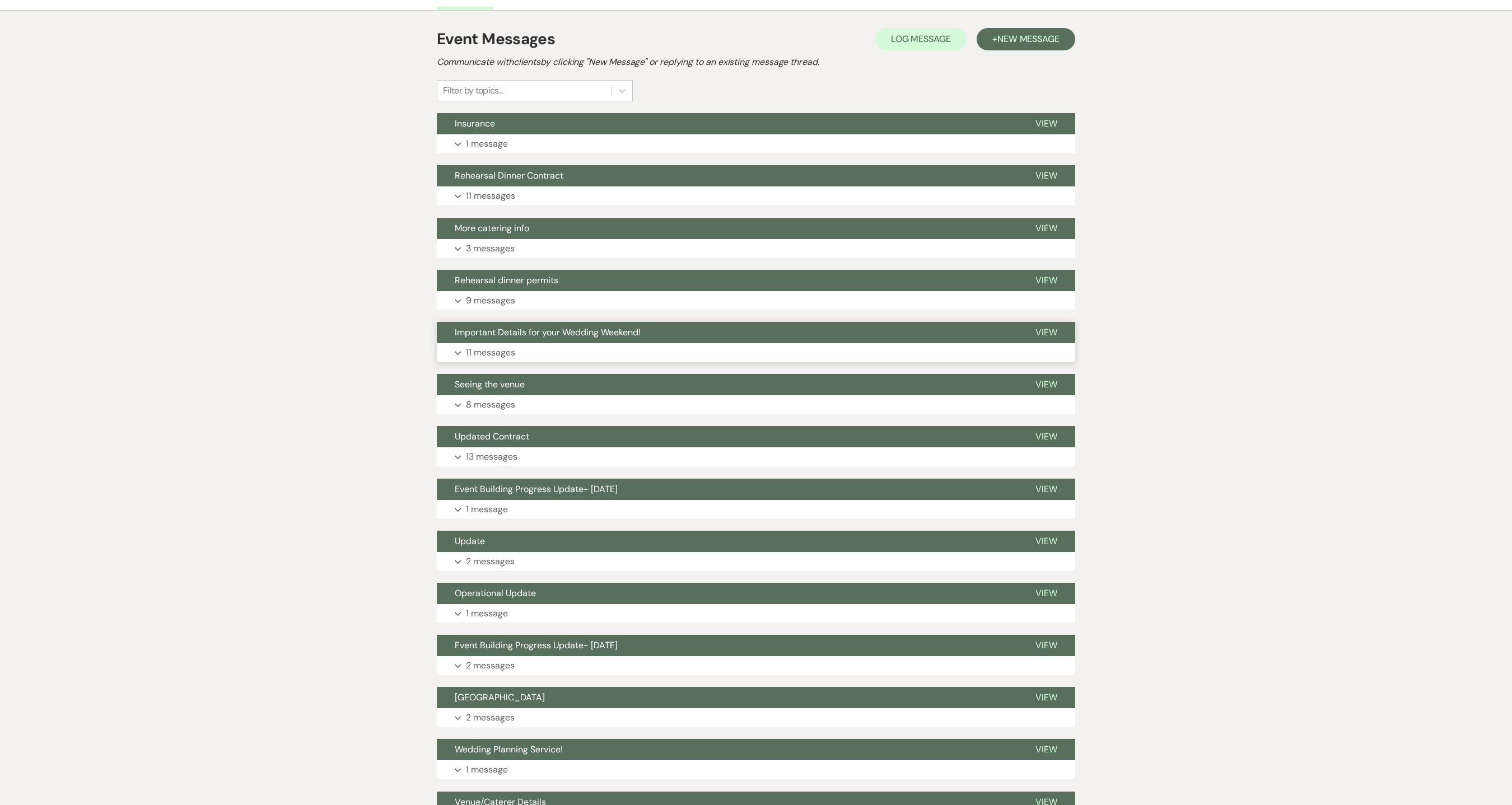
click at [518, 358] on button "Expand 11 messages" at bounding box center [756, 353] width 638 height 19
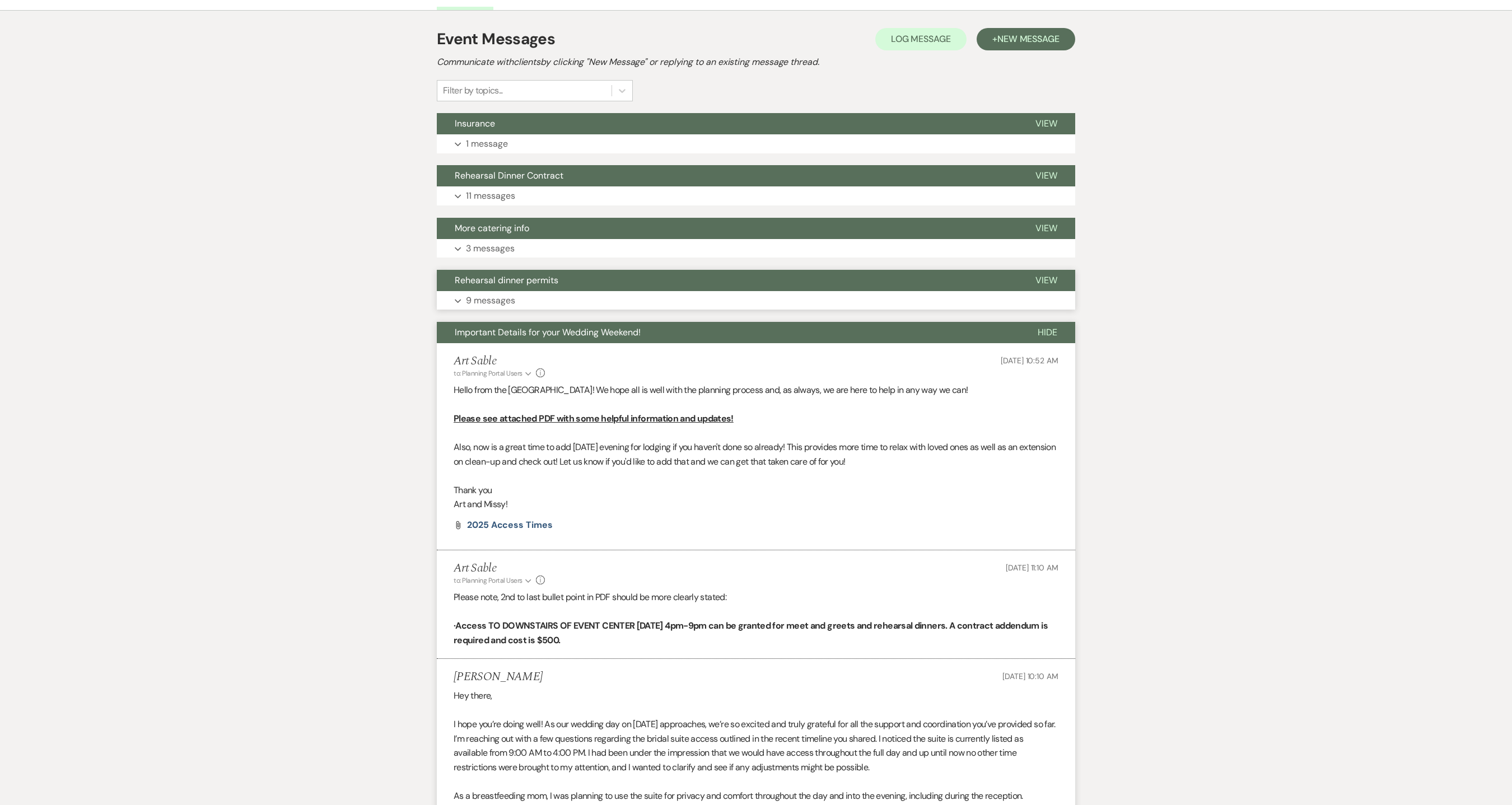
click at [588, 294] on button "Expand 9 messages" at bounding box center [756, 301] width 638 height 19
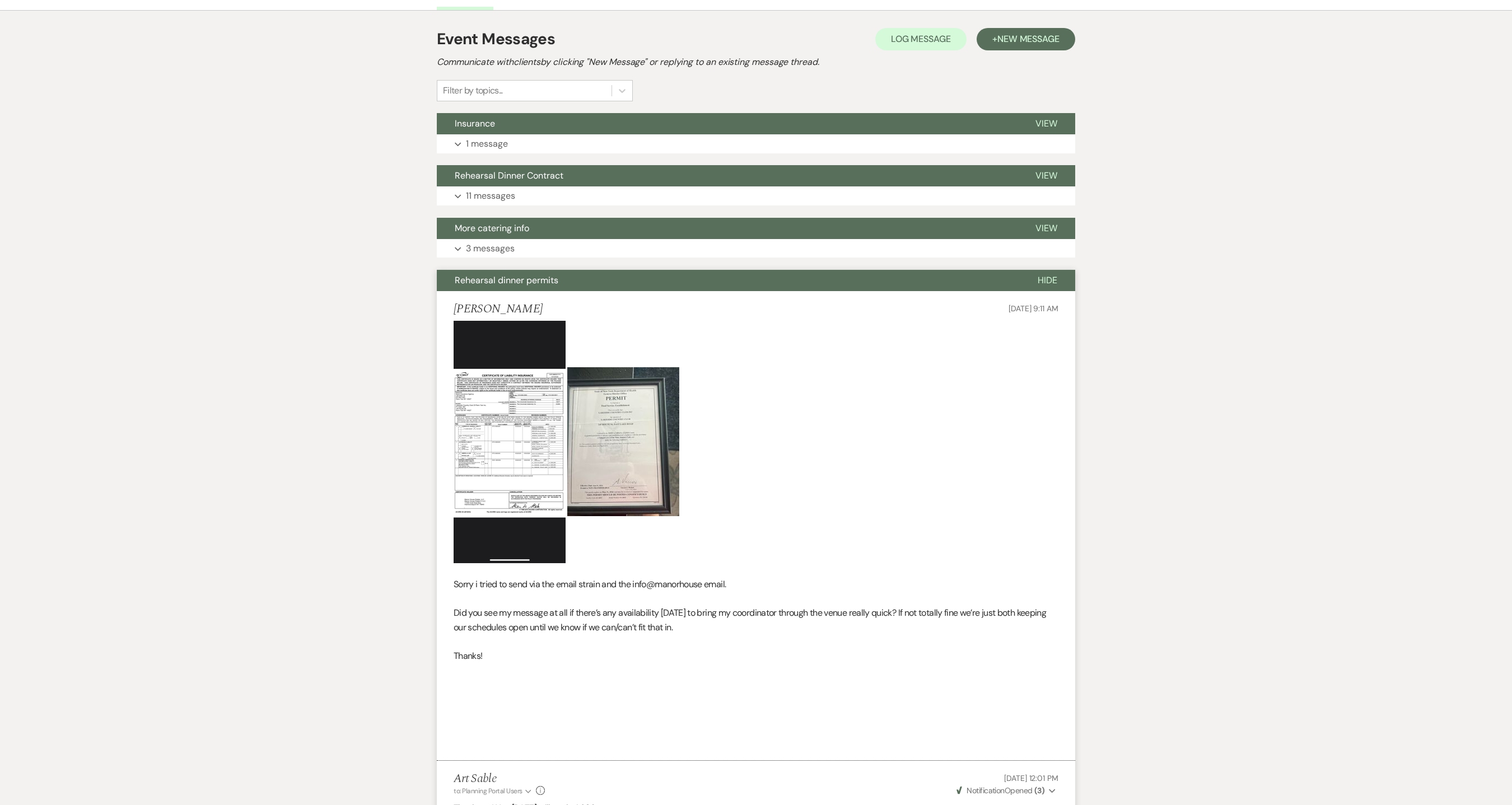
click at [528, 456] on img at bounding box center [509, 442] width 112 height 242
click at [610, 452] on img at bounding box center [623, 442] width 112 height 149
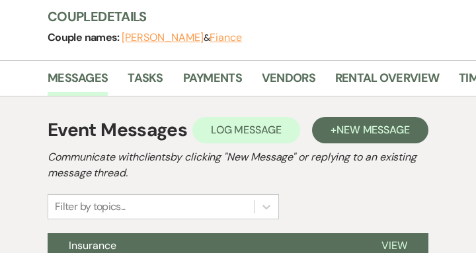
drag, startPoint x: 1652, startPoint y: 1, endPoint x: 457, endPoint y: 190, distance: 1209.9
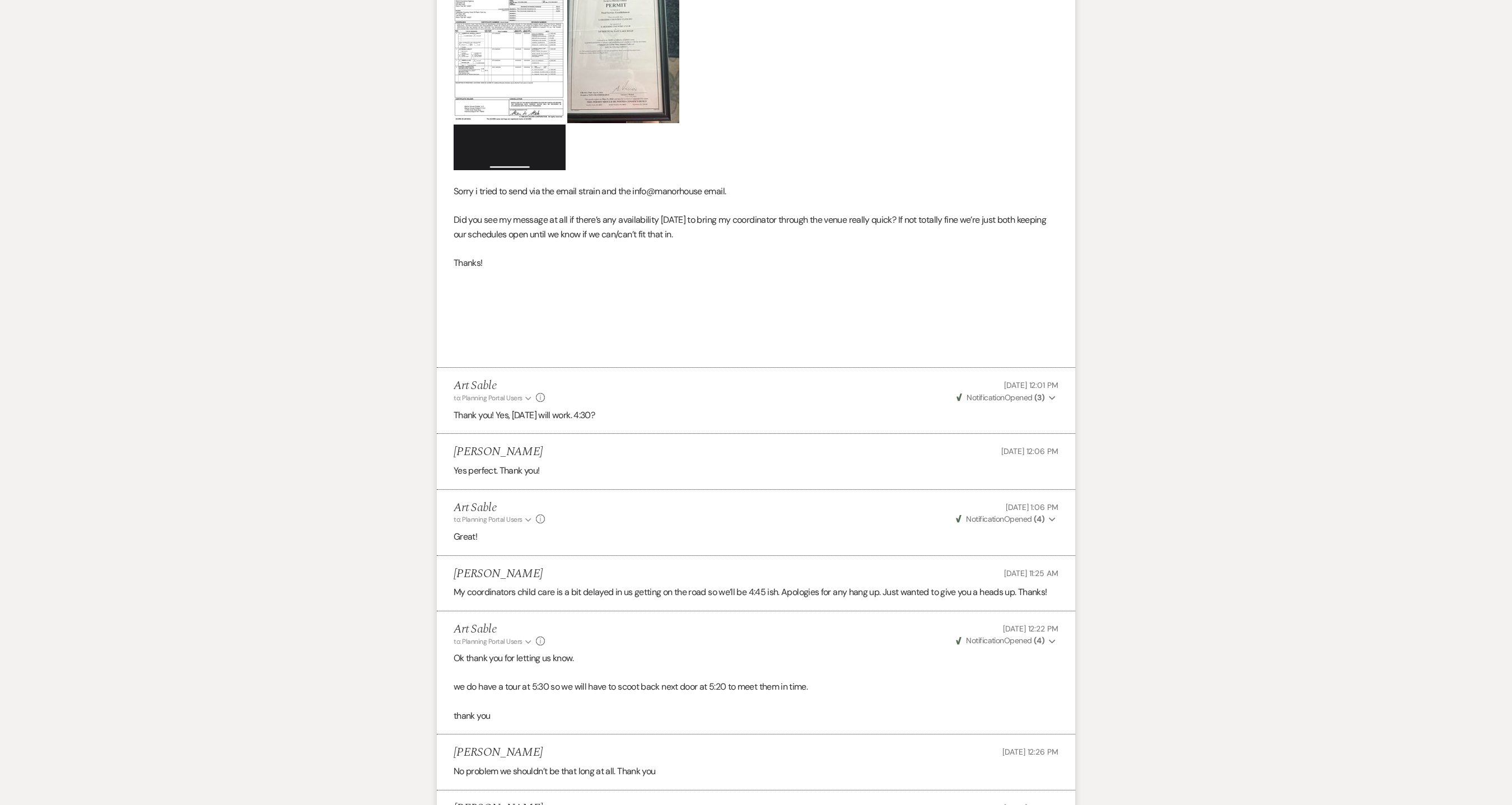
scroll to position [617, 0]
drag, startPoint x: 406, startPoint y: 10, endPoint x: 873, endPoint y: 486, distance: 666.8
click at [883, 469] on p "Yes perfect. Thank you!" at bounding box center [756, 471] width 605 height 14
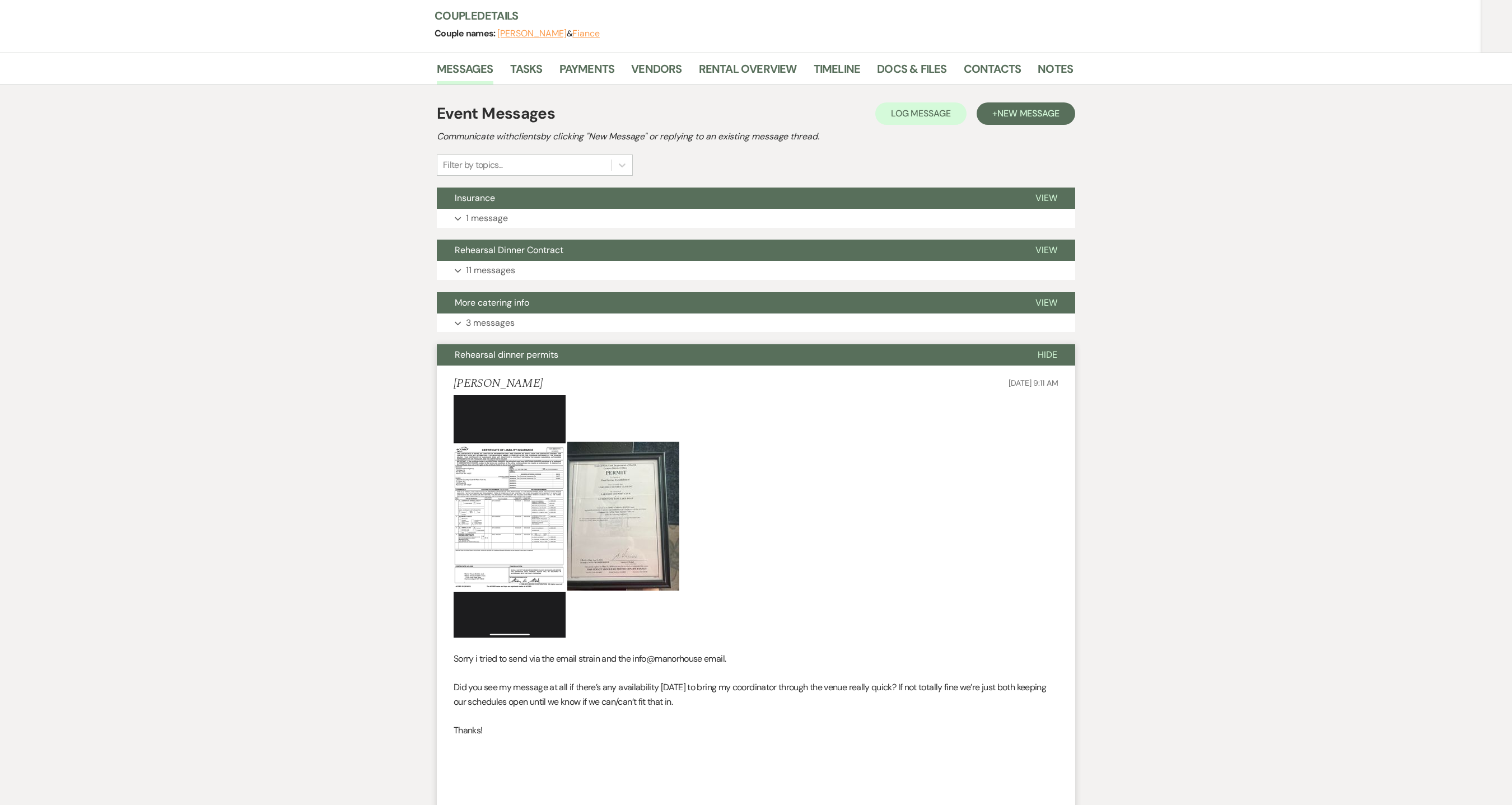
scroll to position [0, 0]
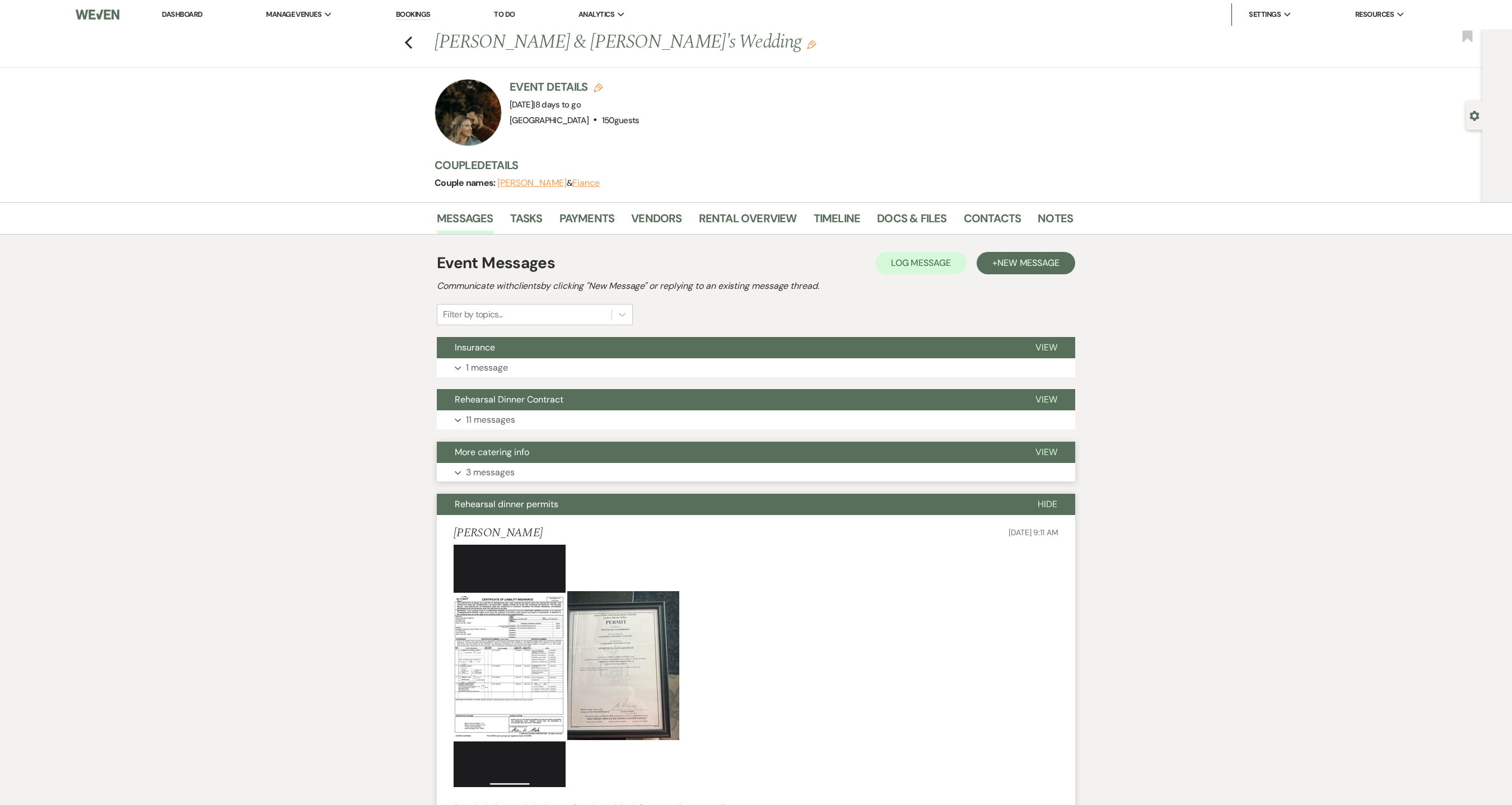
click at [536, 467] on button "Expand 3 messages" at bounding box center [756, 473] width 638 height 19
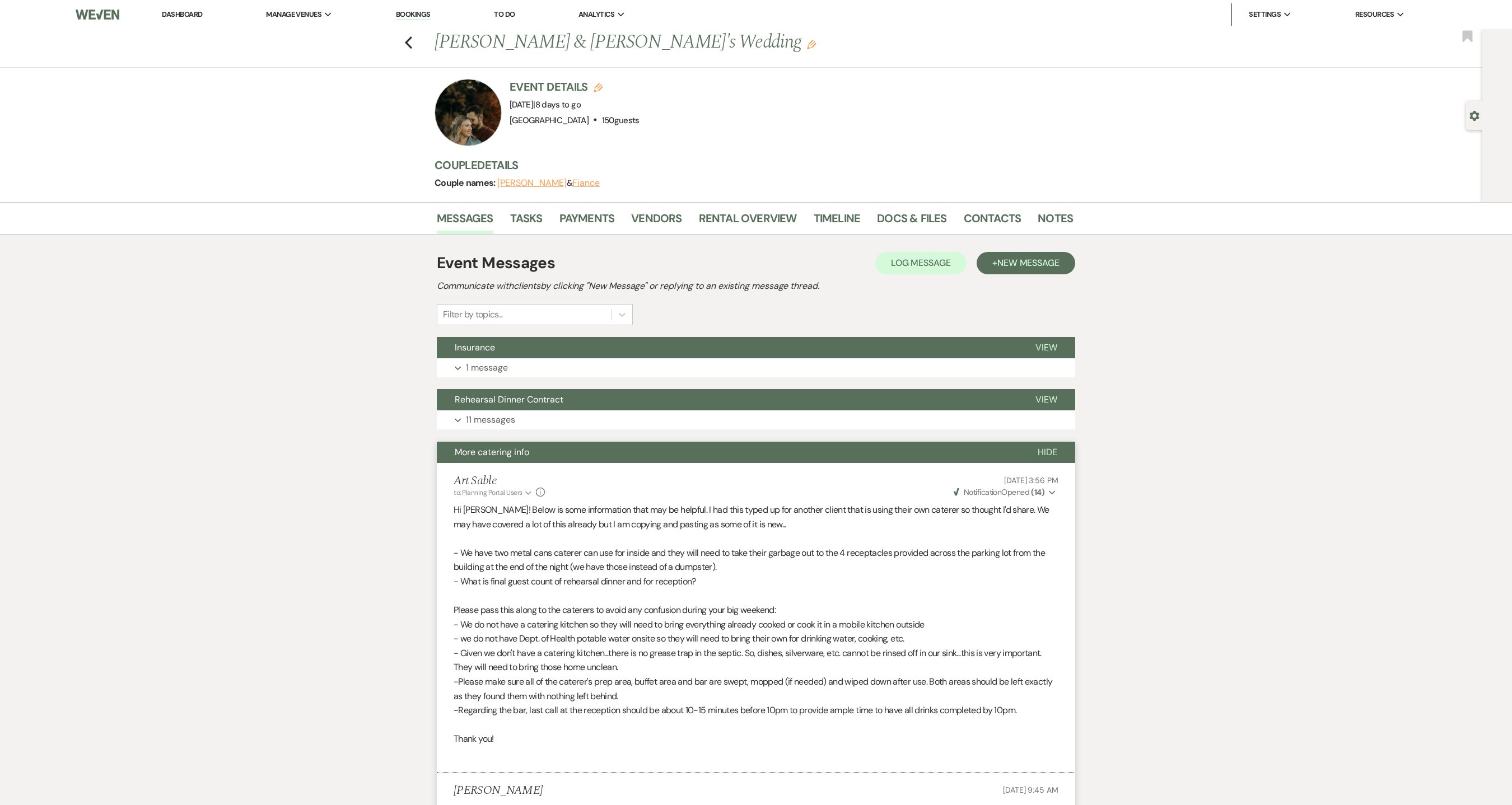
click at [557, 565] on span "- We have two metal cans caterer can use for inside and they will need to take …" at bounding box center [749, 560] width 591 height 26
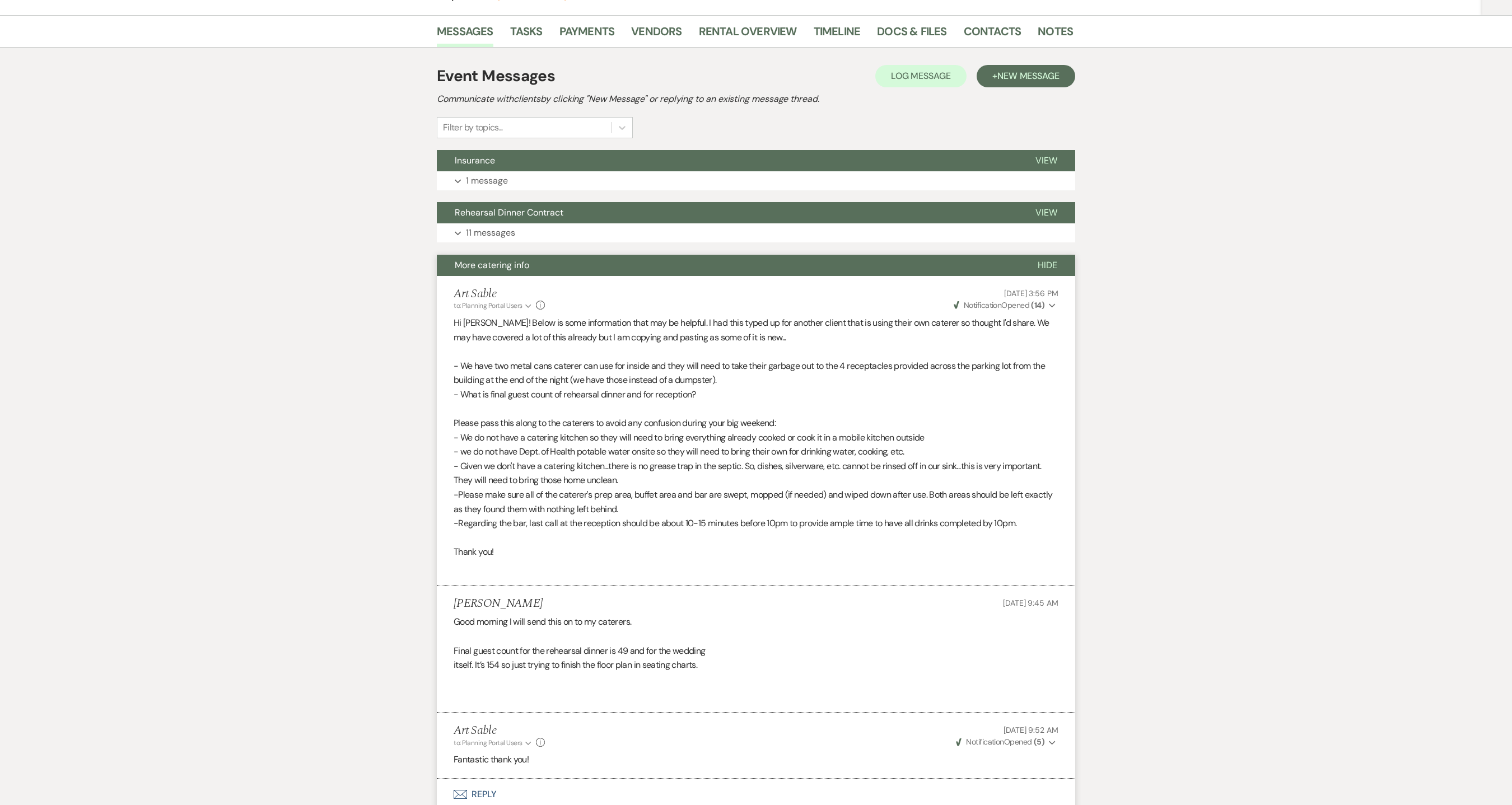
scroll to position [101, 0]
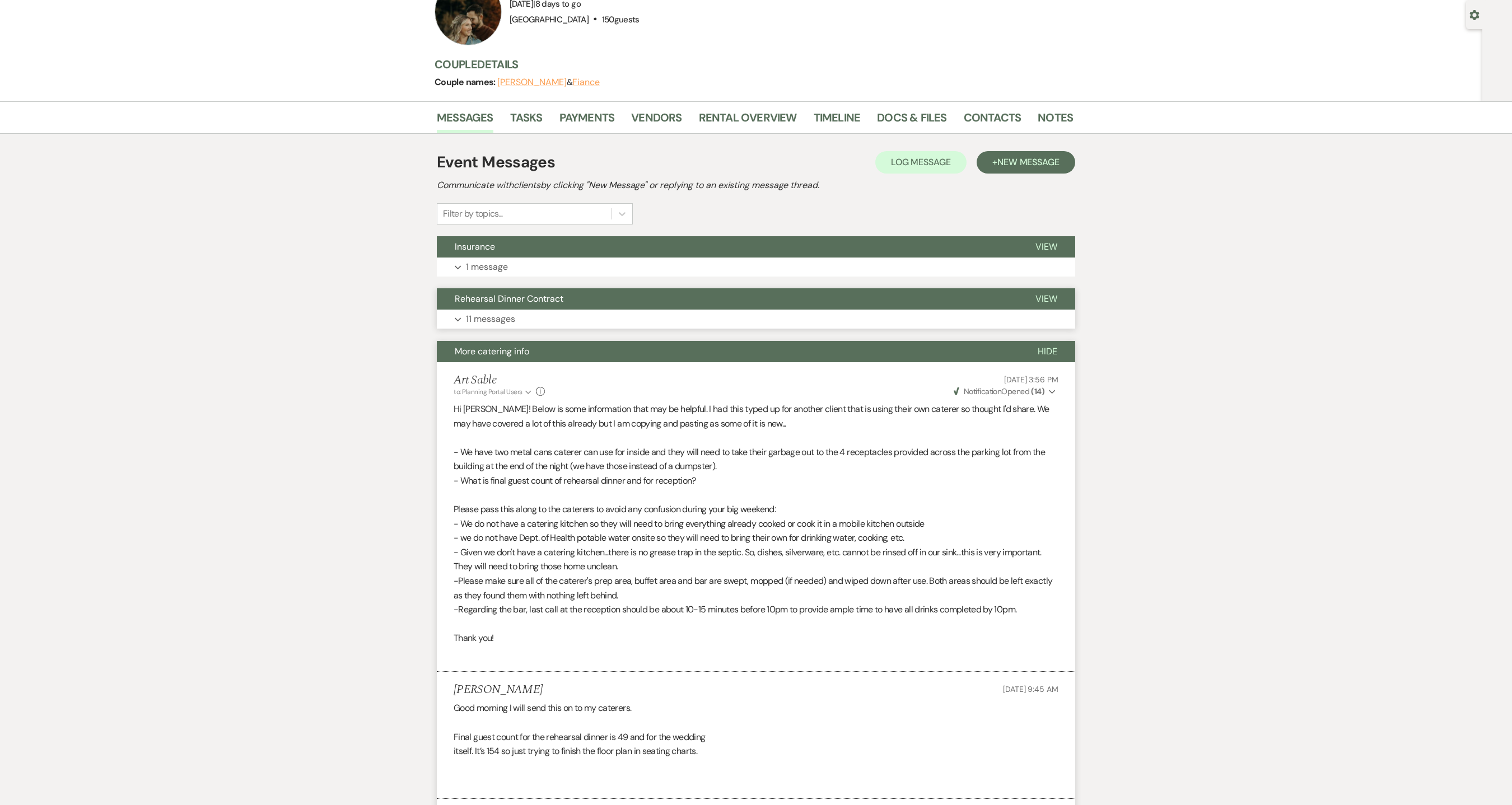
click at [509, 323] on p "11 messages" at bounding box center [490, 319] width 49 height 14
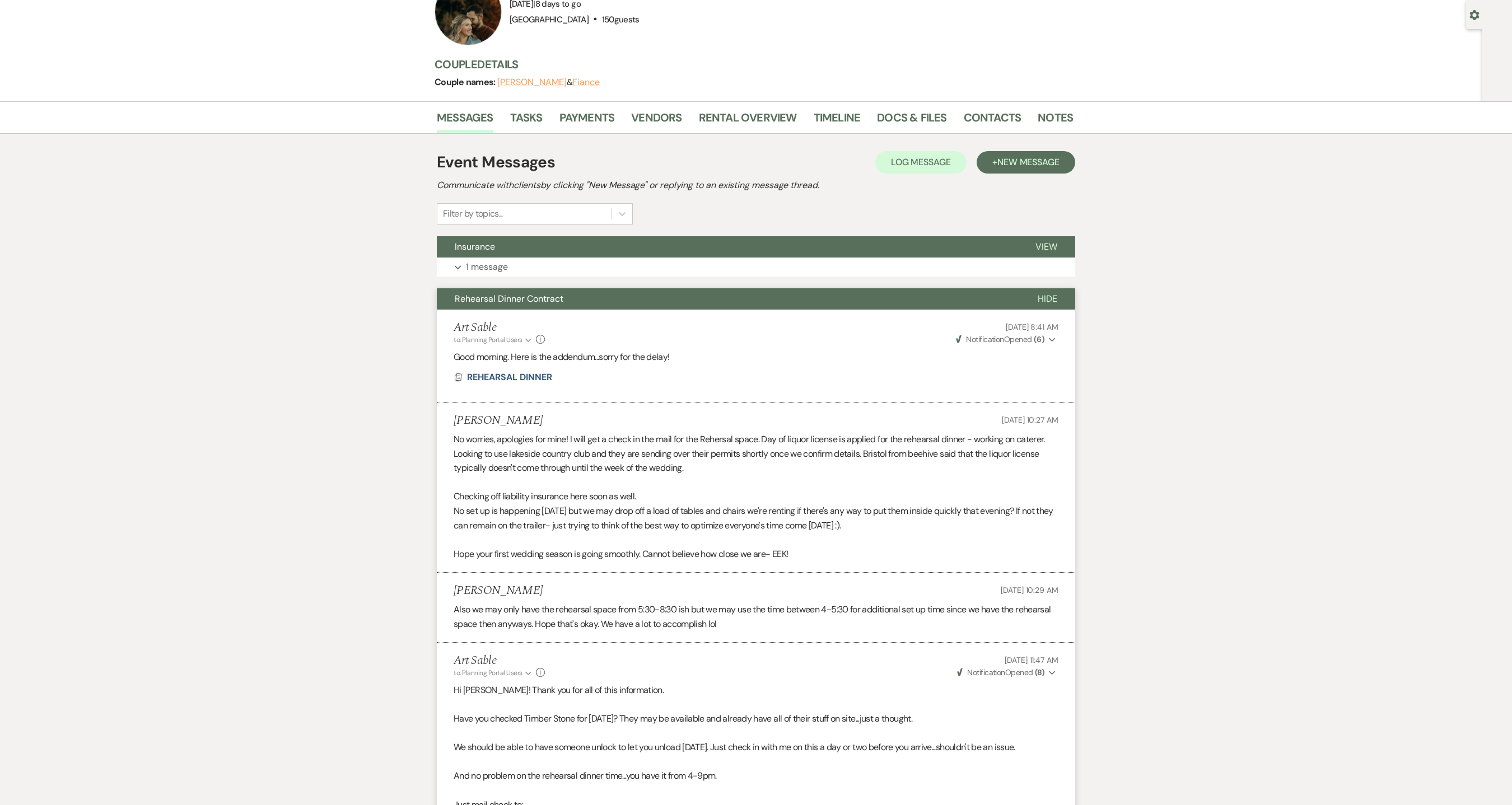
click at [651, 495] on p "Checking off liability insurance here soon as well." at bounding box center [756, 497] width 605 height 14
drag, startPoint x: 773, startPoint y: 441, endPoint x: 1048, endPoint y: 447, distance: 275.1
click at [1048, 447] on p "No worries, apologies for mine! I will get a check in the mail for the Rehersal…" at bounding box center [756, 453] width 605 height 43
click at [992, 114] on link "Contacts" at bounding box center [992, 120] width 58 height 25
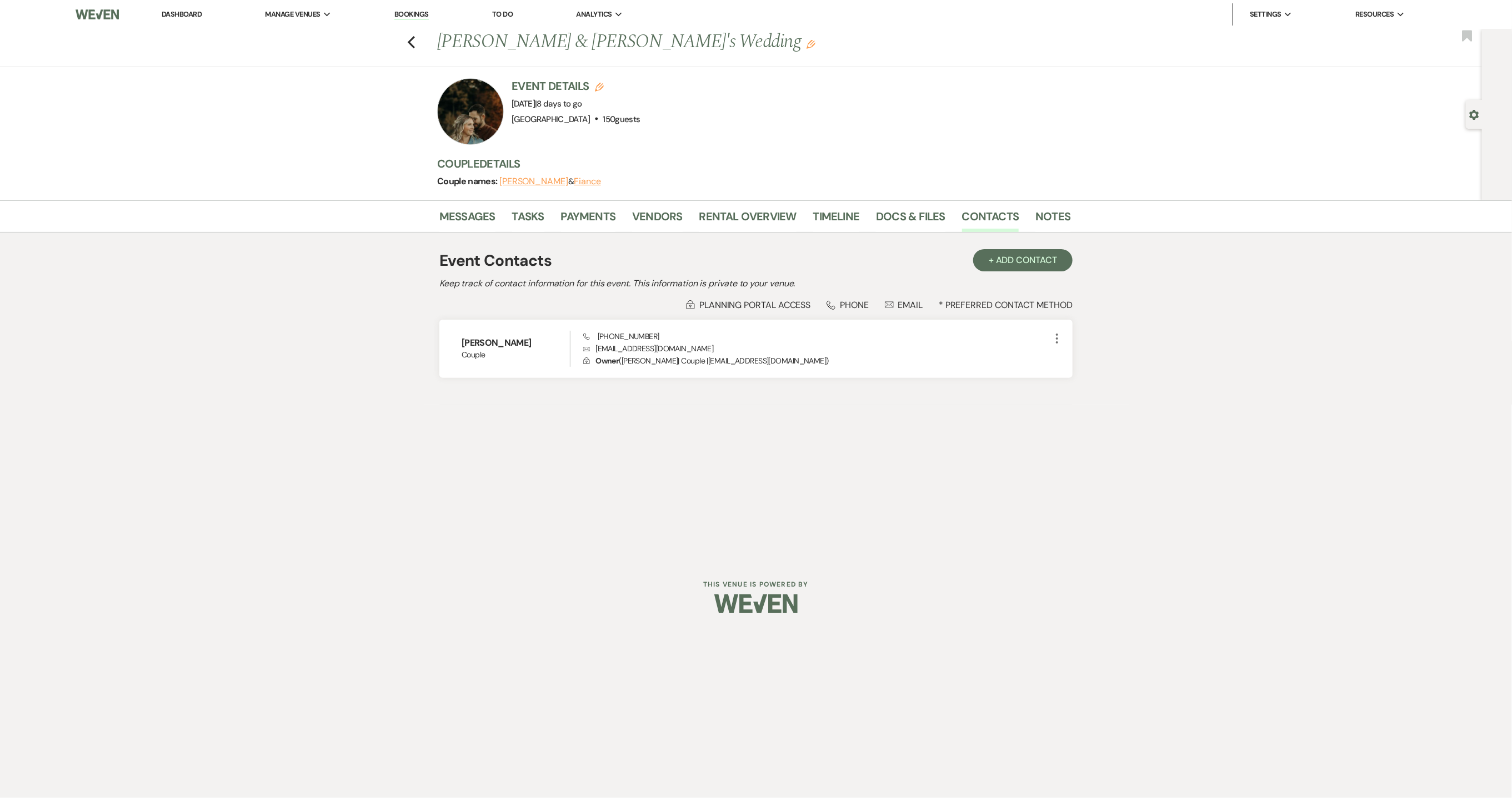
select select "8"
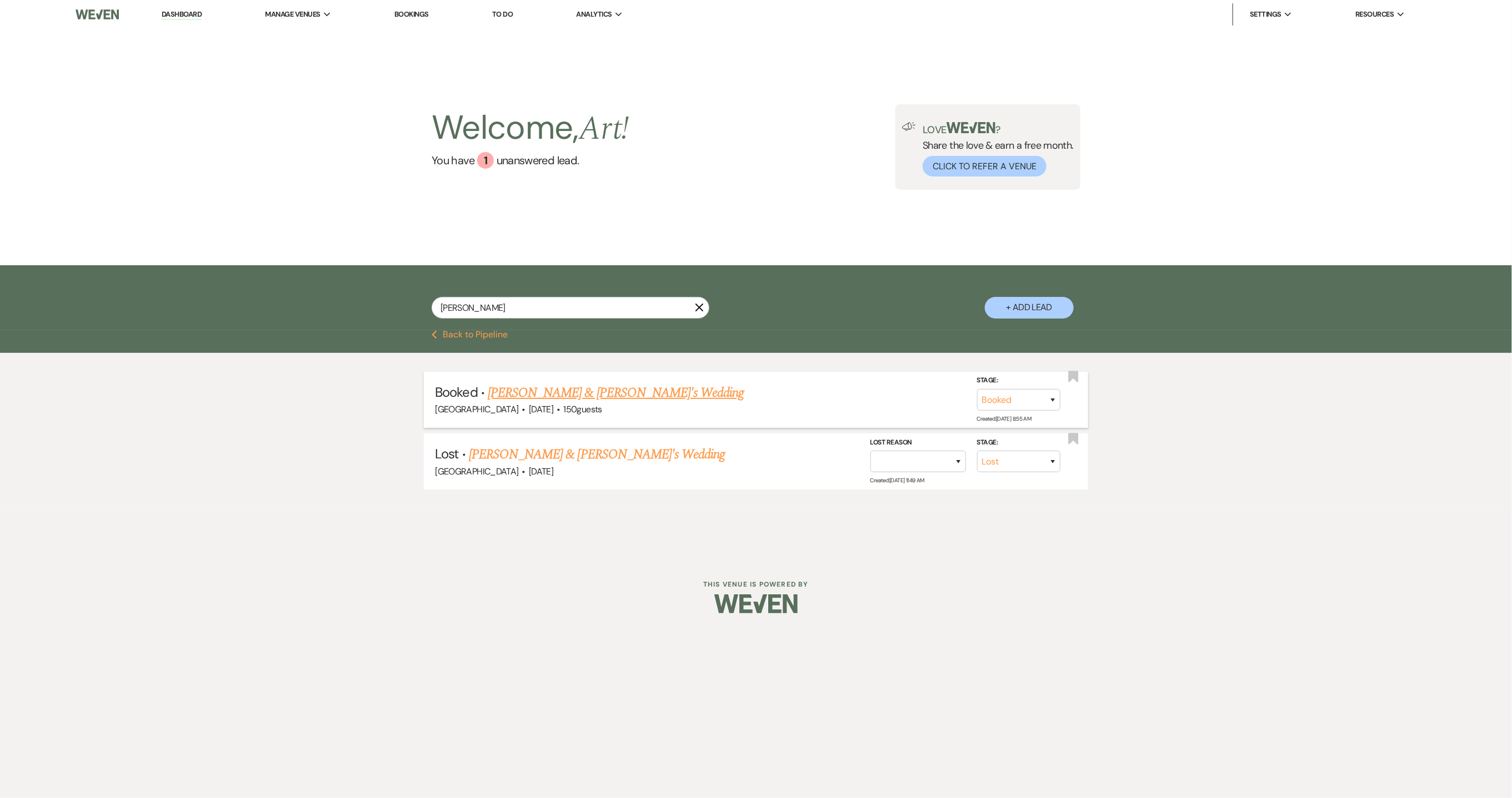
click at [629, 394] on link "[PERSON_NAME] & [PERSON_NAME]'s Wedding" at bounding box center [615, 393] width 256 height 20
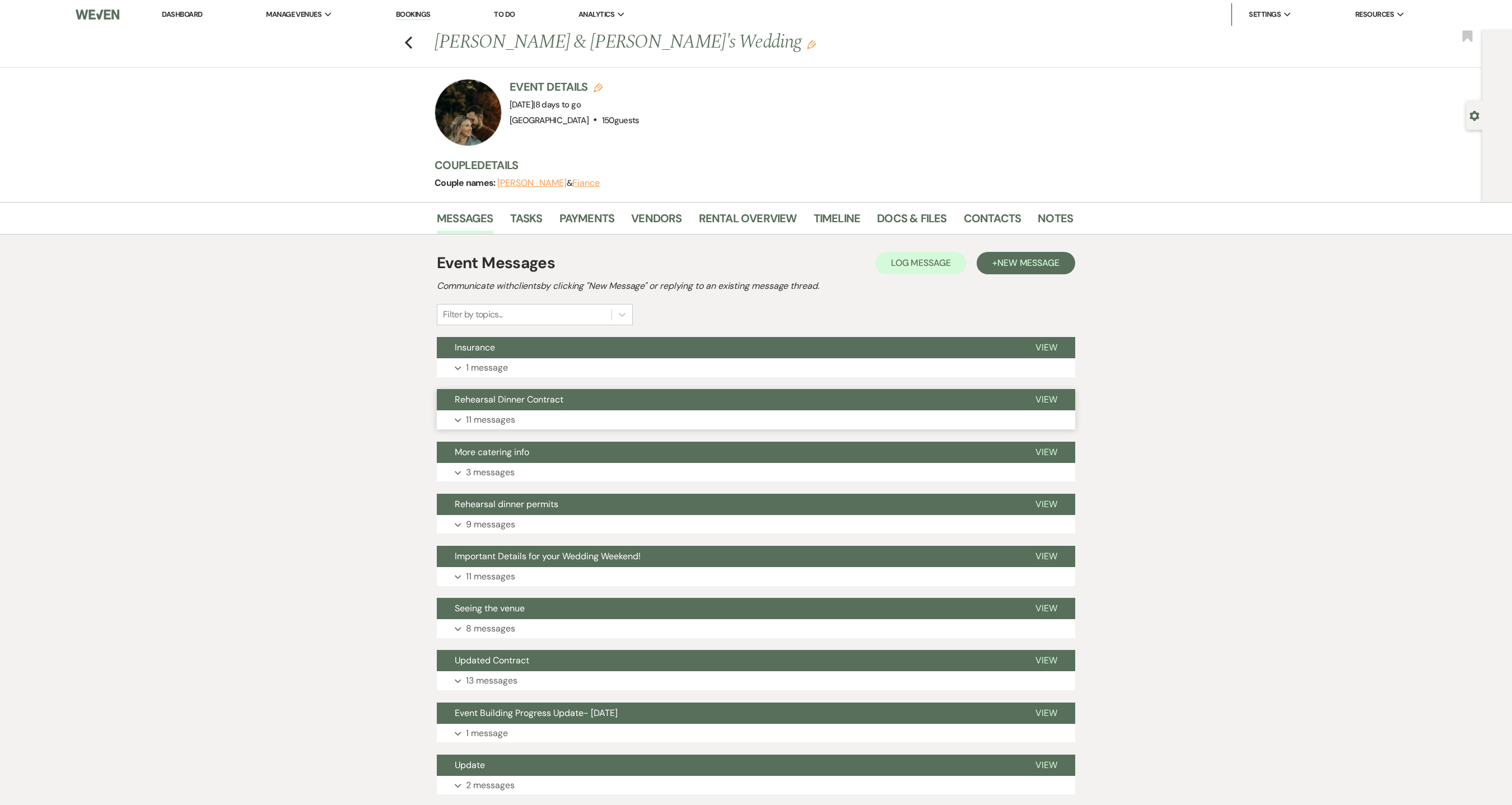
click at [521, 424] on button "Expand 11 messages" at bounding box center [756, 419] width 638 height 19
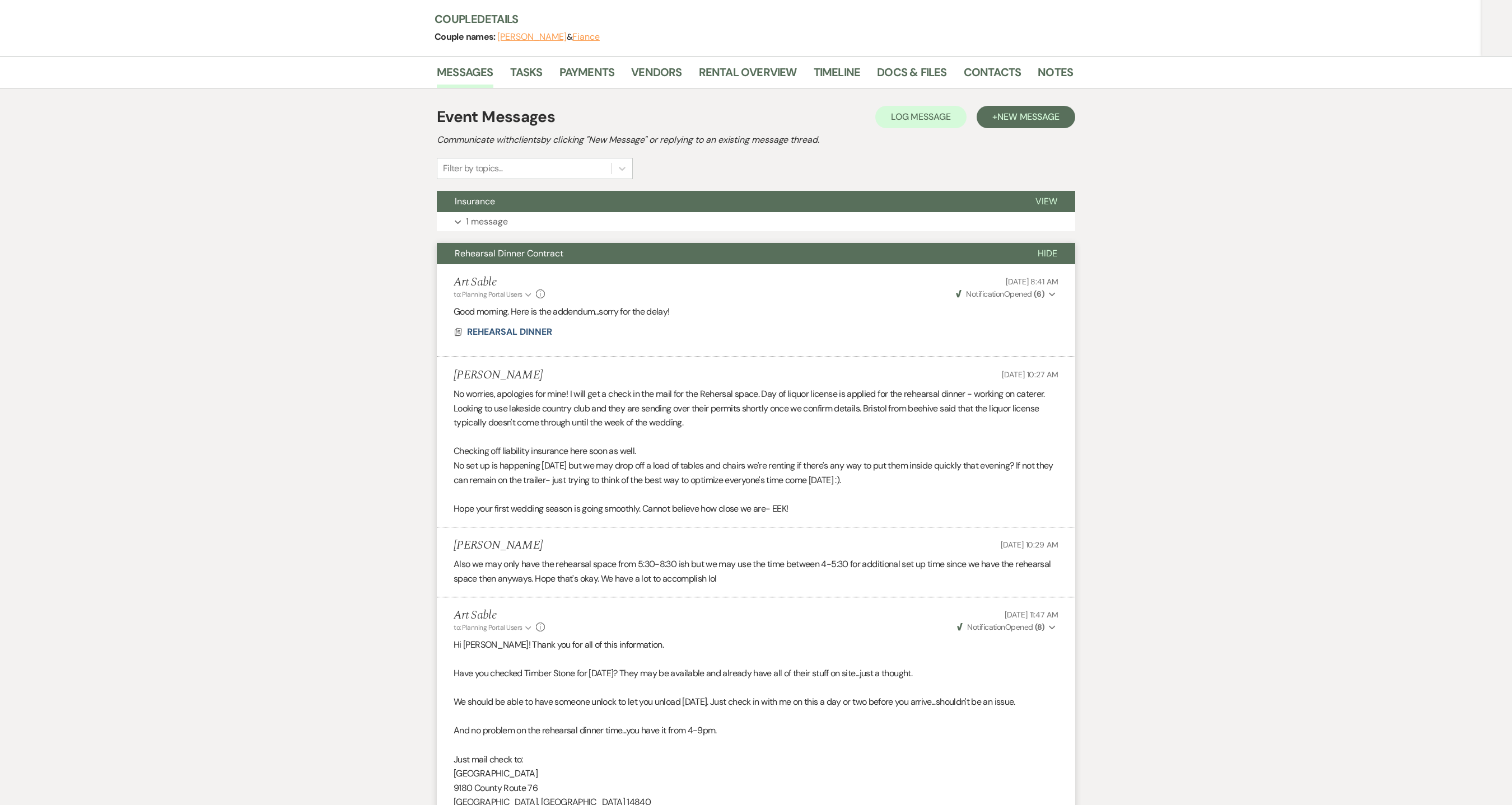
scroll to position [136, 0]
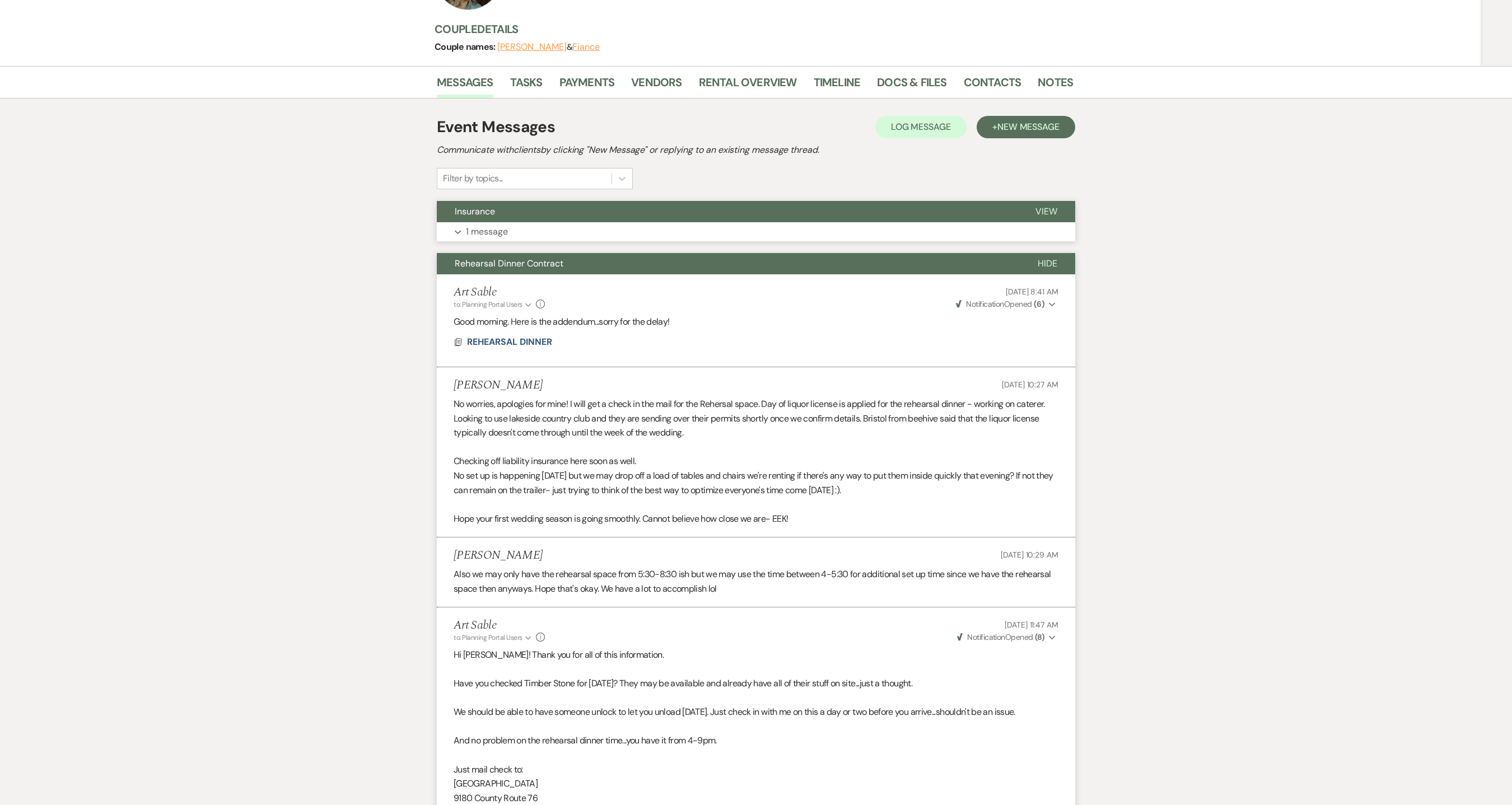
click at [474, 237] on p "1 message" at bounding box center [487, 231] width 42 height 14
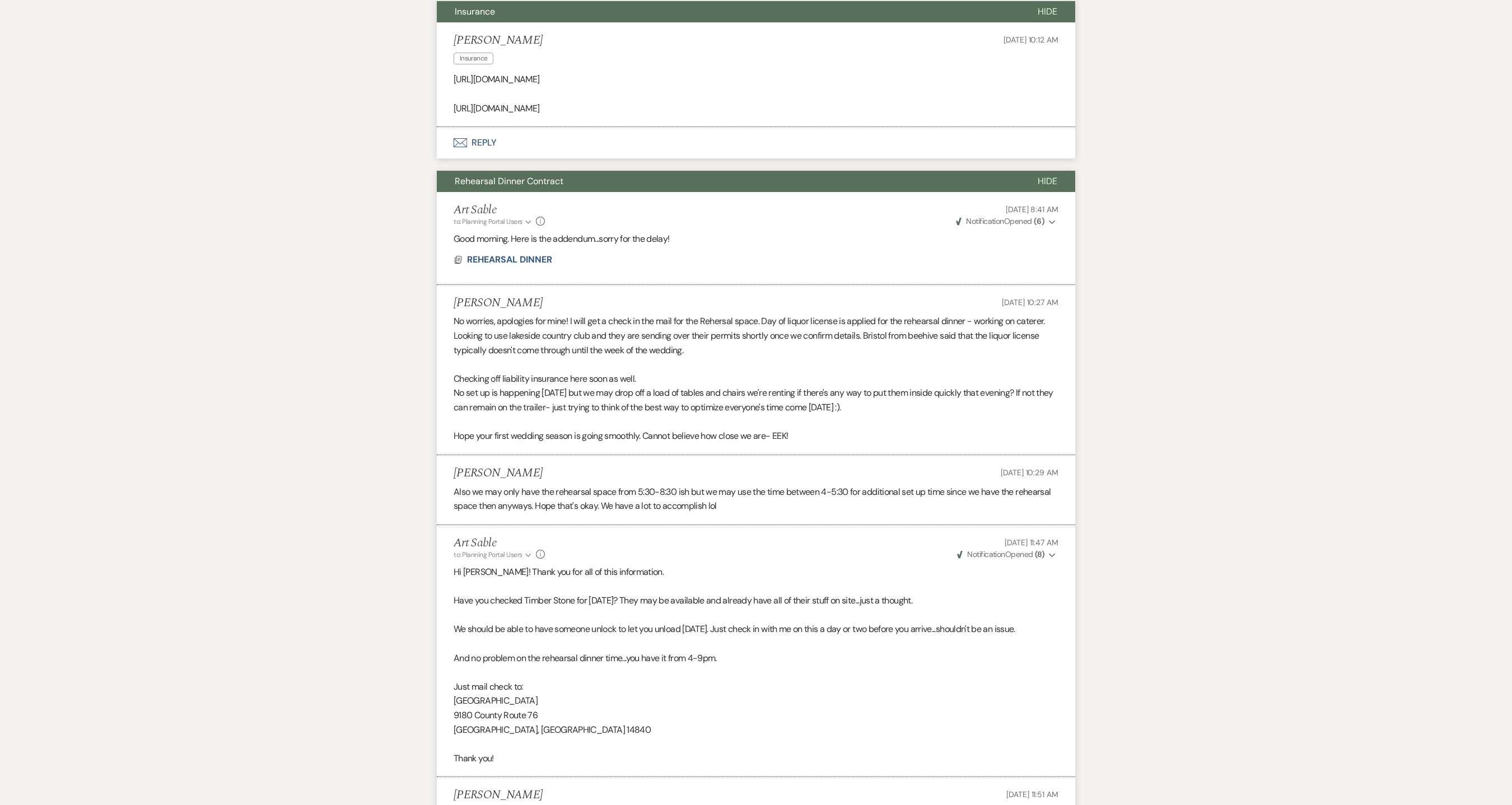
scroll to position [340, 0]
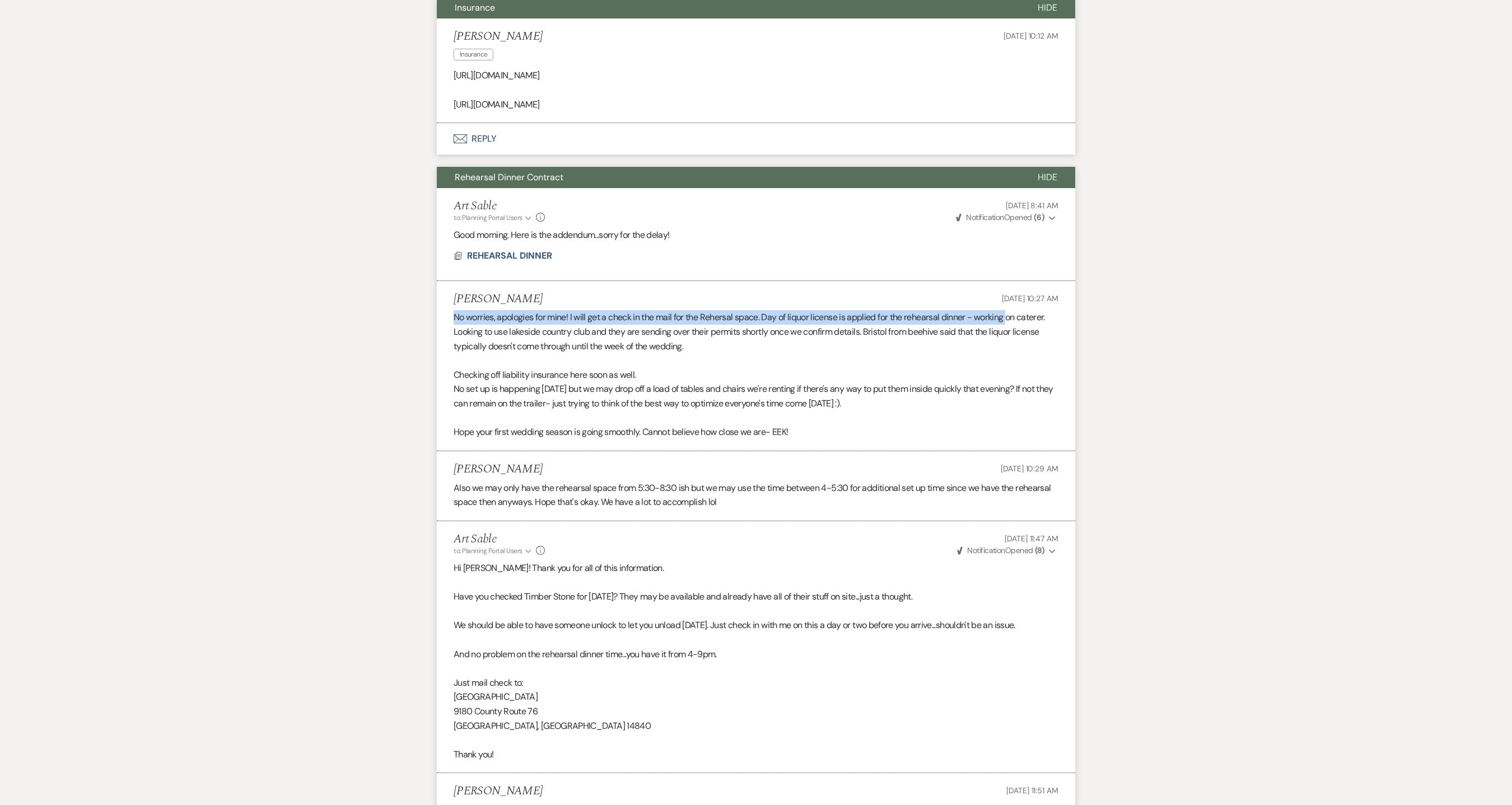
drag, startPoint x: 1008, startPoint y: 326, endPoint x: 452, endPoint y: 325, distance: 556.0
click at [452, 325] on li "[PERSON_NAME] [DATE] 10:27 AM No worries, apologies for mine! I will get a chec…" at bounding box center [756, 366] width 638 height 170
click at [458, 335] on p "No worries, apologies for mine! I will get a check in the mail for the Rehersal…" at bounding box center [756, 331] width 605 height 43
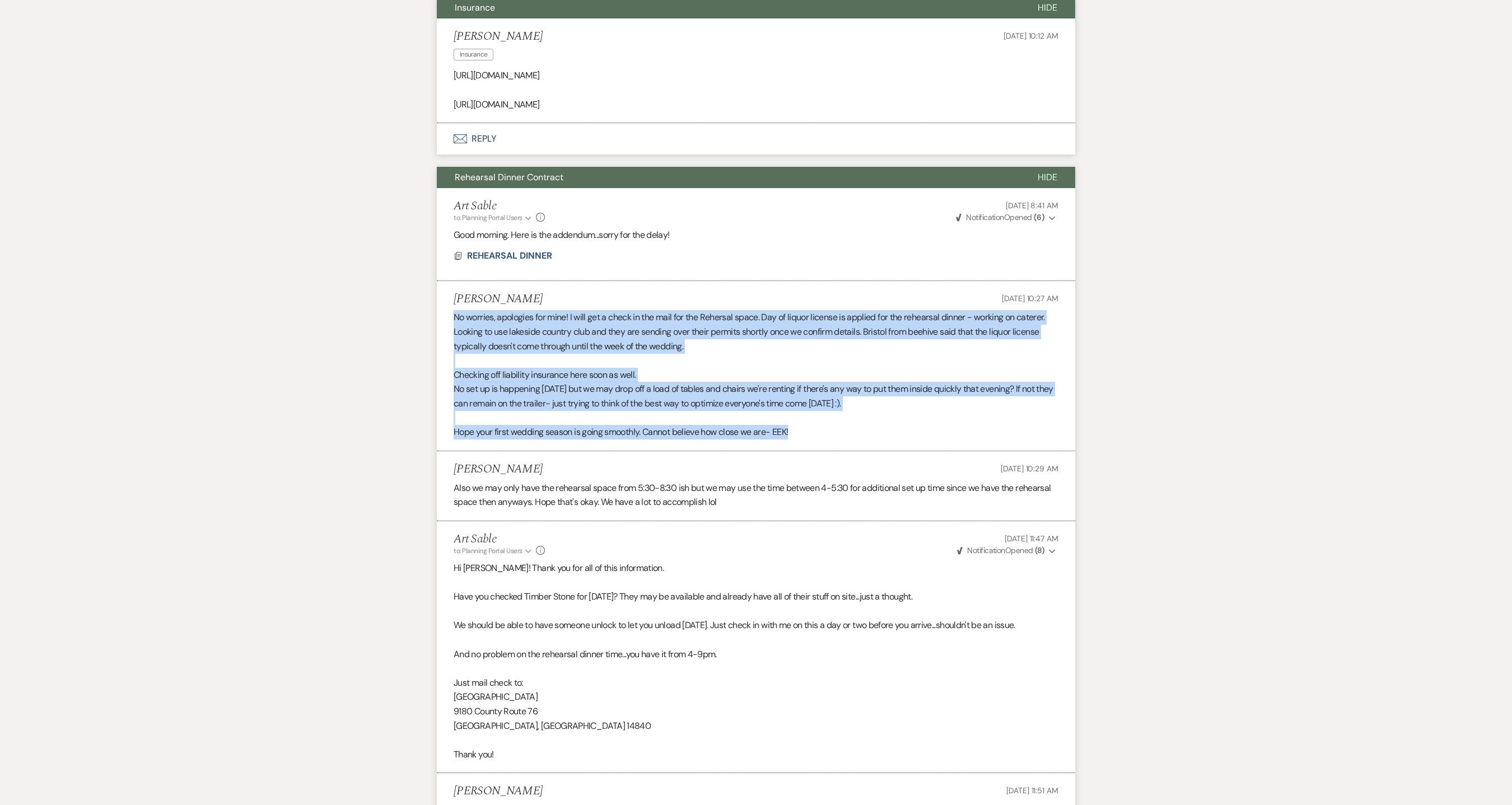
drag, startPoint x: 456, startPoint y: 318, endPoint x: 890, endPoint y: 436, distance: 449.8
click at [890, 436] on div "No worries, apologies for mine! I will get a check in the mail for the Rehersal…" at bounding box center [756, 375] width 605 height 129
click at [890, 436] on p "Hope your first wedding season is going smoothly. Cannot believe how close we a…" at bounding box center [756, 432] width 605 height 14
drag, startPoint x: 453, startPoint y: 299, endPoint x: 872, endPoint y: 437, distance: 441.1
click at [872, 437] on li "[PERSON_NAME] [DATE] 10:27 AM No worries, apologies for mine! I will get a chec…" at bounding box center [756, 366] width 638 height 170
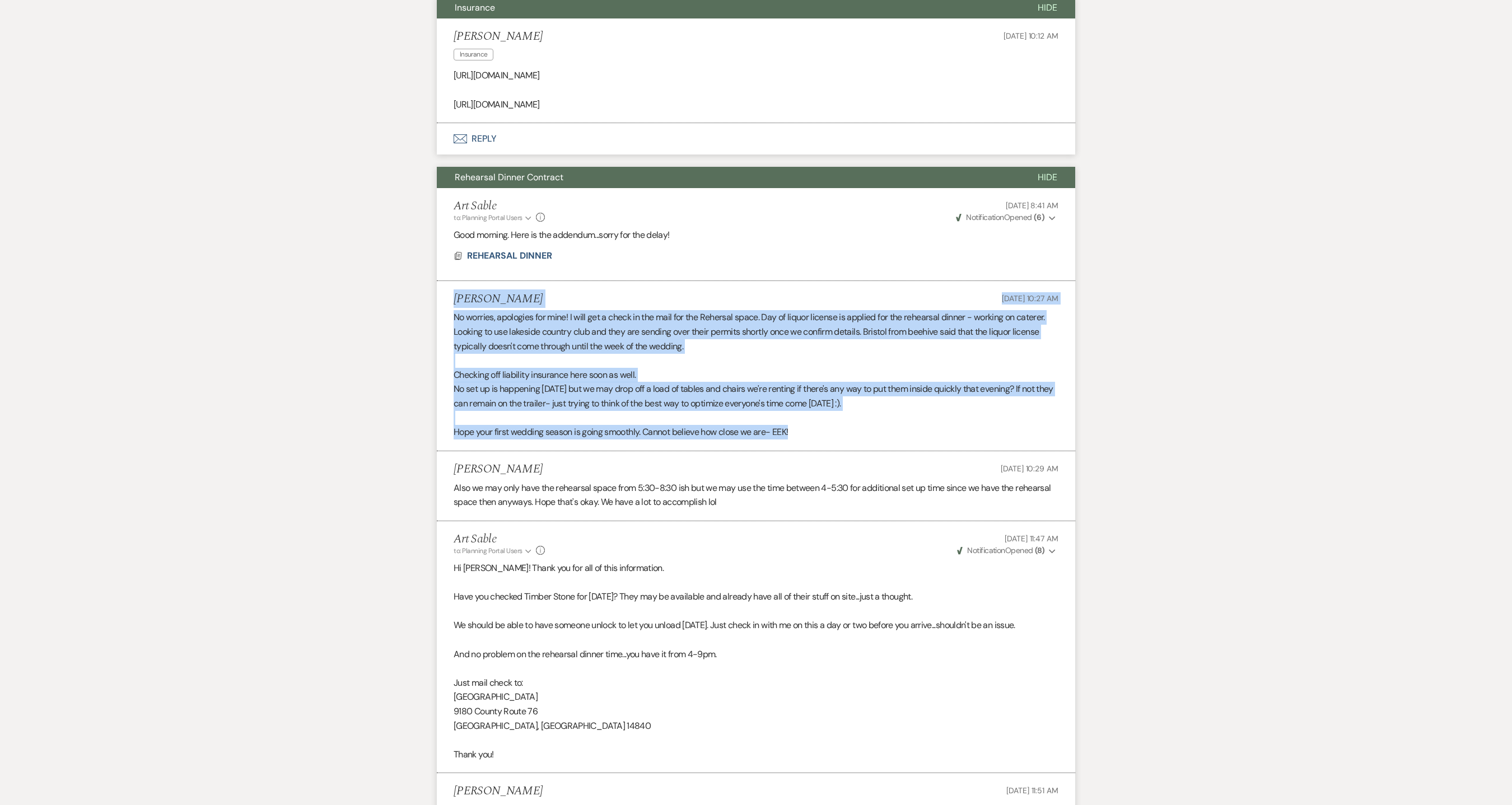
click at [872, 437] on p "Hope your first wedding season is going smoothly. Cannot believe how close we a…" at bounding box center [756, 432] width 605 height 14
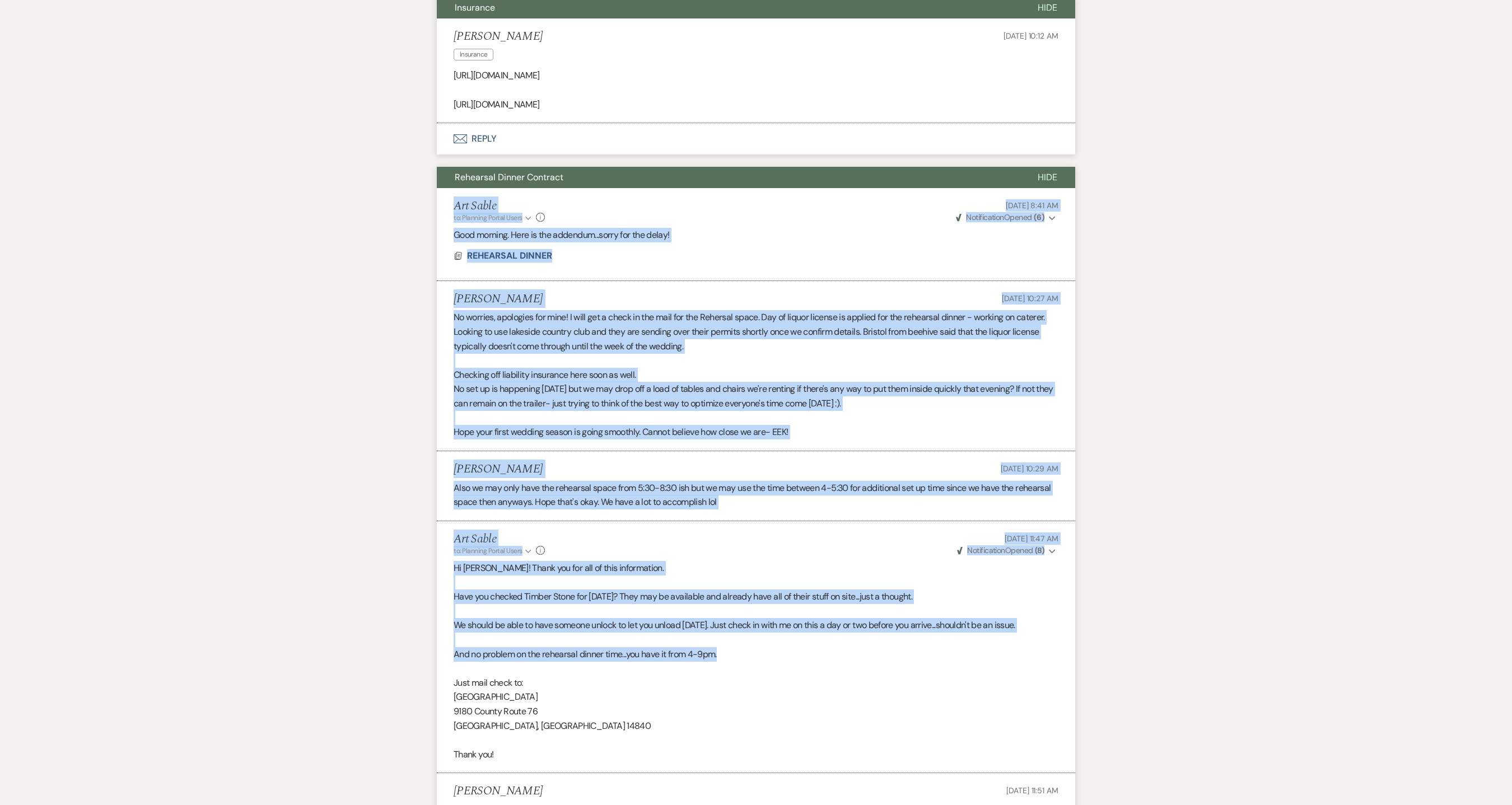
drag, startPoint x: 453, startPoint y: 206, endPoint x: 933, endPoint y: 661, distance: 661.4
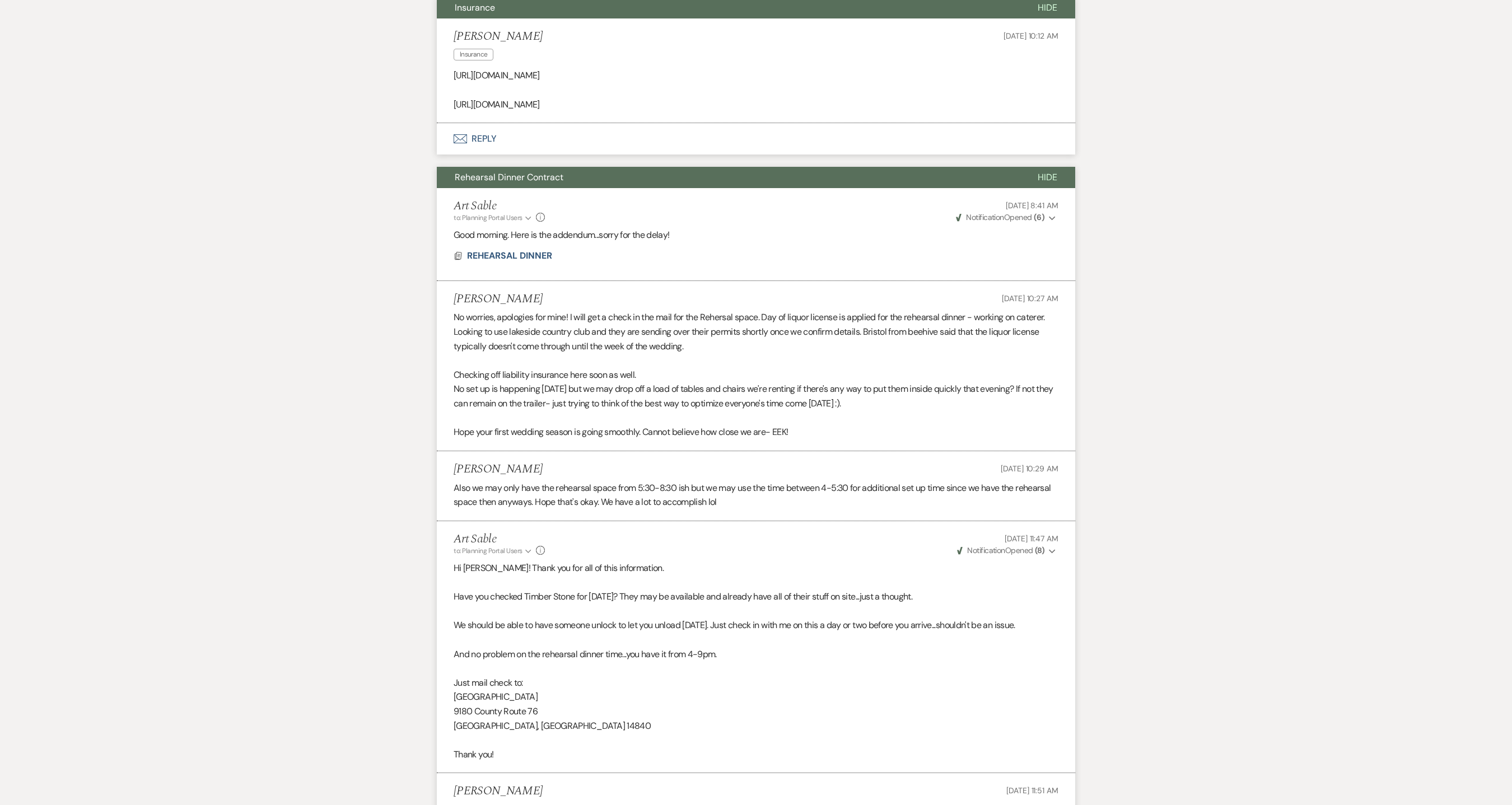
click at [891, 691] on p "Just mail check to:" at bounding box center [756, 683] width 605 height 14
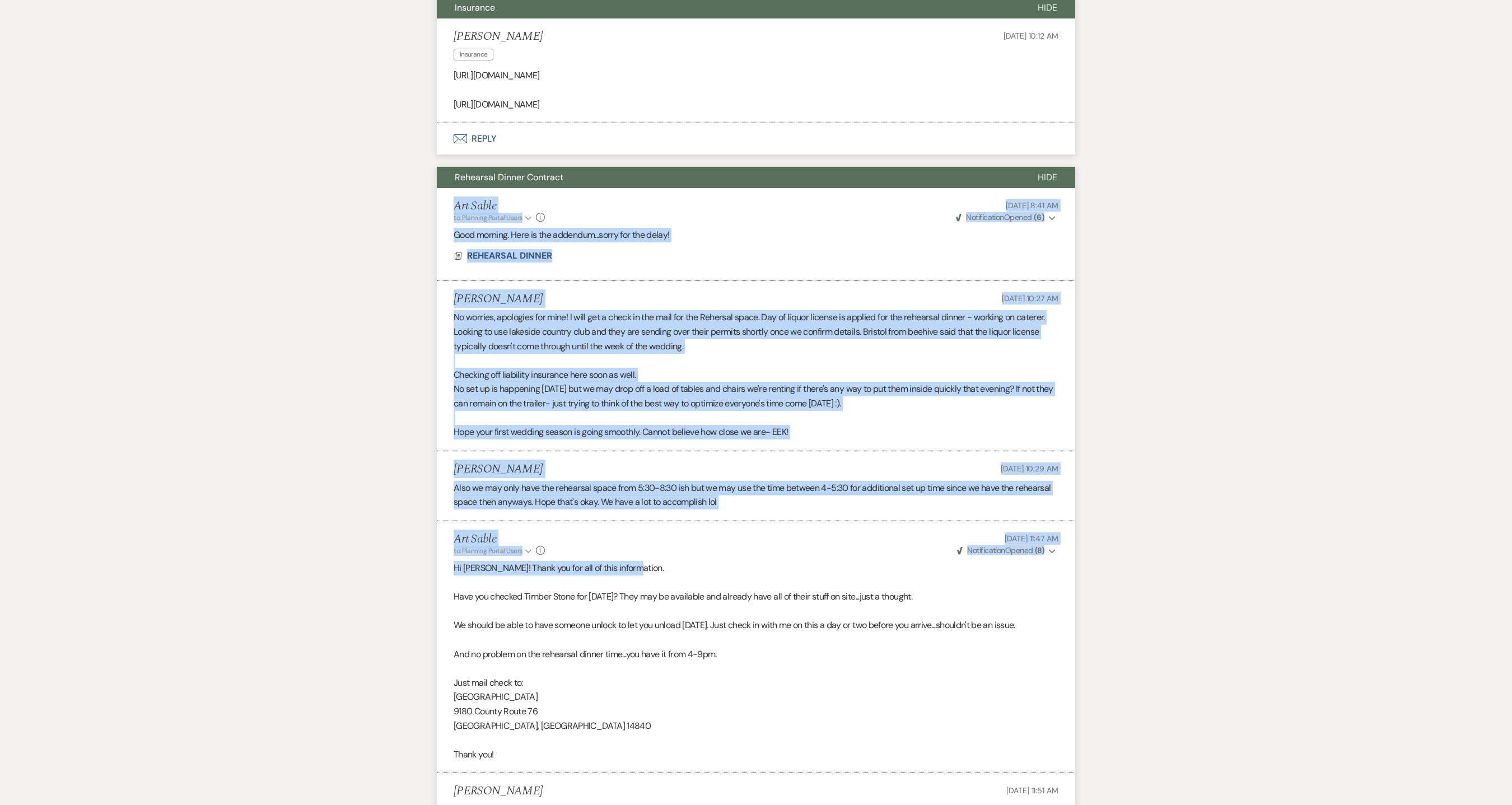
drag, startPoint x: 455, startPoint y: 207, endPoint x: 818, endPoint y: 572, distance: 514.8
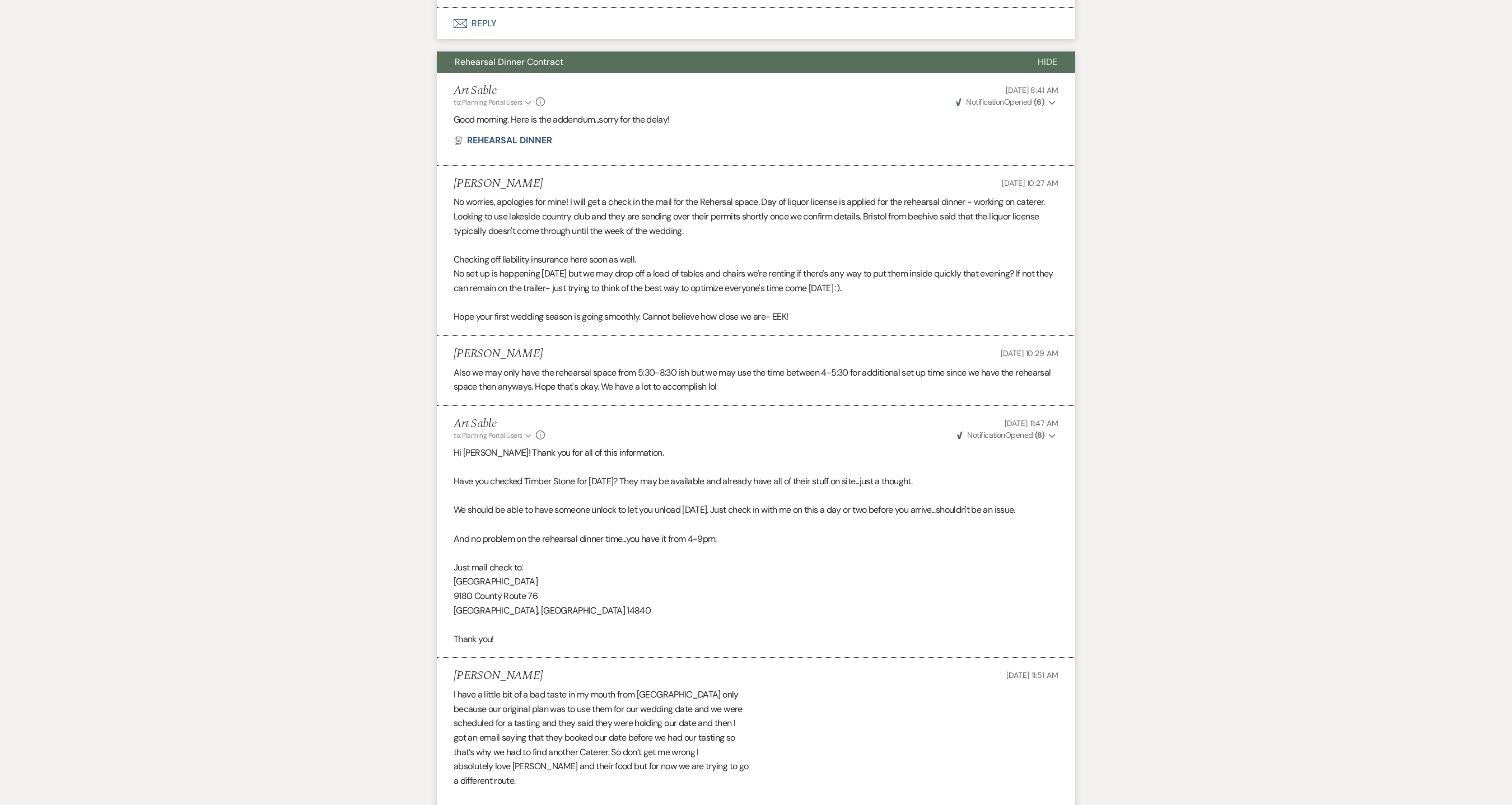
scroll to position [491, 0]
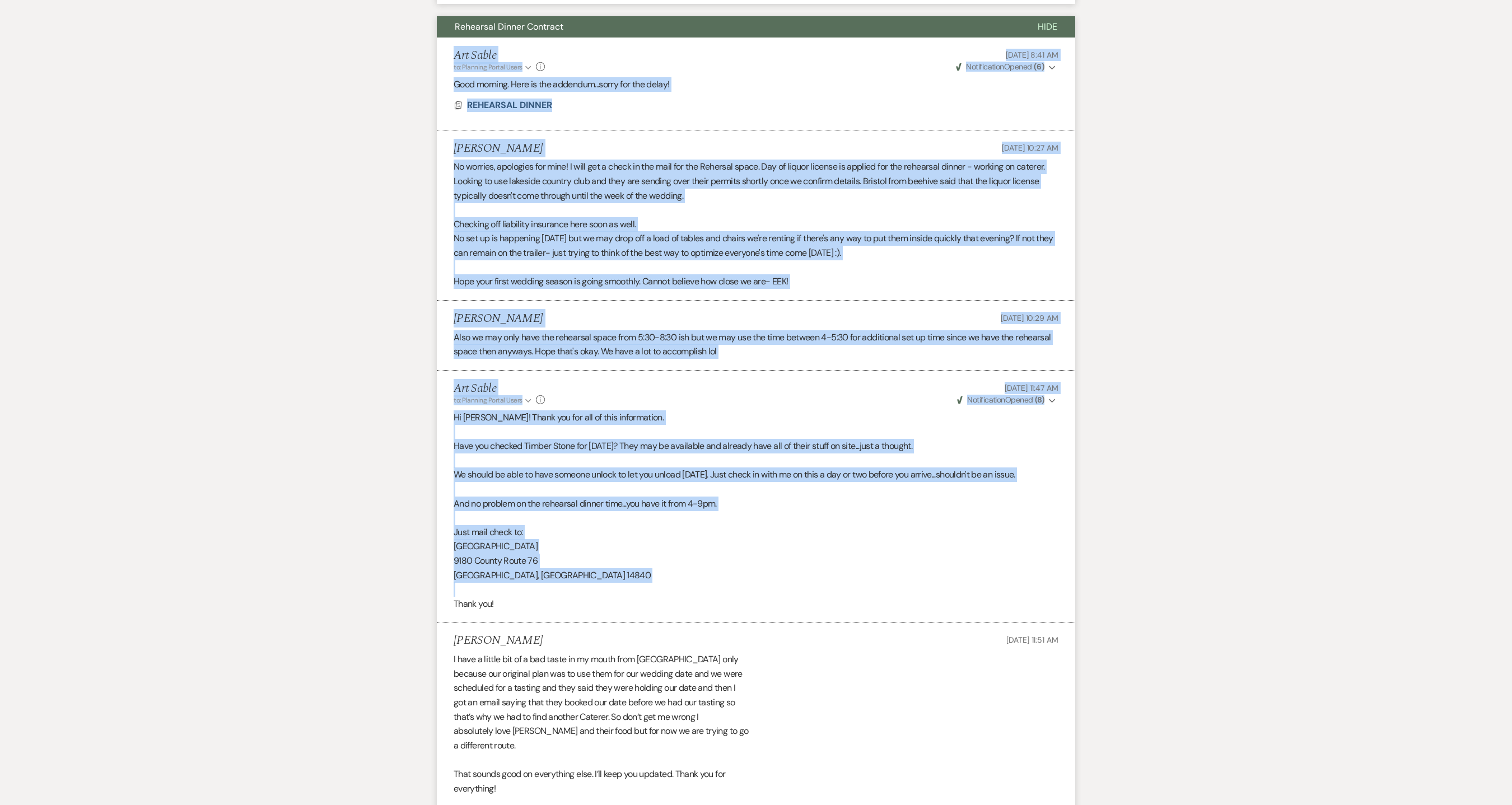
drag, startPoint x: 575, startPoint y: 589, endPoint x: 448, endPoint y: 57, distance: 546.9
drag, startPoint x: 454, startPoint y: 152, endPoint x: 911, endPoint y: 596, distance: 637.2
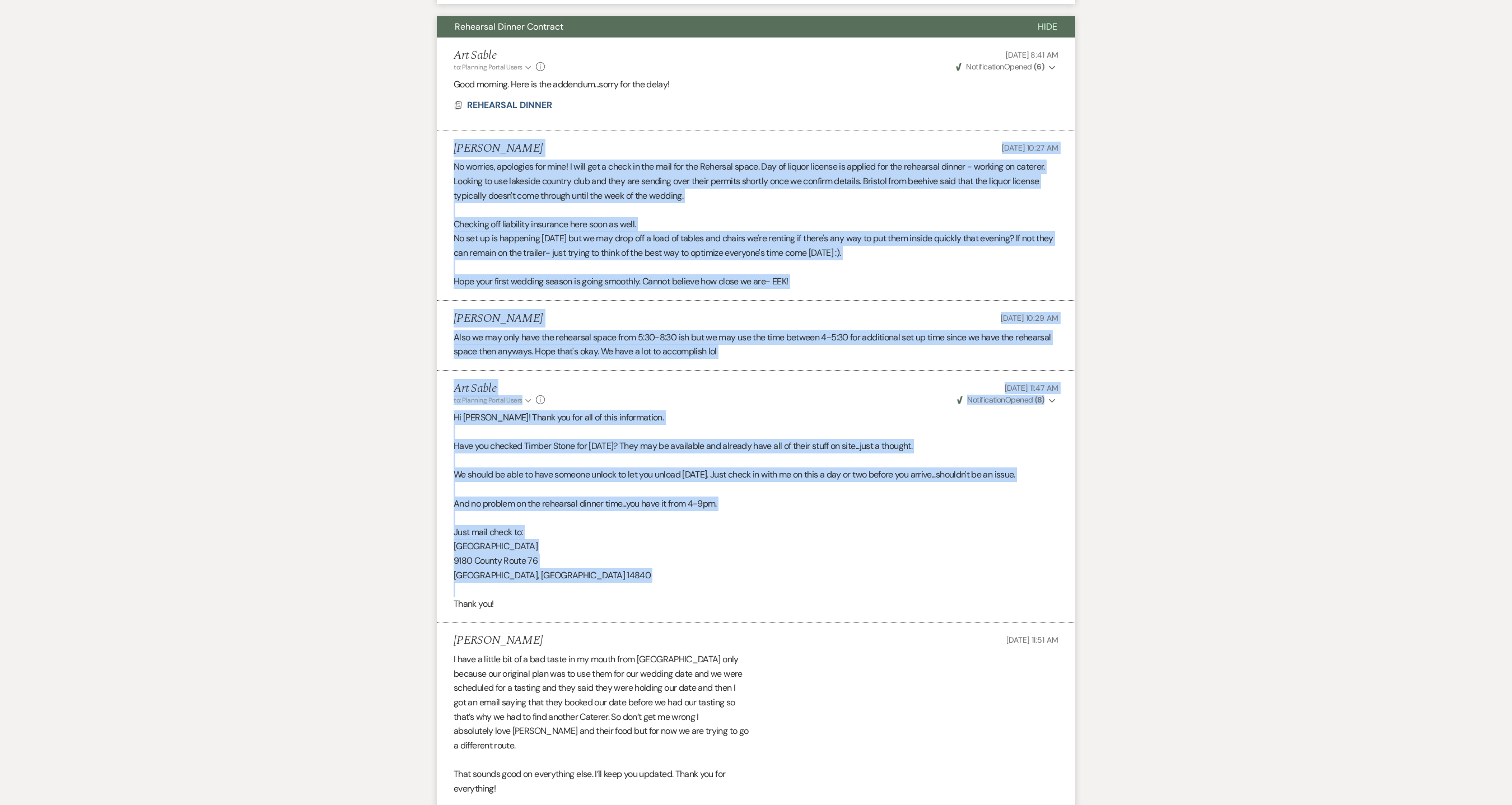
click at [563, 580] on p "[GEOGRAPHIC_DATA], [GEOGRAPHIC_DATA] 14840" at bounding box center [756, 575] width 605 height 14
drag, startPoint x: 561, startPoint y: 579, endPoint x: 434, endPoint y: 88, distance: 507.2
drag, startPoint x: 455, startPoint y: 150, endPoint x: 749, endPoint y: 615, distance: 550.1
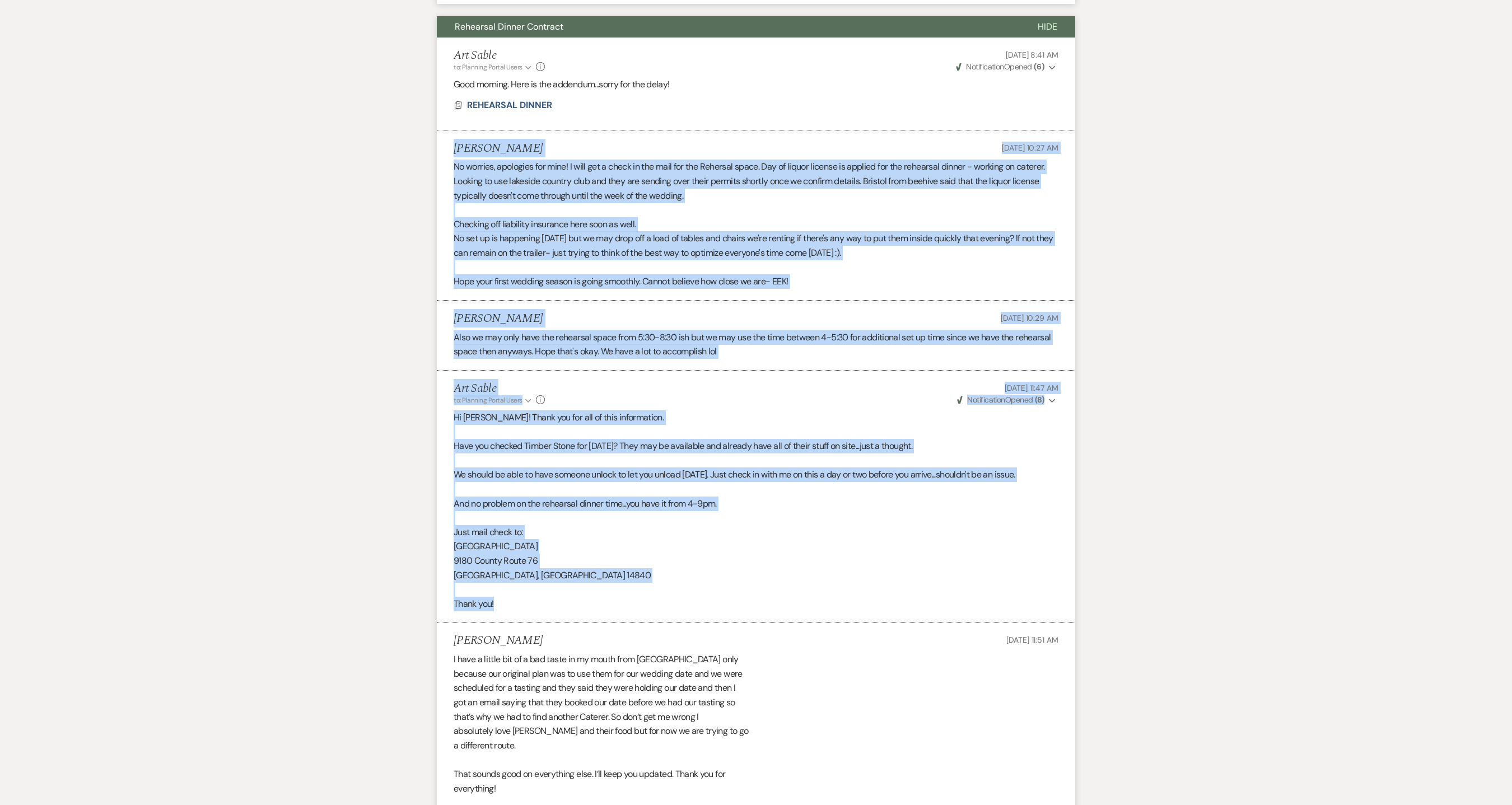
click at [749, 610] on p "Thank you!" at bounding box center [756, 604] width 605 height 14
click at [501, 605] on p "Thank you!" at bounding box center [756, 604] width 605 height 14
drag, startPoint x: 500, startPoint y: 612, endPoint x: 448, endPoint y: 92, distance: 522.6
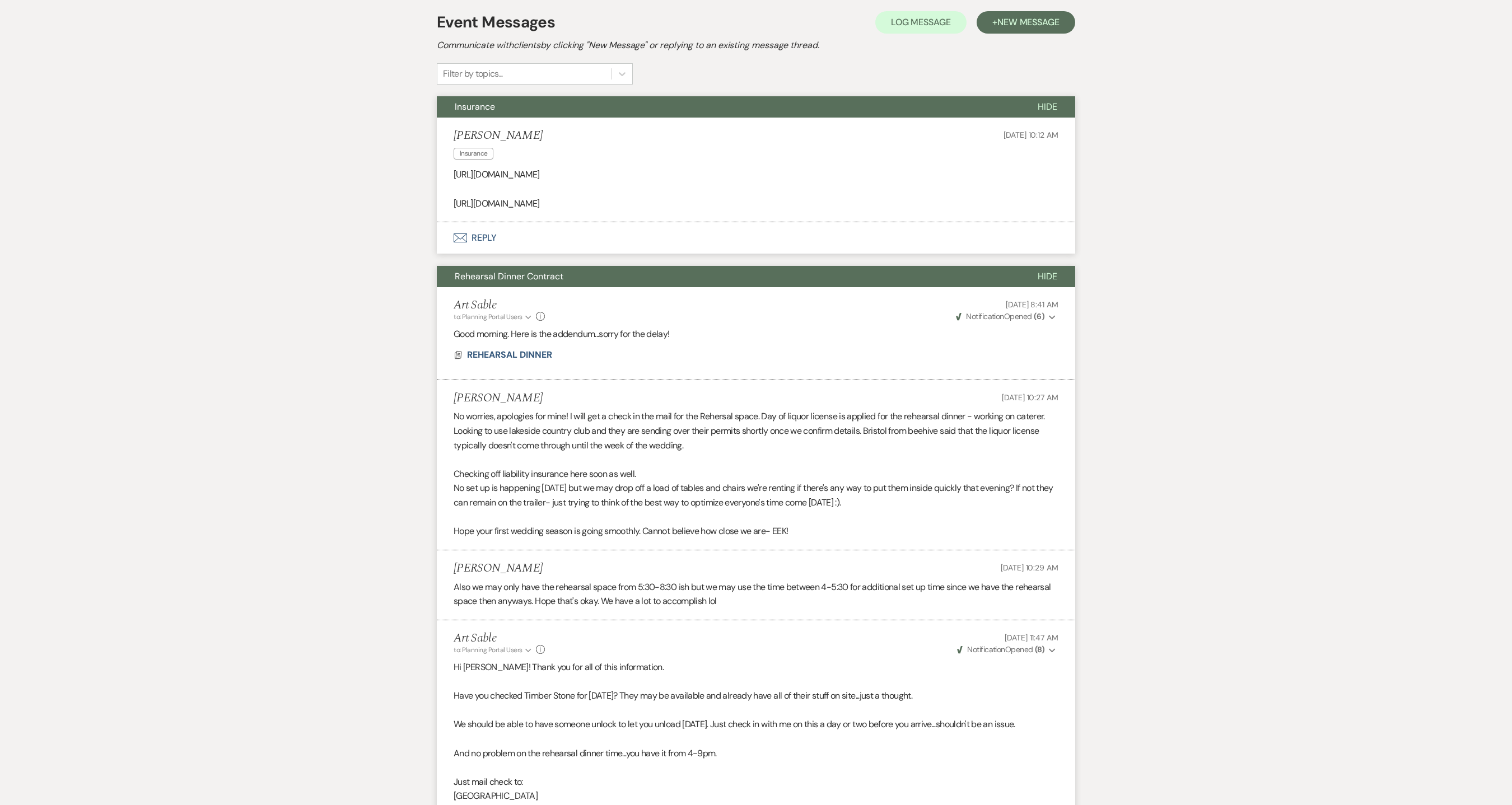
scroll to position [0, 0]
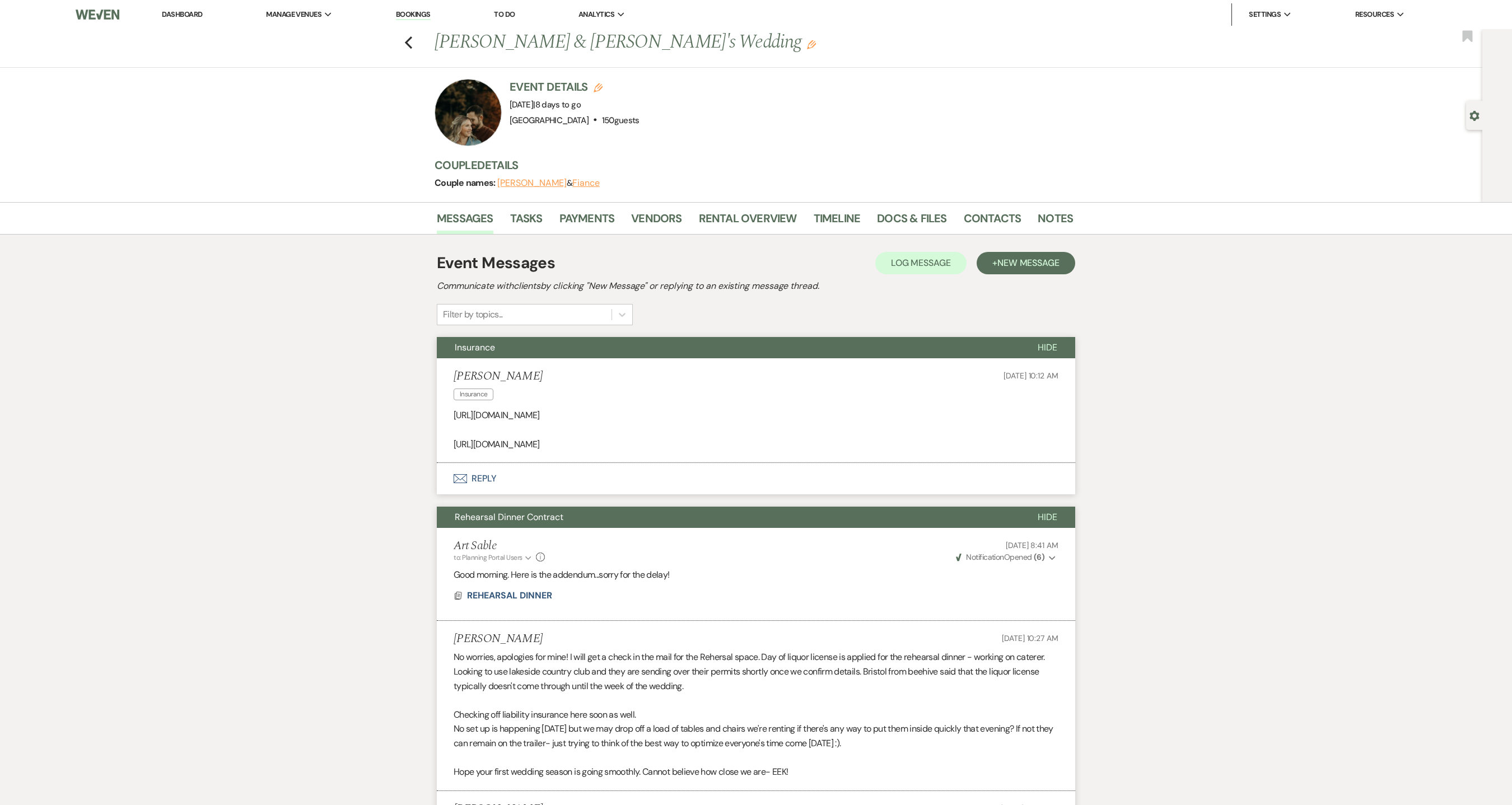
drag, startPoint x: 455, startPoint y: 417, endPoint x: 830, endPoint y: 458, distance: 377.2
click at [830, 458] on li "[PERSON_NAME] Insurance [DATE] 10:12 AM [URL][DOMAIN_NAME] [URL][DOMAIN_NAME]" at bounding box center [756, 411] width 638 height 105
click at [625, 491] on button "Envelope Reply" at bounding box center [756, 479] width 638 height 31
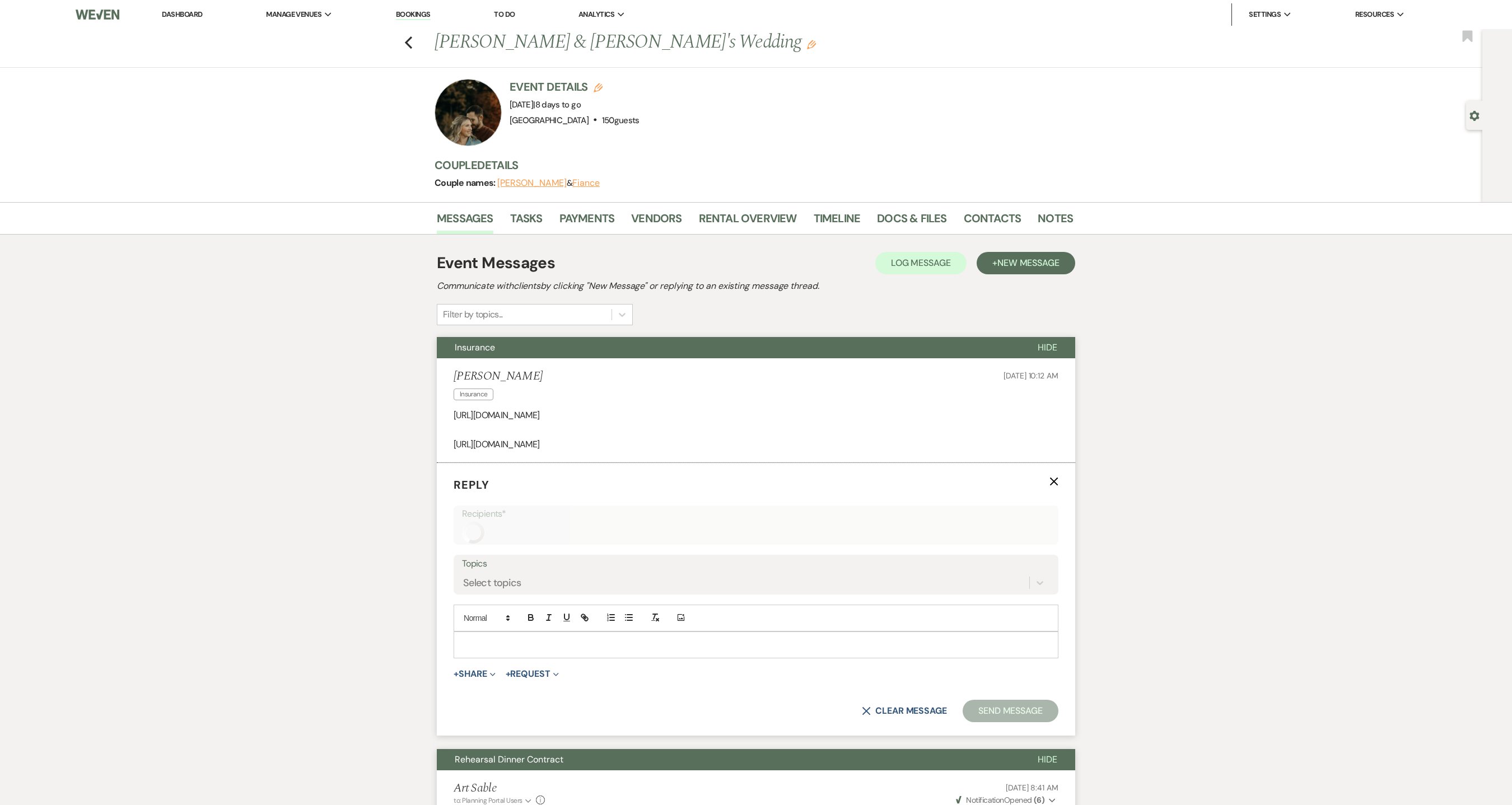
scroll to position [179, 0]
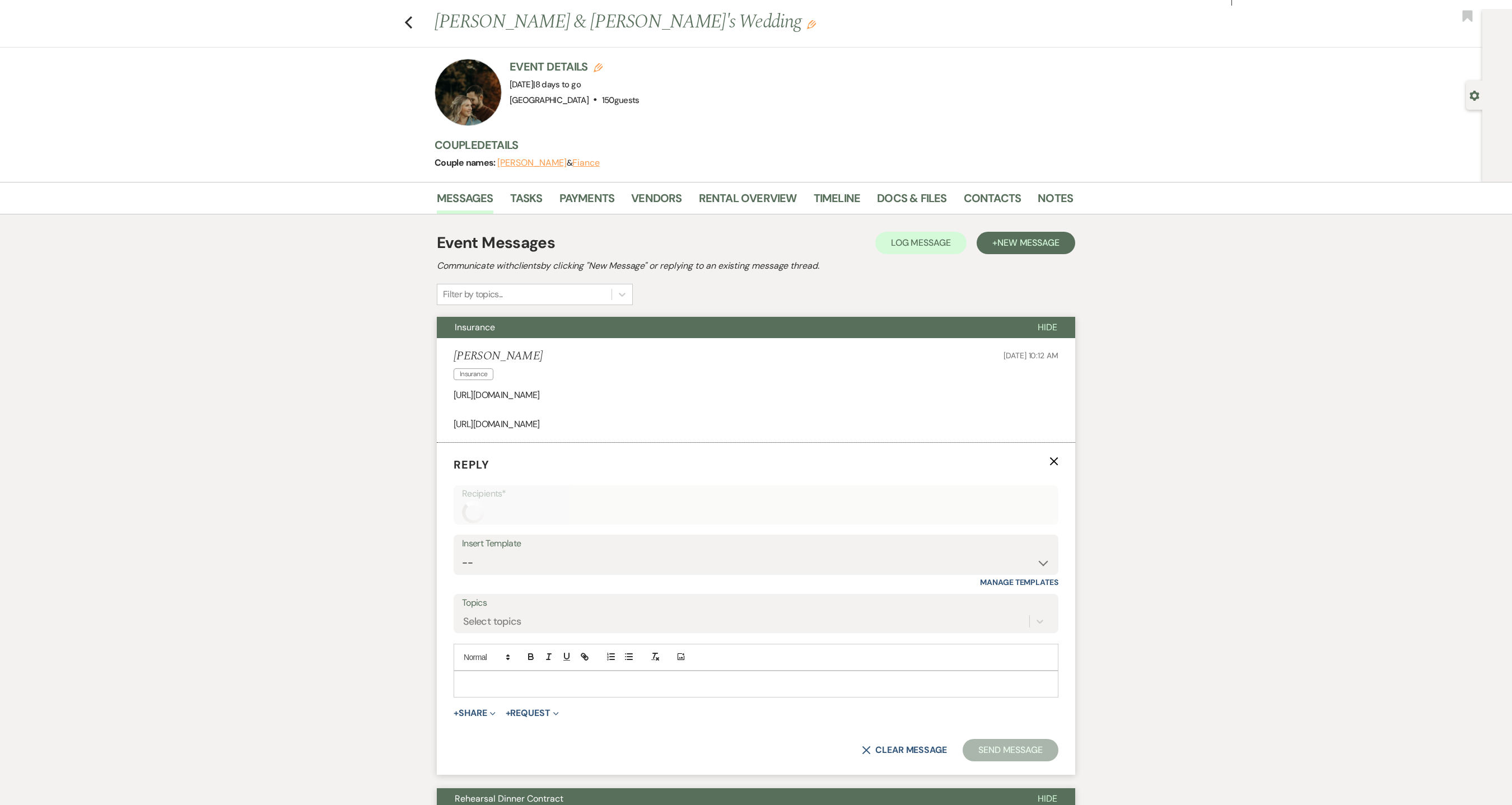
scroll to position [0, 0]
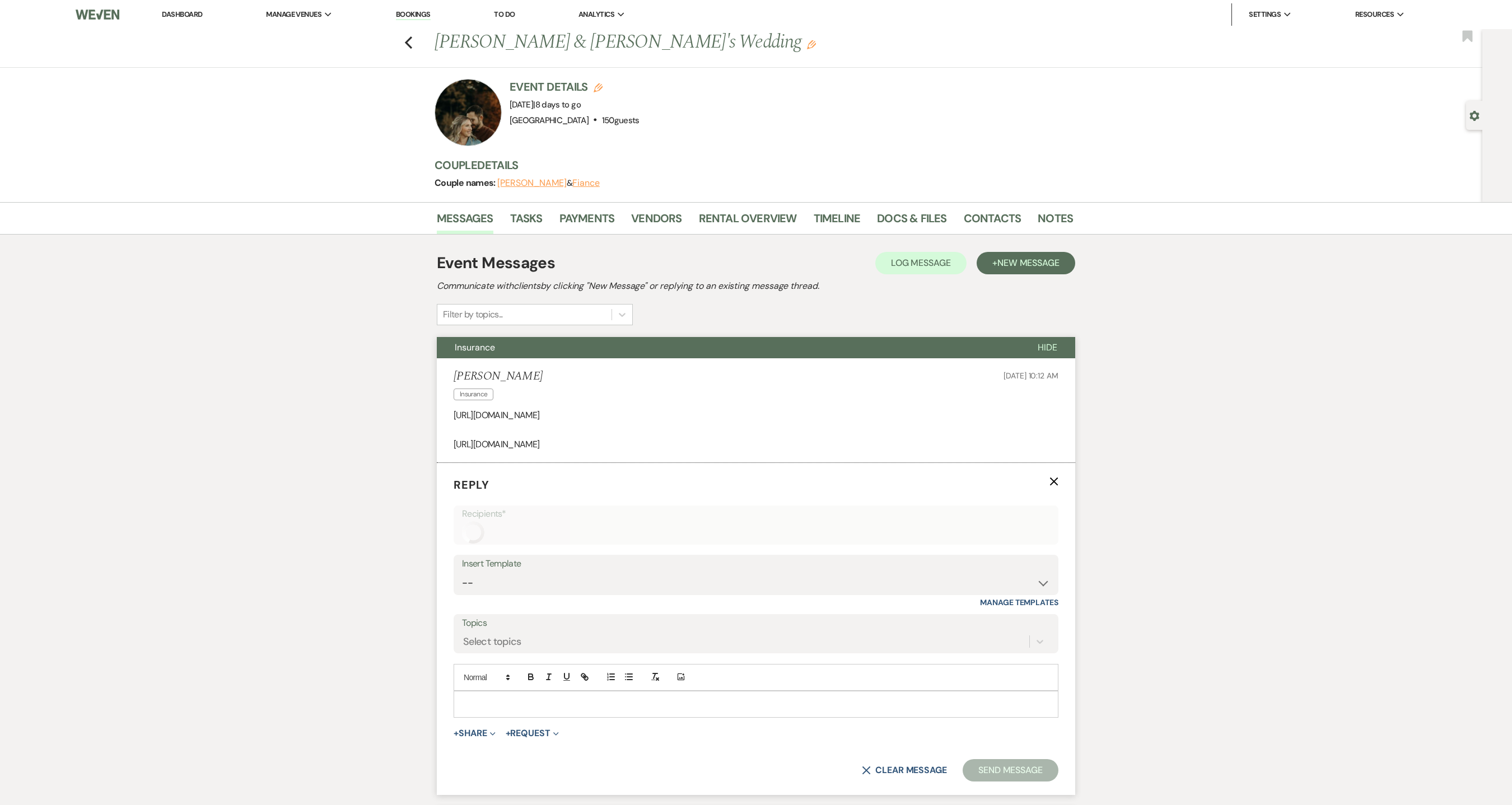
click at [1055, 486] on use "button" at bounding box center [1054, 482] width 8 height 8
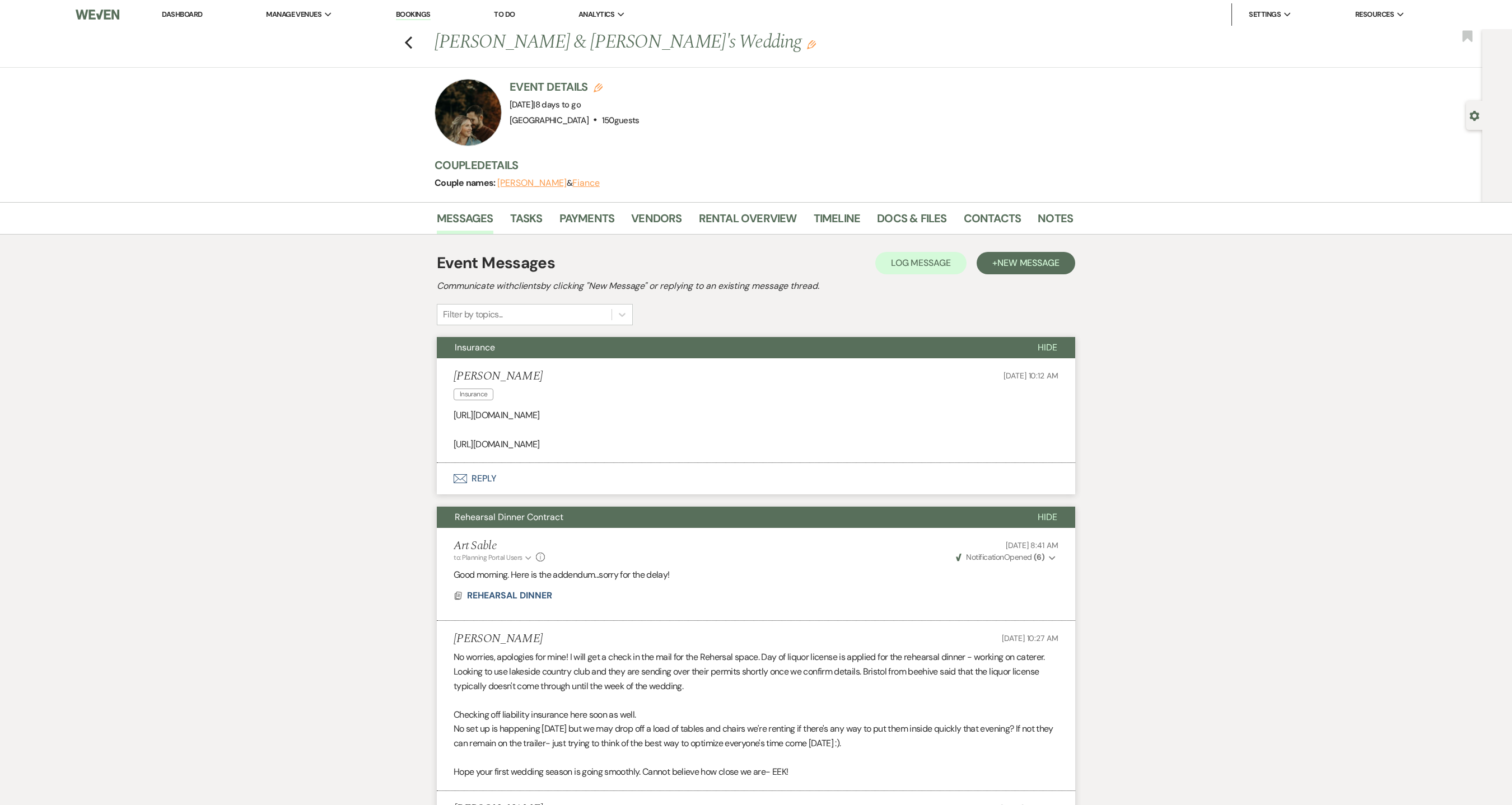
drag, startPoint x: 371, startPoint y: 31, endPoint x: 1164, endPoint y: 550, distance: 947.7
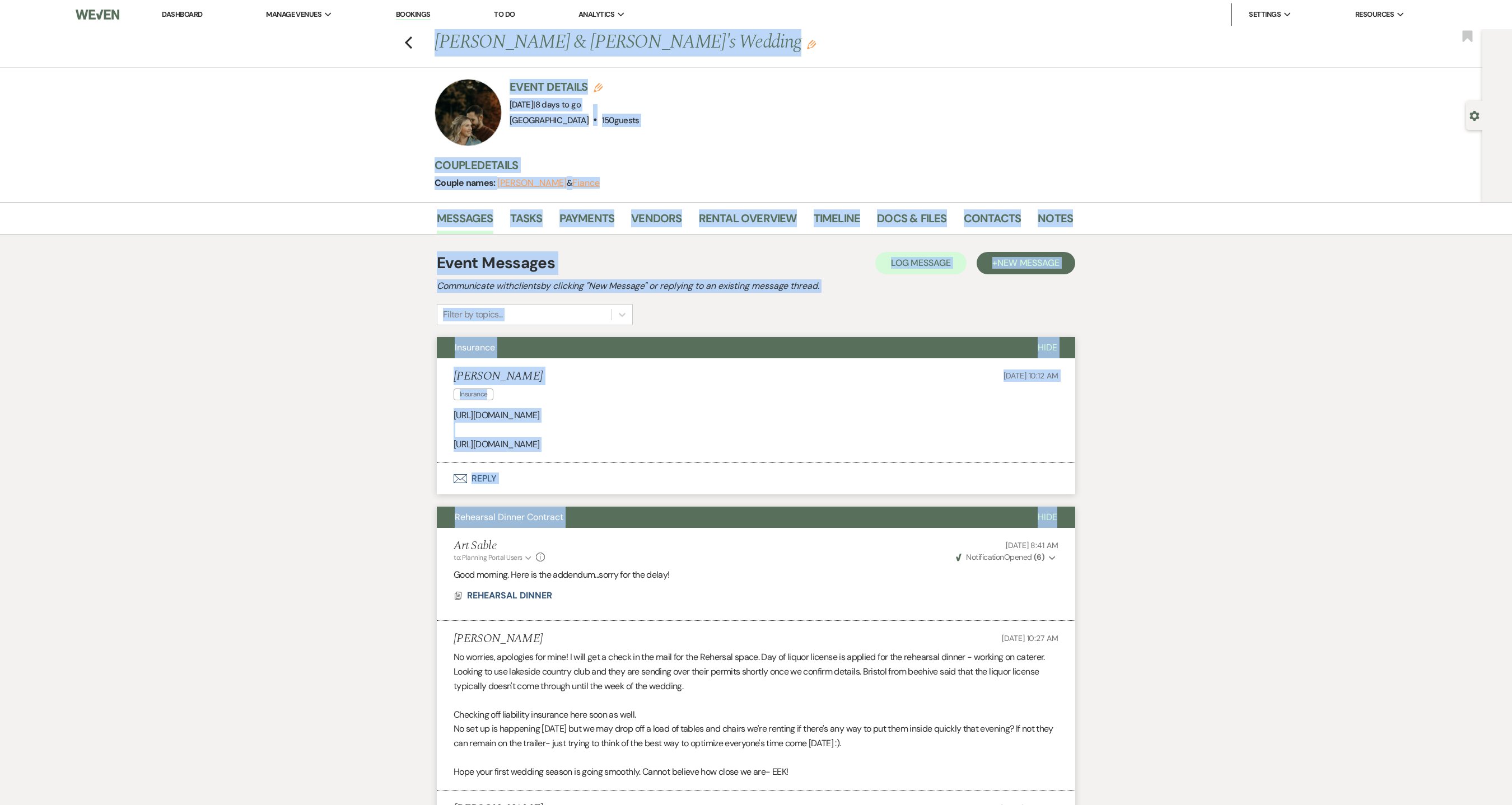
drag, startPoint x: 440, startPoint y: 42, endPoint x: 1211, endPoint y: 586, distance: 943.6
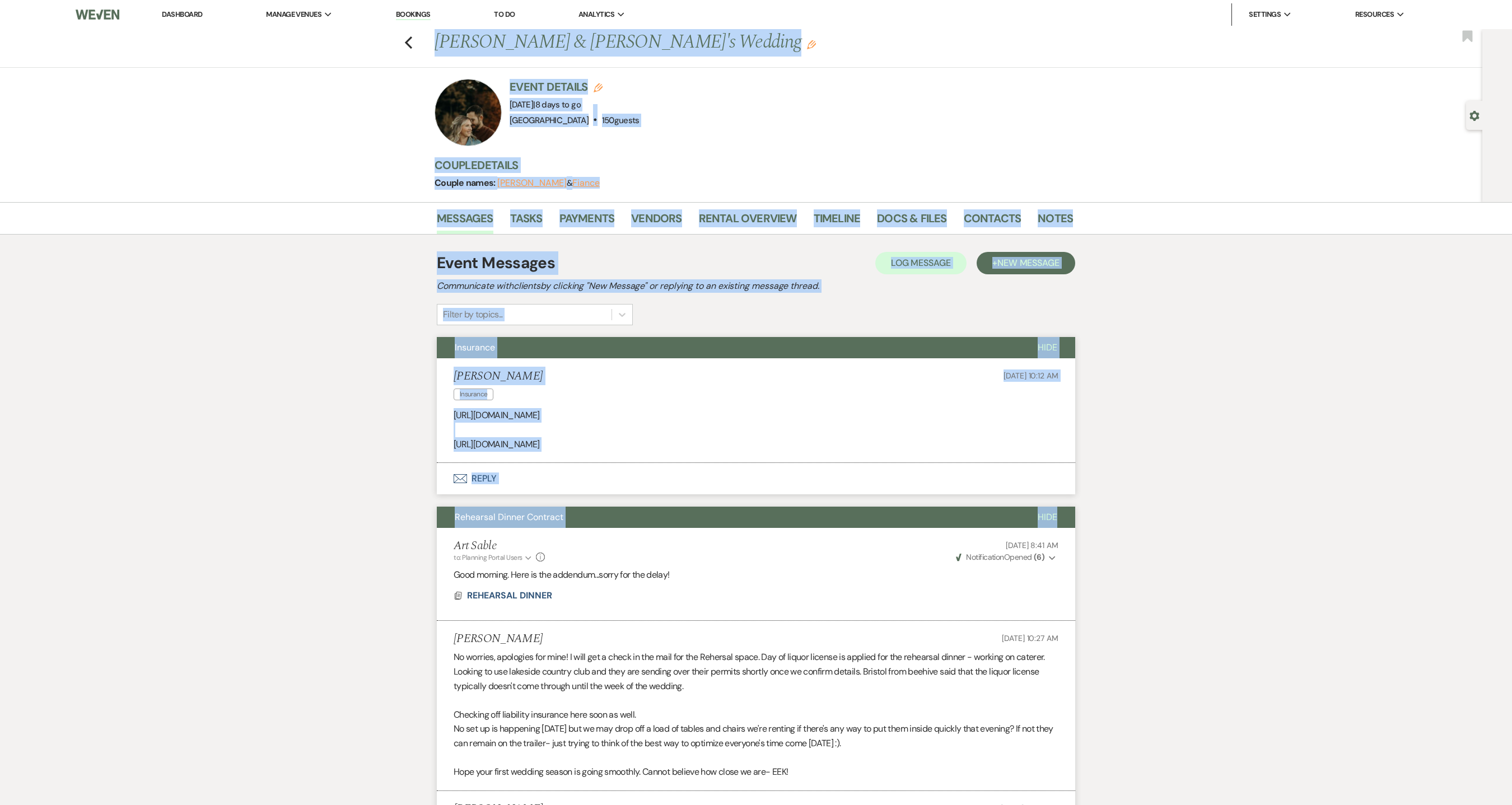
drag, startPoint x: 443, startPoint y: 42, endPoint x: 1231, endPoint y: 500, distance: 911.4
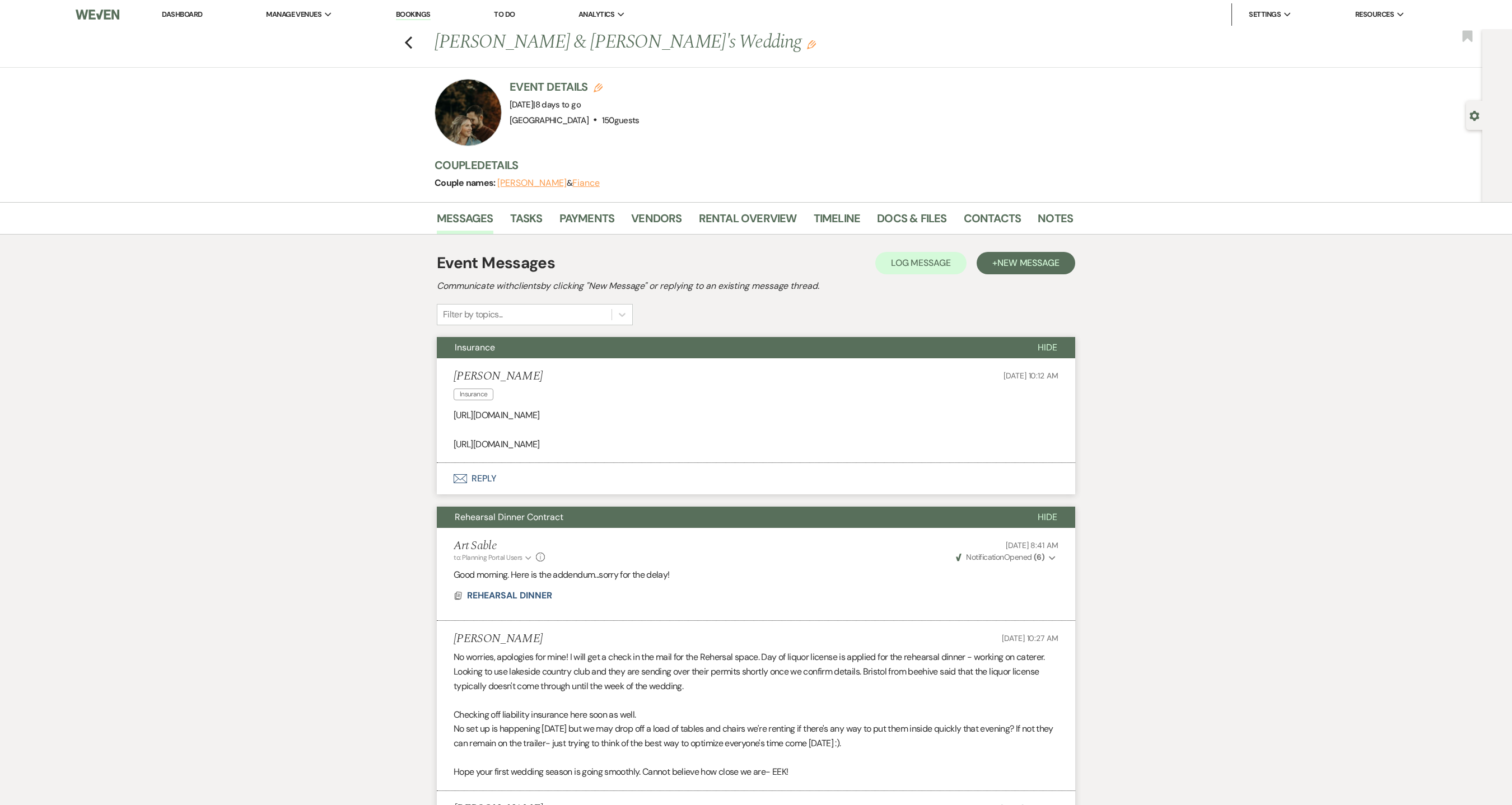
drag, startPoint x: 1198, startPoint y: 632, endPoint x: 1144, endPoint y: 569, distance: 83.0
